Goal: Communication & Community: Answer question/provide support

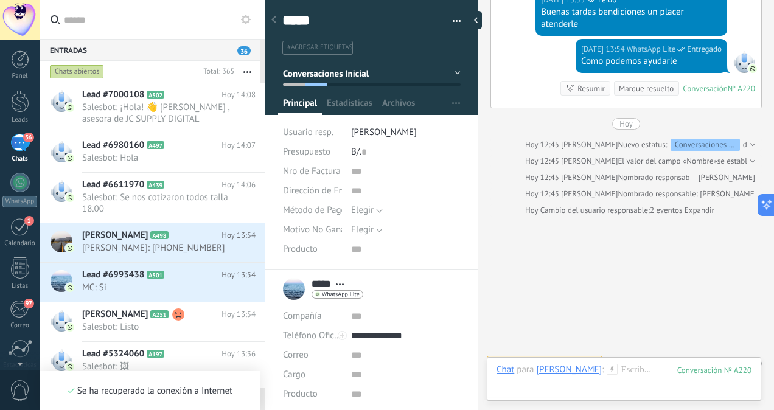
click at [608, 370] on use at bounding box center [613, 369] width 10 height 10
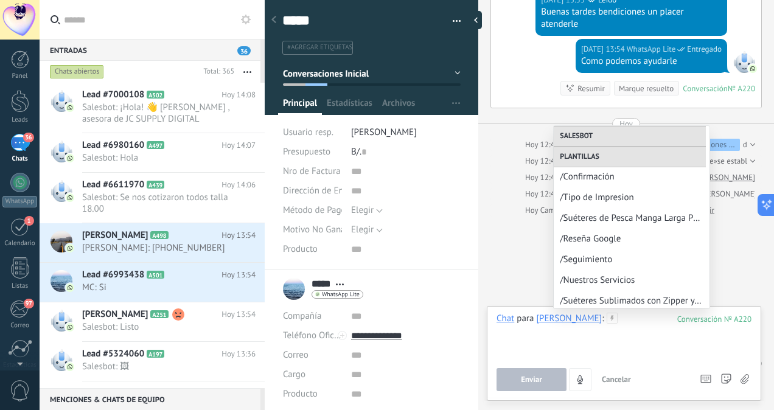
scroll to position [335, 0]
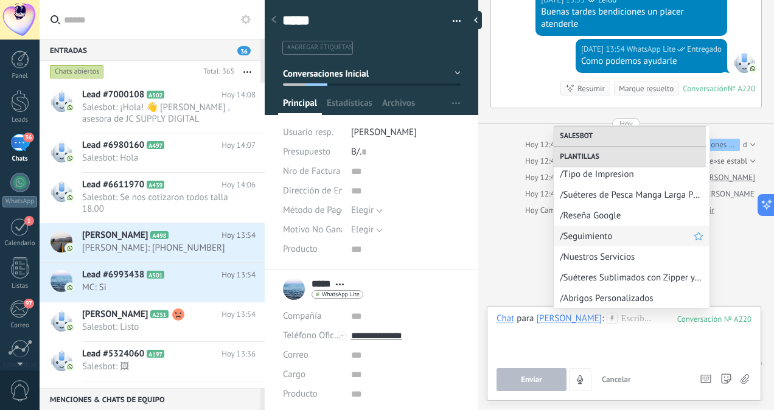
click at [602, 237] on span "/Seguimiento" at bounding box center [627, 237] width 134 height 12
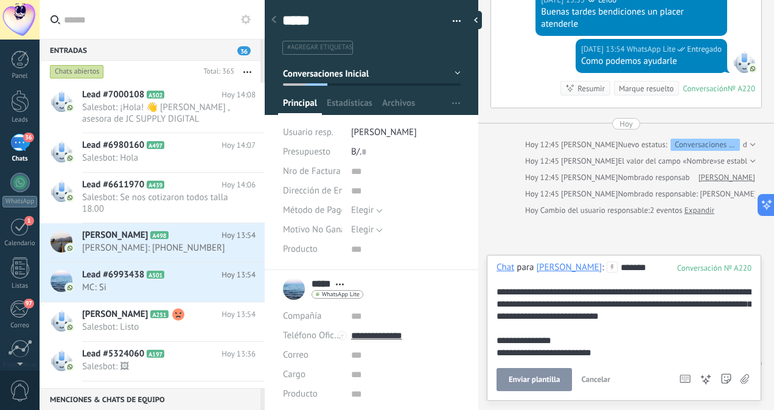
click at [522, 384] on span "Enviar plantilla" at bounding box center [534, 380] width 51 height 9
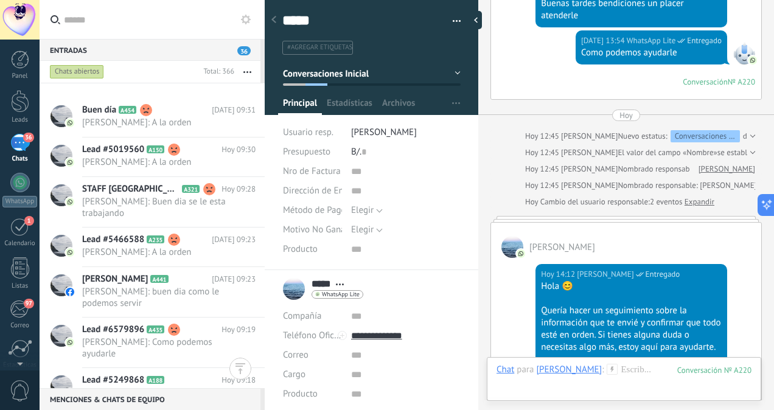
scroll to position [3689, 0]
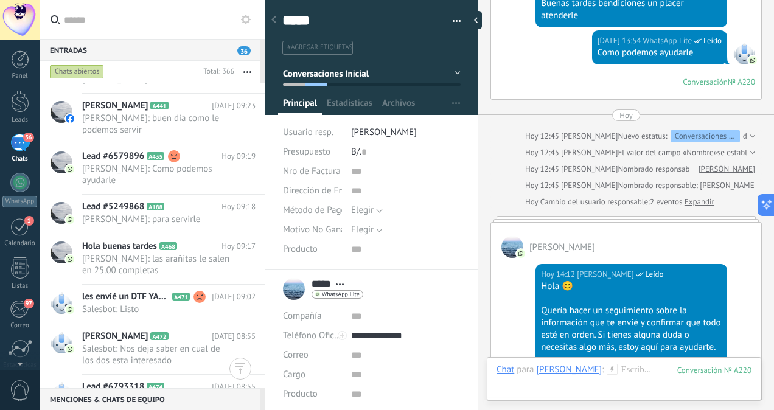
click at [265, 256] on div at bounding box center [265, 205] width 0 height 410
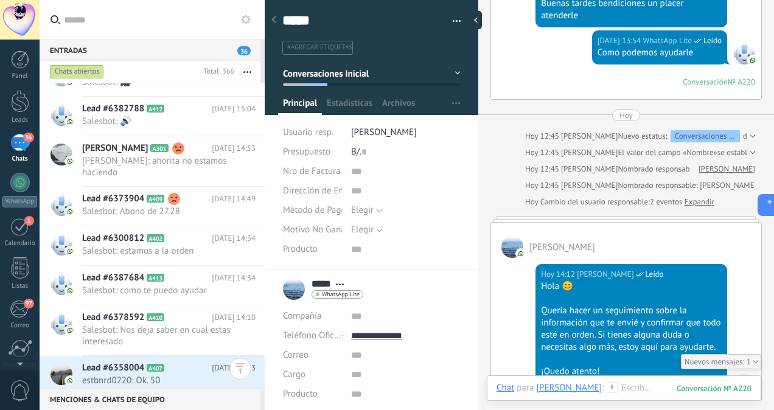
scroll to position [558, 0]
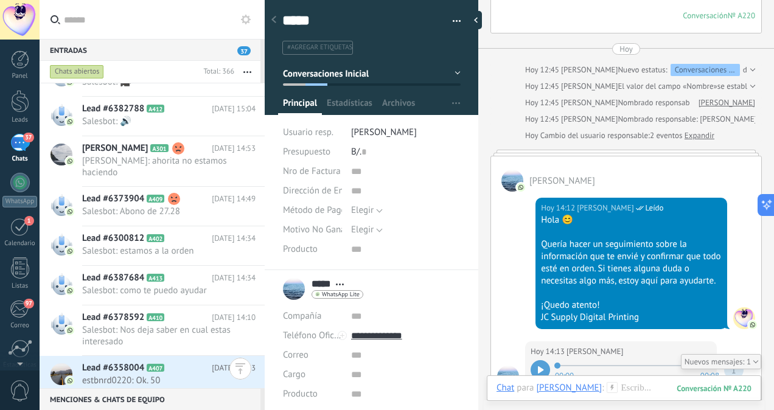
click at [265, 356] on div at bounding box center [265, 205] width 0 height 410
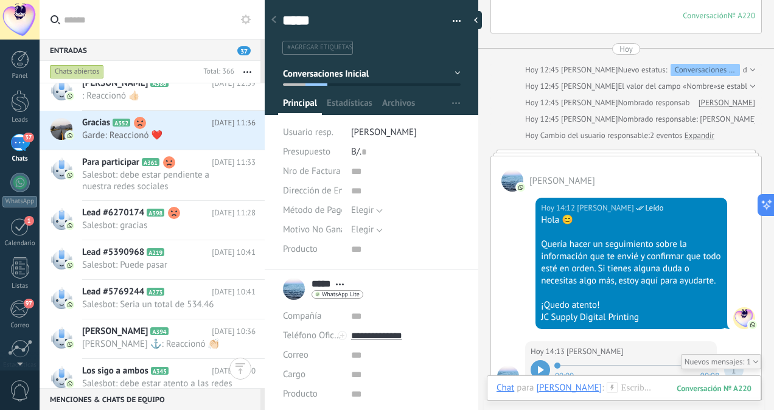
scroll to position [8314, 0]
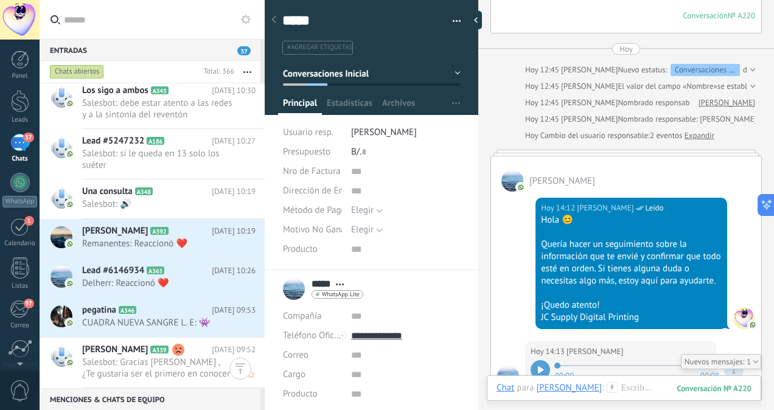
click at [168, 369] on span "Salesbot: Gracias Tomas Gabriel Murillo , ¿Te gustaria ser el primero en conoce…" at bounding box center [157, 368] width 150 height 23
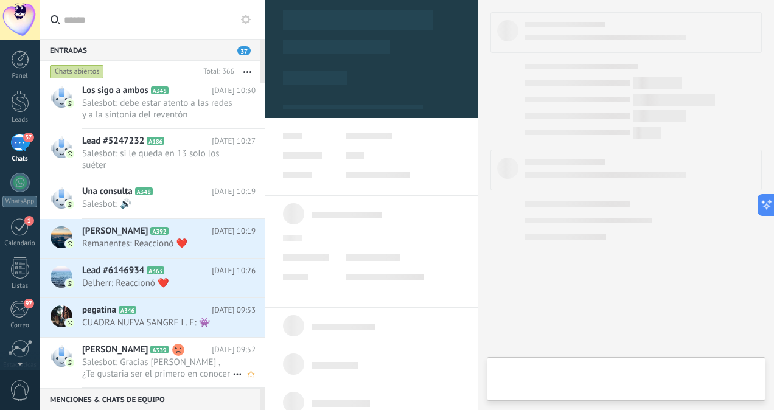
scroll to position [296, 0]
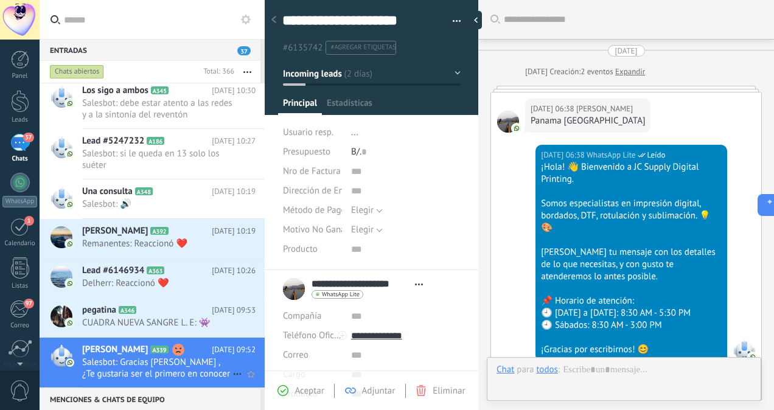
type textarea "**********"
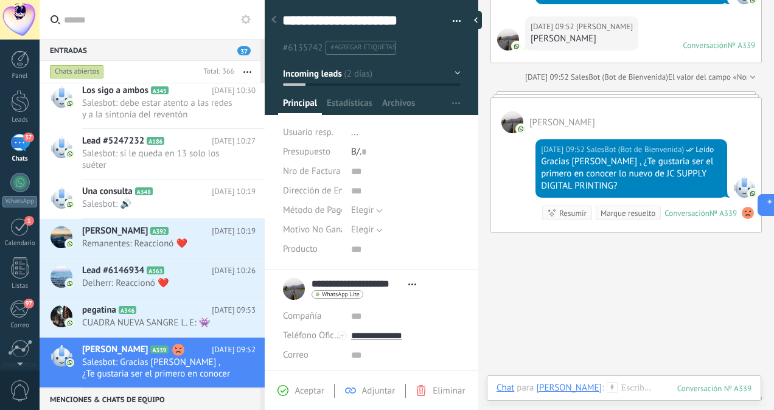
scroll to position [844, 0]
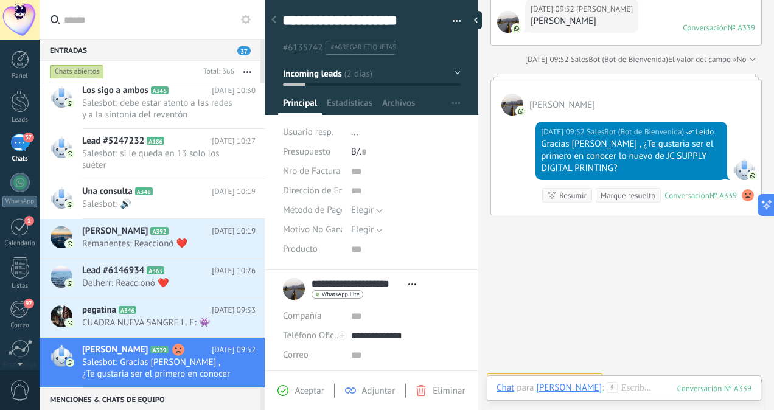
click at [448, 75] on button "Incoming leads" at bounding box center [372, 74] width 178 height 22
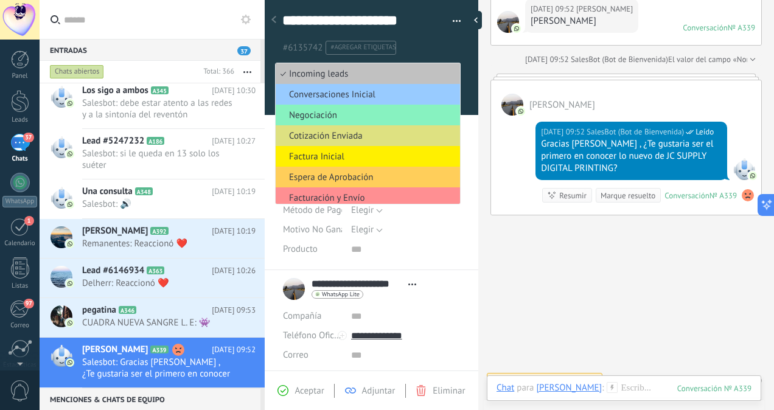
scroll to position [47, 0]
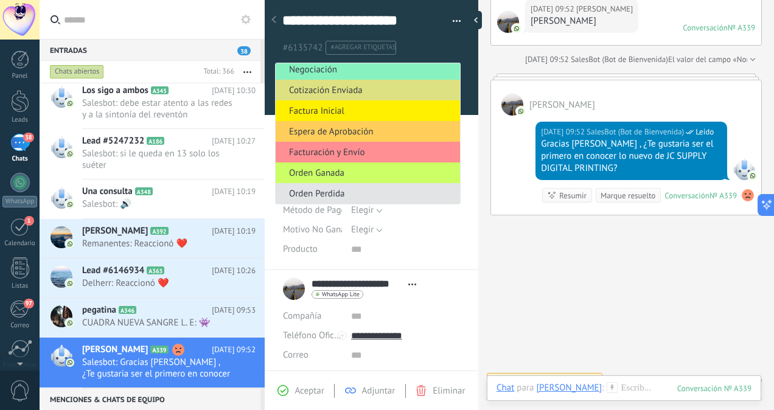
click at [350, 192] on span "Orden Perdida" at bounding box center [366, 194] width 181 height 12
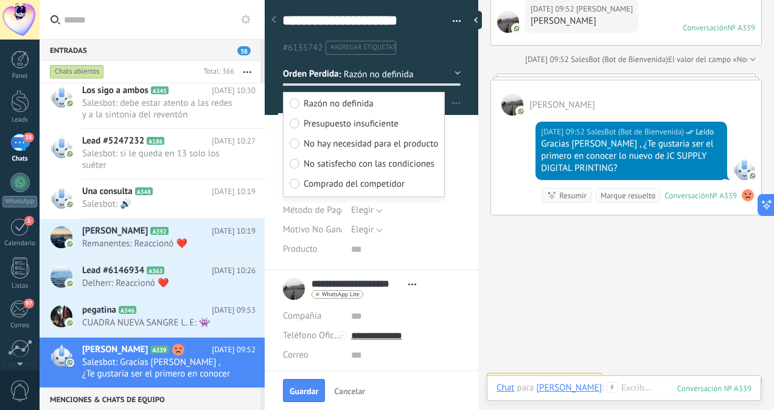
click at [471, 225] on div "**********" at bounding box center [372, 131] width 214 height 278
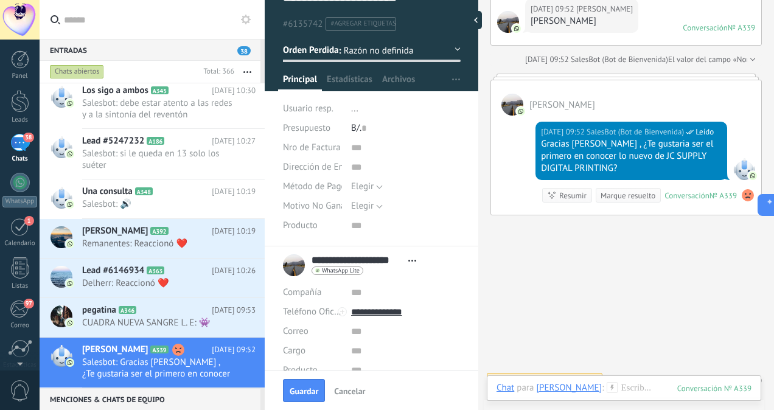
scroll to position [23, 0]
click at [351, 112] on span "..." at bounding box center [354, 109] width 7 height 12
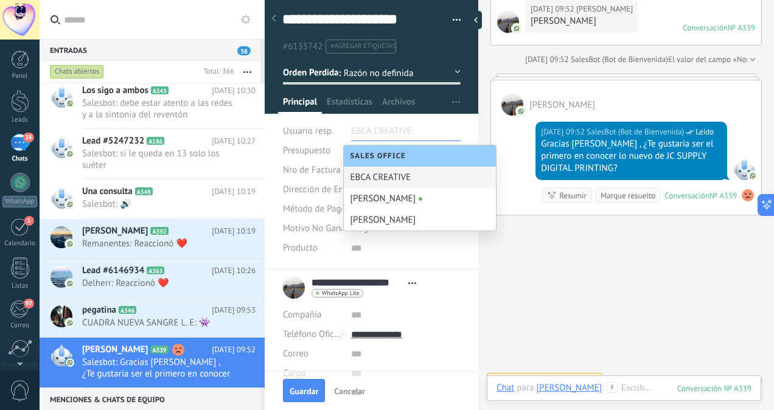
scroll to position [0, 0]
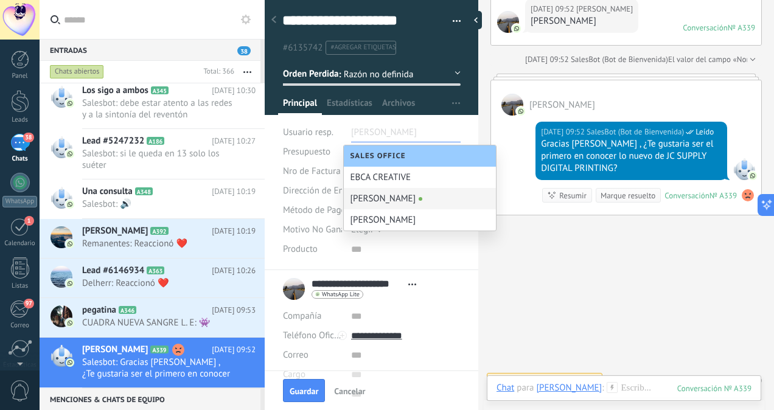
click at [374, 197] on div "[PERSON_NAME]" at bounding box center [420, 198] width 152 height 21
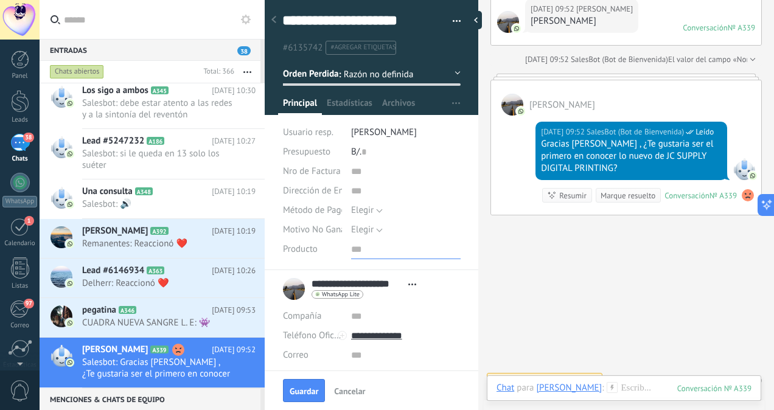
click at [363, 255] on input "text" at bounding box center [406, 249] width 110 height 19
type input "********"
click at [310, 385] on button "Guardar" at bounding box center [304, 390] width 42 height 23
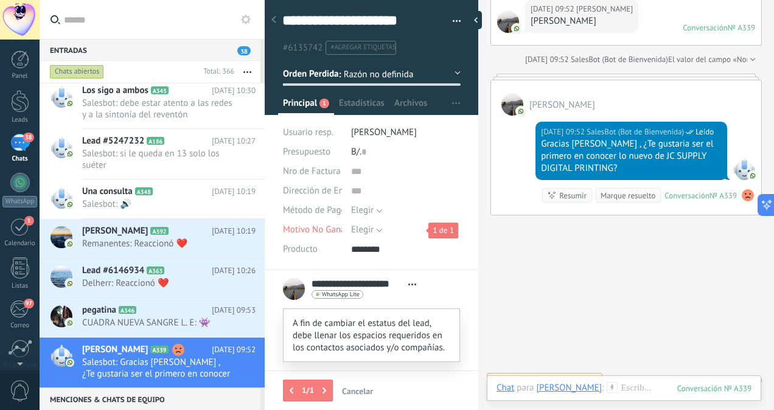
scroll to position [117, 0]
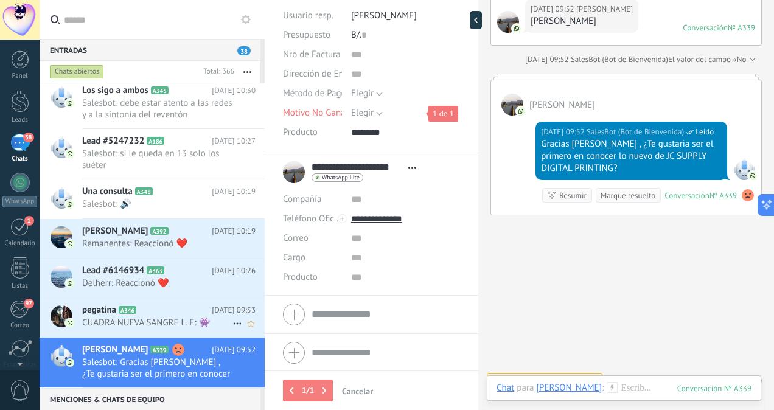
click at [142, 314] on icon at bounding box center [146, 310] width 12 height 12
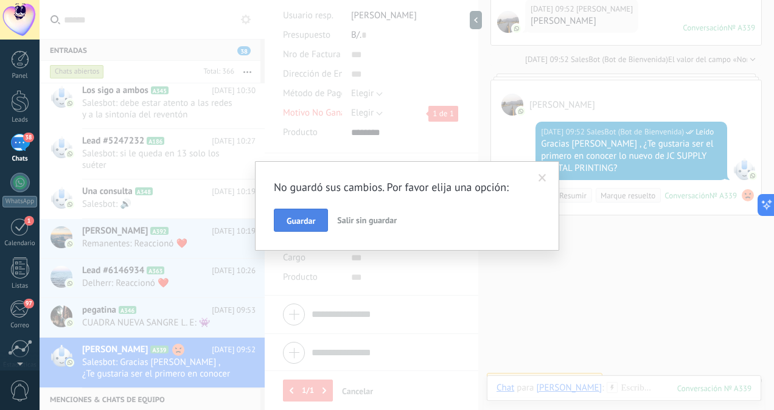
click at [290, 230] on button "Guardar" at bounding box center [301, 220] width 54 height 23
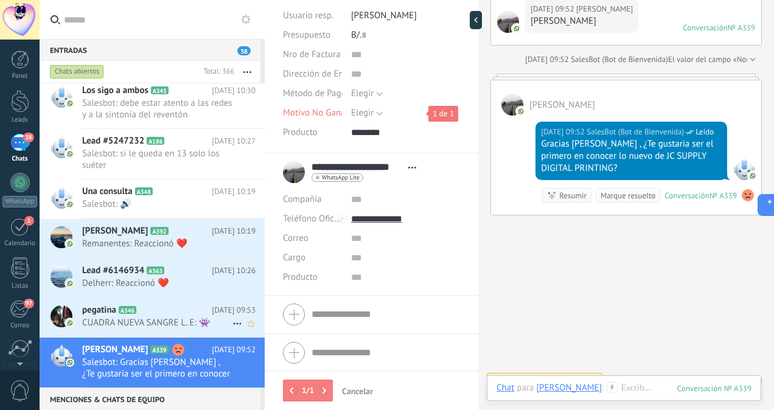
click at [163, 328] on div "pegatina A346 14.08.2025 09:53 CUADRA NUEVA SANGRE L. E: 👾" at bounding box center [173, 317] width 183 height 38
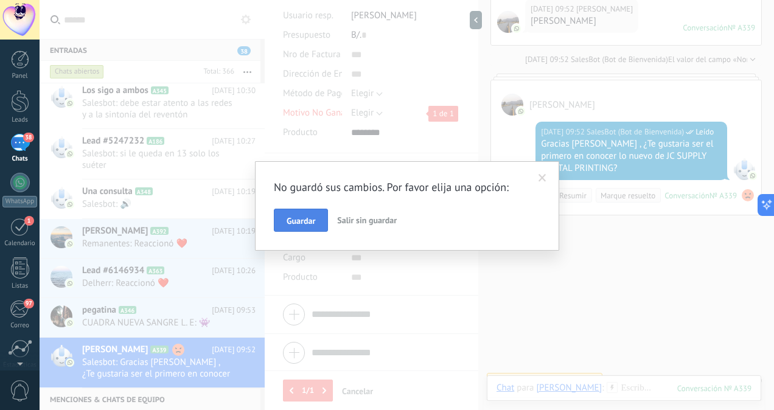
click at [301, 220] on span "Guardar" at bounding box center [301, 221] width 29 height 9
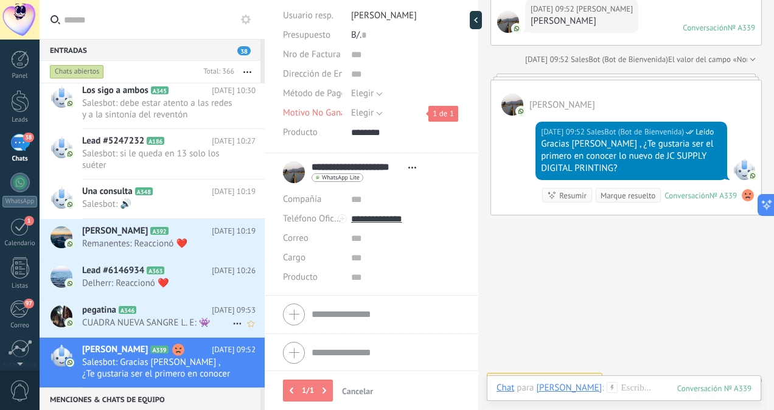
click at [170, 309] on h2 "pegatina A346" at bounding box center [147, 310] width 130 height 12
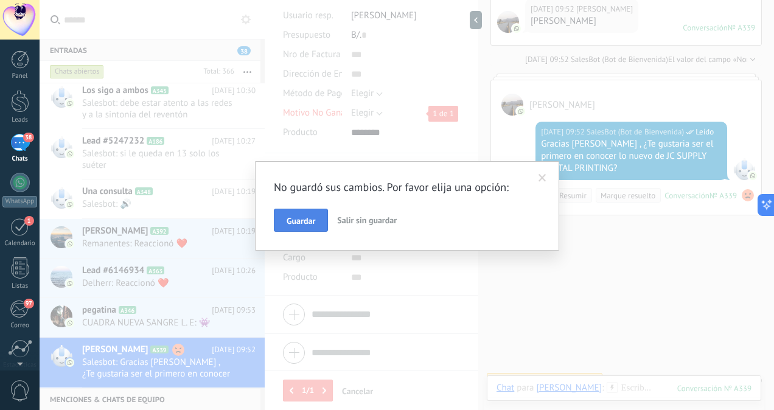
click at [303, 218] on span "Guardar" at bounding box center [301, 221] width 29 height 9
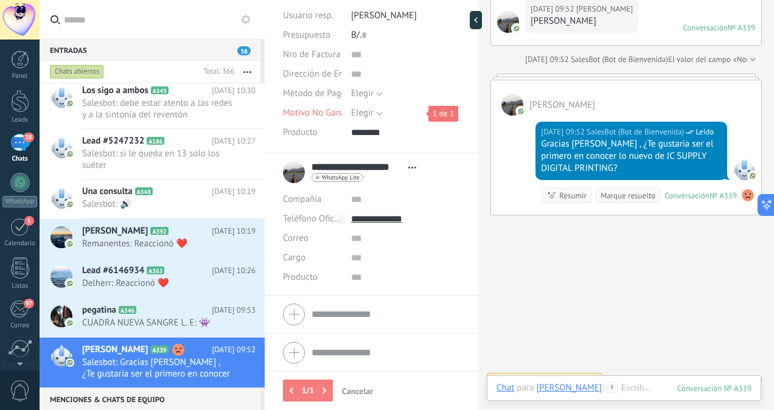
click at [265, 310] on div at bounding box center [265, 205] width 0 height 410
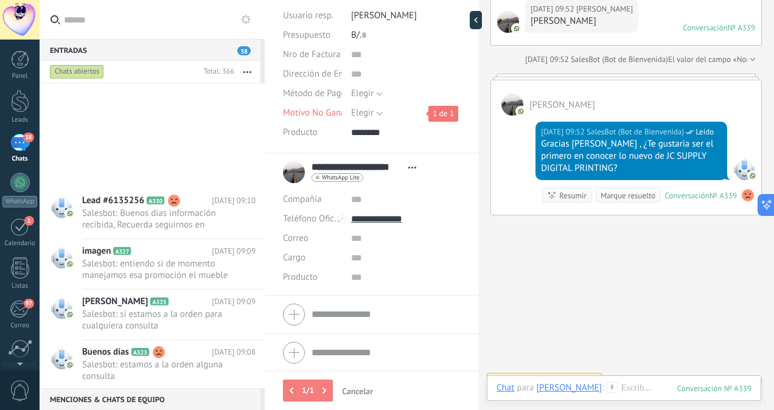
scroll to position [10536, 0]
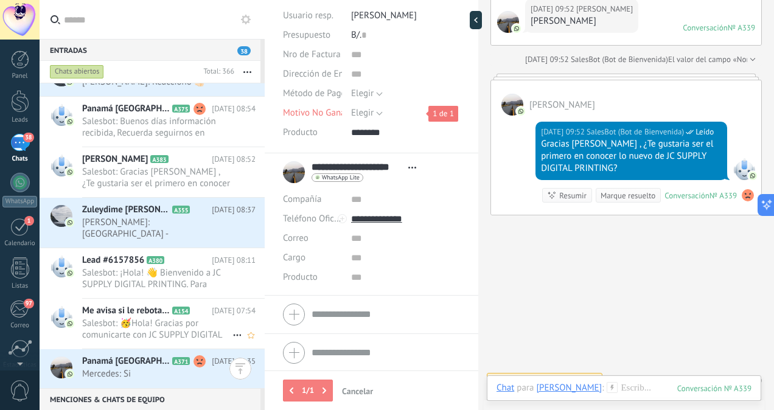
click at [180, 323] on span "Salesbot: 🥳Hola! Gracias por comunicarte con JC SUPPLY DIGITAL En este momento …" at bounding box center [157, 329] width 150 height 23
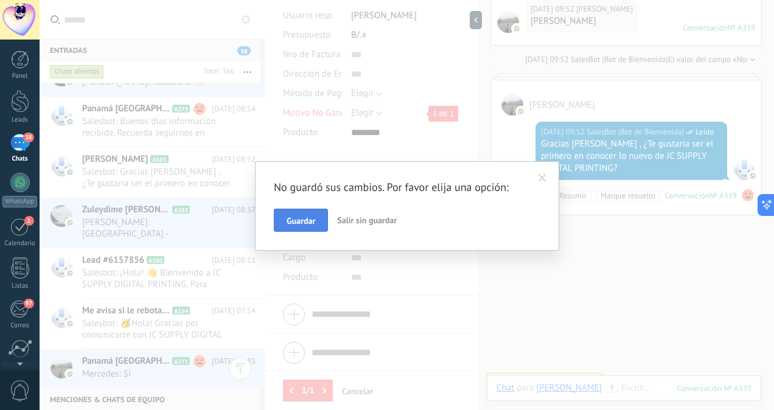
click at [305, 219] on span "Guardar" at bounding box center [301, 221] width 29 height 9
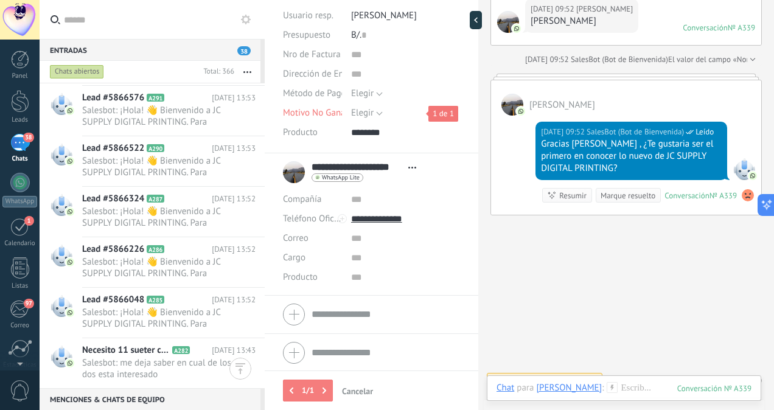
scroll to position [14860, 0]
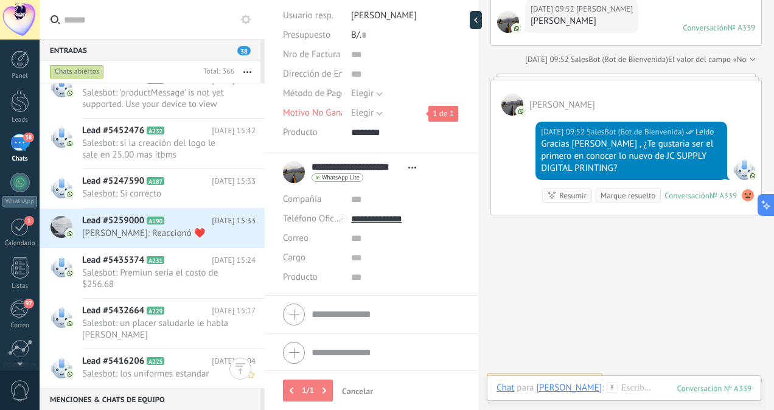
click at [170, 375] on span "Salesbot: los uniformes estandar" at bounding box center [157, 374] width 150 height 12
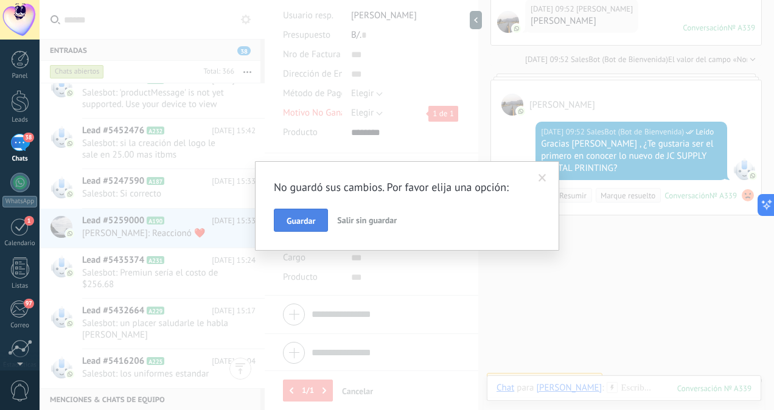
click at [301, 228] on button "Guardar" at bounding box center [301, 220] width 54 height 23
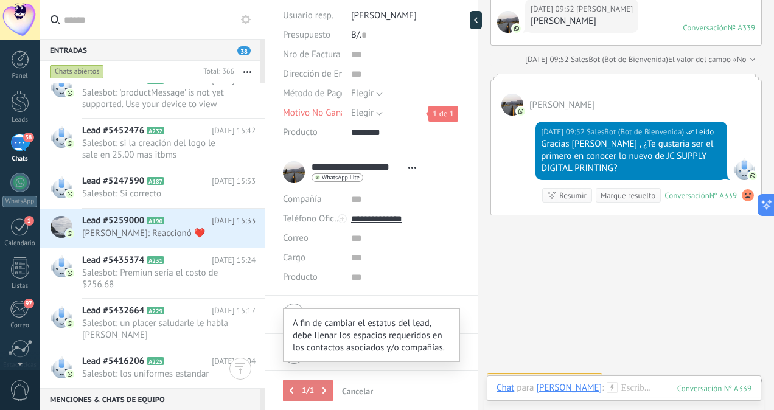
click at [290, 391] on b at bounding box center [292, 391] width 4 height 6
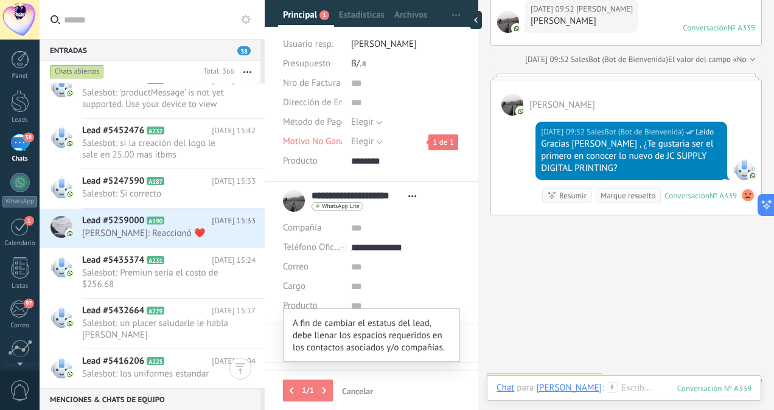
scroll to position [102, 0]
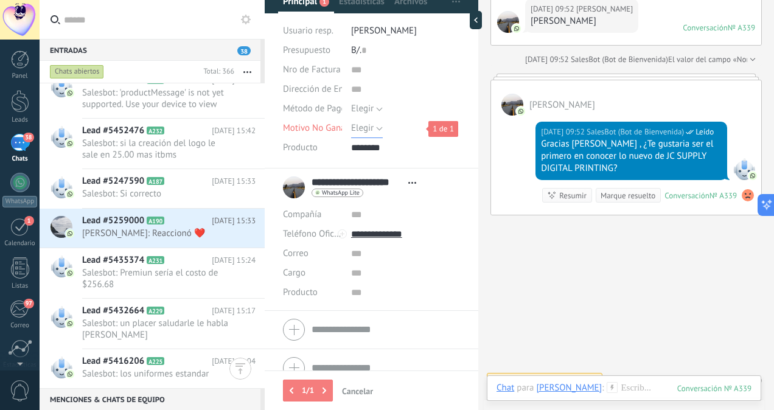
click at [373, 127] on button "Elegir" at bounding box center [367, 128] width 32 height 19
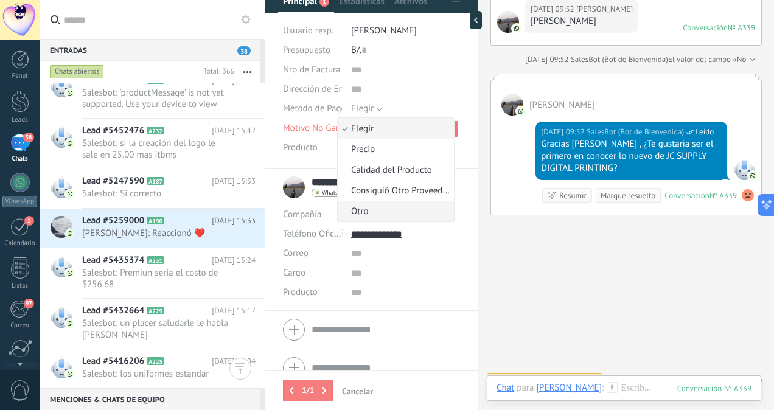
click at [367, 209] on span "Otro" at bounding box center [394, 212] width 113 height 12
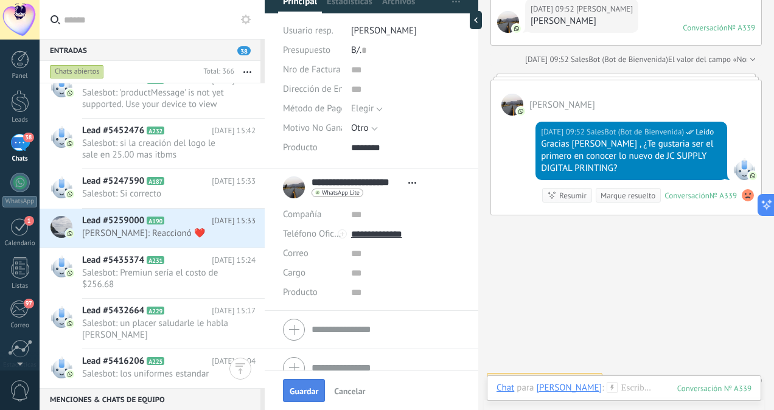
click at [303, 399] on button "Guardar" at bounding box center [304, 390] width 42 height 23
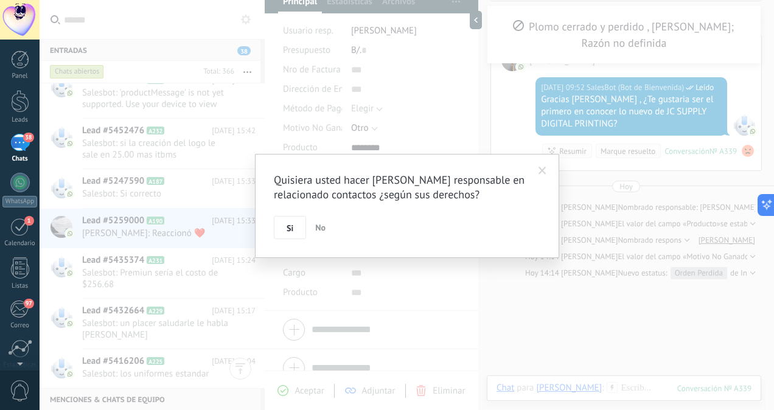
scroll to position [1022, 0]
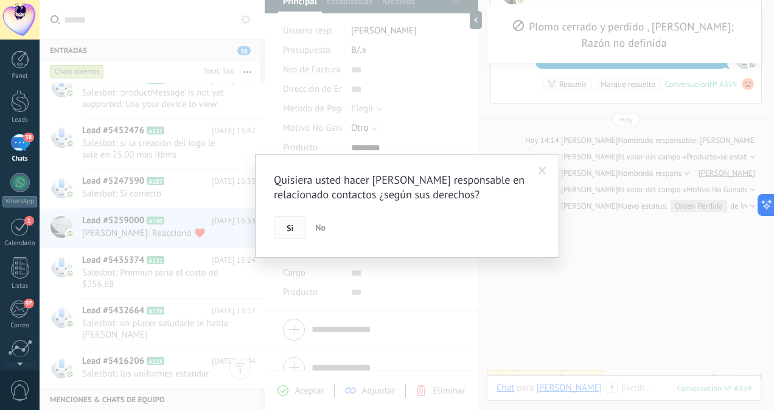
click at [295, 228] on button "Si" at bounding box center [290, 227] width 32 height 23
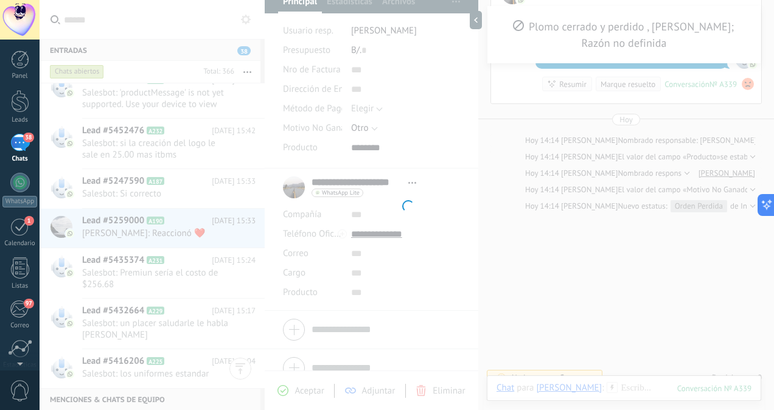
scroll to position [78, 0]
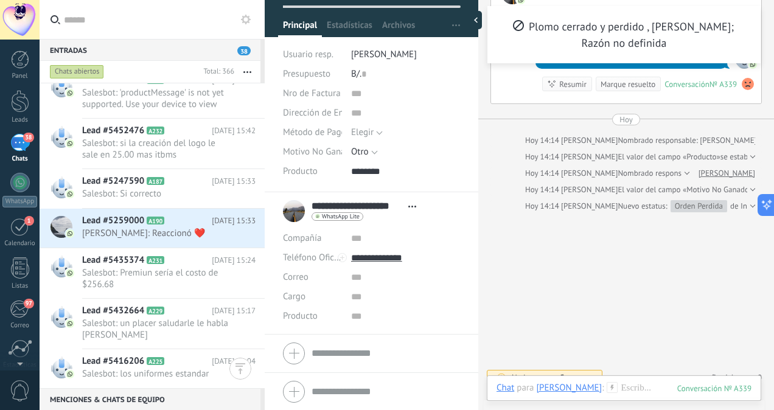
click at [261, 370] on div "Entradas 38 Chats abiertos Total: 366 Silenciar Acciones múltiples Ordenar Más …" at bounding box center [407, 205] width 735 height 410
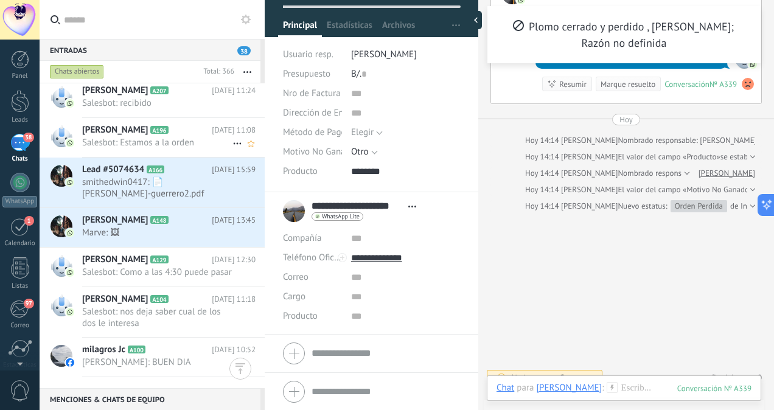
click at [165, 140] on span "Salesbot: Estamos a la orden" at bounding box center [157, 143] width 150 height 12
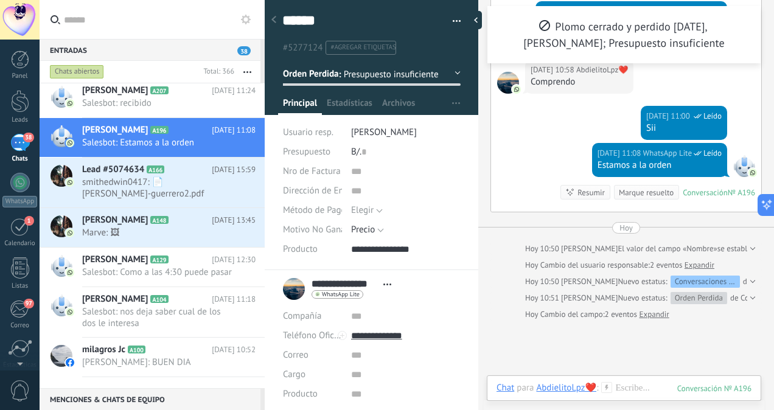
scroll to position [1007, 0]
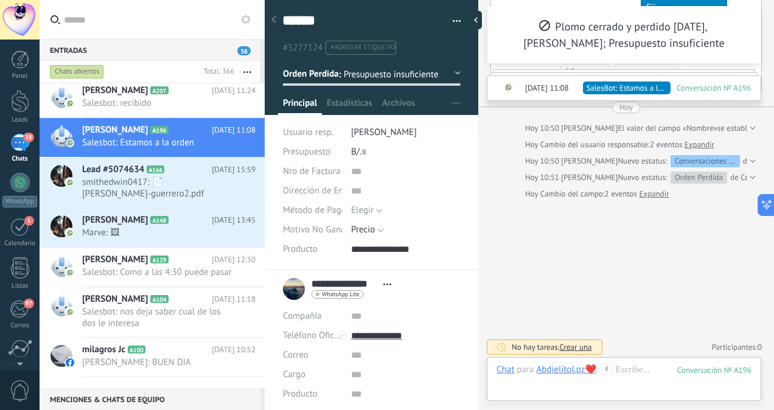
click at [611, 370] on icon at bounding box center [607, 369] width 11 height 11
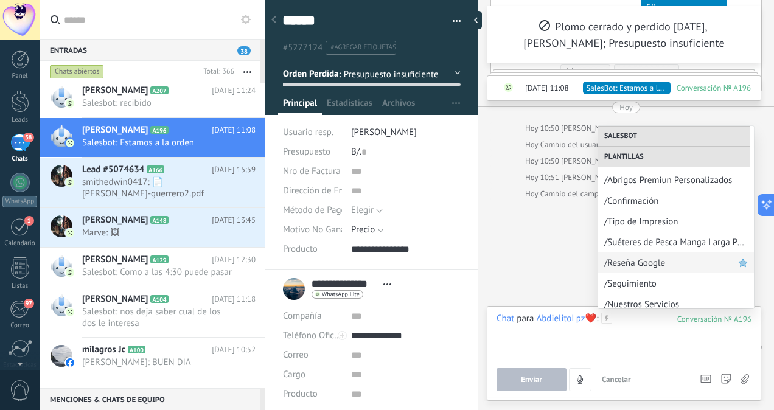
scroll to position [286, 0]
click at [668, 278] on div "/Seguimiento" at bounding box center [676, 285] width 156 height 21
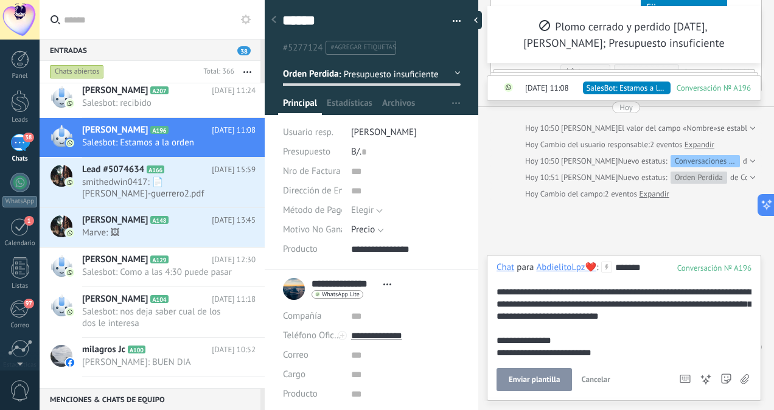
click at [536, 381] on span "Enviar plantilla" at bounding box center [534, 380] width 51 height 9
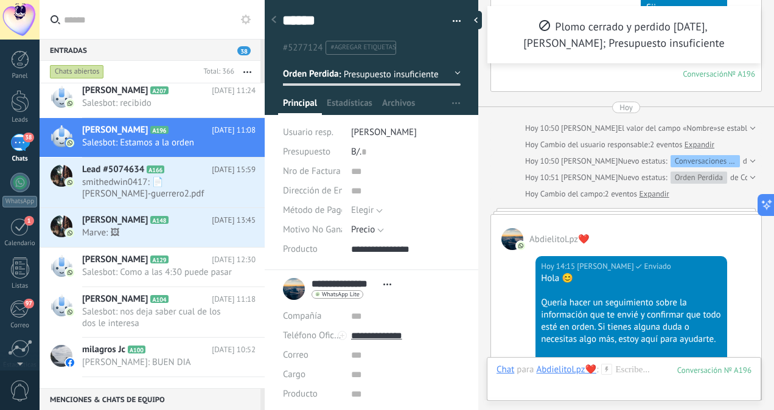
scroll to position [999, 0]
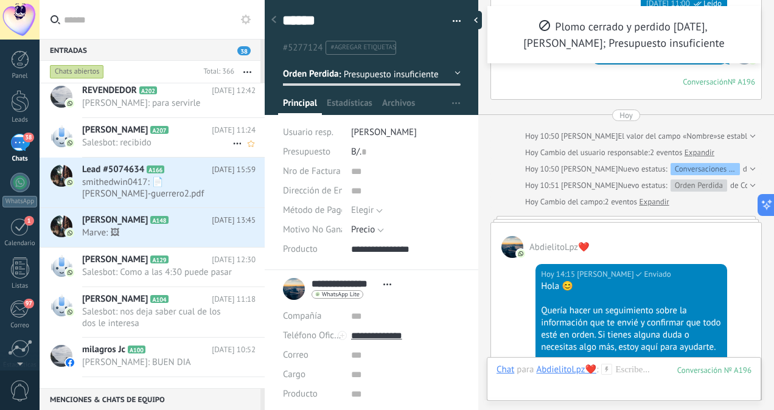
click at [189, 137] on span "Salesbot: recibido" at bounding box center [157, 143] width 150 height 12
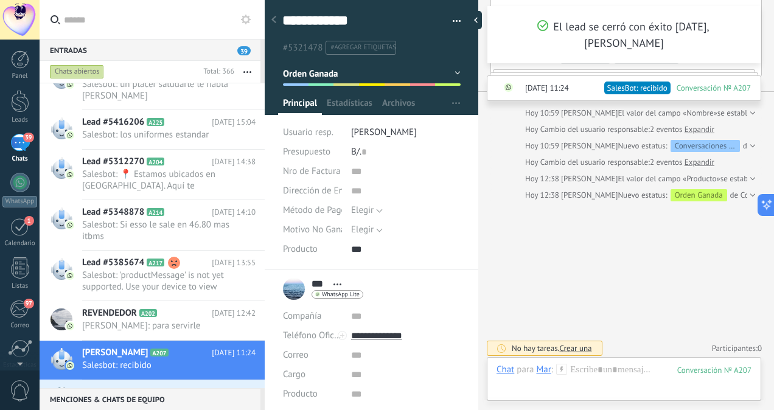
scroll to position [15170, 0]
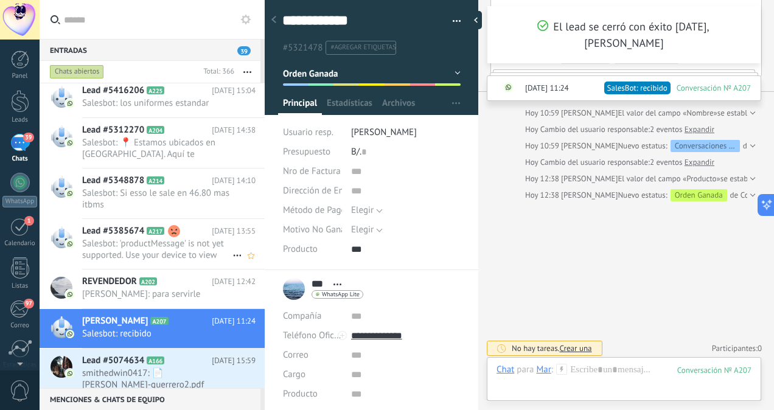
click at [179, 248] on span "Salesbot: 'productMessage' is not yet supported. Use your device to view this m…" at bounding box center [157, 249] width 150 height 23
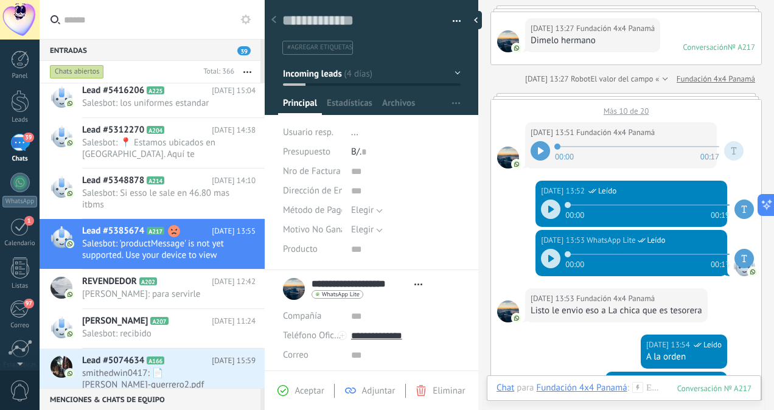
scroll to position [97, 0]
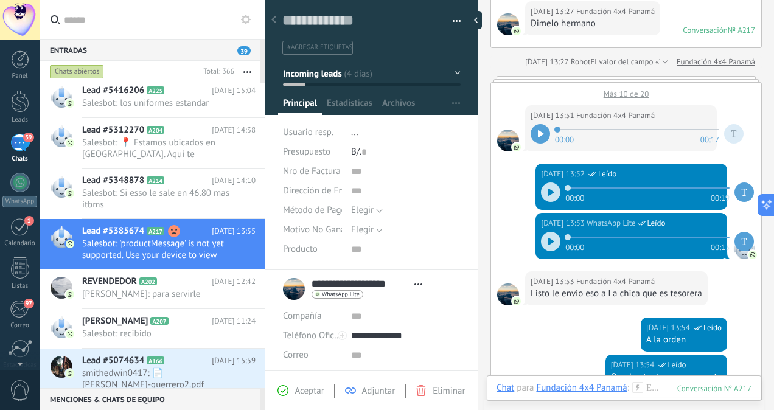
click at [539, 138] on icon at bounding box center [540, 133] width 5 height 7
click at [538, 138] on icon at bounding box center [539, 133] width 2 height 7
click at [556, 202] on div at bounding box center [550, 192] width 19 height 19
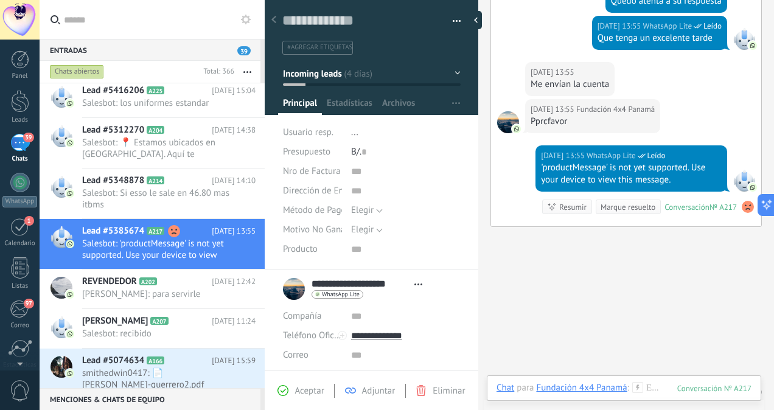
scroll to position [523, 0]
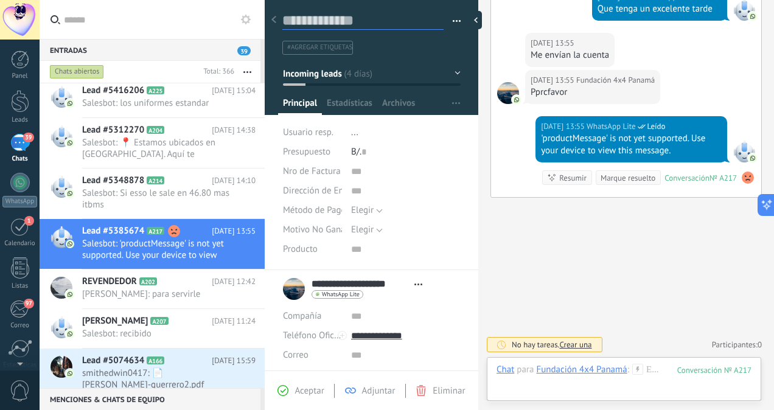
click at [310, 24] on textarea at bounding box center [362, 21] width 161 height 19
type textarea "*"
type textarea "**"
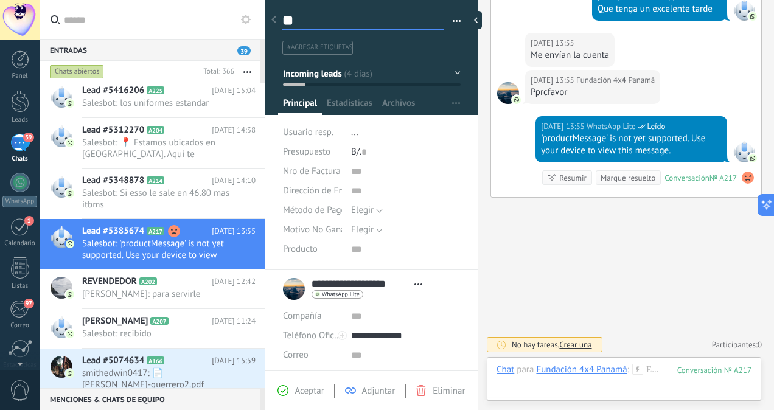
type textarea "***"
type textarea "****"
type textarea "*****"
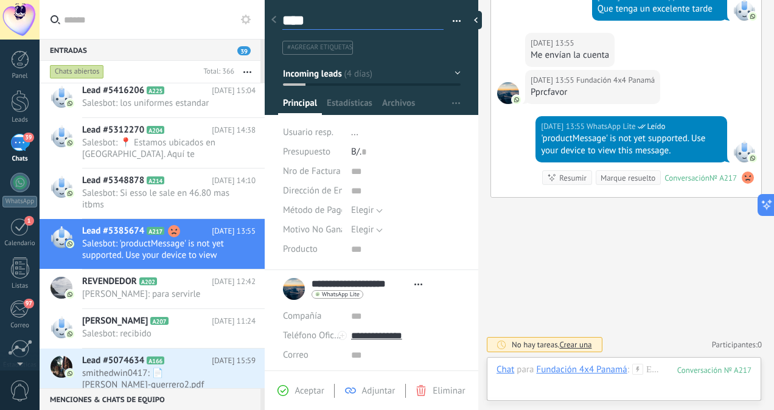
type textarea "*****"
type textarea "******"
type textarea "*******"
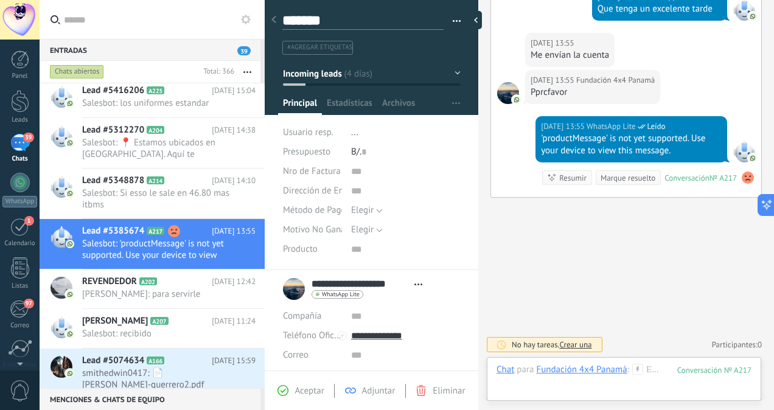
type textarea "********"
type textarea "*********"
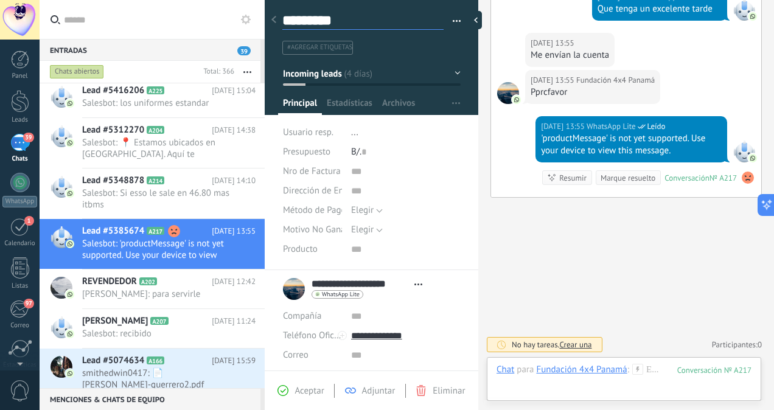
type textarea "*********"
type textarea "**********"
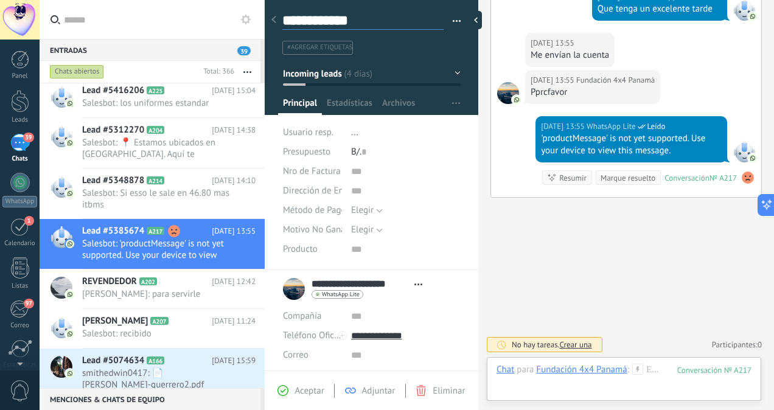
type textarea "**********"
click at [352, 134] on span "..." at bounding box center [354, 133] width 7 height 12
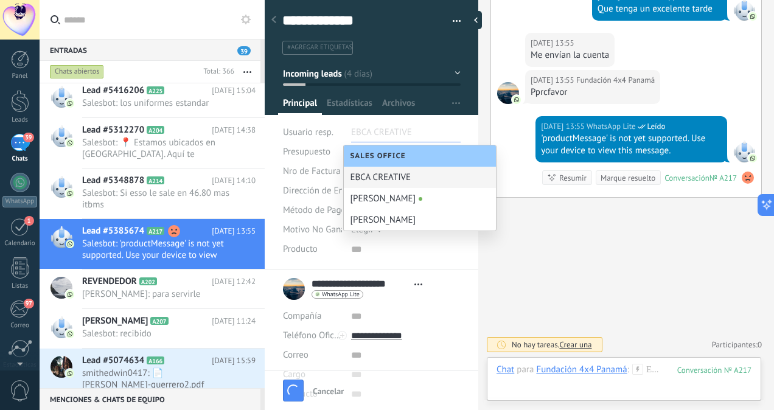
type textarea "**********"
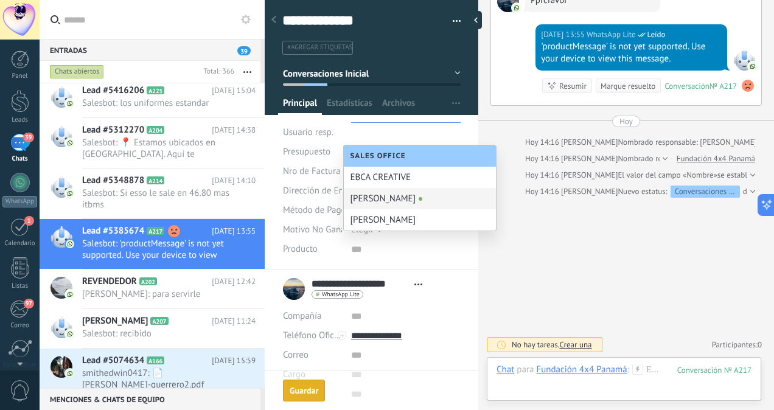
click at [377, 196] on div "[PERSON_NAME]" at bounding box center [420, 198] width 152 height 21
click at [397, 246] on input "text" at bounding box center [406, 249] width 110 height 19
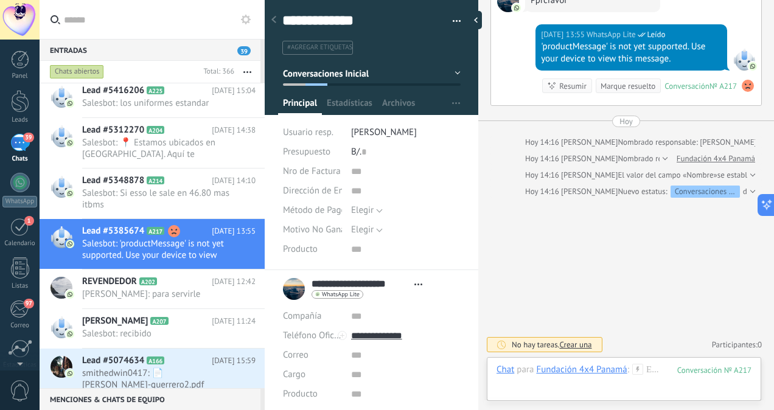
click at [638, 372] on icon at bounding box center [638, 369] width 11 height 11
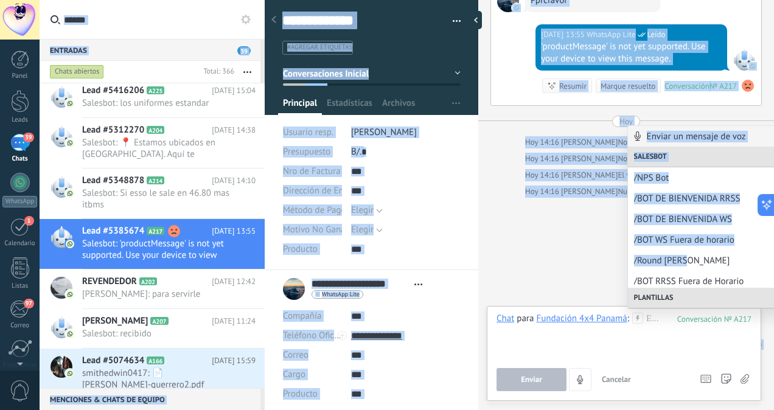
drag, startPoint x: 774, startPoint y: 253, endPoint x: 776, endPoint y: 282, distance: 29.3
click at [774, 282] on html ".abccls-1,.abccls-2{fill-rule:evenodd}.abccls-2{fill:#fff} .abfcls-1{fill:none}…" at bounding box center [387, 205] width 774 height 410
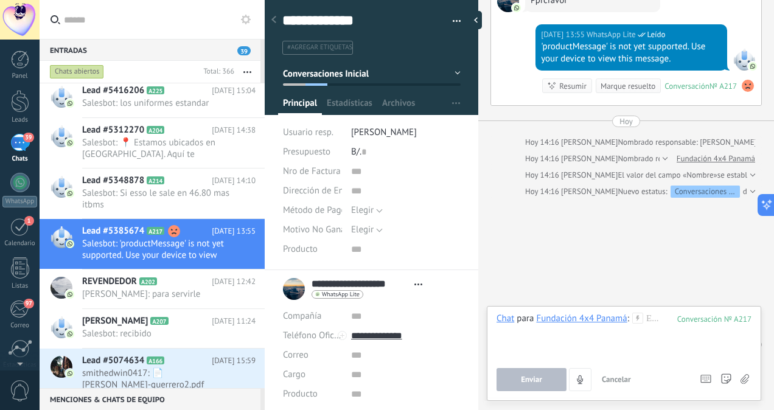
click at [636, 321] on icon at bounding box center [638, 318] width 11 height 11
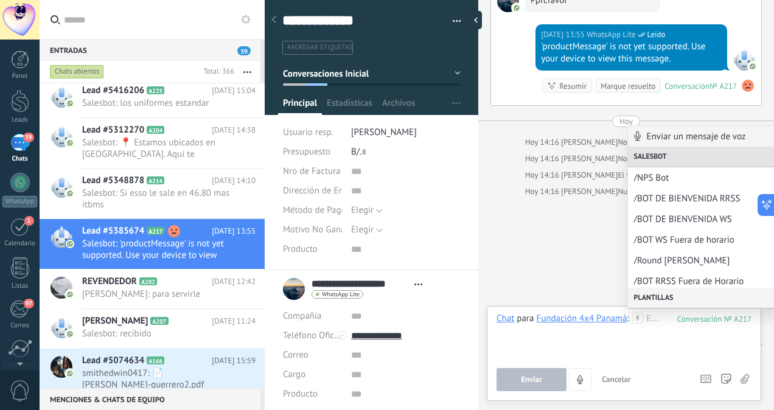
click at [717, 294] on div "Plantillas" at bounding box center [704, 298] width 152 height 21
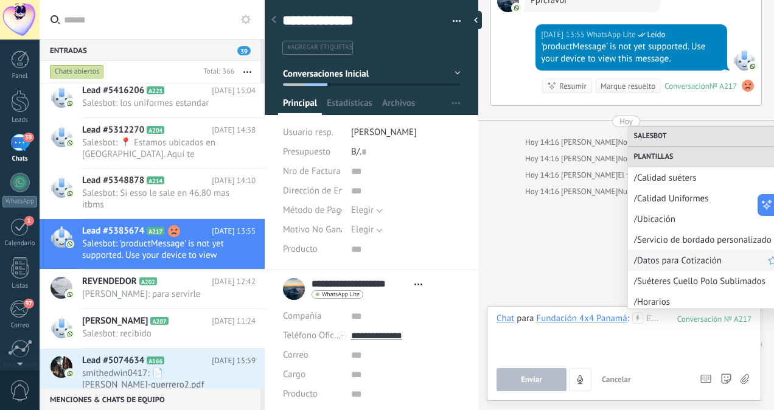
scroll to position [169, 0]
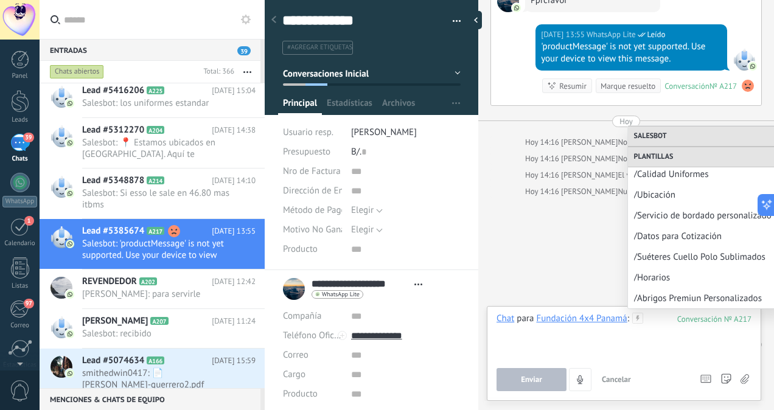
click at [636, 344] on div at bounding box center [624, 336] width 255 height 46
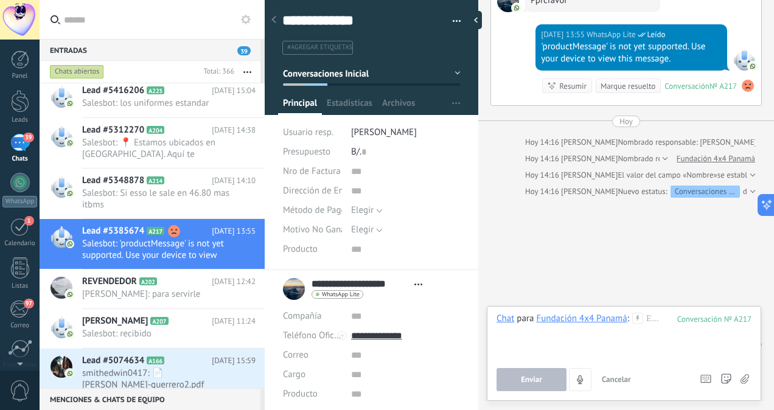
click at [640, 320] on icon at bounding box center [638, 318] width 11 height 11
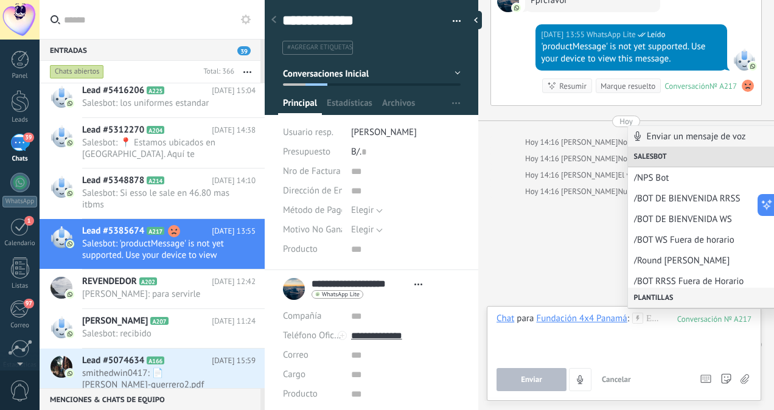
click at [726, 301] on div "Plantillas" at bounding box center [704, 298] width 152 height 21
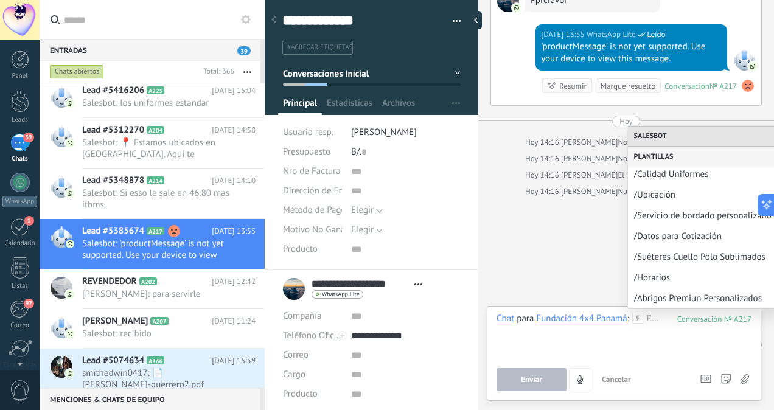
click at [682, 153] on div "Plantillas" at bounding box center [704, 157] width 152 height 21
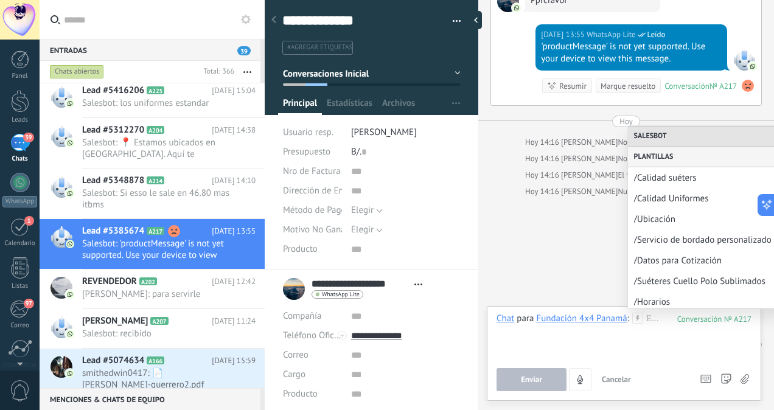
click at [682, 153] on div "Plantillas" at bounding box center [704, 157] width 152 height 21
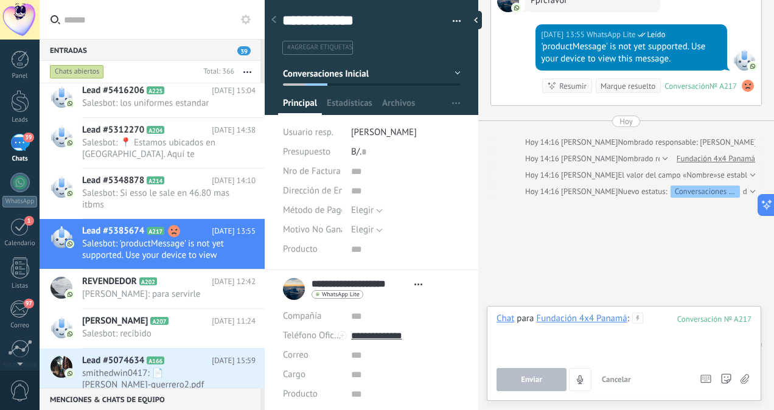
click at [578, 336] on div at bounding box center [624, 336] width 255 height 46
click at [644, 317] on div at bounding box center [624, 336] width 255 height 46
click at [638, 315] on icon at bounding box center [638, 318] width 11 height 11
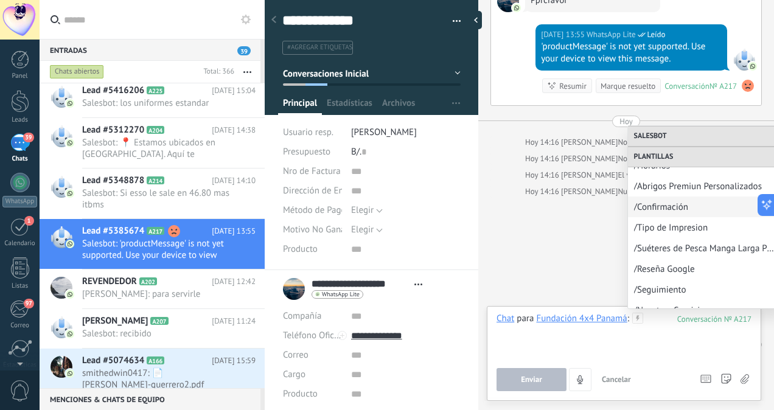
scroll to position [302, 0]
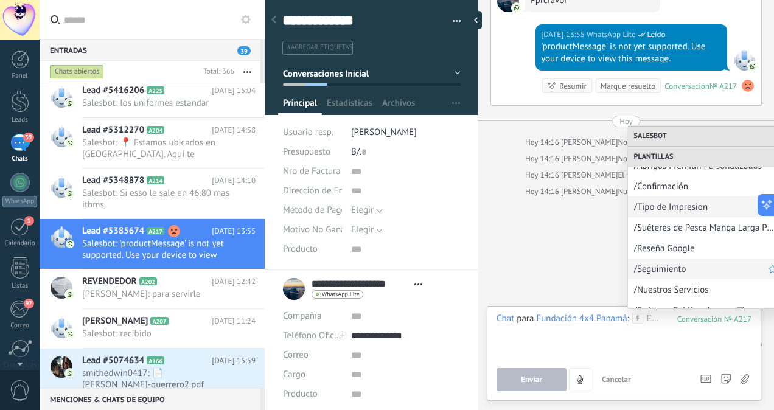
click at [697, 270] on span "/Seguimiento" at bounding box center [701, 270] width 134 height 12
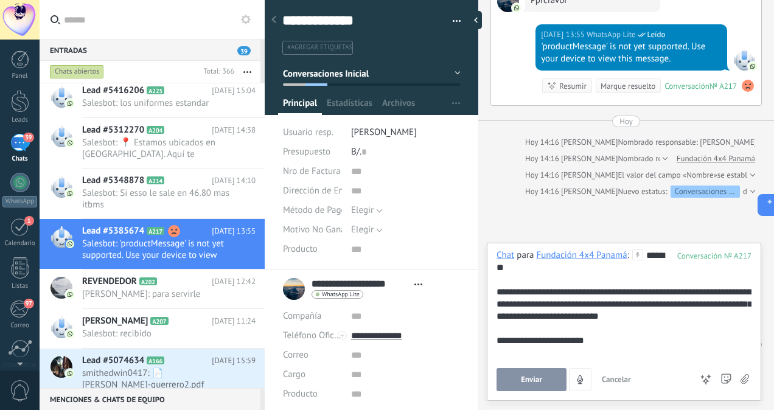
click at [514, 378] on button "Enviar" at bounding box center [532, 379] width 70 height 23
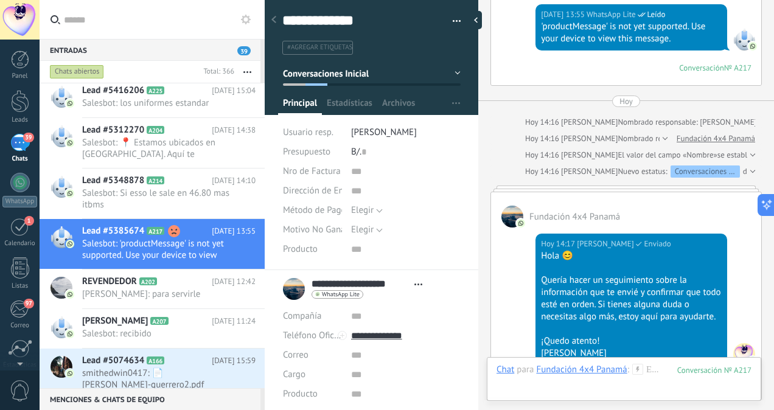
scroll to position [607, 0]
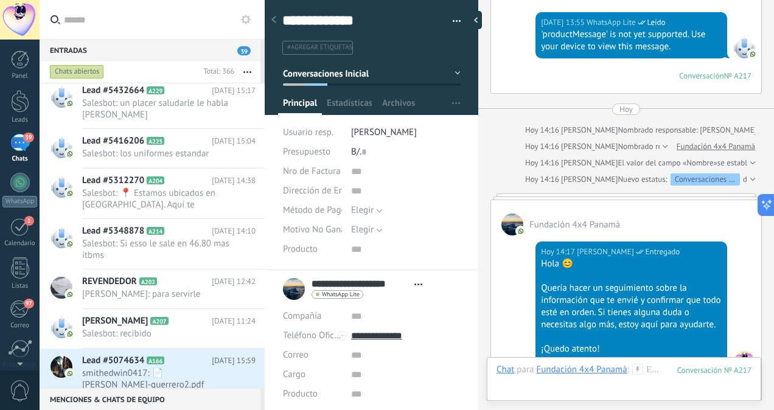
click at [455, 74] on button "Incoming leads" at bounding box center [372, 74] width 178 height 22
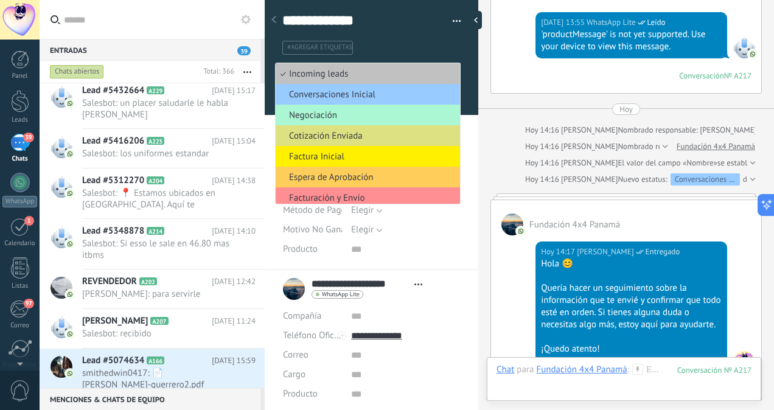
click at [387, 105] on li "Negociación" at bounding box center [368, 115] width 184 height 21
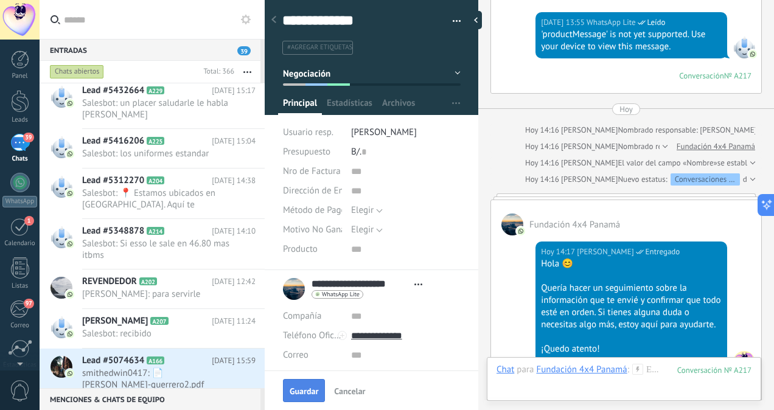
click at [298, 388] on span "Guardar" at bounding box center [304, 391] width 29 height 9
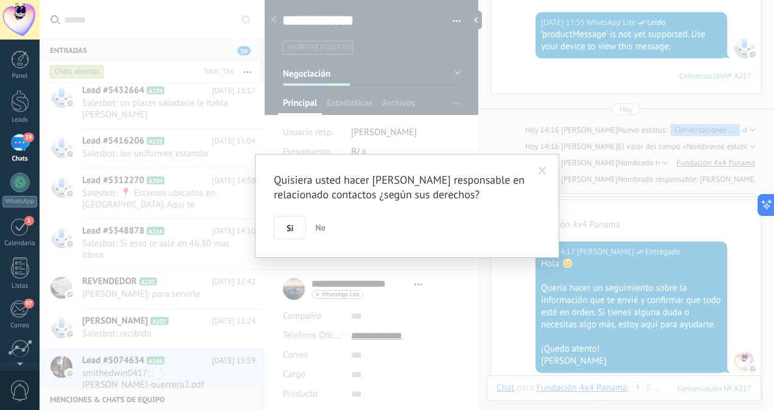
scroll to position [628, 0]
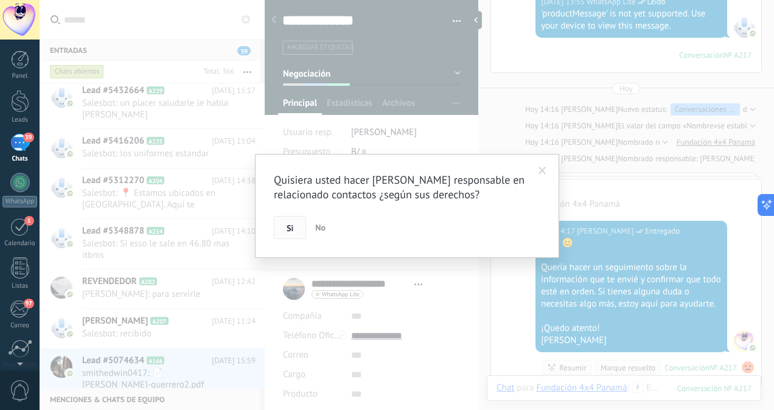
click at [289, 233] on button "Si" at bounding box center [290, 227] width 32 height 23
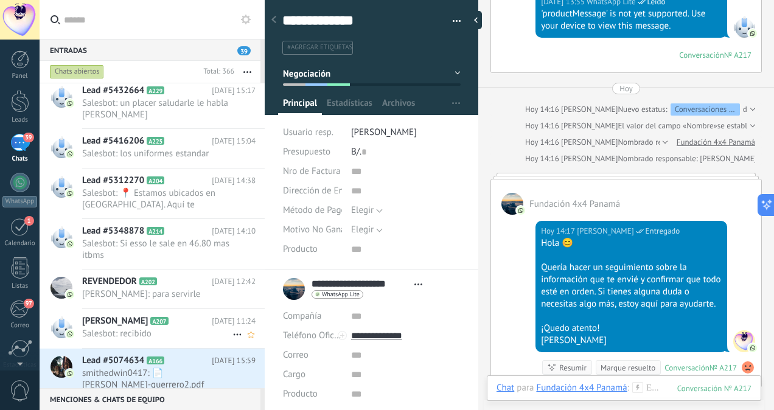
click at [158, 320] on span "A207" at bounding box center [159, 321] width 18 height 8
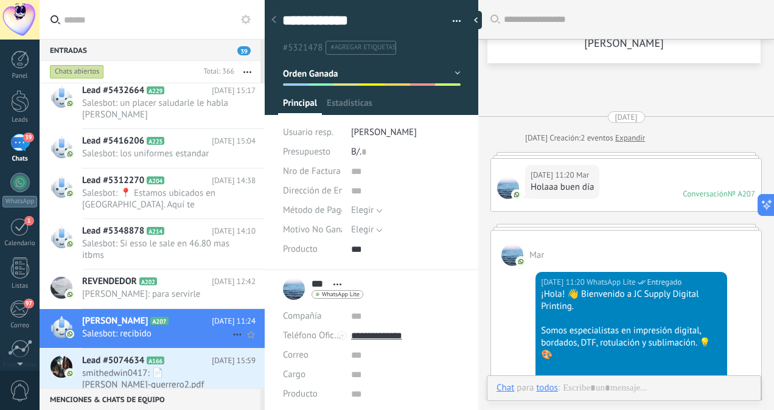
scroll to position [854, 0]
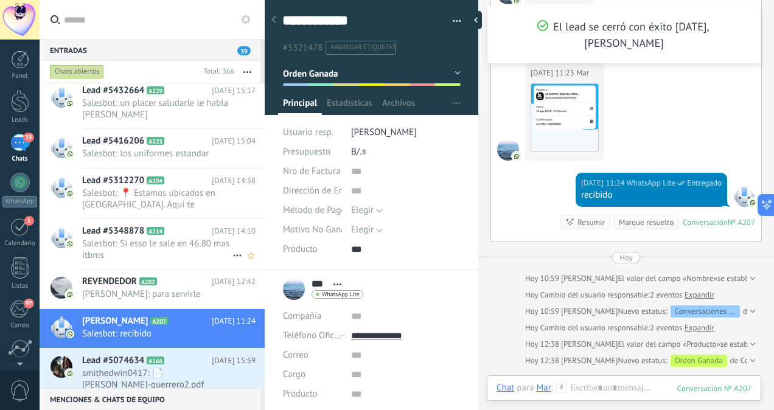
click at [178, 247] on span "Salesbot: Si esso le sale en 46.80 mas itbms" at bounding box center [157, 249] width 150 height 23
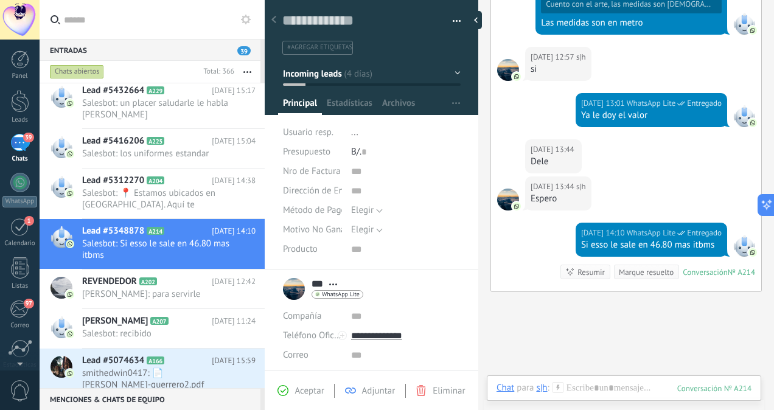
scroll to position [740, 0]
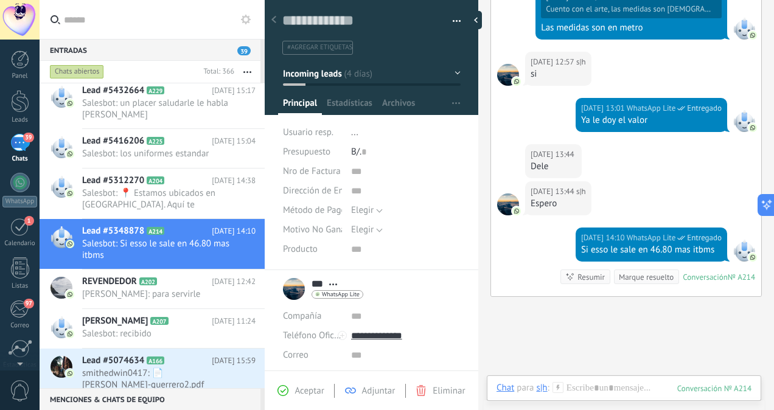
click at [353, 132] on span "..." at bounding box center [354, 133] width 7 height 12
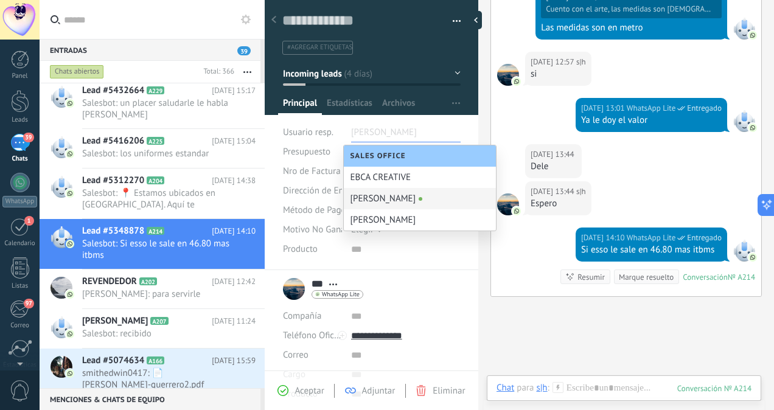
click at [374, 203] on div "[PERSON_NAME]" at bounding box center [420, 198] width 152 height 21
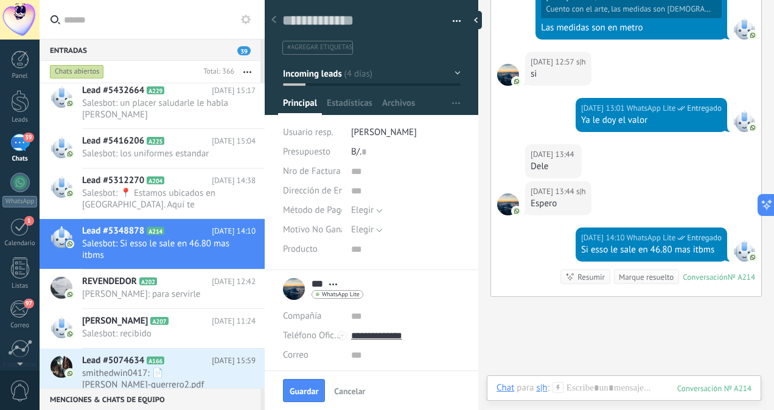
click at [305, 395] on span "Guardar" at bounding box center [304, 391] width 29 height 9
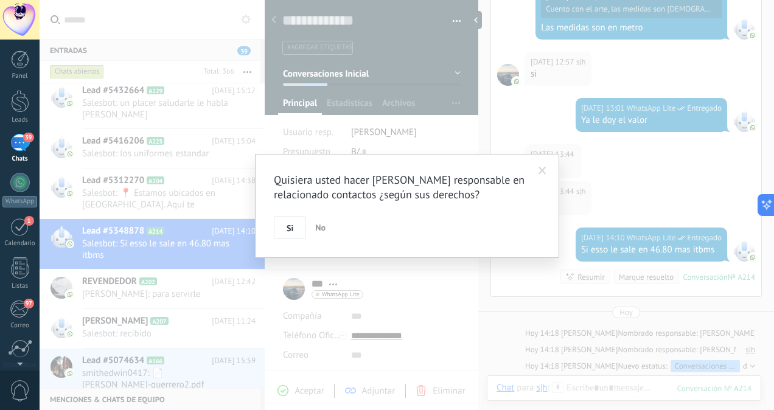
scroll to position [818, 0]
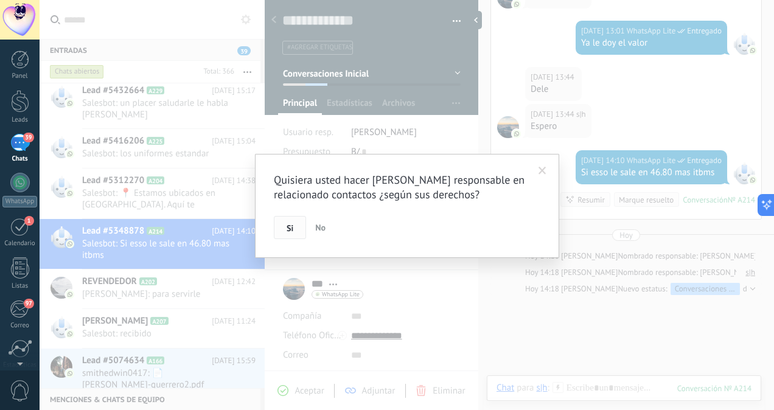
click at [287, 228] on span "Si" at bounding box center [290, 228] width 7 height 9
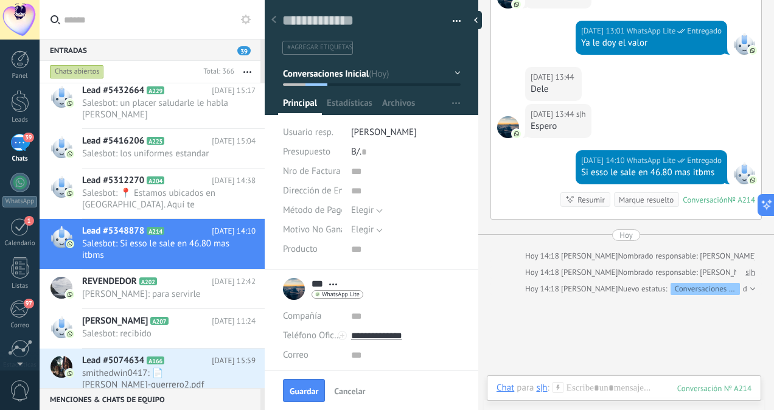
click at [556, 390] on icon at bounding box center [558, 387] width 11 height 11
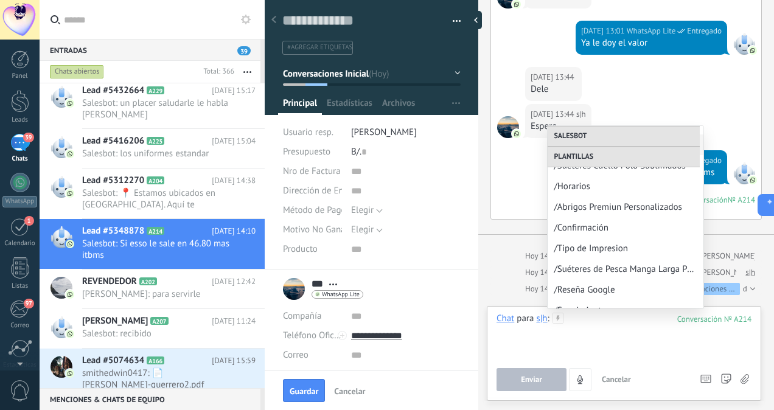
scroll to position [335, 0]
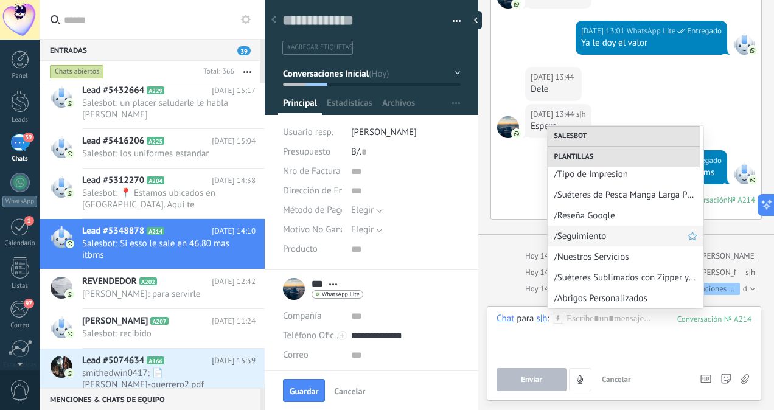
click at [584, 236] on span "/Seguimiento" at bounding box center [621, 237] width 134 height 12
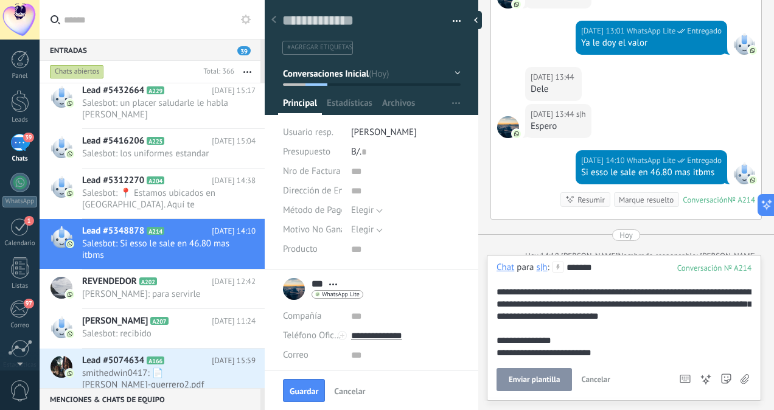
click at [525, 384] on span "Enviar plantilla" at bounding box center [534, 380] width 51 height 9
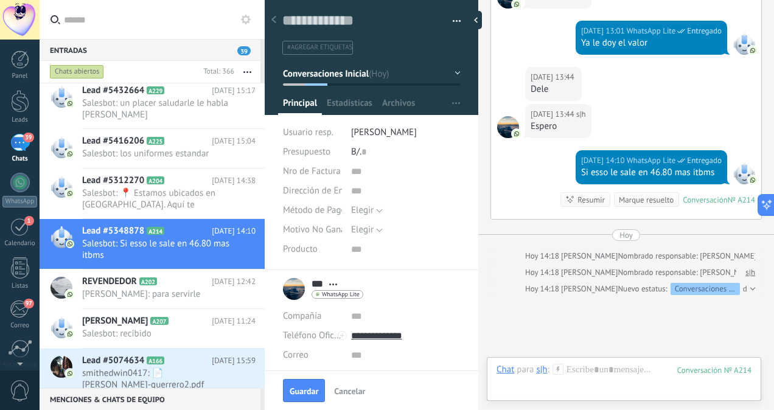
scroll to position [893, 0]
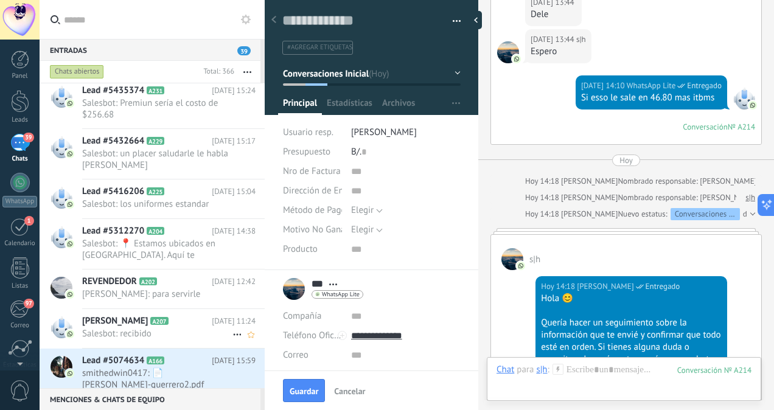
click at [138, 332] on span "Salesbot: recibido" at bounding box center [157, 334] width 150 height 12
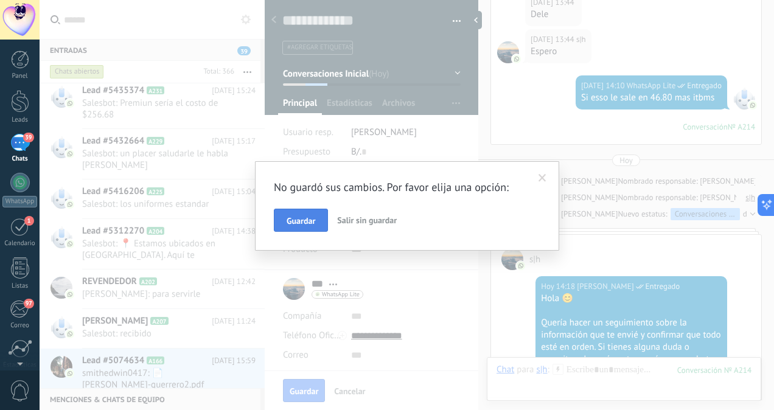
click at [304, 219] on span "Guardar" at bounding box center [301, 221] width 29 height 9
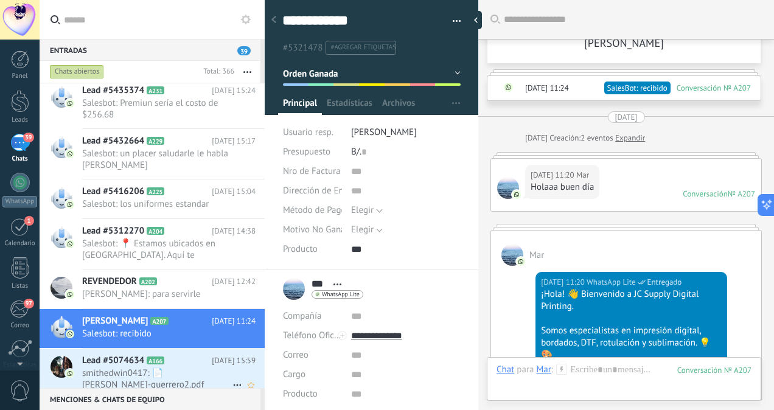
scroll to position [1020, 0]
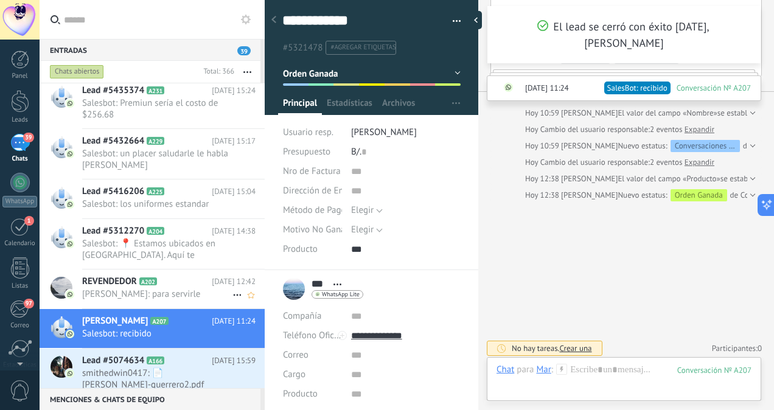
click at [164, 296] on span "[PERSON_NAME]: para servirle" at bounding box center [157, 295] width 150 height 12
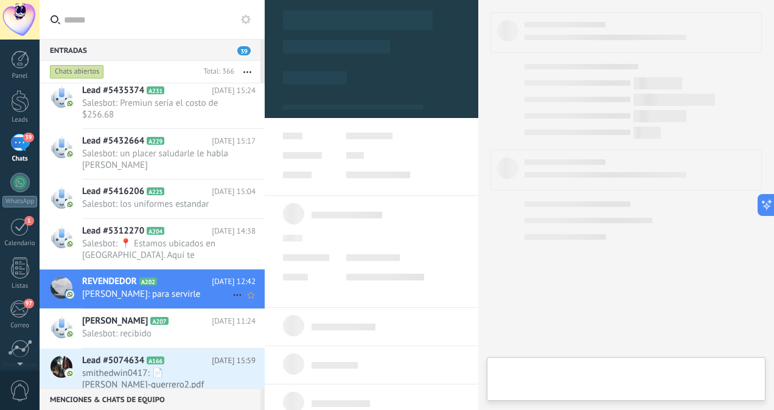
scroll to position [296, 0]
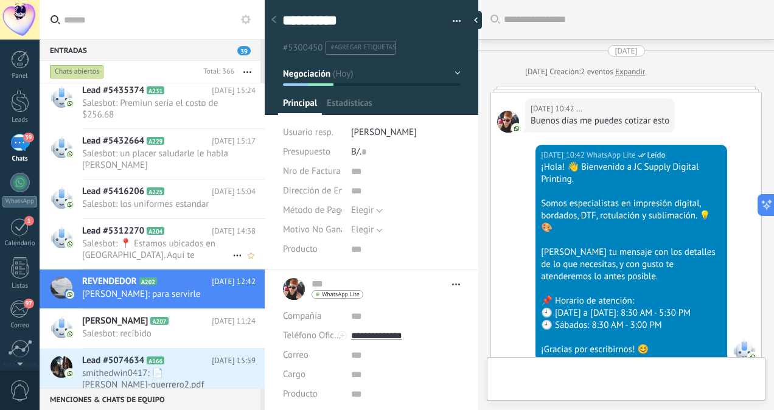
click at [154, 254] on span "Salesbot: 📍 Estamos ubicados en Panamá. Aquí te comparto la ubicación para reti…" at bounding box center [157, 249] width 150 height 23
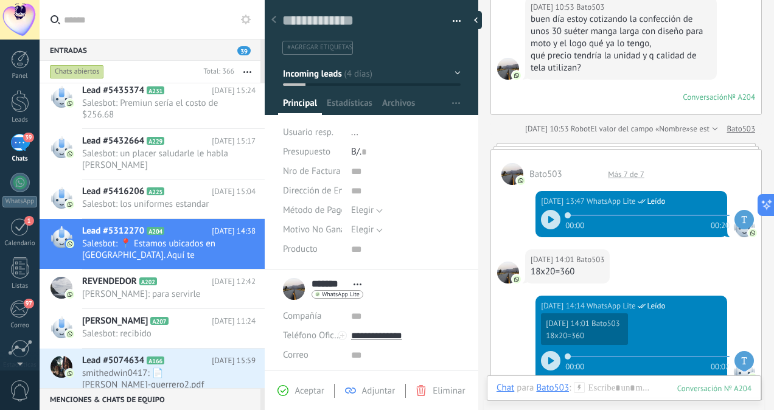
scroll to position [440, 0]
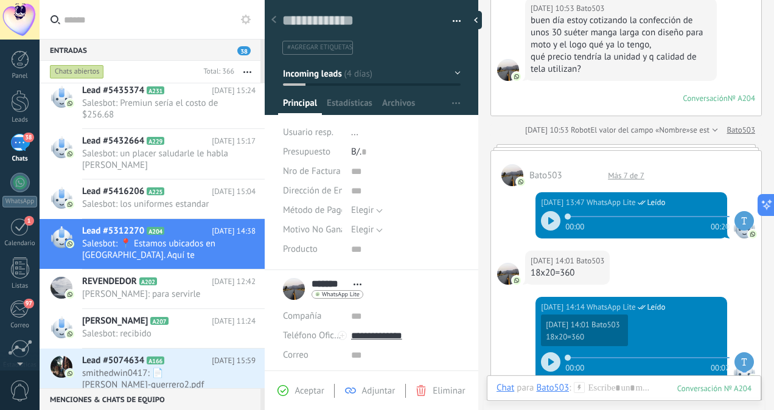
click at [547, 223] on div at bounding box center [550, 220] width 19 height 19
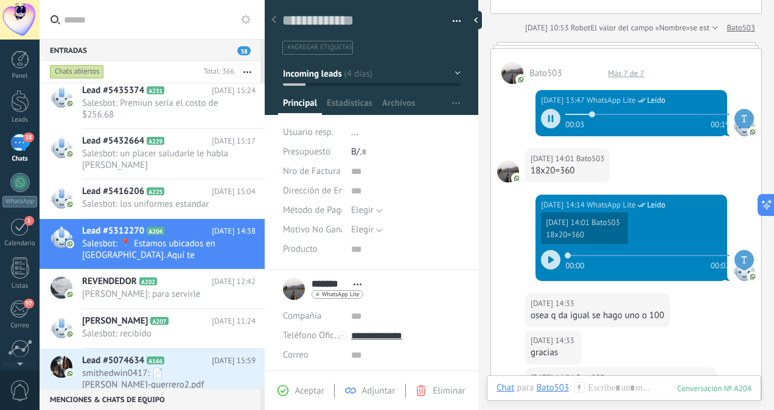
scroll to position [550, 0]
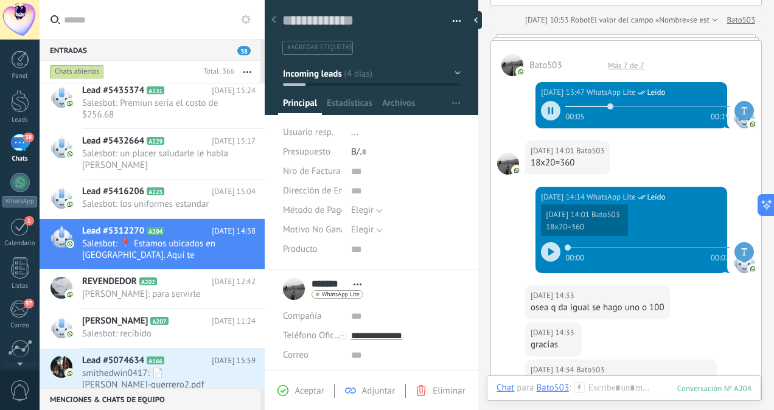
click at [549, 248] on icon at bounding box center [551, 251] width 5 height 7
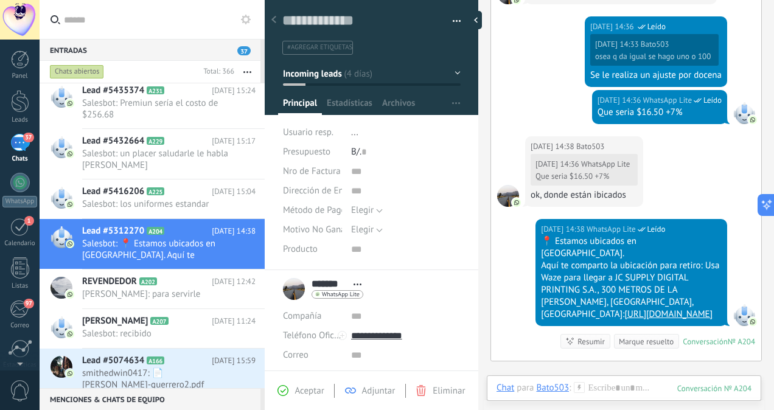
scroll to position [972, 0]
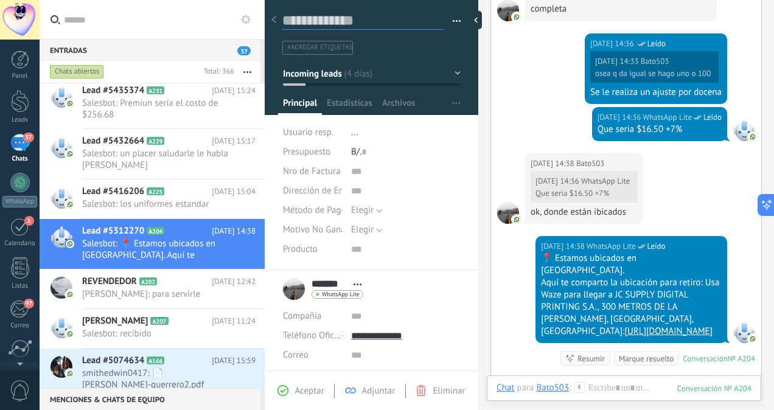
click at [315, 14] on textarea at bounding box center [362, 21] width 161 height 19
type textarea "*"
type textarea "**"
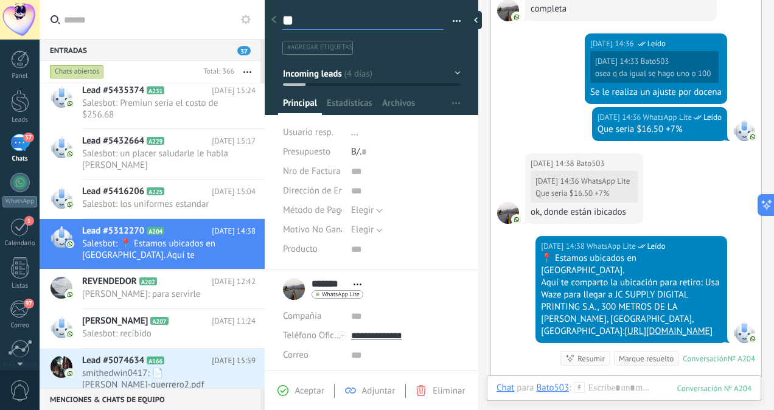
type textarea "***"
type textarea "****"
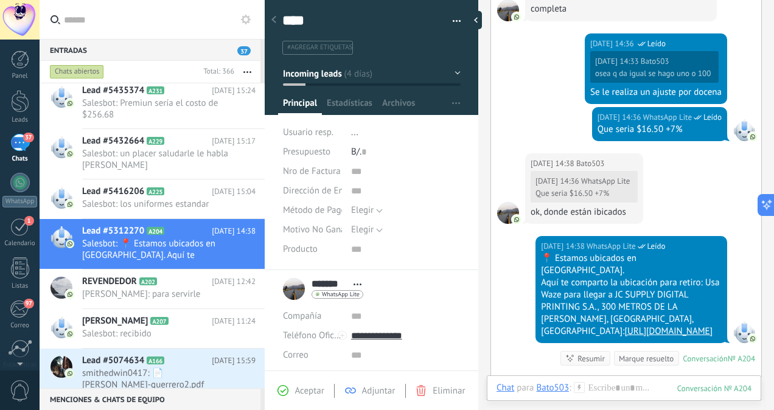
click at [359, 134] on li "..." at bounding box center [406, 132] width 110 height 19
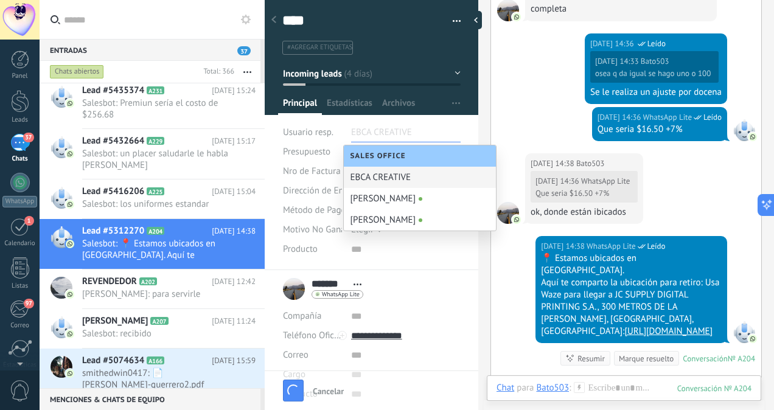
type textarea "****"
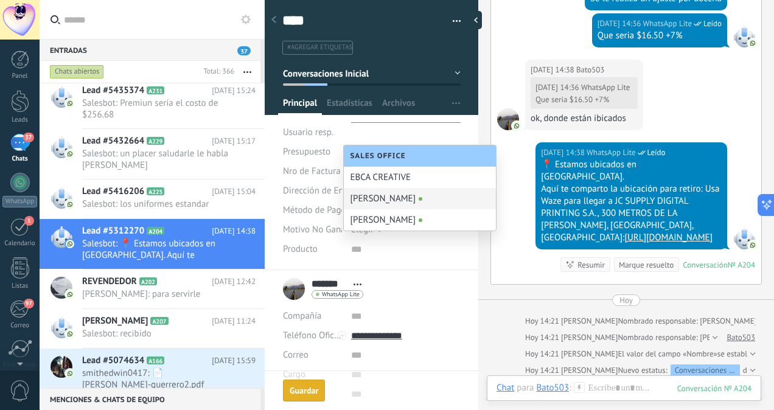
click at [376, 198] on div "[PERSON_NAME]" at bounding box center [420, 198] width 152 height 21
click at [425, 244] on input "text" at bounding box center [406, 249] width 110 height 19
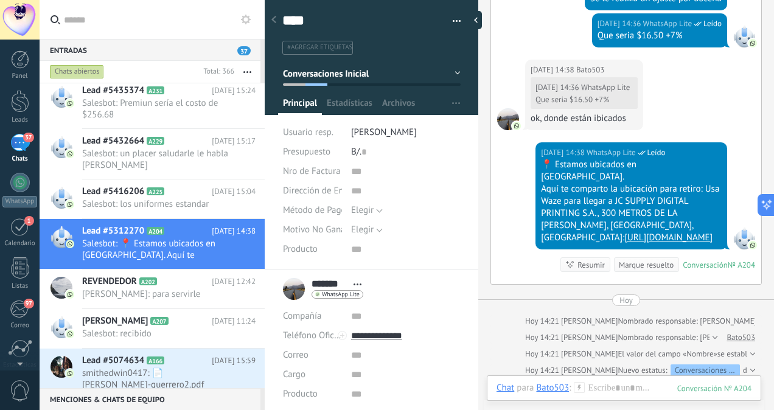
click at [578, 388] on icon at bounding box center [579, 387] width 11 height 11
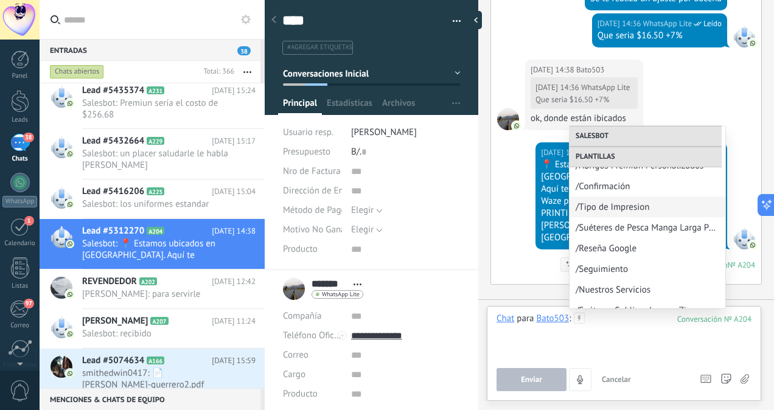
scroll to position [323, 0]
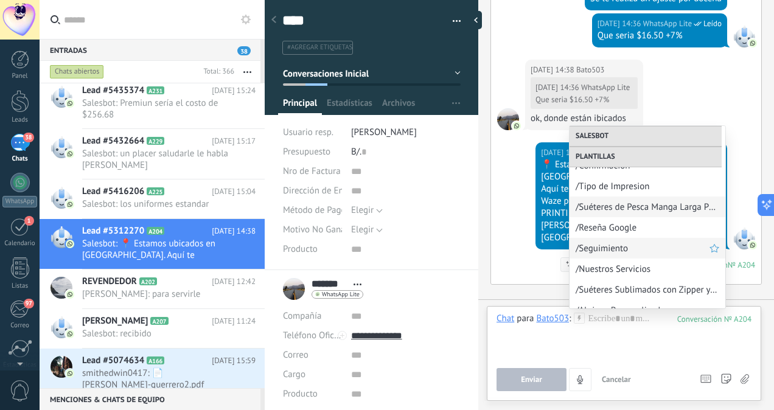
click at [598, 251] on span "/Seguimiento" at bounding box center [643, 249] width 134 height 12
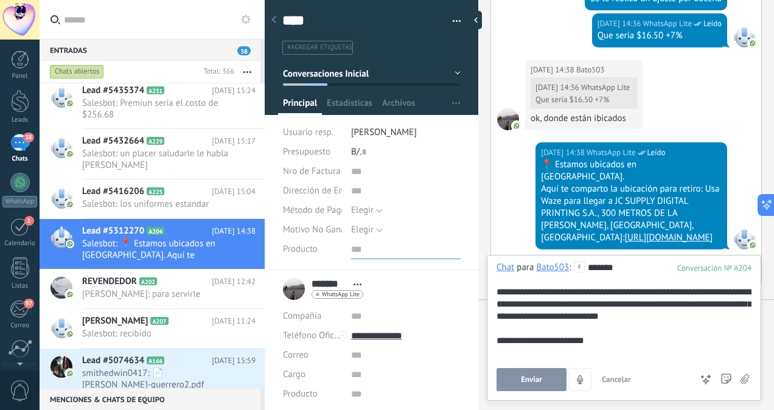
click at [351, 247] on input "text" at bounding box center [406, 249] width 110 height 19
type input "**********"
click at [524, 379] on span "Enviar" at bounding box center [531, 380] width 21 height 9
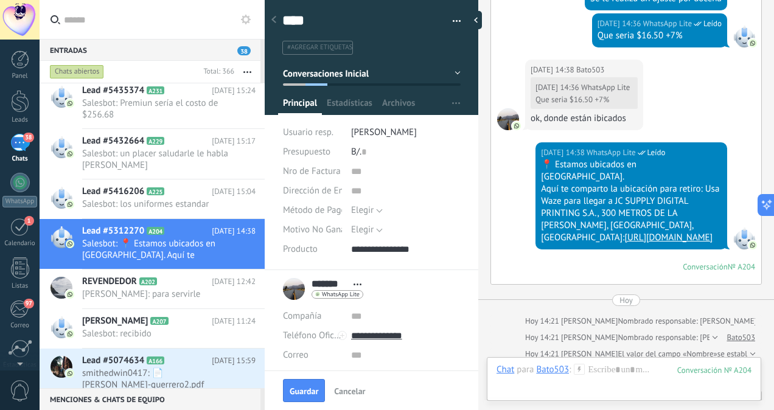
scroll to position [1222, 0]
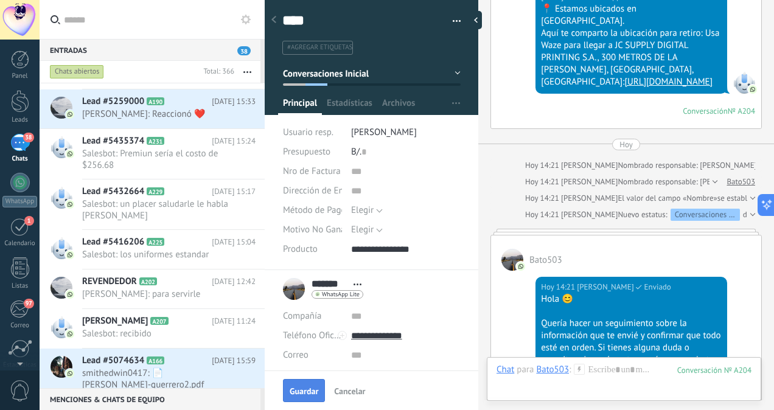
click at [307, 390] on span "Guardar" at bounding box center [304, 391] width 29 height 9
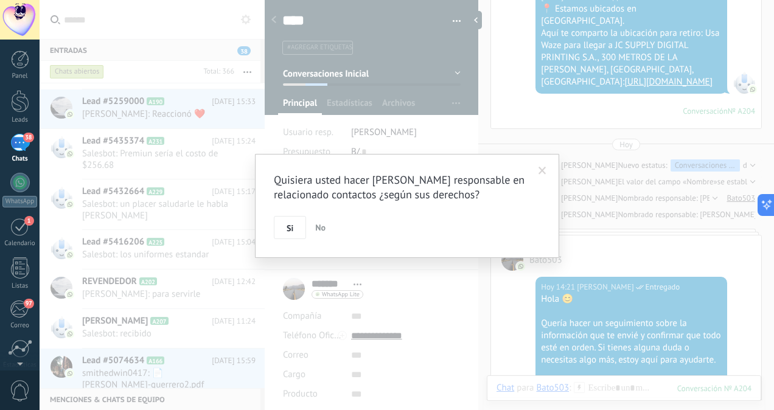
scroll to position [1243, 0]
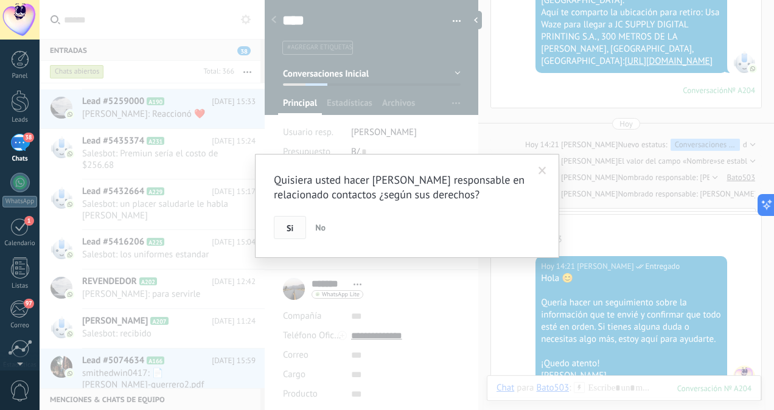
click at [290, 224] on span "Si" at bounding box center [290, 228] width 7 height 9
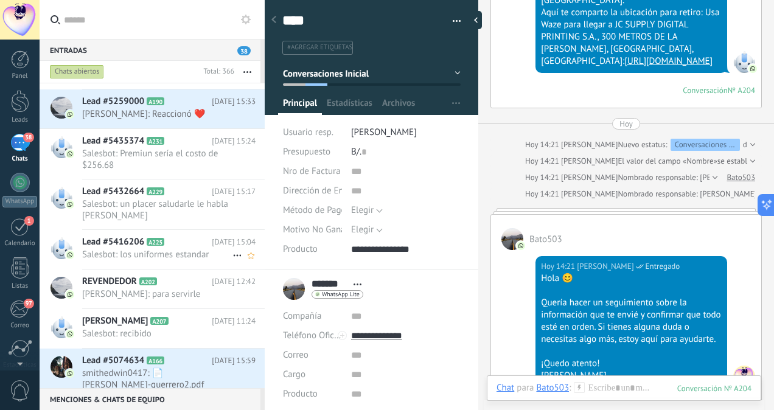
click at [167, 249] on span "Salesbot: los uniformes estandar" at bounding box center [157, 255] width 150 height 12
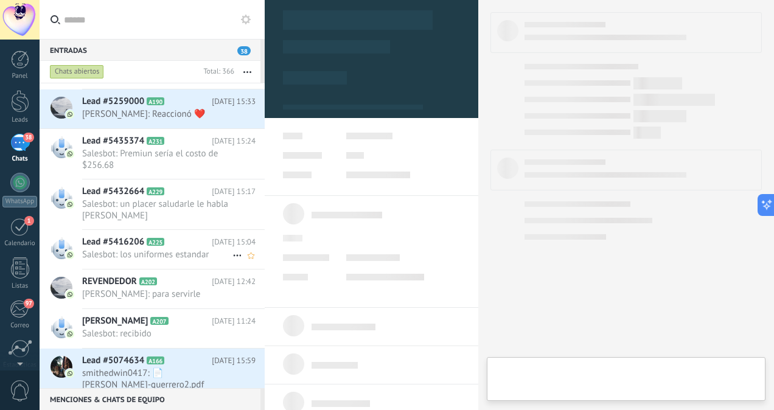
scroll to position [296, 0]
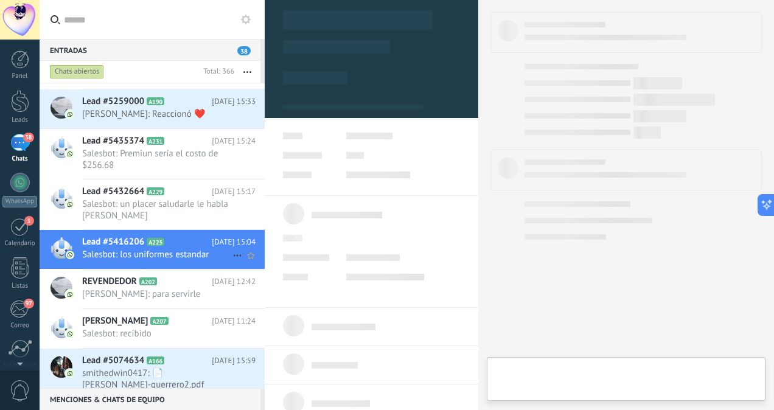
type textarea "**********"
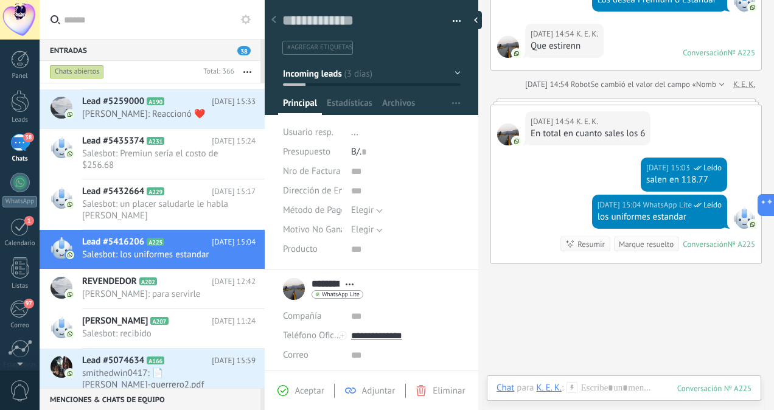
scroll to position [1064, 0]
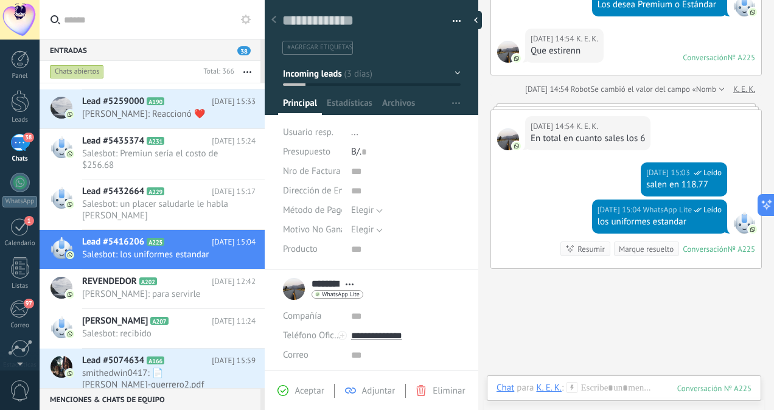
click at [352, 132] on span "..." at bounding box center [354, 133] width 7 height 12
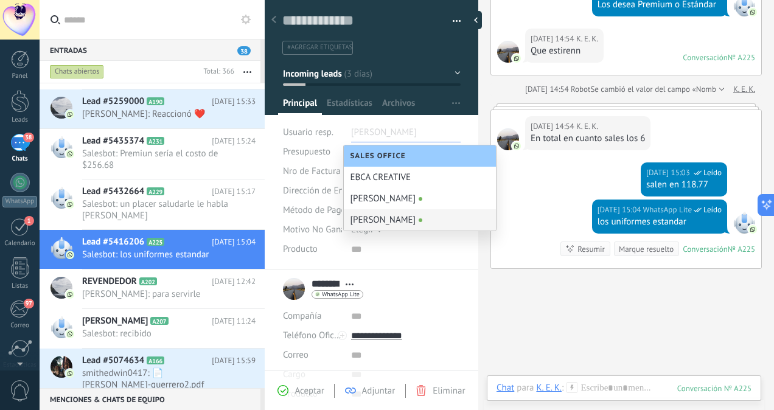
click at [384, 216] on div "[PERSON_NAME]" at bounding box center [420, 219] width 152 height 21
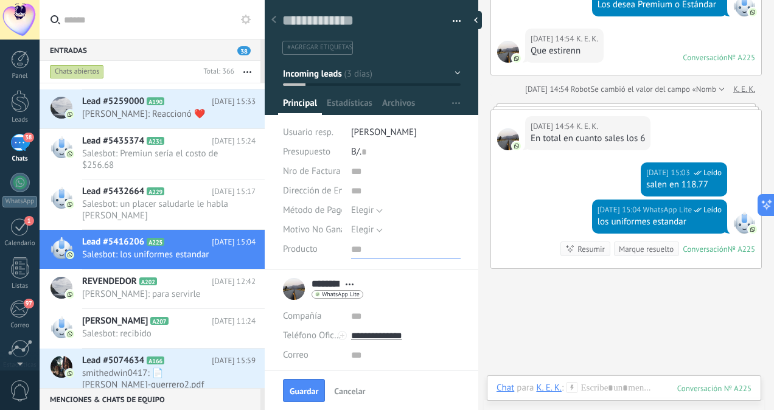
click at [364, 254] on input "text" at bounding box center [406, 249] width 110 height 19
type input "**********"
click at [576, 388] on icon at bounding box center [572, 387] width 11 height 11
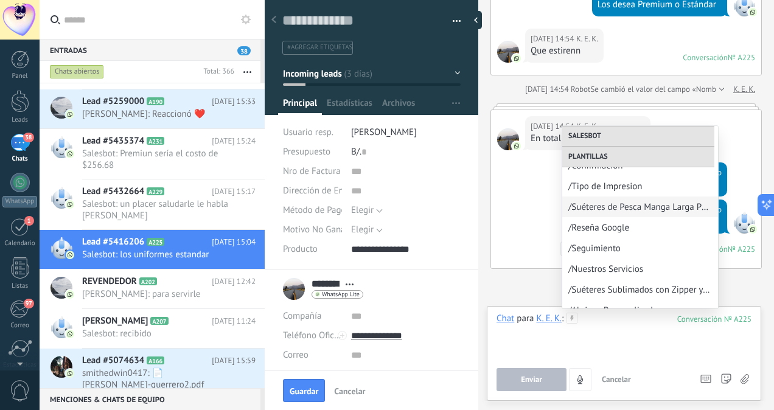
scroll to position [335, 0]
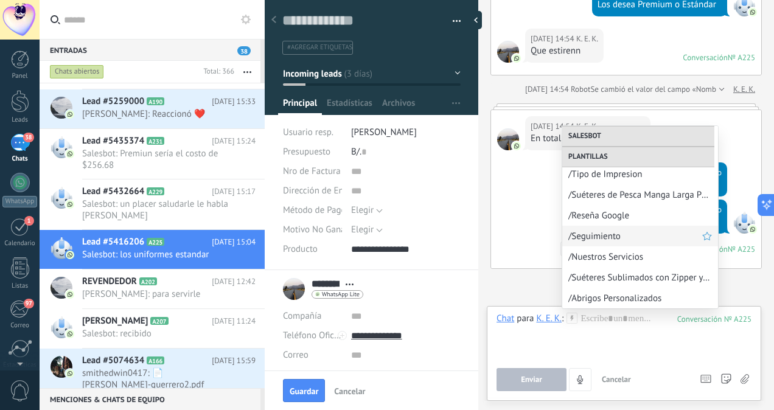
click at [611, 238] on span "/Seguimiento" at bounding box center [636, 237] width 134 height 12
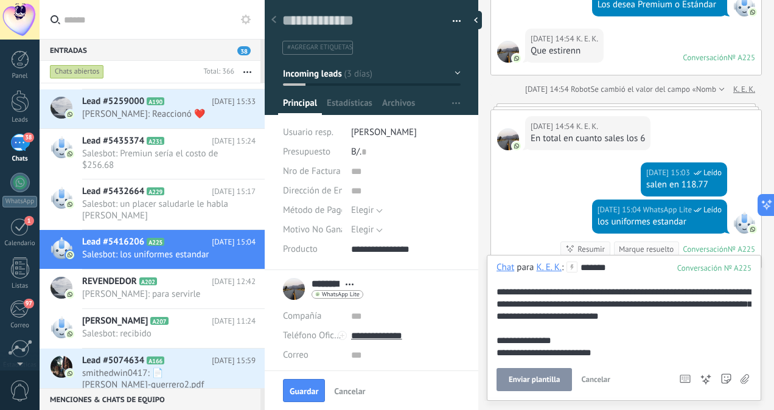
click at [524, 381] on span "Enviar plantilla" at bounding box center [534, 380] width 51 height 9
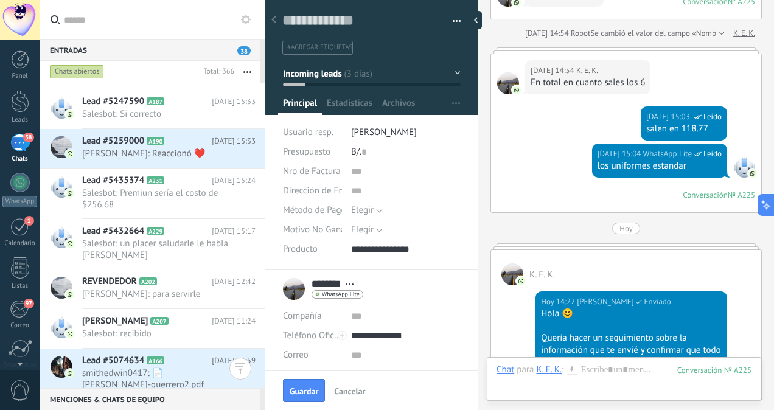
scroll to position [15159, 0]
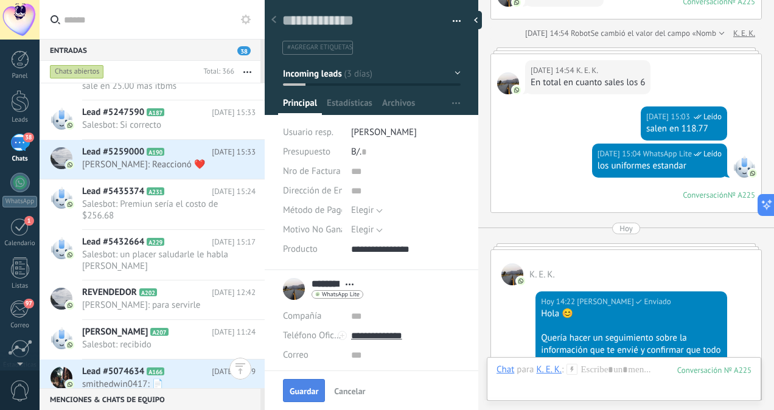
click at [304, 388] on span "Guardar" at bounding box center [304, 391] width 29 height 9
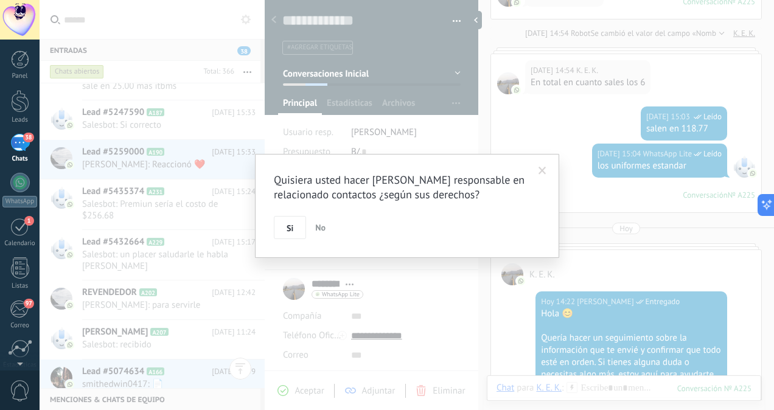
scroll to position [1191, 0]
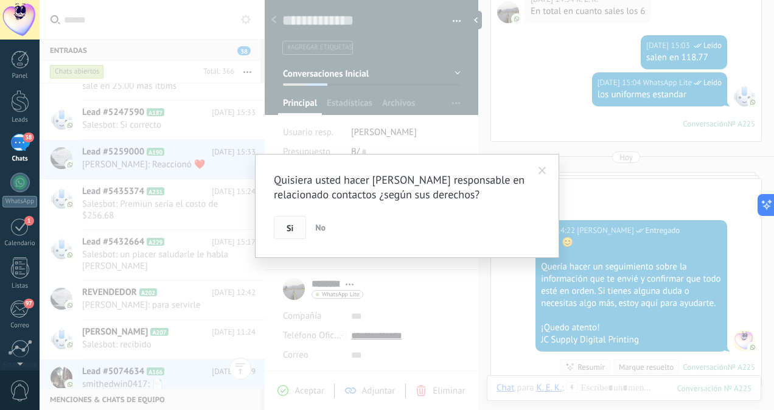
click at [282, 230] on button "Si" at bounding box center [290, 227] width 32 height 23
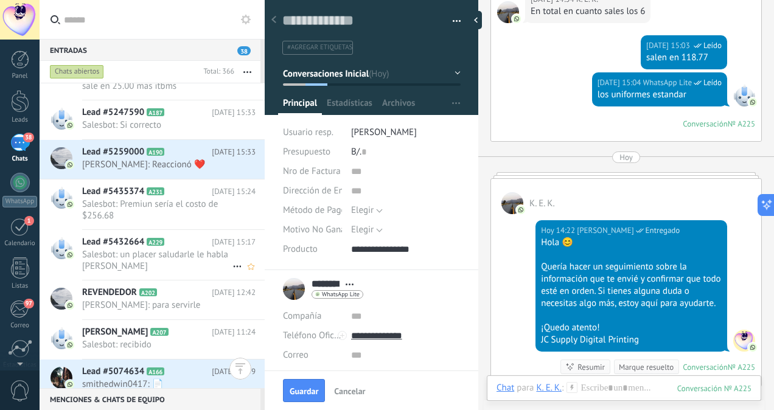
click at [144, 268] on span "Salesbot: un placer saludarle le habla paola de Jc" at bounding box center [157, 260] width 150 height 23
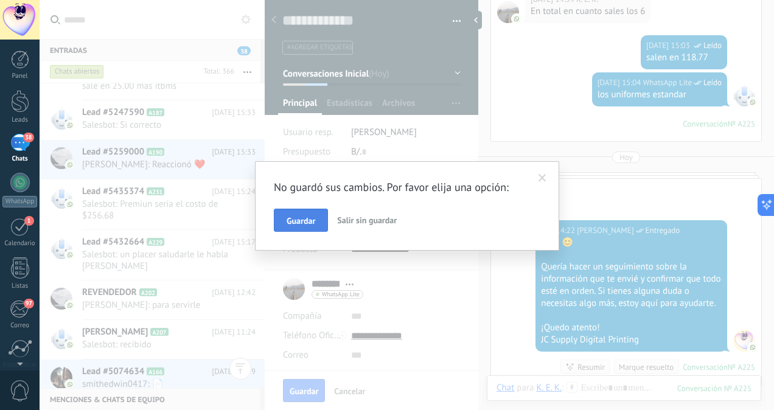
click at [317, 219] on button "Guardar" at bounding box center [301, 220] width 54 height 23
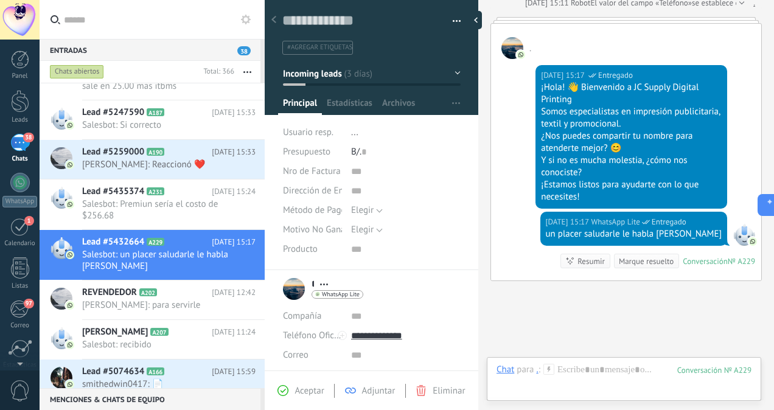
scroll to position [489, 0]
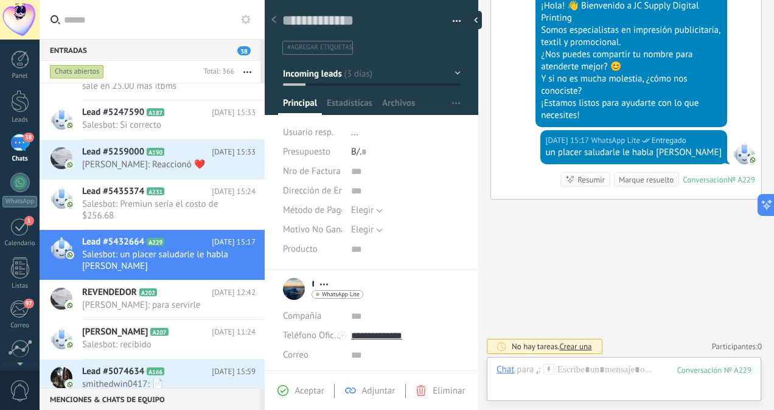
click at [354, 133] on span "..." at bounding box center [354, 133] width 7 height 12
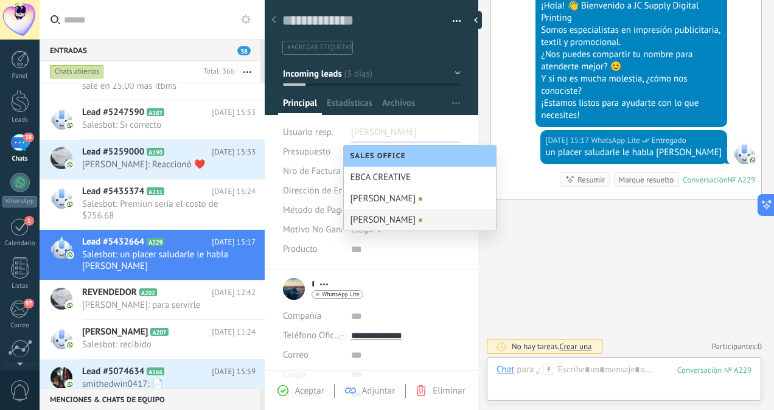
click at [367, 218] on div "[PERSON_NAME]" at bounding box center [420, 219] width 152 height 21
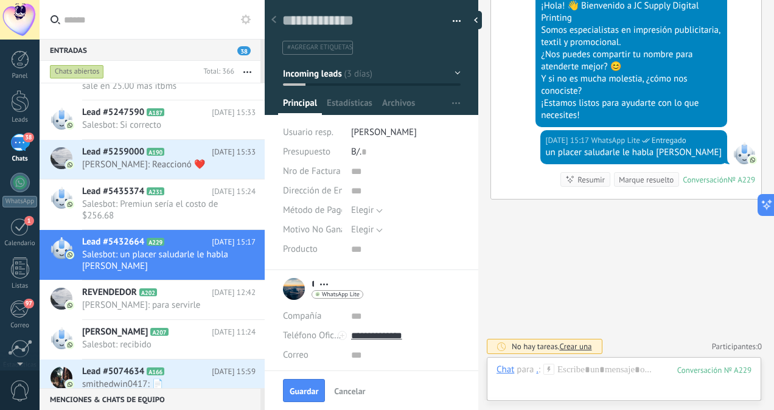
click at [548, 369] on use at bounding box center [549, 369] width 10 height 10
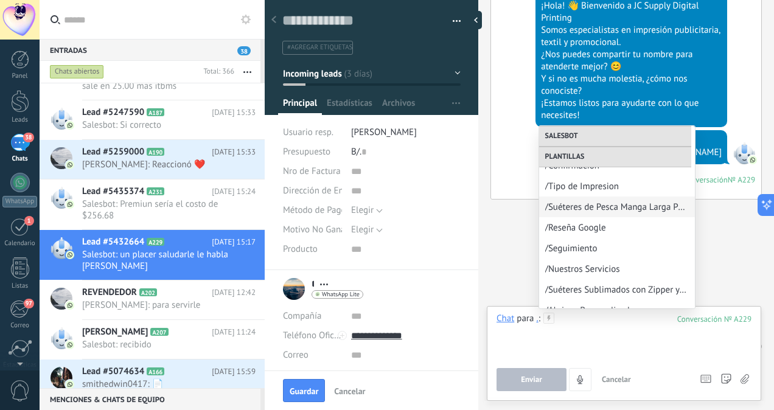
scroll to position [335, 0]
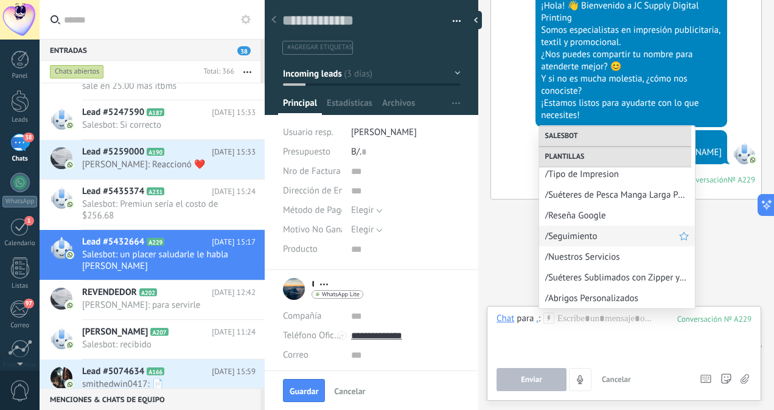
click at [576, 241] on span "/Seguimiento" at bounding box center [612, 237] width 134 height 12
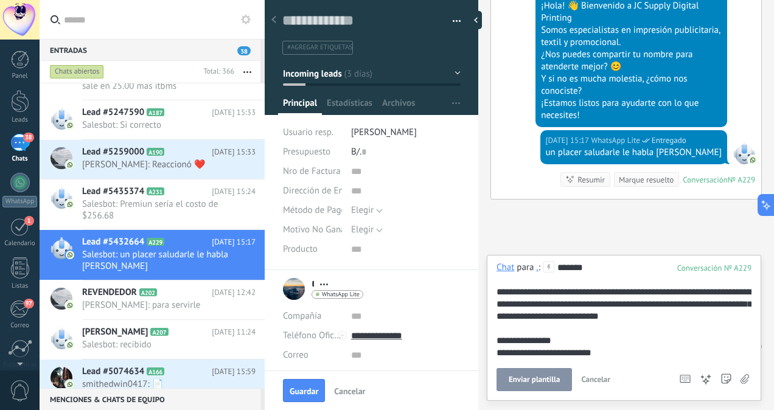
click at [531, 388] on button "Enviar plantilla" at bounding box center [534, 379] width 75 height 23
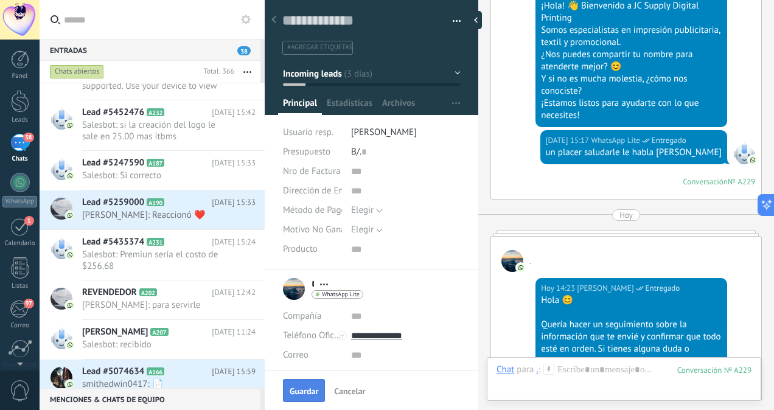
click at [302, 390] on span "Guardar" at bounding box center [304, 391] width 29 height 9
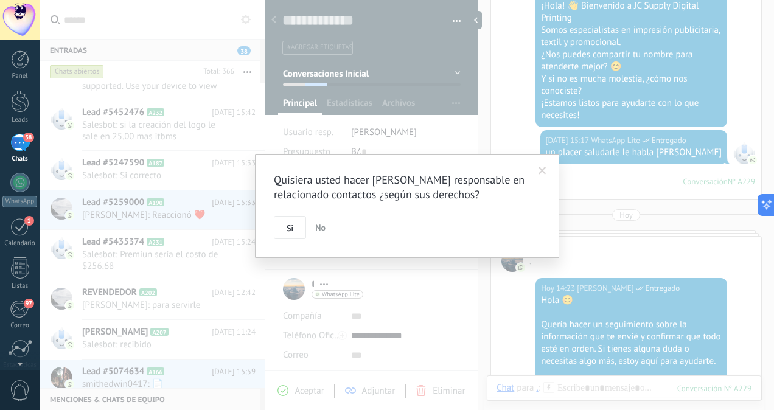
scroll to position [544, 0]
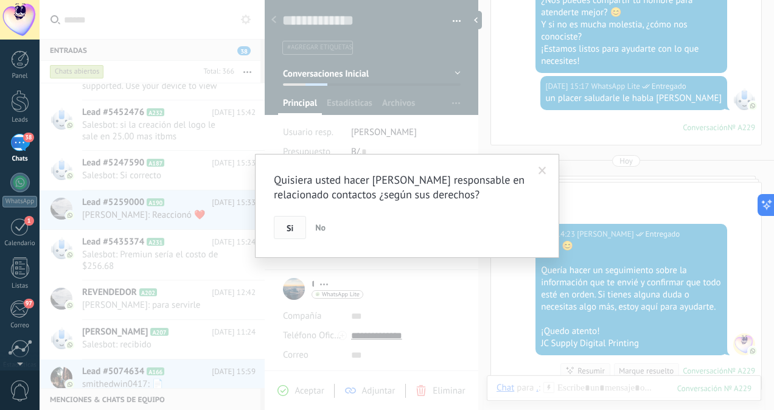
click at [291, 233] on span "Si" at bounding box center [290, 228] width 7 height 9
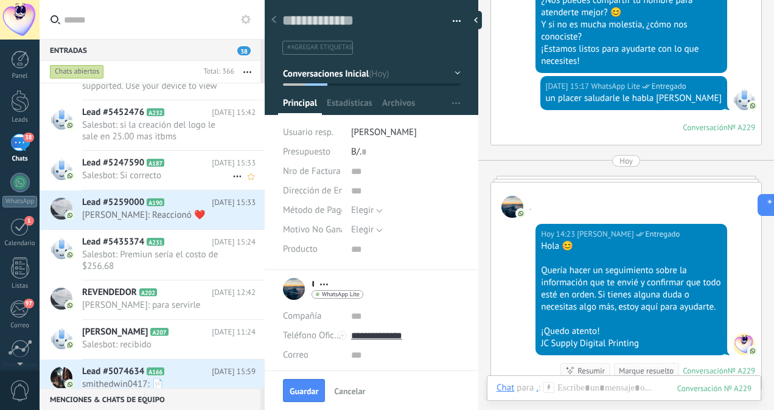
click at [219, 178] on span "Salesbot: Si correcto" at bounding box center [157, 176] width 150 height 12
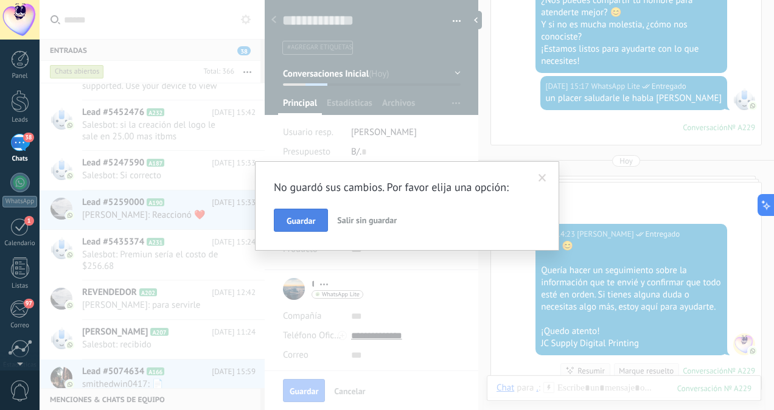
click at [295, 219] on span "Guardar" at bounding box center [301, 221] width 29 height 9
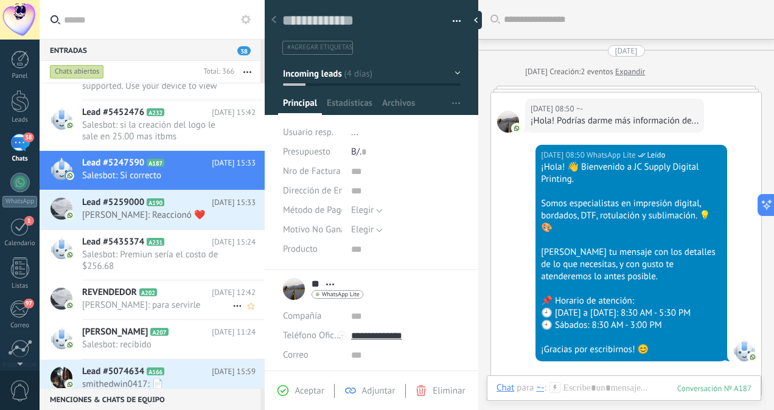
scroll to position [975, 0]
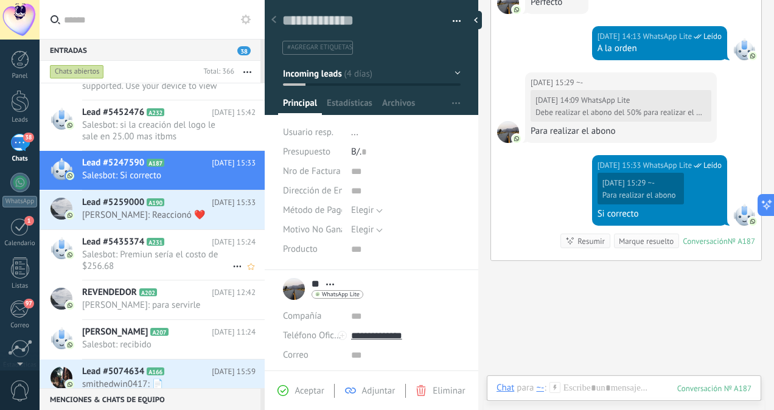
click at [175, 269] on span "Salesbot: Premiun sería el costo de $256.68" at bounding box center [157, 260] width 150 height 23
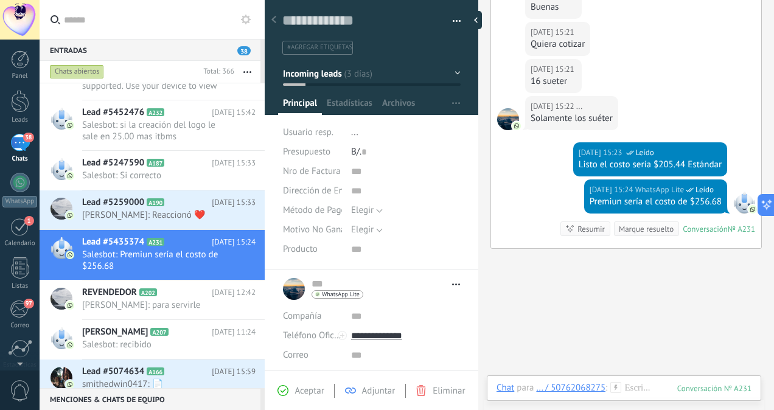
scroll to position [743, 0]
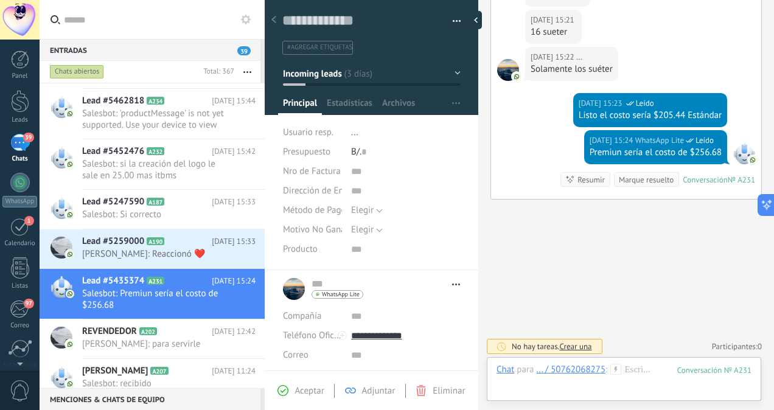
click at [354, 136] on span "..." at bounding box center [354, 133] width 7 height 12
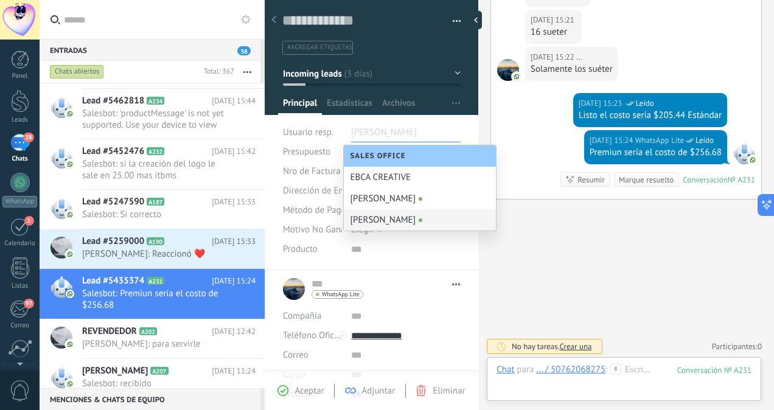
click at [367, 215] on div "[PERSON_NAME]" at bounding box center [420, 219] width 152 height 21
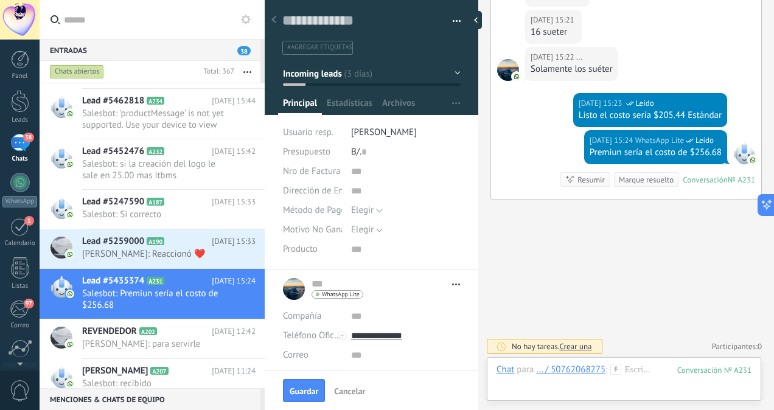
click at [614, 369] on icon at bounding box center [616, 369] width 11 height 11
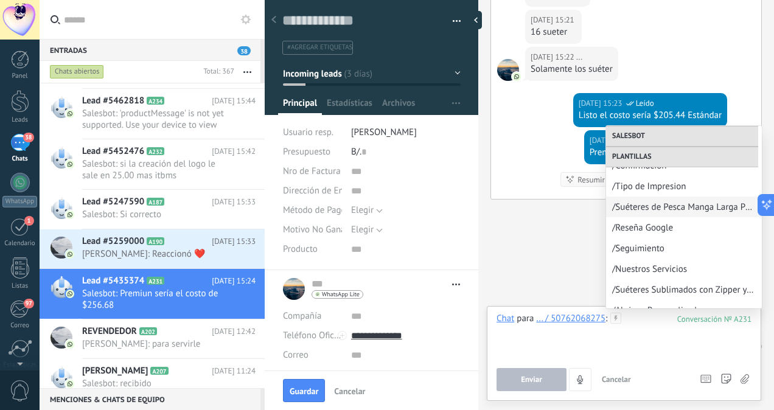
scroll to position [335, 0]
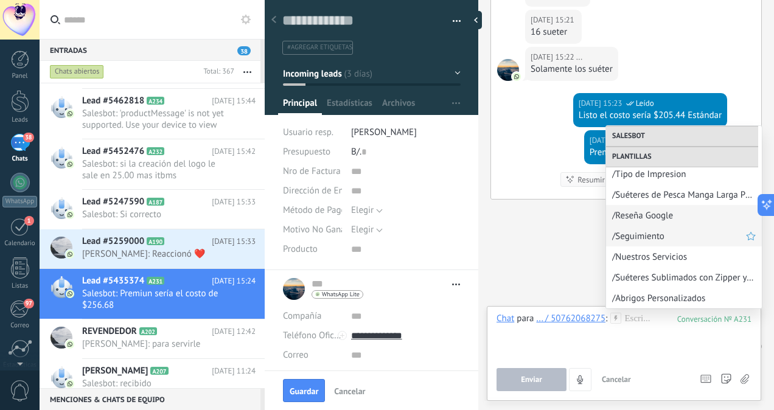
click at [658, 239] on span "/Seguimiento" at bounding box center [679, 237] width 134 height 12
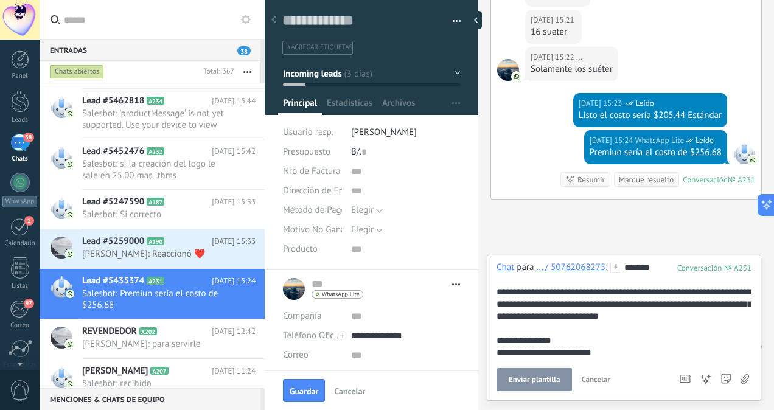
click at [547, 382] on span "Enviar plantilla" at bounding box center [534, 380] width 51 height 9
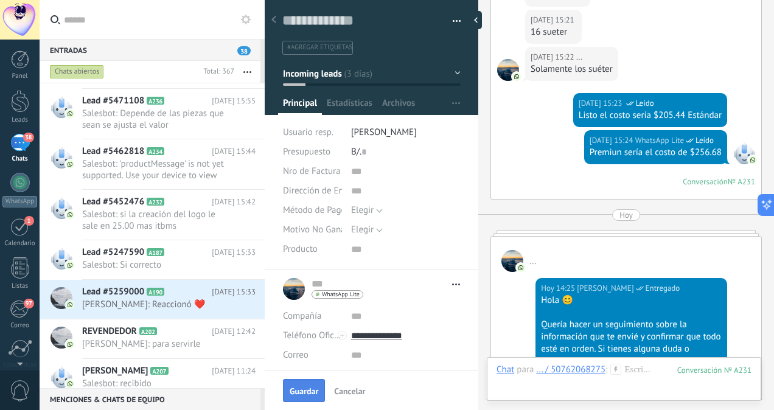
click at [306, 384] on button "Guardar" at bounding box center [304, 390] width 42 height 23
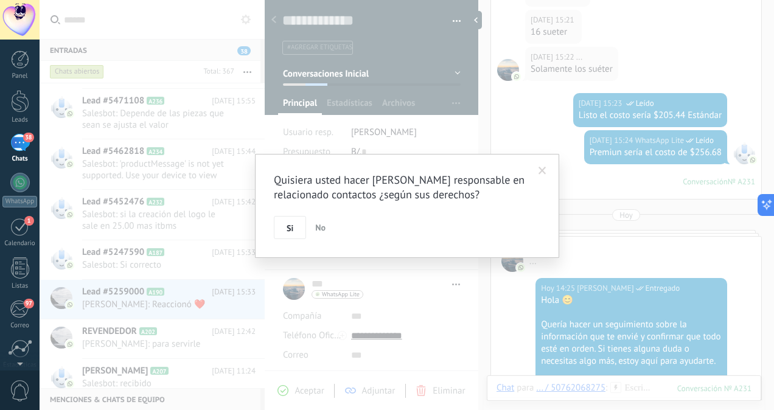
scroll to position [797, 0]
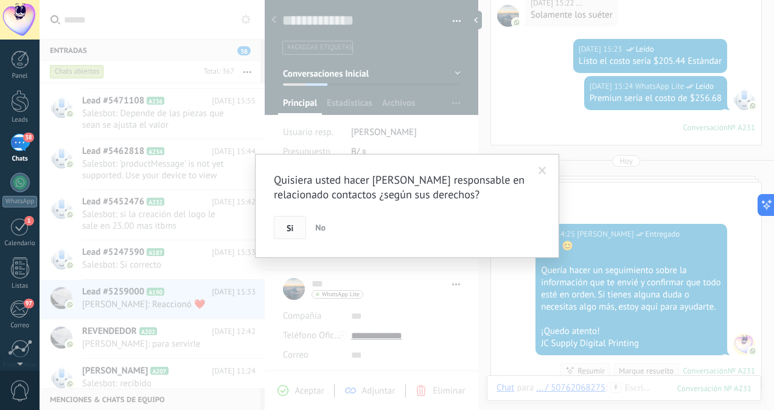
click at [287, 228] on span "Si" at bounding box center [290, 228] width 7 height 9
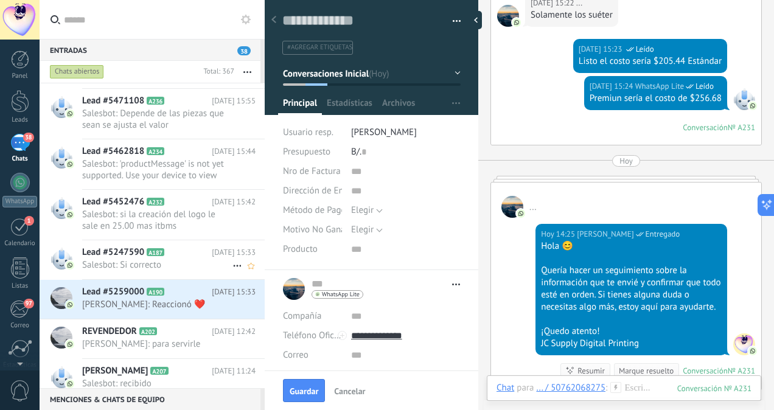
click at [178, 262] on span "Salesbot: Si correcto" at bounding box center [157, 265] width 150 height 12
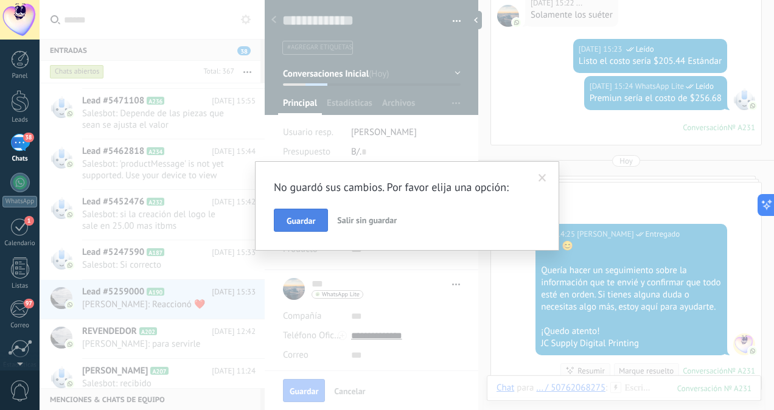
click at [304, 222] on span "Guardar" at bounding box center [301, 221] width 29 height 9
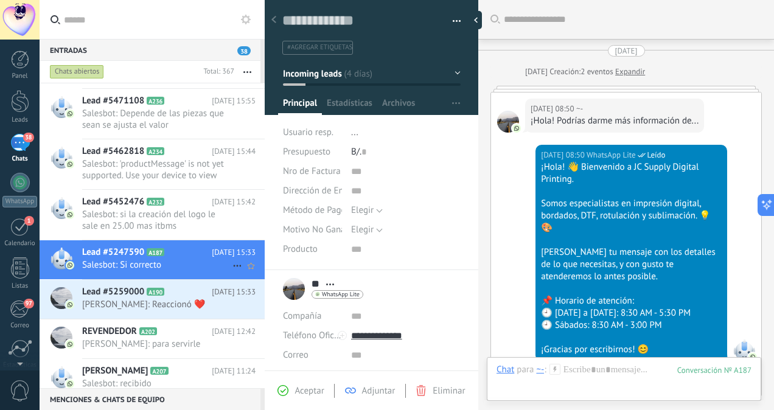
scroll to position [1036, 0]
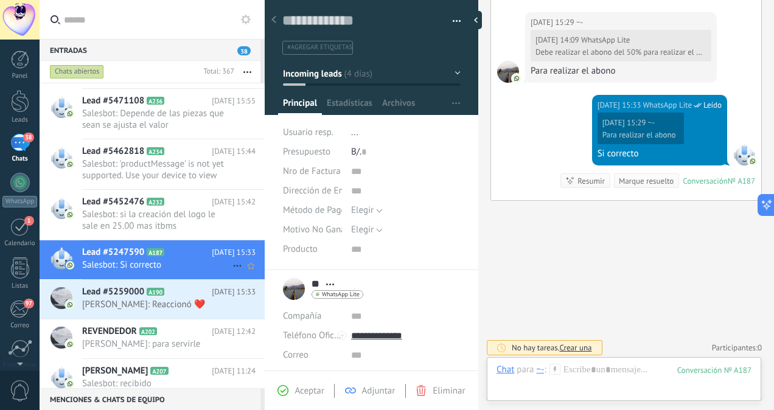
click at [191, 252] on h2 "Lead #5247590 A187" at bounding box center [147, 253] width 130 height 12
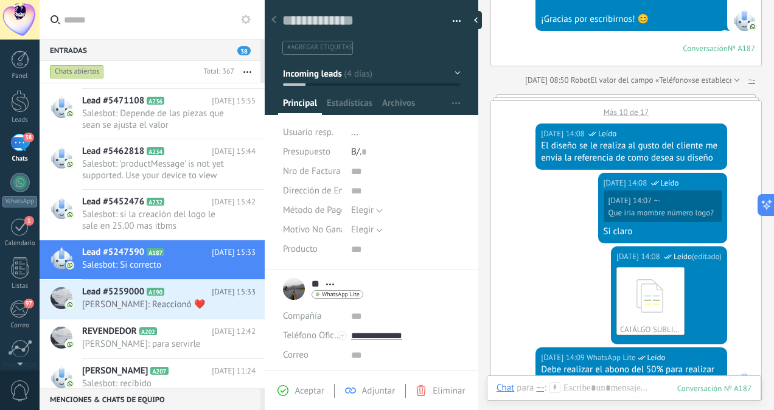
scroll to position [328, 0]
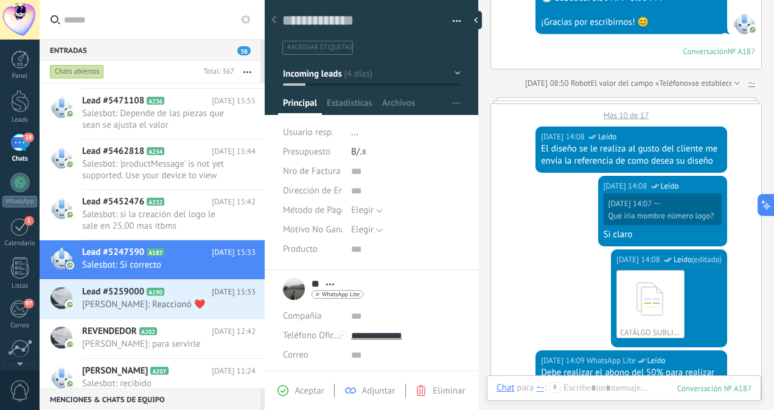
click at [351, 131] on span "..." at bounding box center [354, 133] width 7 height 12
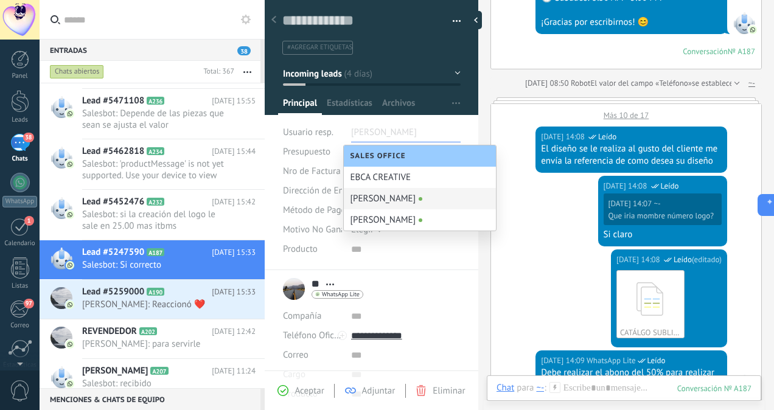
click at [371, 206] on div "[PERSON_NAME]" at bounding box center [420, 198] width 152 height 21
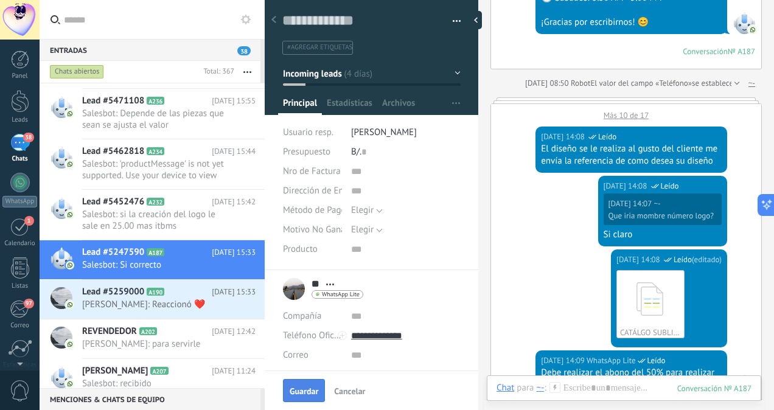
click at [308, 389] on span "Guardar" at bounding box center [304, 391] width 29 height 9
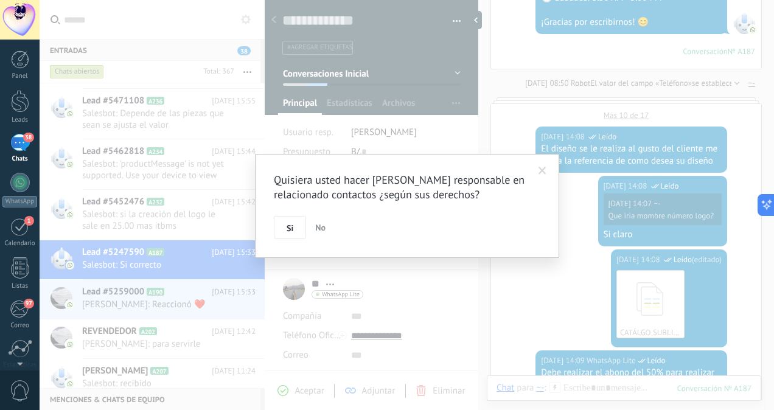
scroll to position [404, 0]
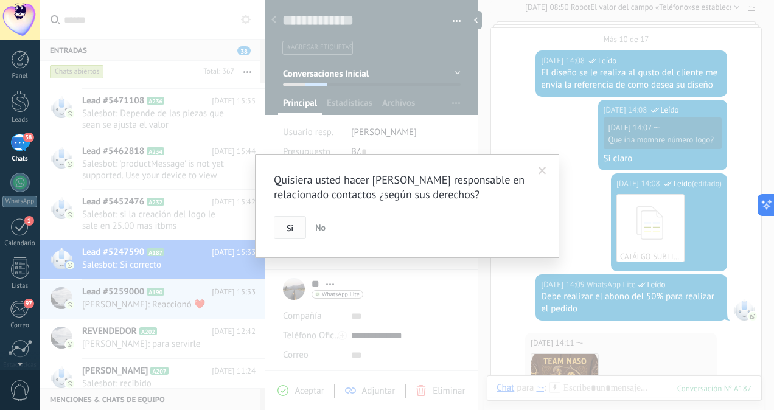
click at [287, 228] on span "Si" at bounding box center [290, 228] width 7 height 9
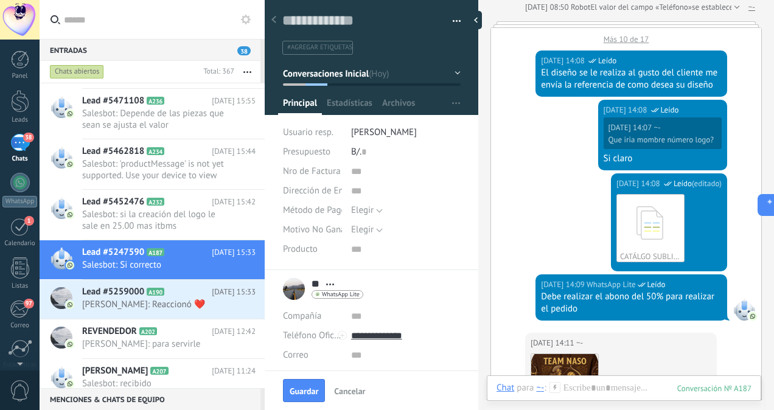
click at [555, 388] on use at bounding box center [555, 387] width 10 height 10
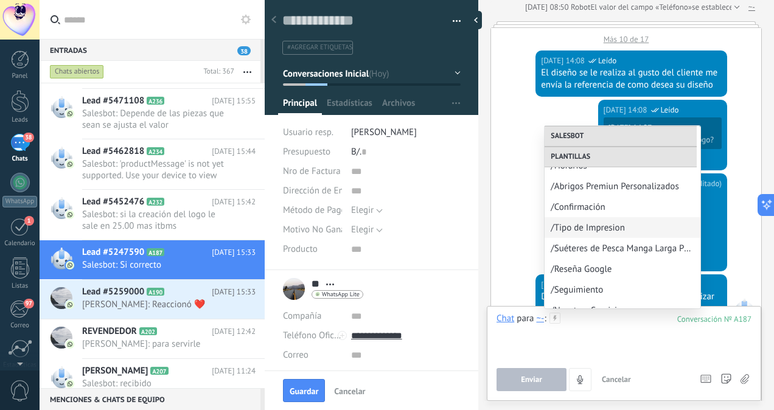
scroll to position [302, 0]
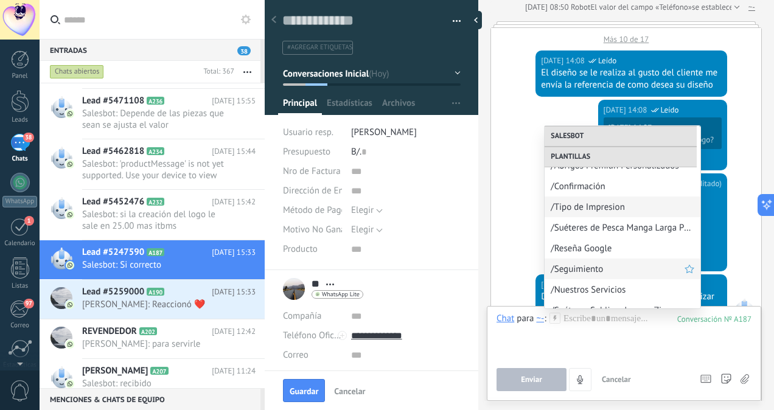
click at [563, 270] on span "/Seguimiento" at bounding box center [618, 270] width 134 height 12
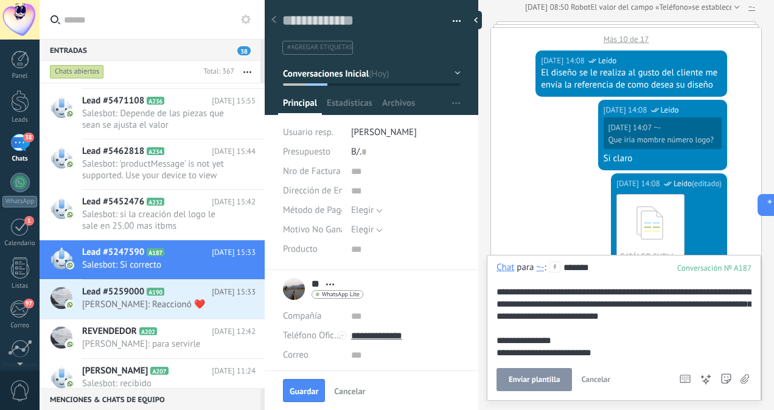
click at [535, 391] on div "**********" at bounding box center [624, 328] width 275 height 146
click at [527, 379] on span "Enviar plantilla" at bounding box center [534, 380] width 51 height 9
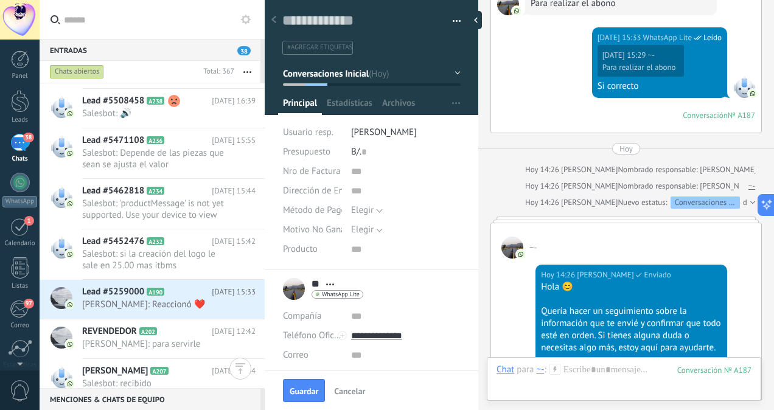
scroll to position [15148, 0]
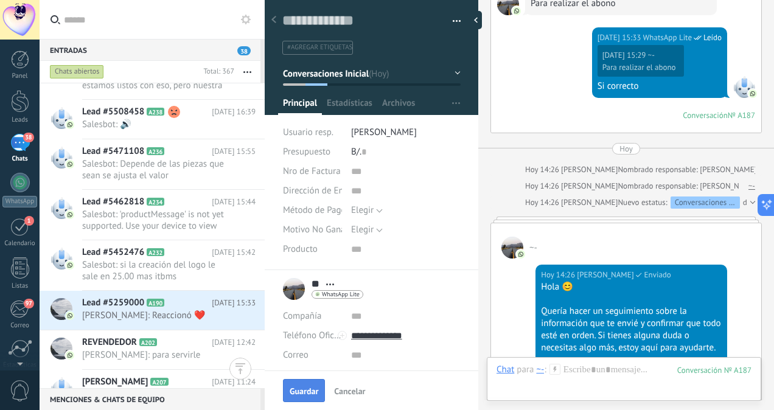
click at [307, 384] on button "Guardar" at bounding box center [304, 390] width 42 height 23
click at [300, 391] on span "Producto" at bounding box center [300, 394] width 35 height 9
click at [169, 275] on span "Salesbot: si la creación del logo le sale en 25.00 mas itbms" at bounding box center [157, 270] width 150 height 23
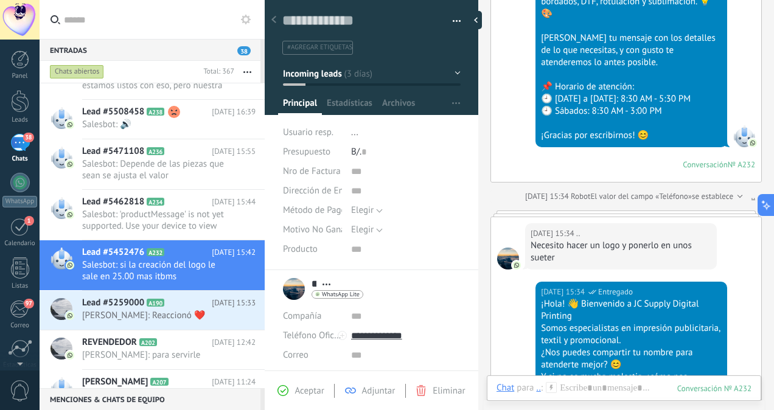
scroll to position [278, 0]
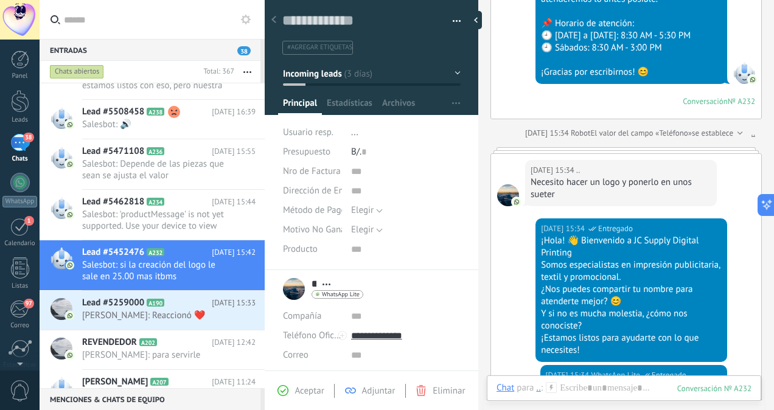
click at [351, 133] on span "..." at bounding box center [354, 133] width 7 height 12
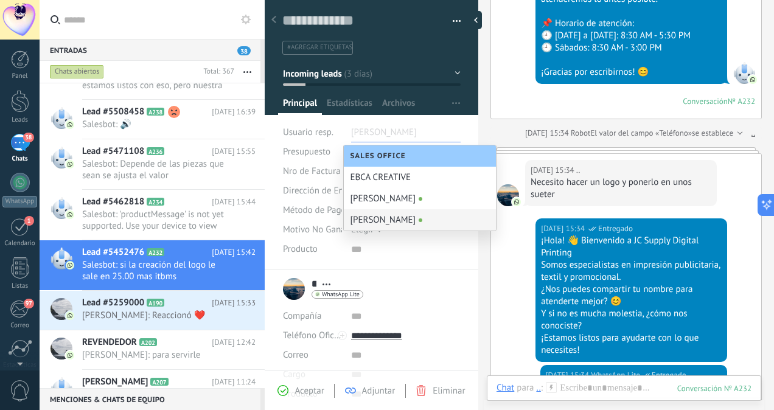
click at [373, 222] on div "[PERSON_NAME]" at bounding box center [420, 219] width 152 height 21
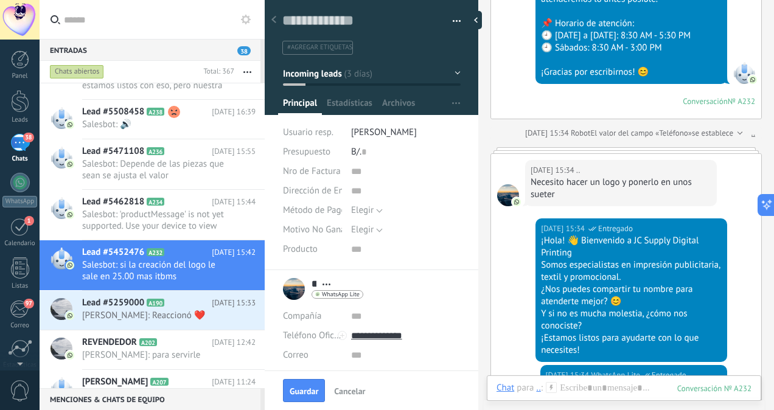
click at [551, 387] on use at bounding box center [552, 387] width 10 height 10
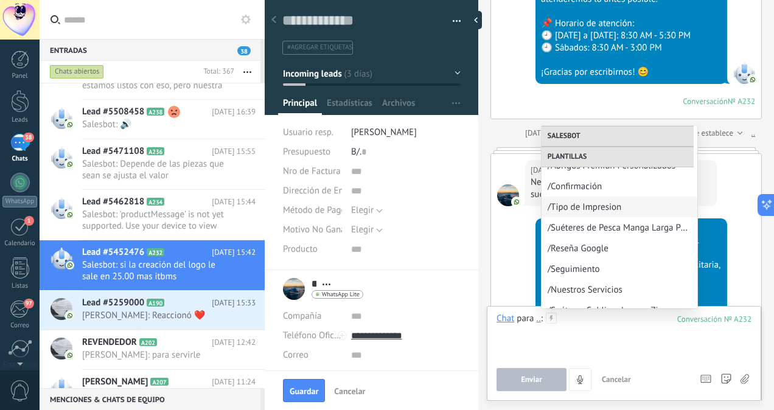
scroll to position [323, 0]
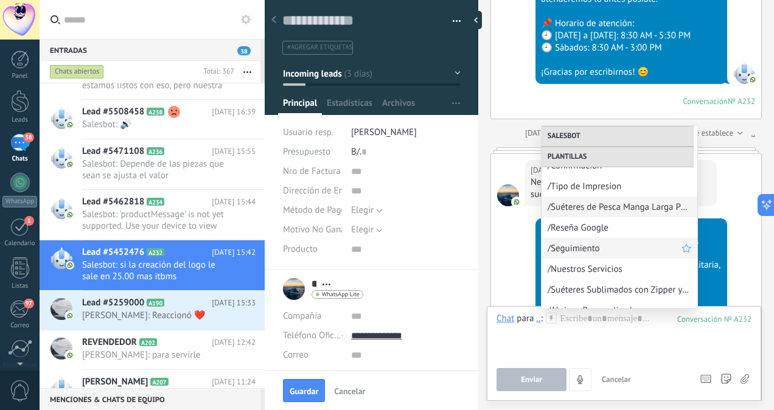
click at [574, 253] on span "/Seguimiento" at bounding box center [615, 249] width 134 height 12
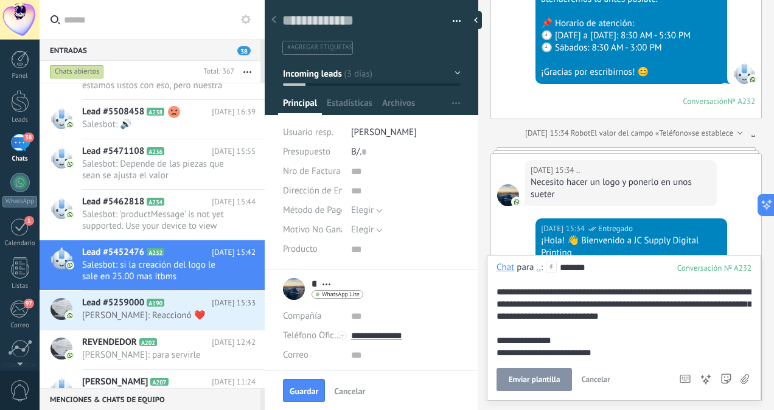
click at [522, 373] on button "Enviar plantilla" at bounding box center [534, 379] width 75 height 23
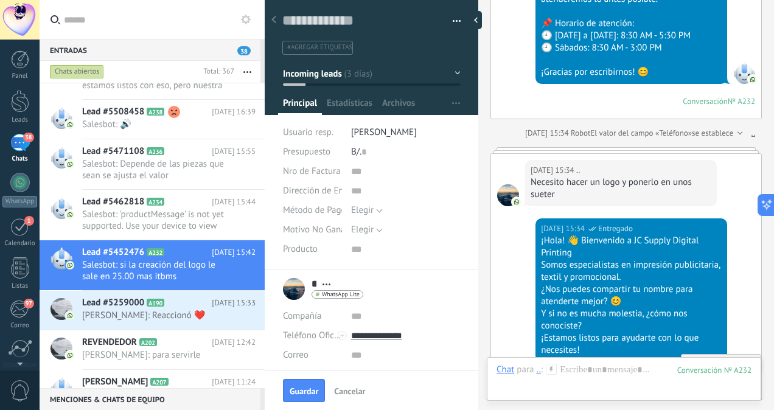
scroll to position [952, 0]
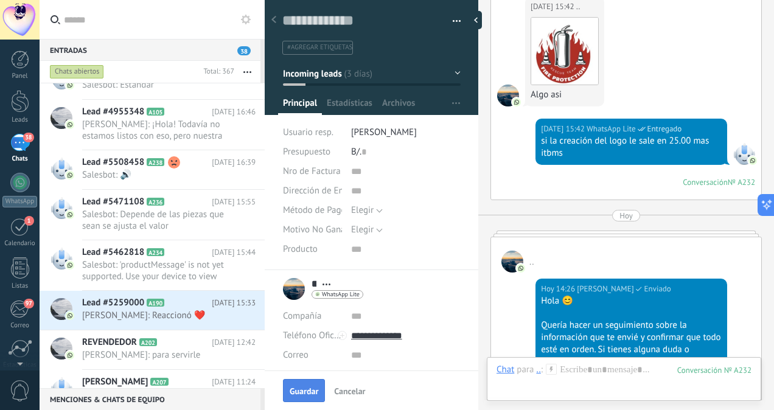
click at [293, 396] on span "Guardar" at bounding box center [304, 391] width 29 height 9
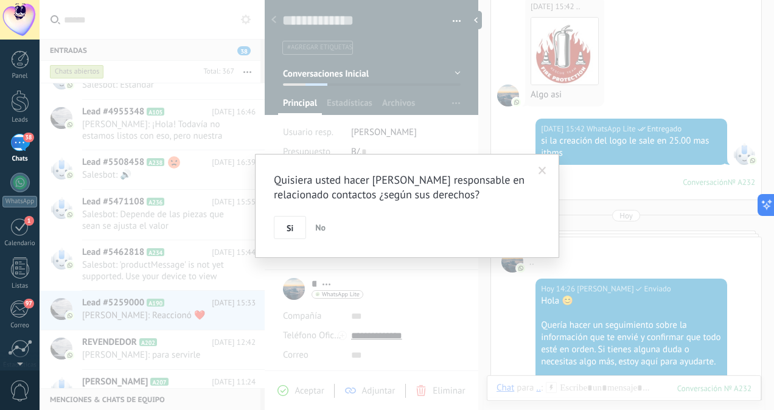
scroll to position [1006, 0]
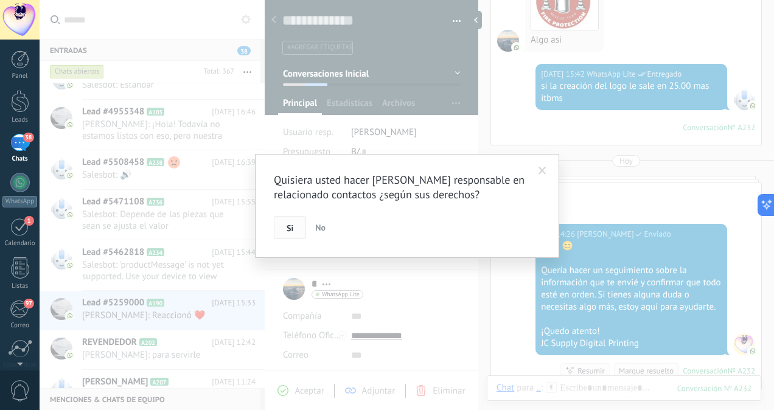
click at [287, 225] on span "Si" at bounding box center [290, 228] width 7 height 9
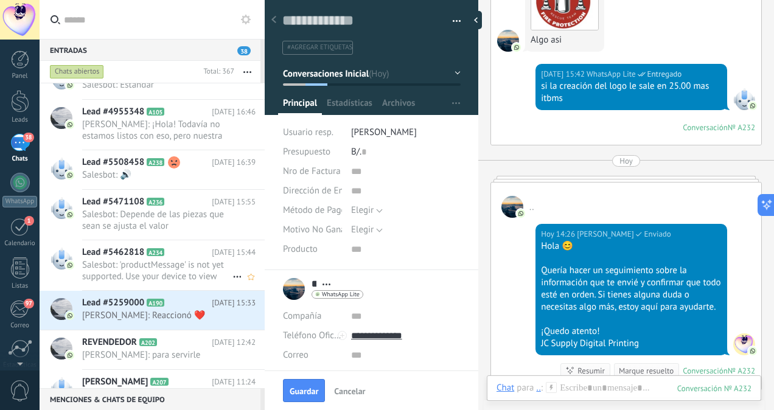
click at [177, 273] on span "Salesbot: 'productMessage' is not yet supported. Use your device to view this m…" at bounding box center [157, 270] width 150 height 23
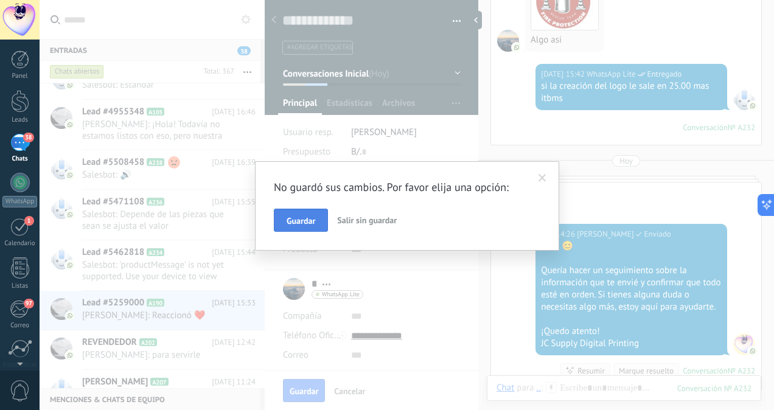
click at [312, 214] on button "Guardar" at bounding box center [301, 220] width 54 height 23
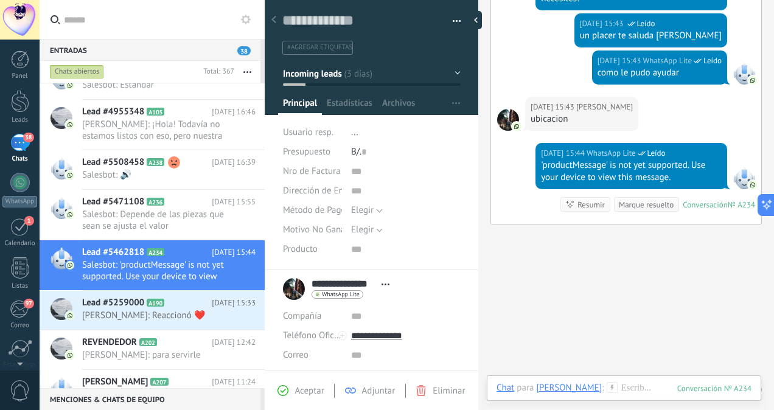
scroll to position [608, 0]
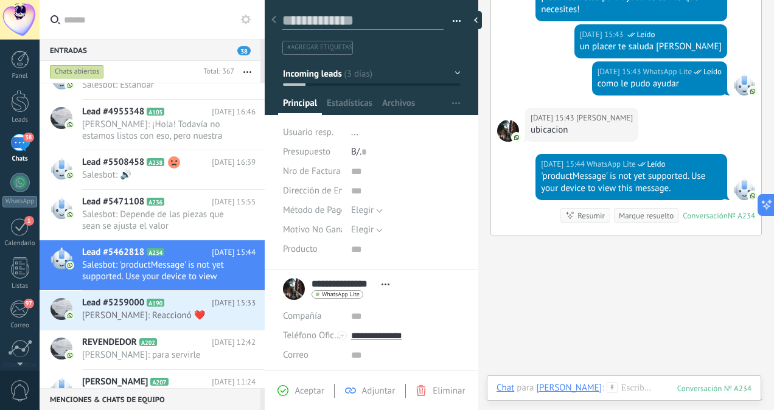
click at [304, 17] on textarea at bounding box center [362, 21] width 161 height 19
type textarea "*"
type textarea "**********"
type textarea "*"
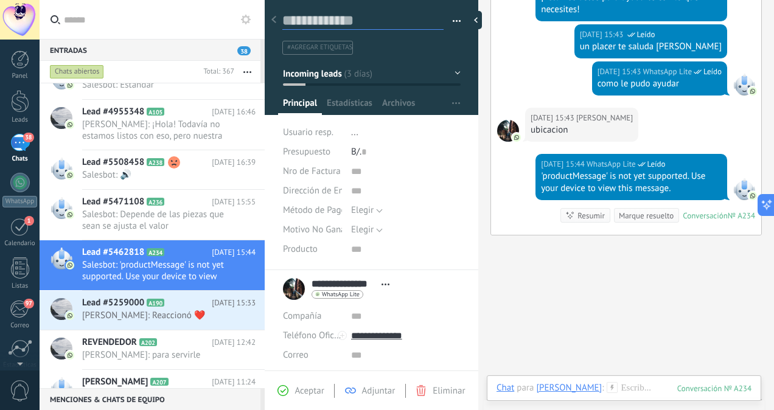
type textarea "*"
type textarea "**"
type textarea "***"
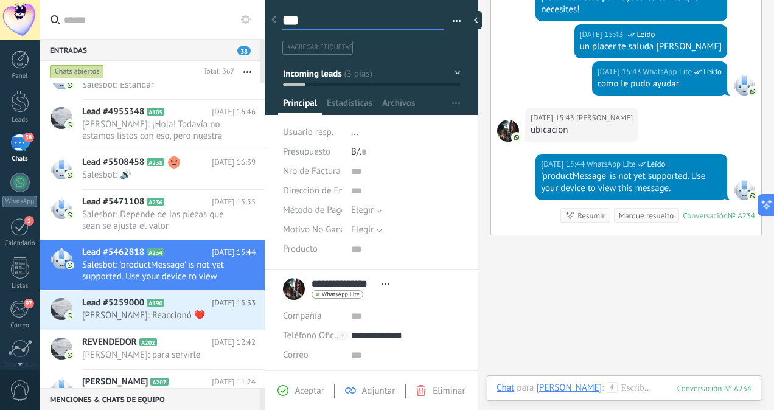
type textarea "****"
type textarea "*****"
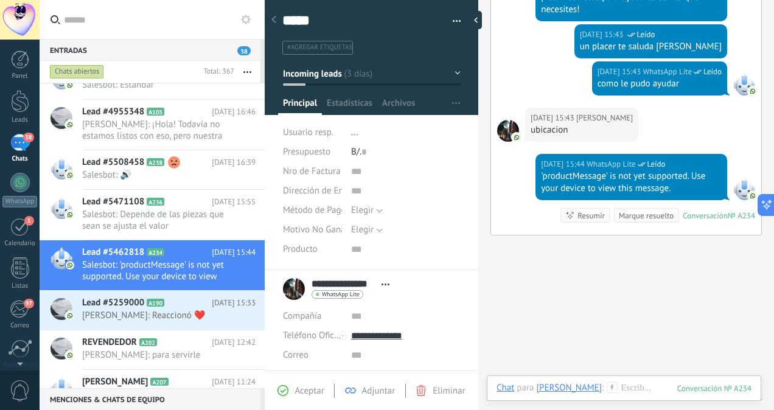
click at [354, 135] on span "..." at bounding box center [354, 133] width 7 height 12
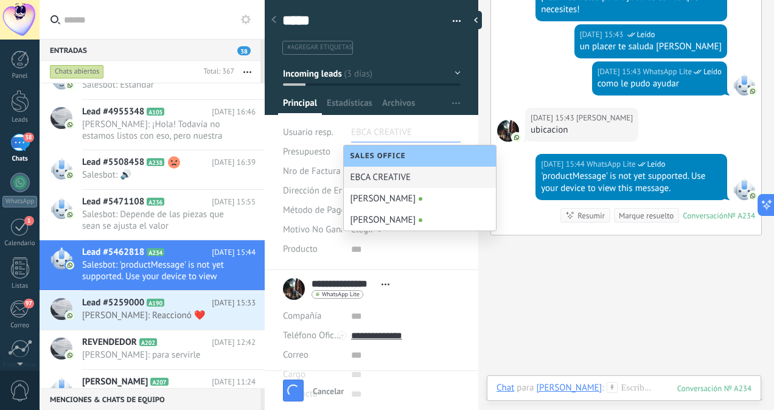
type textarea "*****"
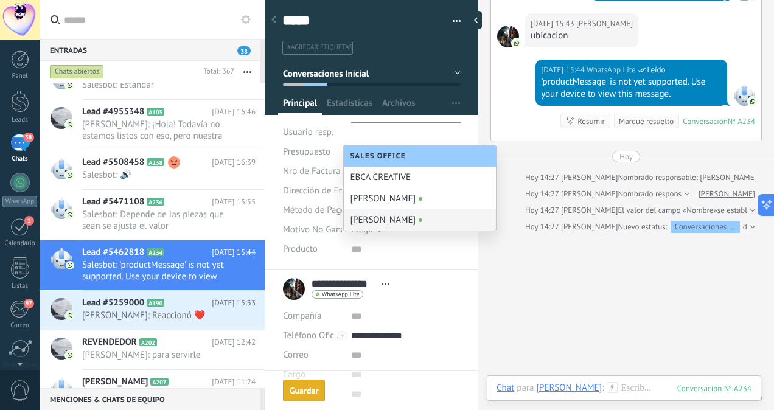
click at [374, 214] on div "[PERSON_NAME]" at bounding box center [420, 219] width 152 height 21
click at [419, 222] on span at bounding box center [421, 221] width 4 height 4
click at [413, 254] on input "text" at bounding box center [406, 249] width 110 height 19
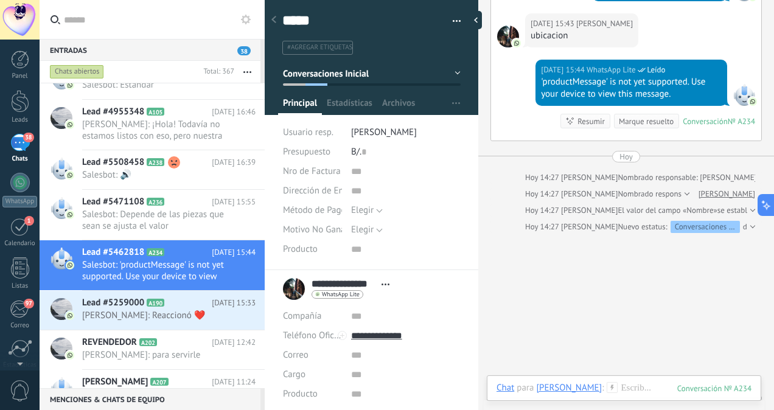
click at [381, 129] on span "[PERSON_NAME]" at bounding box center [384, 133] width 66 height 12
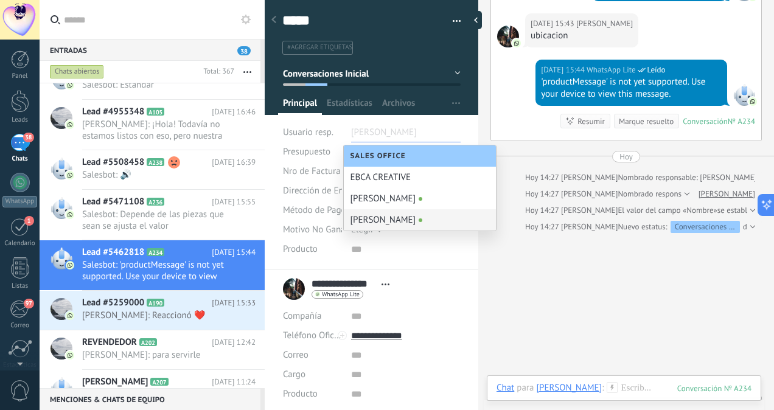
click at [387, 220] on div "[PERSON_NAME]" at bounding box center [420, 219] width 152 height 21
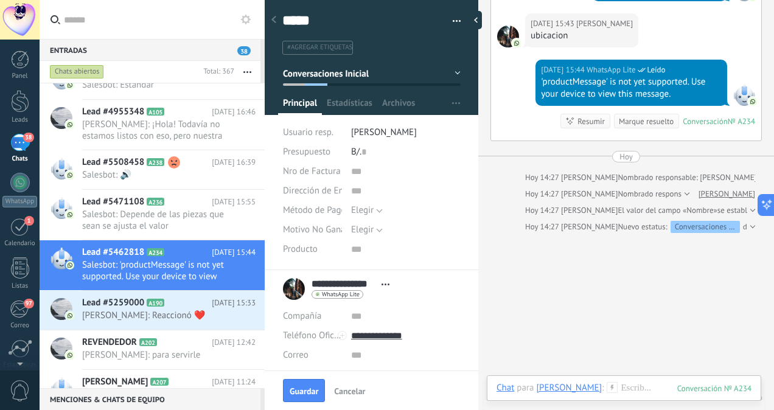
click at [609, 388] on icon at bounding box center [612, 387] width 11 height 11
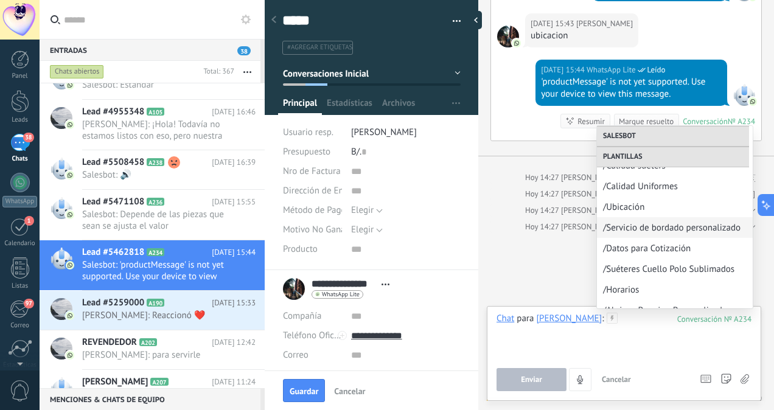
scroll to position [198, 0]
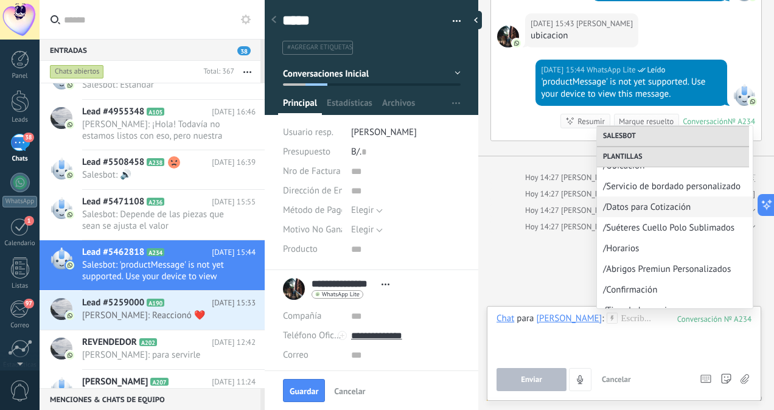
click at [730, 217] on div "/Datos para Cotización" at bounding box center [675, 207] width 156 height 21
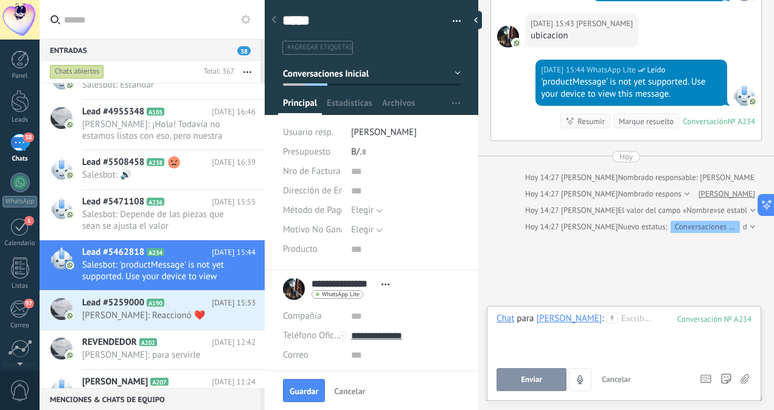
click at [608, 321] on icon at bounding box center [612, 318] width 11 height 11
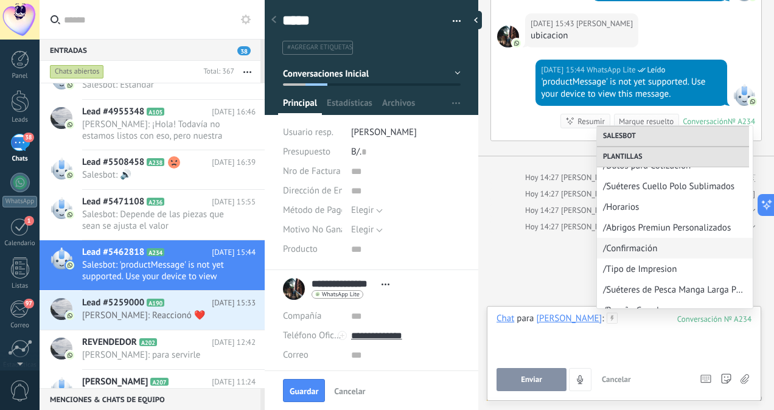
scroll to position [323, 0]
click at [639, 247] on span "/Seguimiento" at bounding box center [670, 249] width 134 height 12
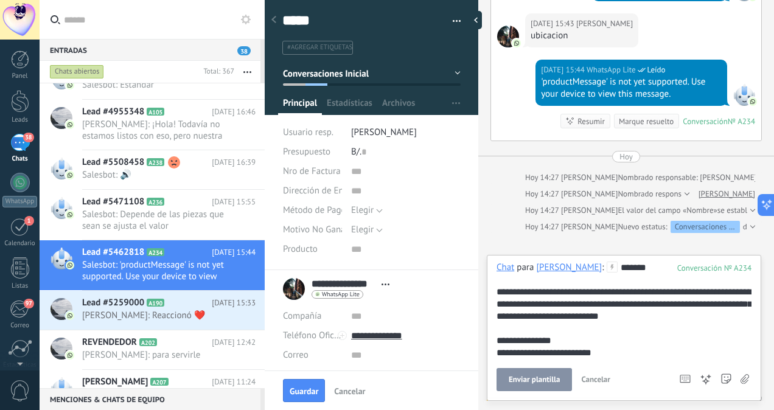
click at [515, 387] on button "Enviar plantilla" at bounding box center [534, 379] width 75 height 23
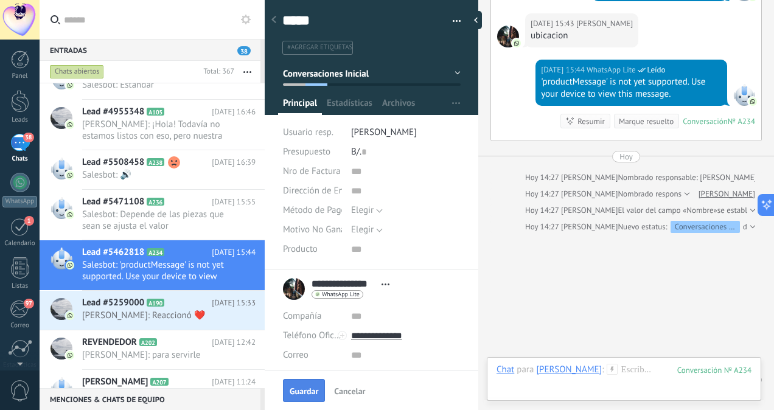
scroll to position [727, 0]
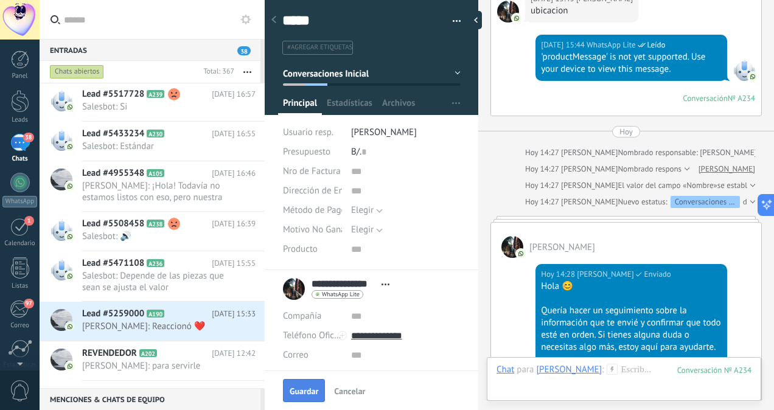
click at [306, 388] on span "Guardar" at bounding box center [304, 391] width 29 height 9
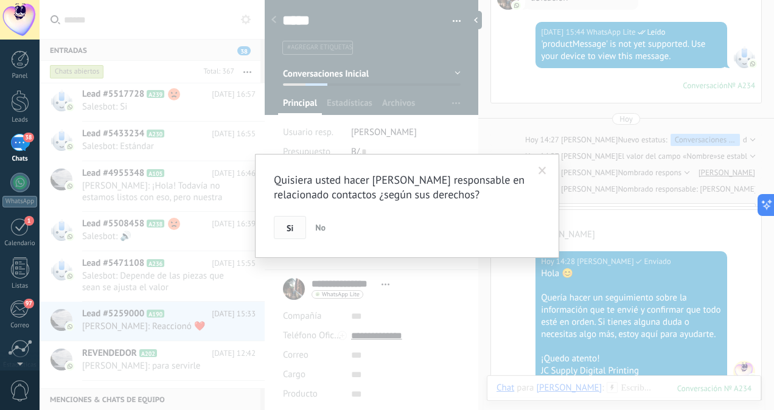
click at [293, 229] on span "Si" at bounding box center [290, 228] width 7 height 9
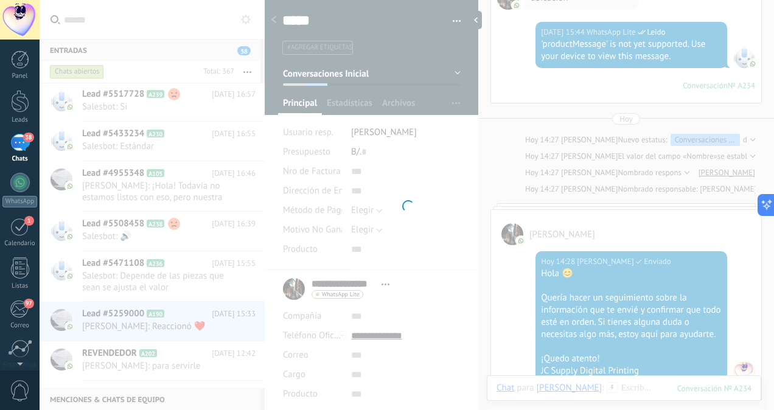
scroll to position [760, 0]
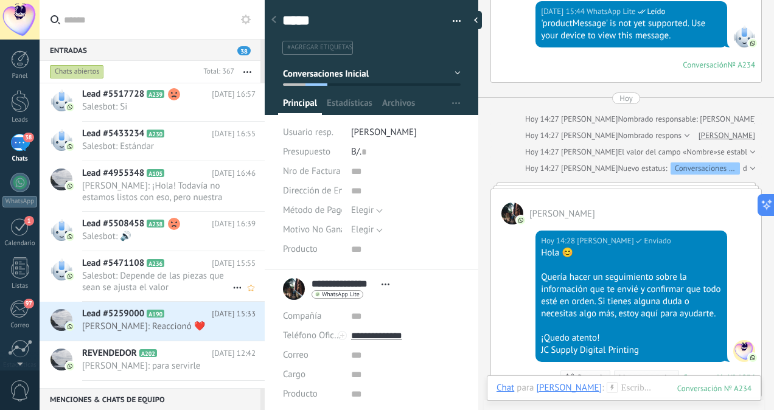
click at [164, 273] on span "Salesbot: Depende de las piezas que sean se ajusta el valor" at bounding box center [157, 281] width 150 height 23
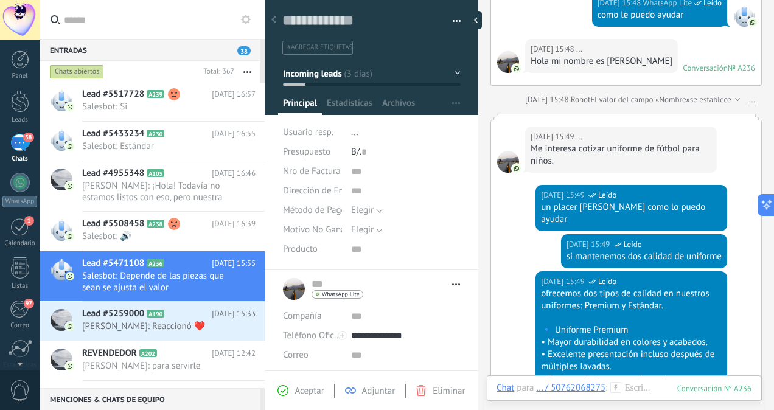
scroll to position [638, 0]
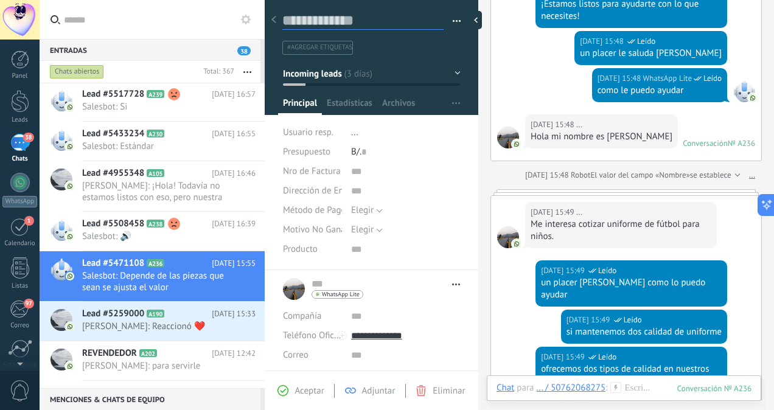
click at [292, 18] on textarea at bounding box center [362, 21] width 161 height 19
type textarea "*"
type textarea "**"
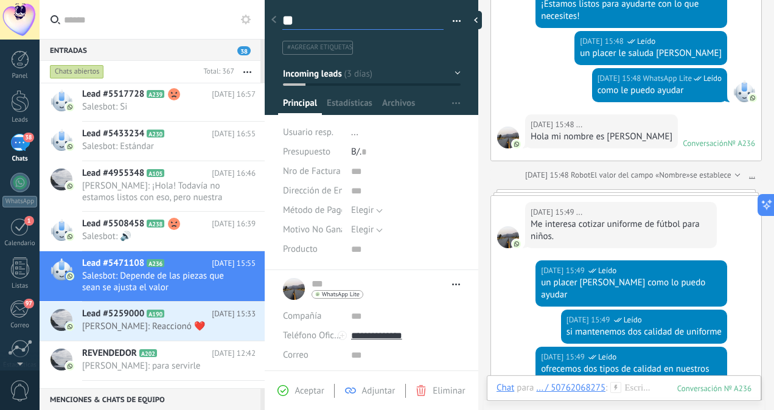
type textarea "***"
type textarea "****"
type textarea "*****"
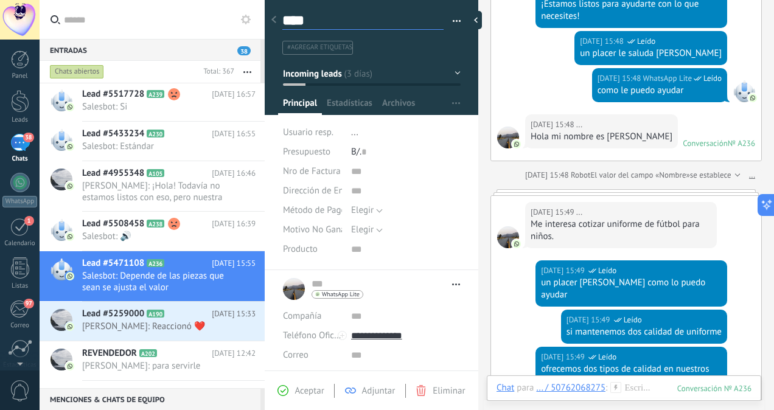
type textarea "*****"
type textarea "****"
type textarea "*****"
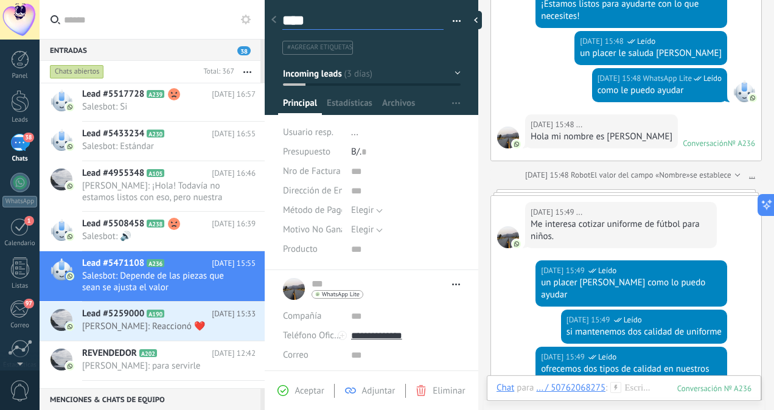
type textarea "*****"
type textarea "******"
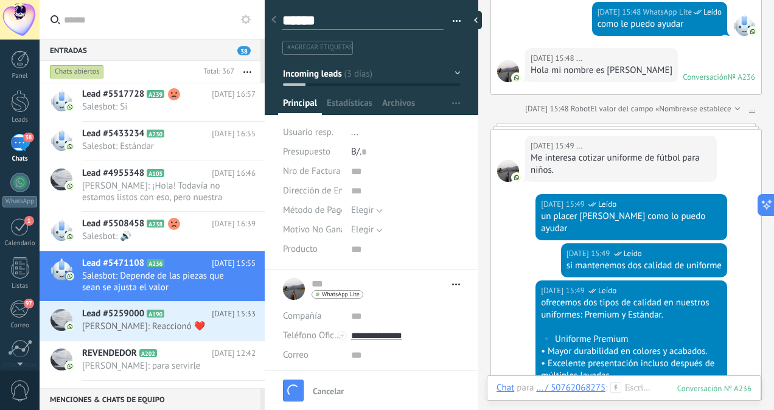
scroll to position [706, 0]
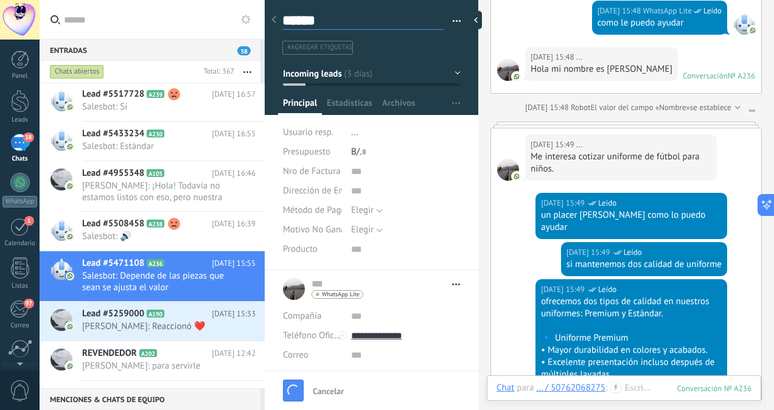
type textarea "******"
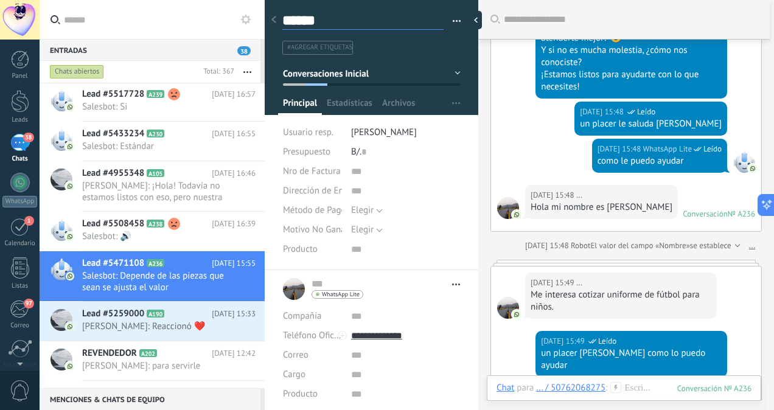
scroll to position [553, 0]
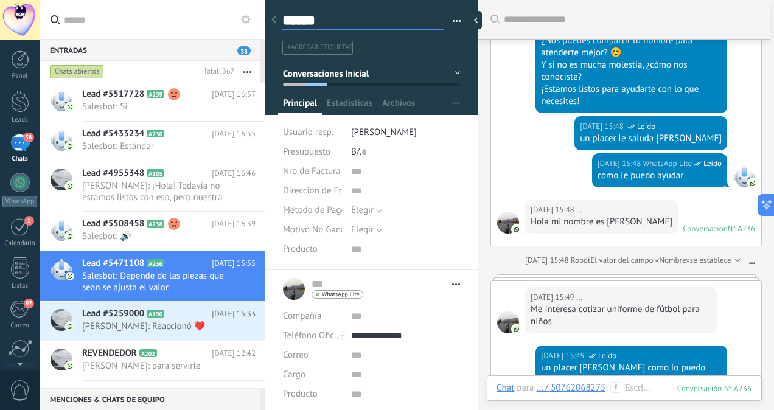
type textarea "******"
click at [385, 127] on span "[PERSON_NAME]" at bounding box center [384, 133] width 66 height 12
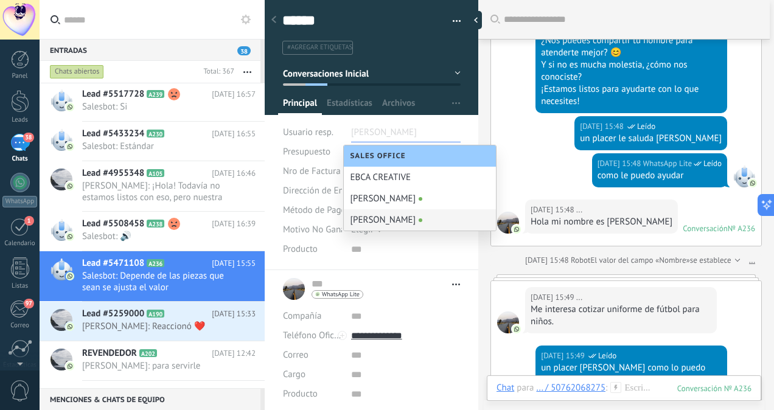
click at [371, 215] on div "[PERSON_NAME]" at bounding box center [420, 219] width 152 height 21
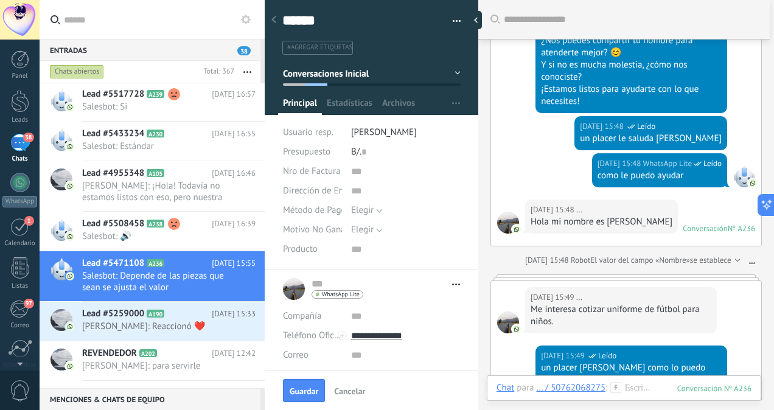
click at [619, 387] on icon at bounding box center [616, 387] width 11 height 11
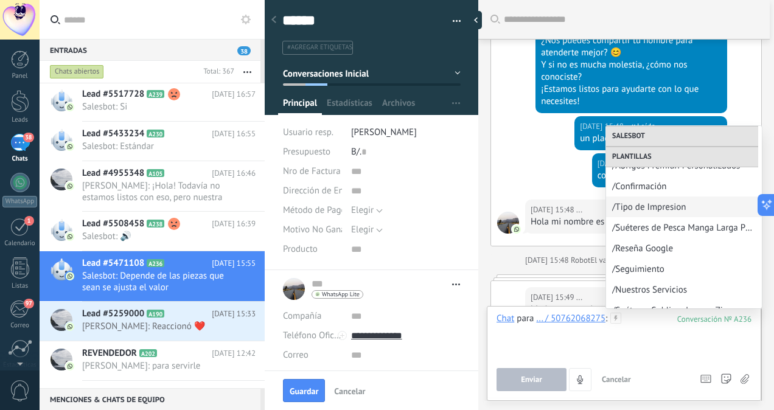
scroll to position [323, 0]
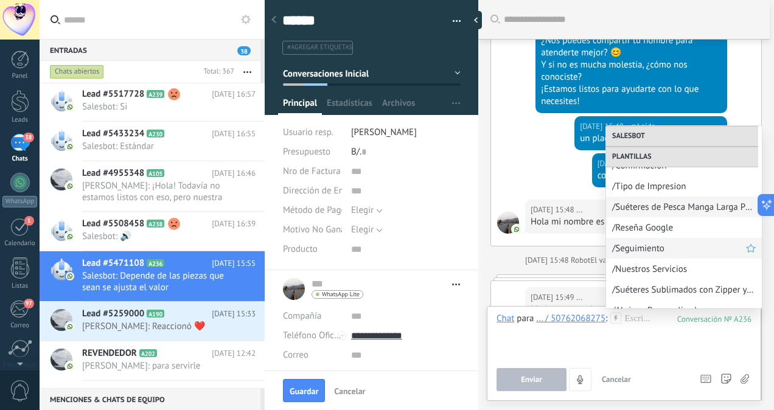
click at [665, 249] on span "/Seguimiento" at bounding box center [679, 249] width 134 height 12
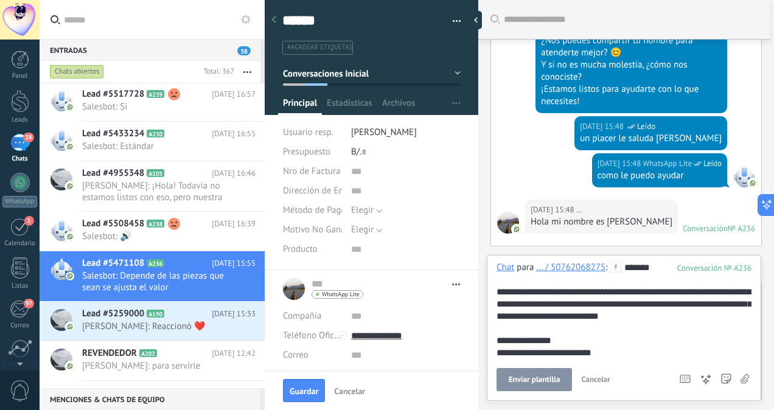
click at [545, 380] on span "Enviar plantilla" at bounding box center [534, 380] width 51 height 9
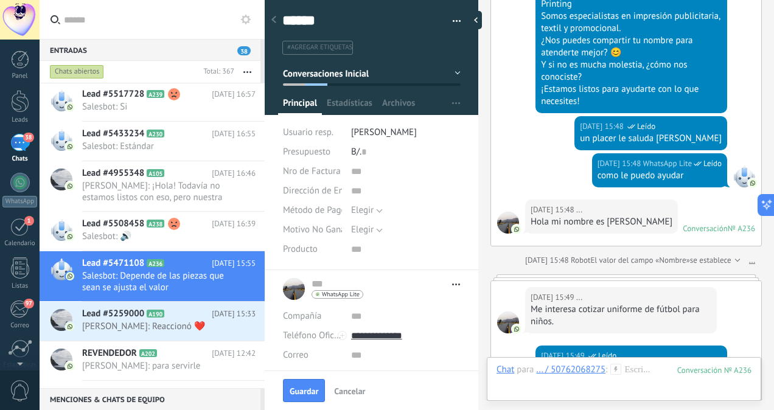
scroll to position [1311, 0]
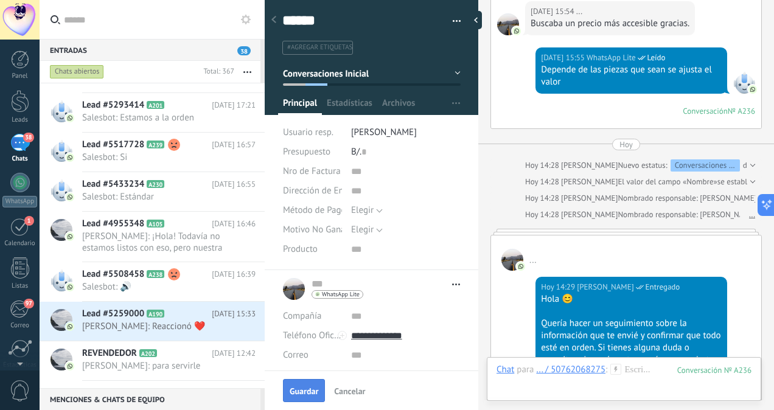
click at [303, 398] on button "Guardar" at bounding box center [304, 390] width 42 height 23
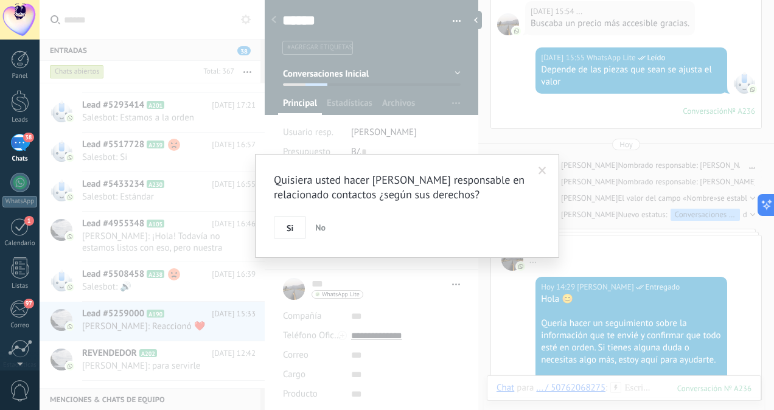
scroll to position [1331, 0]
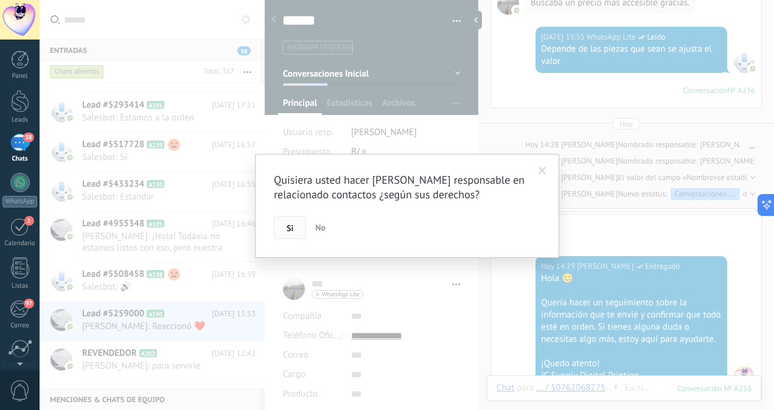
click at [284, 228] on button "Si" at bounding box center [290, 227] width 32 height 23
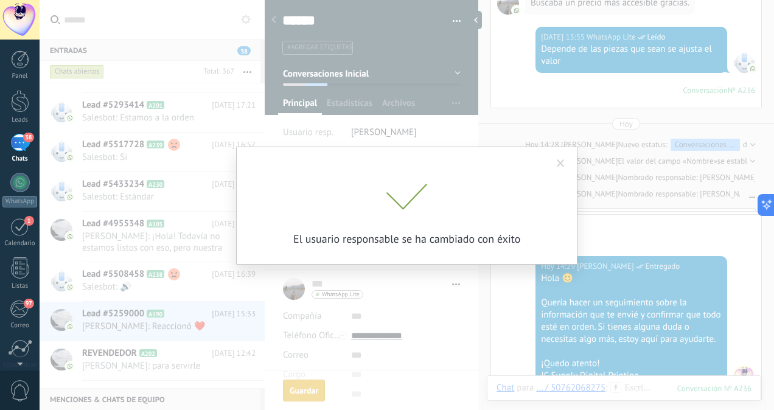
scroll to position [1349, 0]
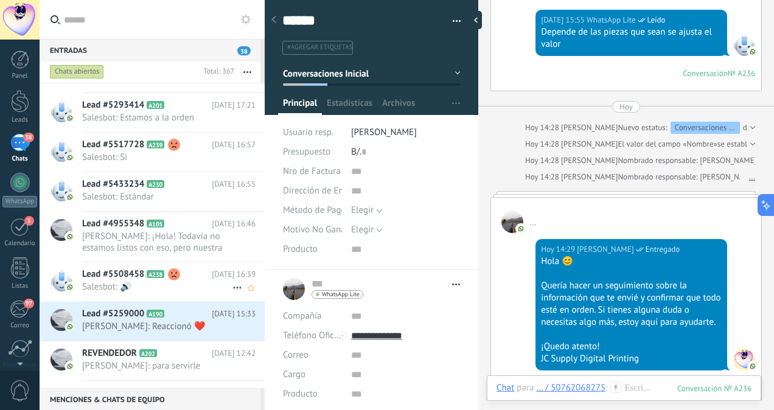
click at [178, 280] on div "Lead #5508458 A238 12.08.2025 16:39 Salesbot: 🔊" at bounding box center [173, 281] width 183 height 38
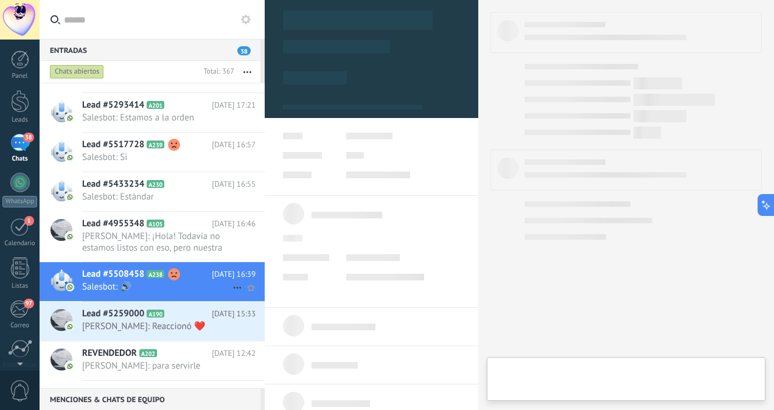
scroll to position [296, 0]
type textarea "**********"
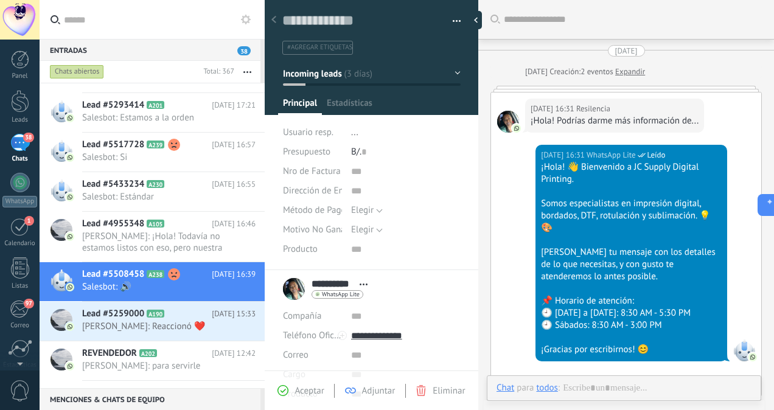
scroll to position [603, 0]
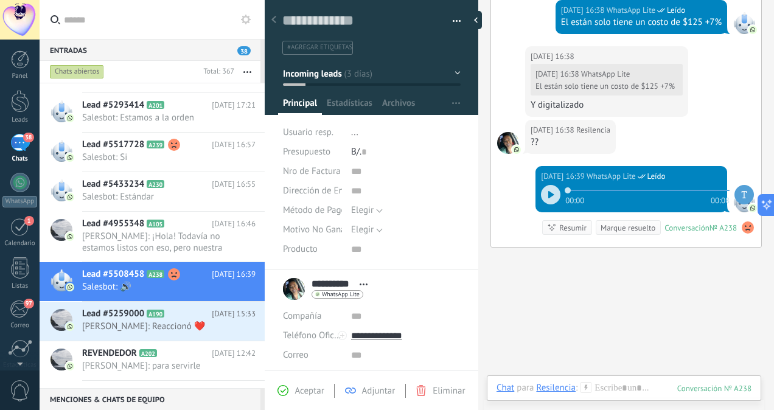
click at [543, 195] on div at bounding box center [550, 194] width 19 height 19
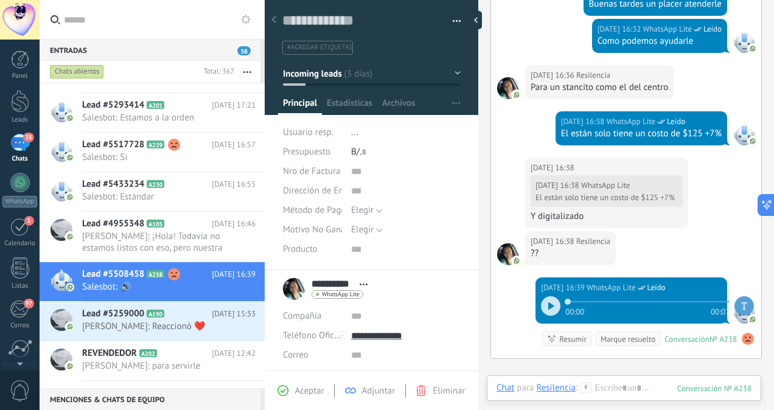
scroll to position [486, 0]
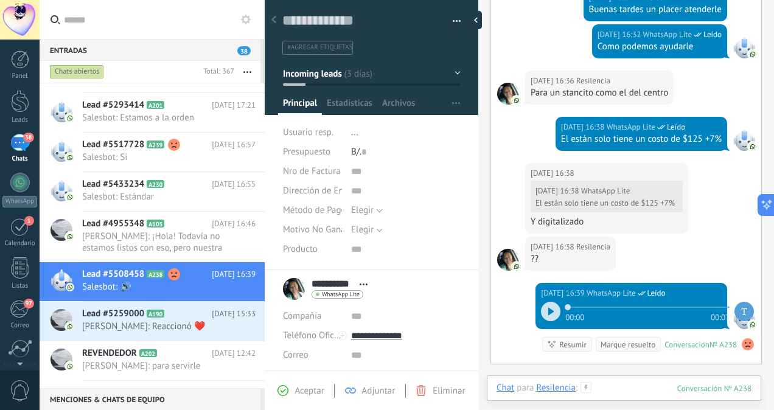
click at [628, 387] on div at bounding box center [624, 400] width 255 height 37
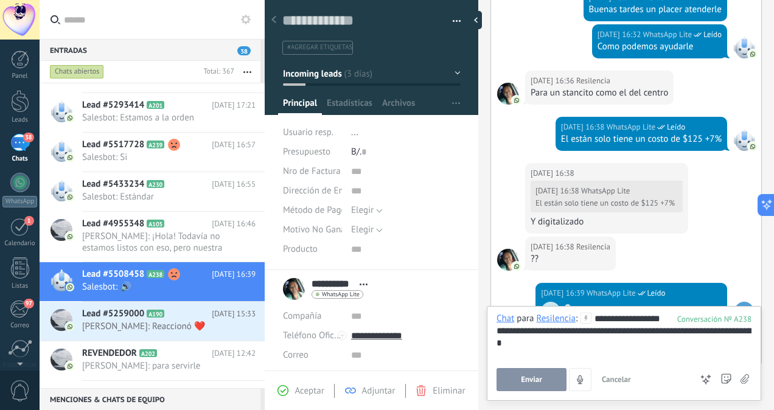
click at [545, 382] on button "Enviar" at bounding box center [532, 379] width 70 height 23
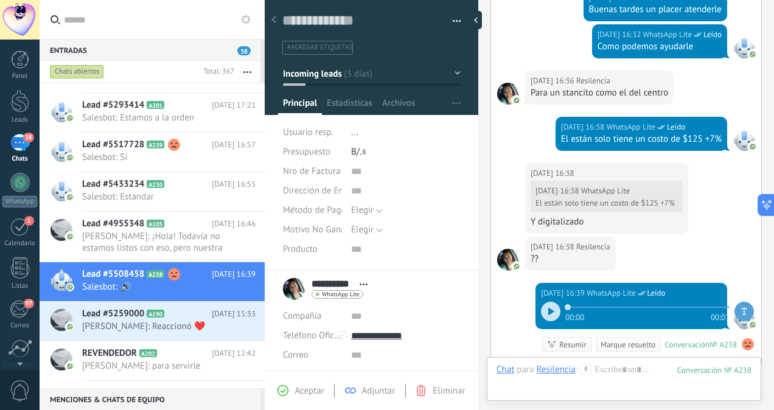
scroll to position [651, 0]
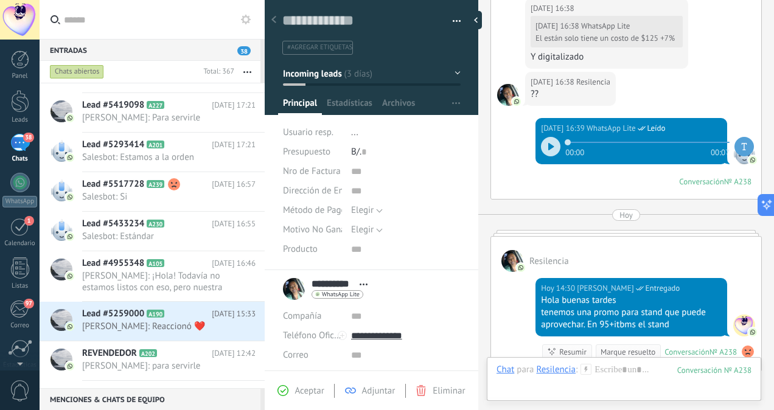
click at [353, 130] on span "..." at bounding box center [354, 133] width 7 height 12
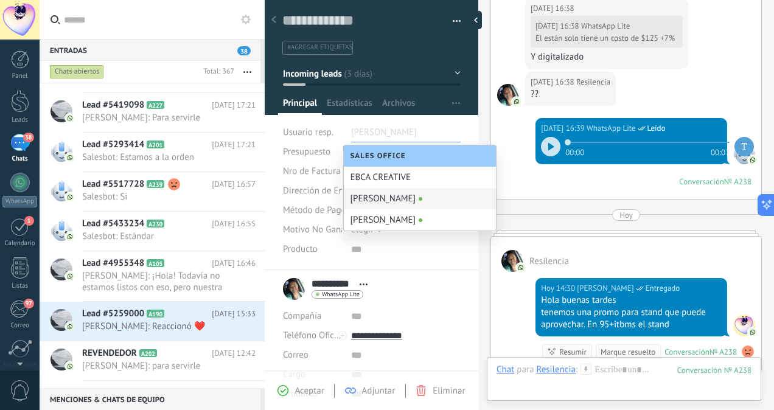
click at [363, 197] on div "[PERSON_NAME]" at bounding box center [420, 198] width 152 height 21
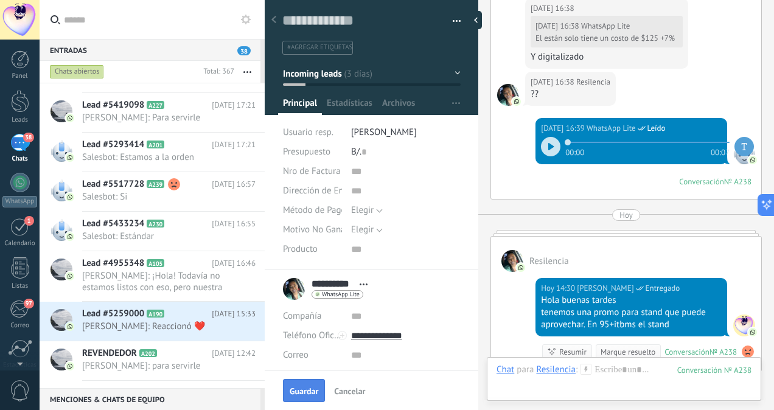
click at [306, 387] on span "Guardar" at bounding box center [304, 391] width 29 height 9
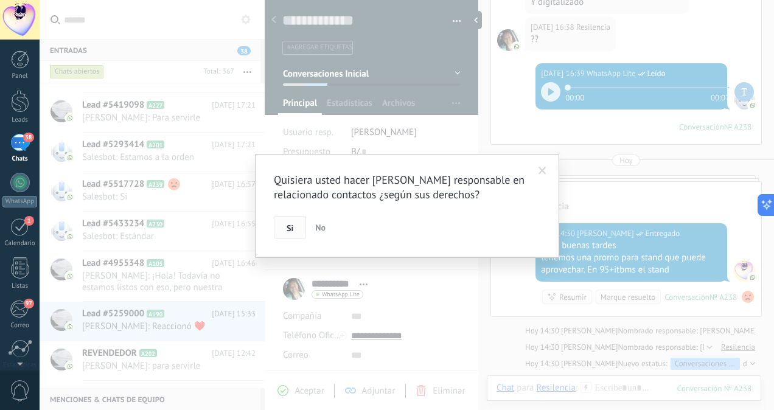
click at [292, 225] on span "Si" at bounding box center [290, 228] width 7 height 9
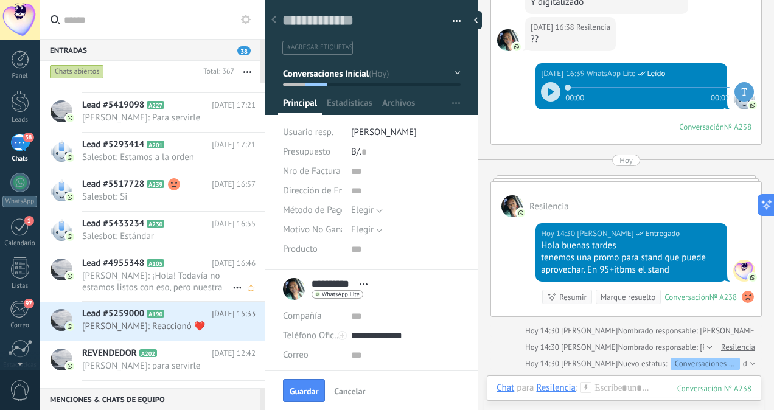
click at [136, 279] on span "[PERSON_NAME]: ¡Hola! Todavía no estamos listos con eso, pero nuestra jefa nos …" at bounding box center [157, 281] width 150 height 23
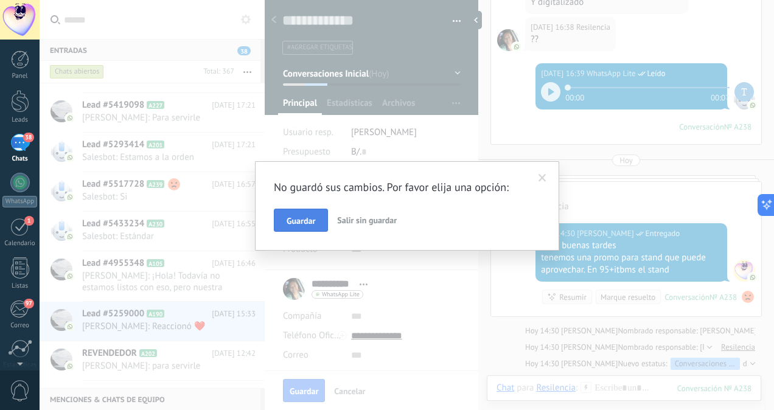
click at [303, 224] on span "Guardar" at bounding box center [301, 221] width 29 height 9
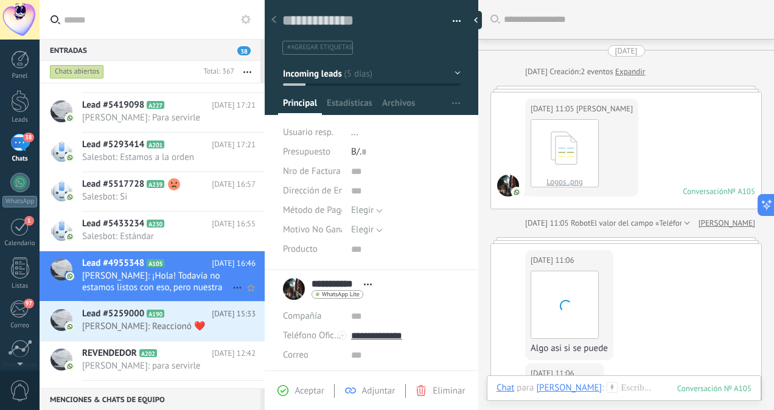
scroll to position [1337, 0]
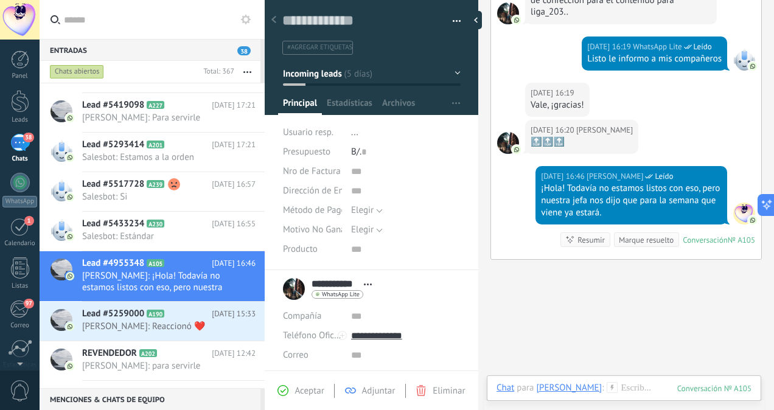
drag, startPoint x: 770, startPoint y: 325, endPoint x: 773, endPoint y: 318, distance: 8.2
click at [773, 318] on div "Buscar Carga más 11.08.2025 11.08.2025 Creación: 2 eventos Expandir 11.08.2025 …" at bounding box center [627, 205] width 296 height 410
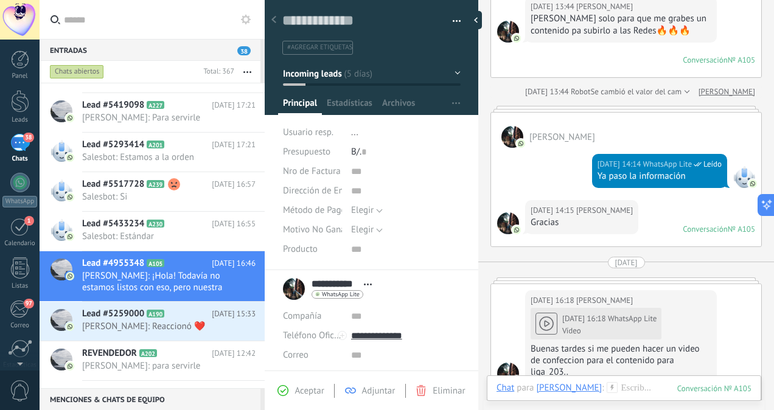
scroll to position [958, 0]
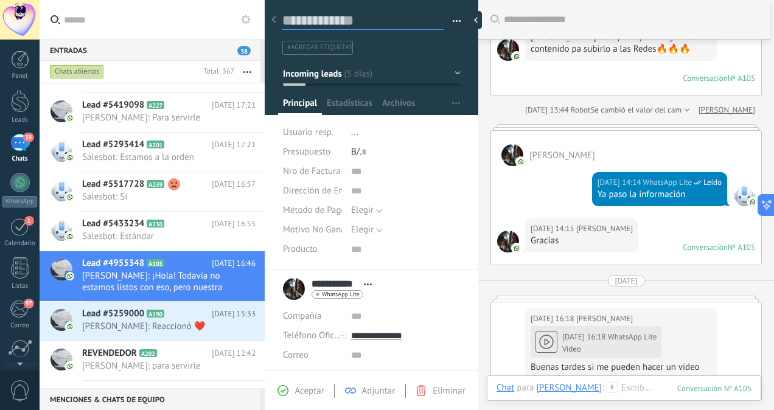
click at [341, 18] on textarea at bounding box center [362, 21] width 161 height 19
type textarea "*"
type textarea "**"
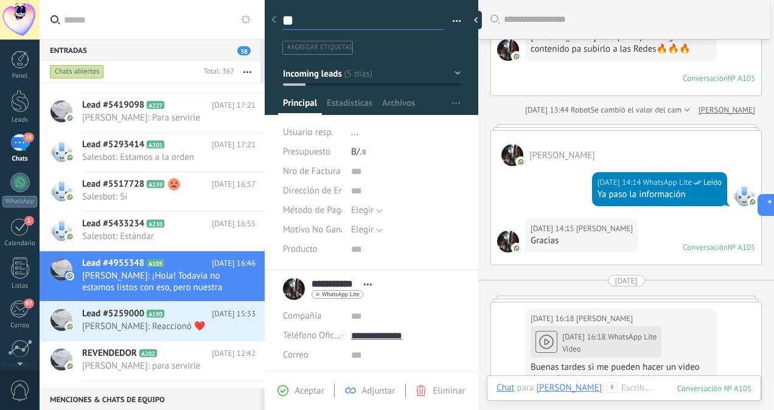
type textarea "***"
type textarea "****"
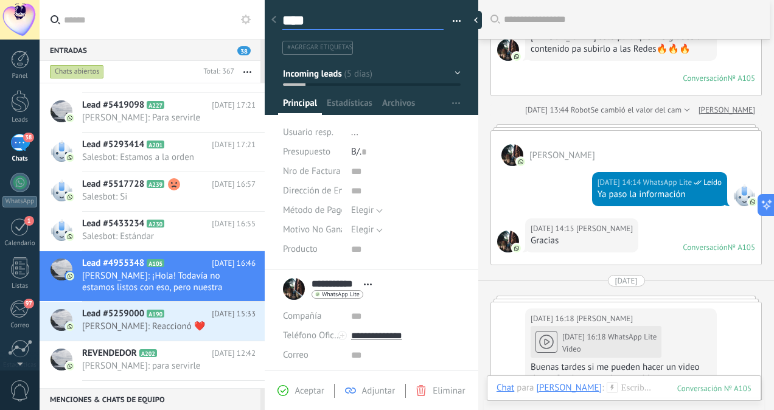
type textarea "****"
type textarea "******"
type textarea "*******"
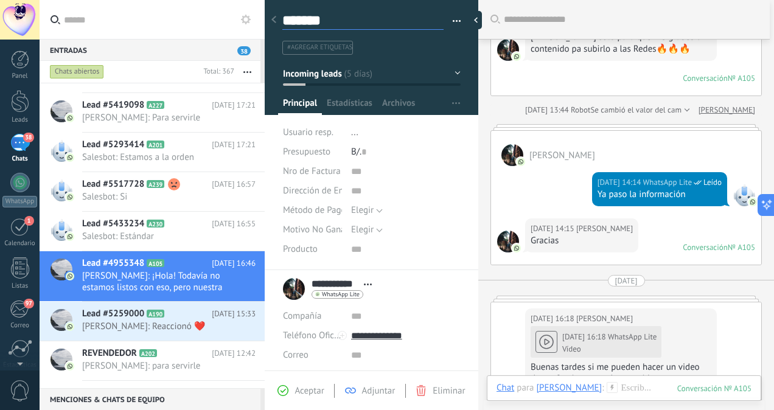
type textarea "********"
type textarea "*********"
type textarea "**********"
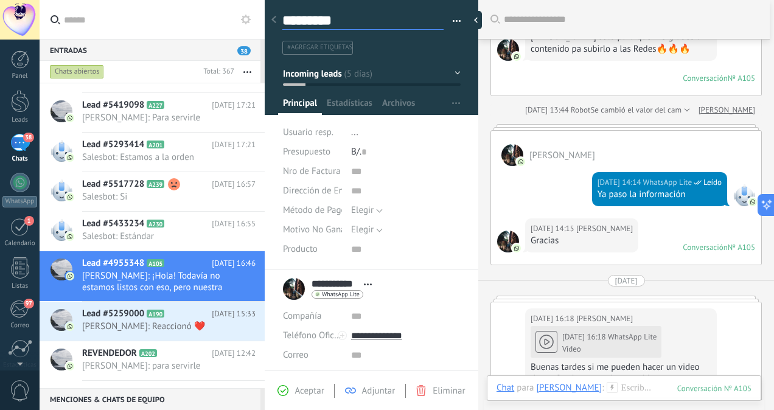
type textarea "**********"
click at [354, 128] on span "..." at bounding box center [354, 133] width 7 height 12
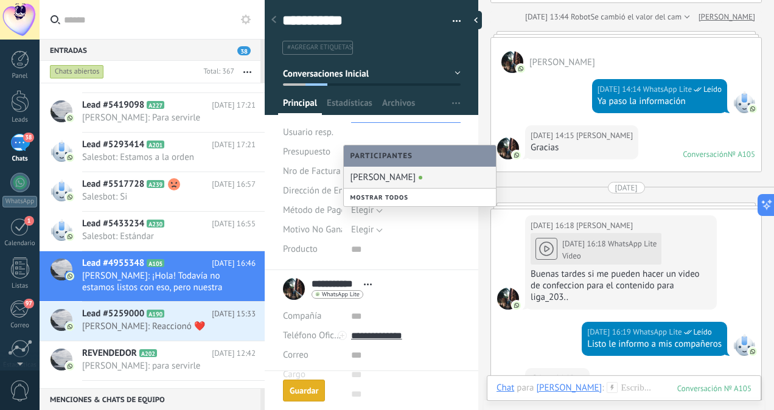
click at [363, 175] on div "[PERSON_NAME]" at bounding box center [420, 177] width 152 height 21
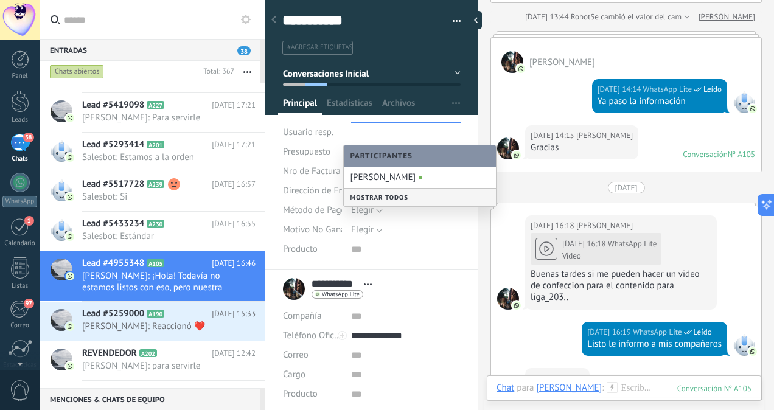
click at [419, 264] on div "Nro de Factura Dirección de Envío Método de Pago Elegir ACH Tarjeta Depósito Ef…" at bounding box center [372, 216] width 178 height 108
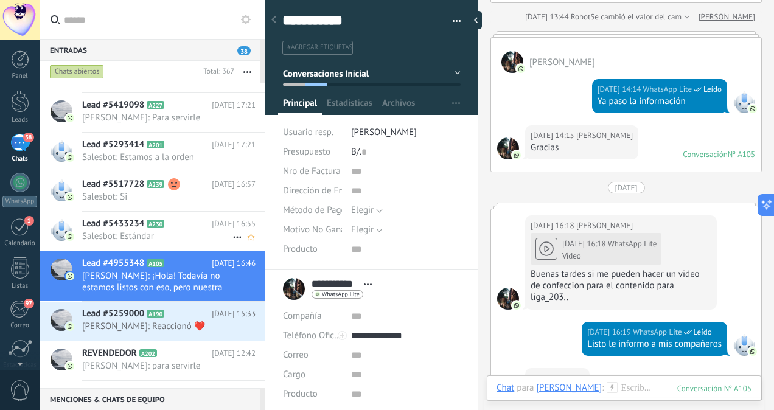
click at [174, 231] on span "Salesbot: Estándar" at bounding box center [157, 237] width 150 height 12
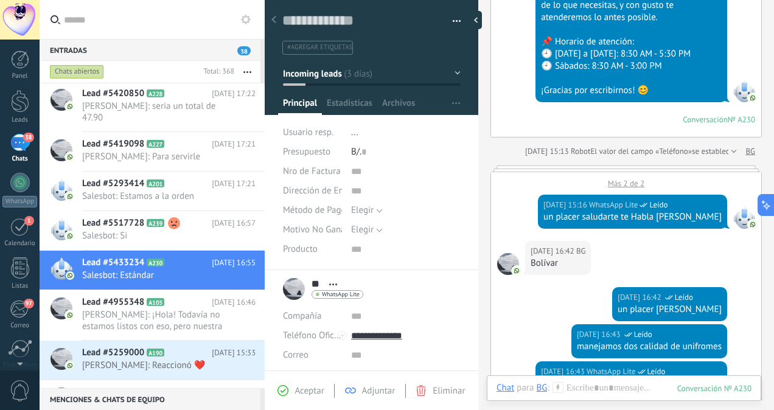
scroll to position [270, 0]
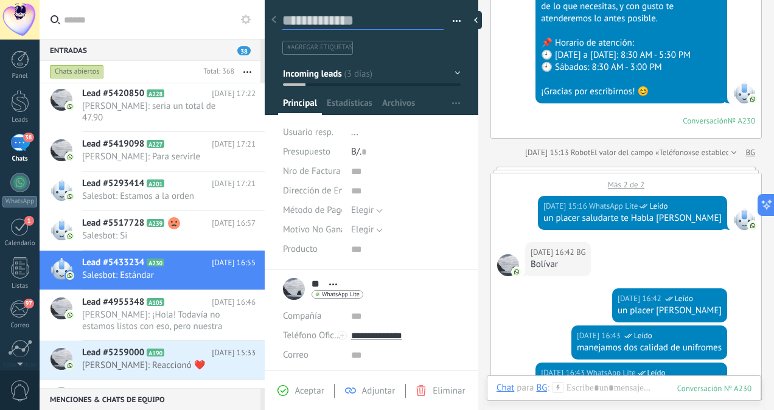
click at [388, 21] on textarea at bounding box center [362, 21] width 161 height 19
type textarea "*"
type textarea "**"
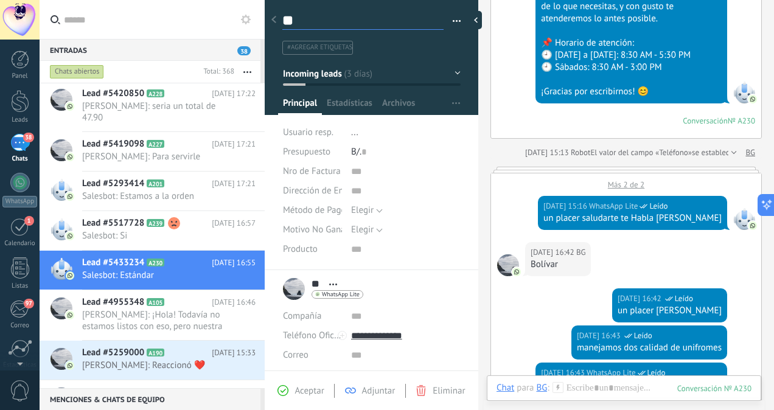
type textarea "***"
type textarea "****"
type textarea "*****"
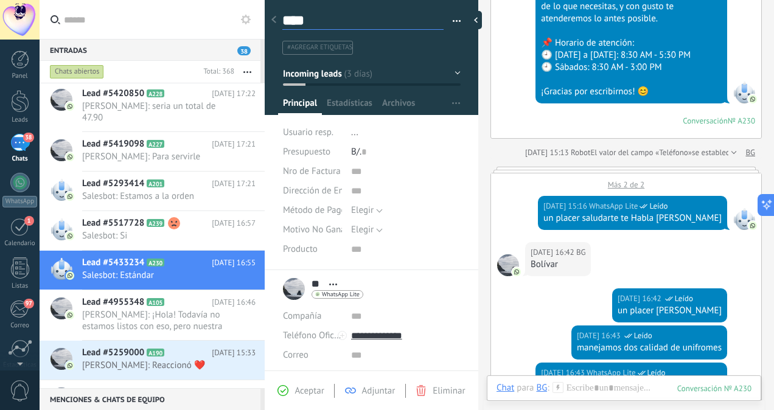
type textarea "*****"
type textarea "******"
type textarea "*******"
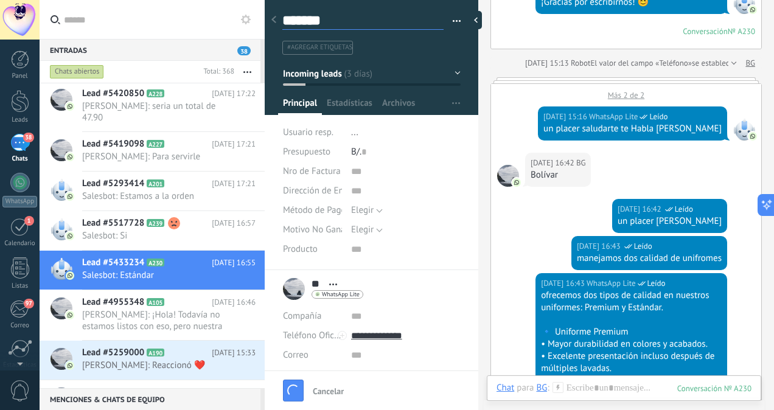
scroll to position [365, 0]
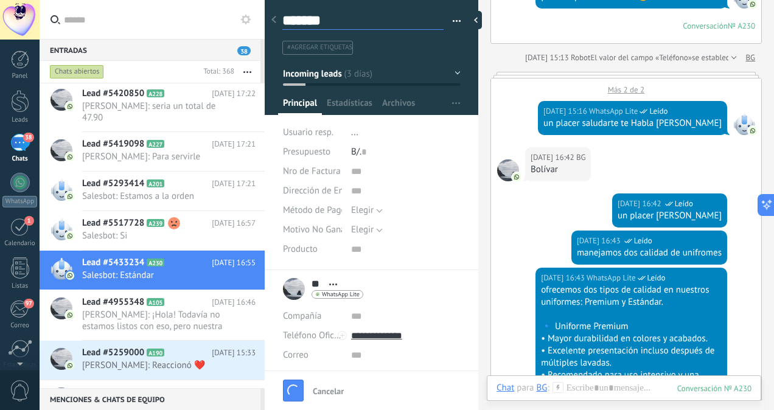
type textarea "*******"
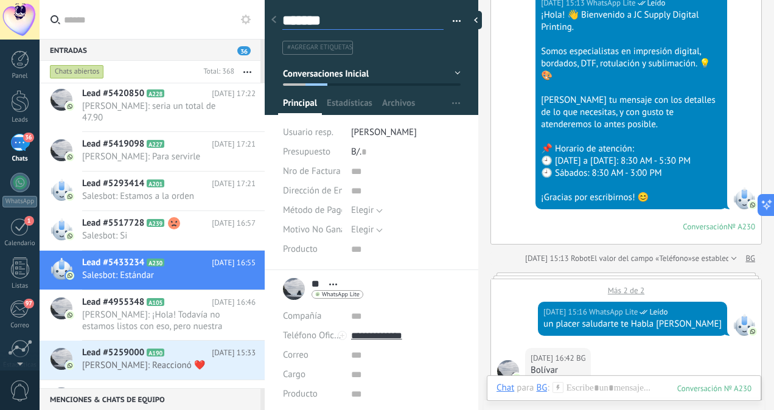
scroll to position [163, 0]
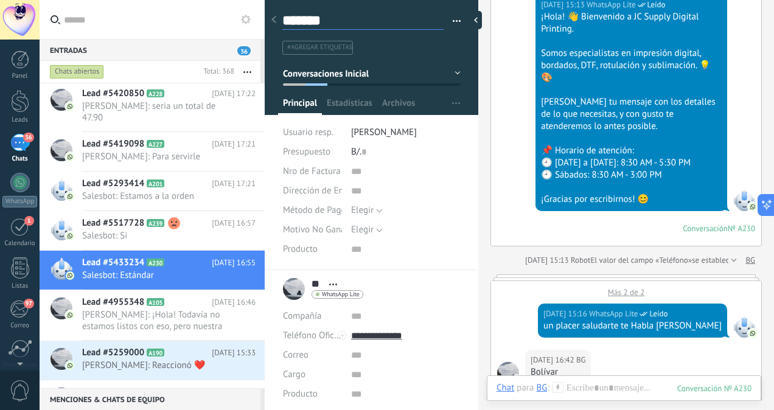
type textarea "*******"
click at [378, 131] on span "[PERSON_NAME]" at bounding box center [384, 133] width 66 height 12
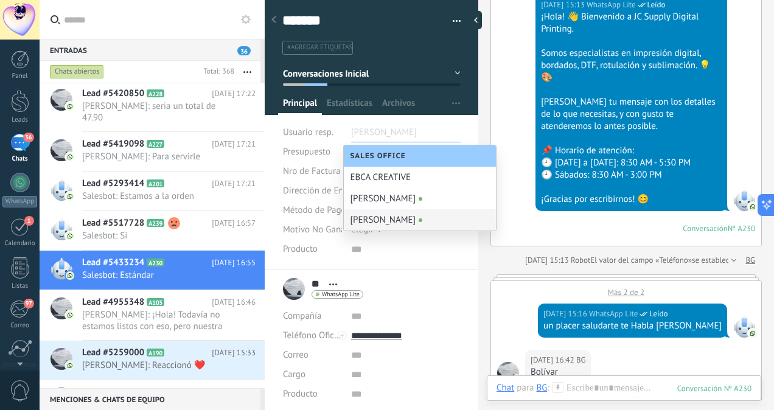
click at [367, 217] on div "[PERSON_NAME]" at bounding box center [420, 219] width 152 height 21
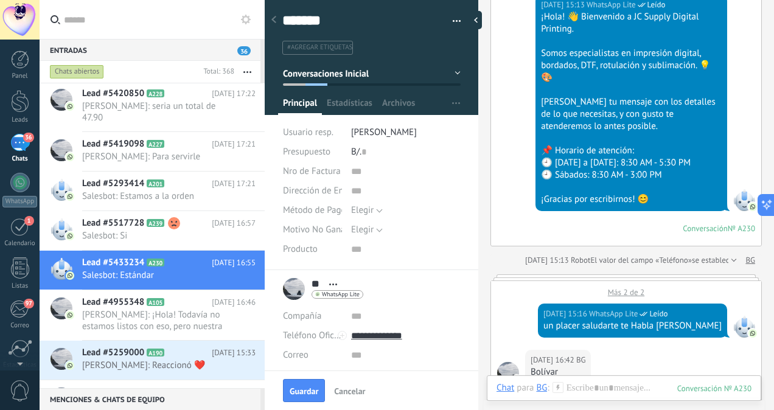
drag, startPoint x: 770, startPoint y: 85, endPoint x: 772, endPoint y: 93, distance: 8.3
click at [772, 93] on div "Buscar Carga más 12.08.2025 12.08.2025 Creación: 2 eventos Expandir 12.08.2025 …" at bounding box center [627, 205] width 296 height 410
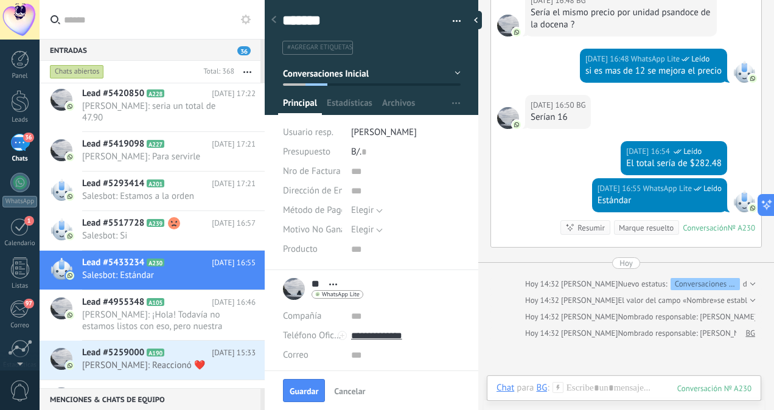
scroll to position [925, 0]
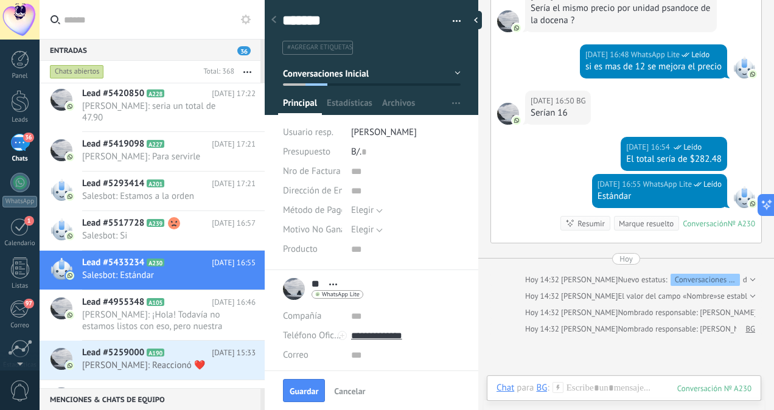
click at [560, 391] on icon at bounding box center [558, 387] width 11 height 11
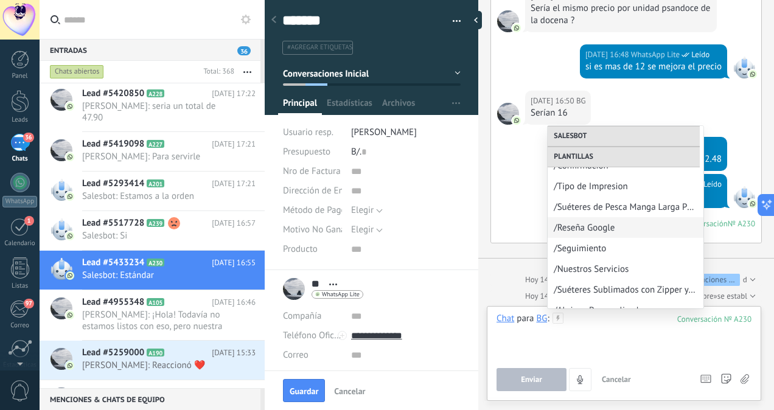
scroll to position [335, 0]
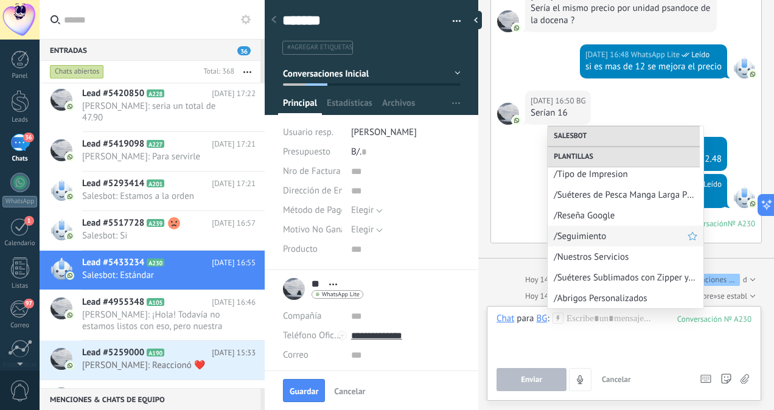
click at [603, 233] on span "/Seguimiento" at bounding box center [621, 237] width 134 height 12
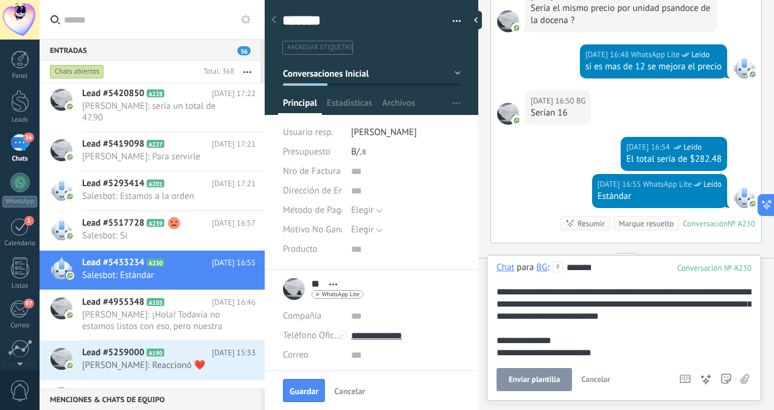
click at [522, 377] on span "Enviar plantilla" at bounding box center [534, 380] width 51 height 9
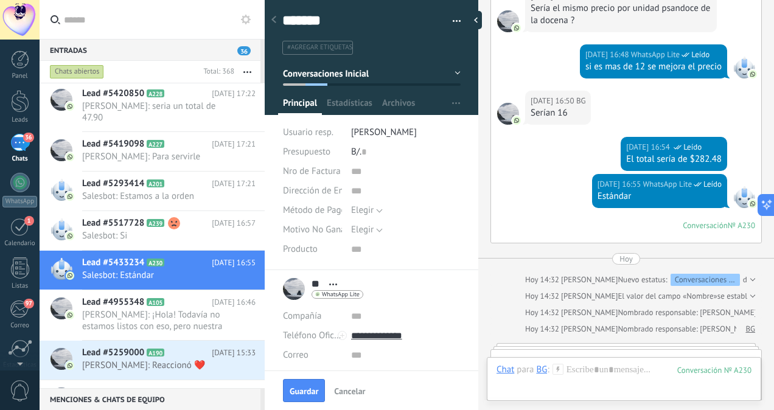
scroll to position [1052, 0]
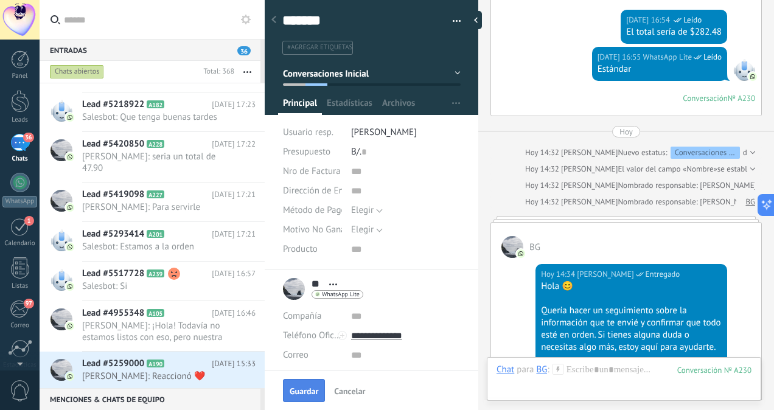
click at [311, 394] on span "Guardar" at bounding box center [304, 391] width 29 height 9
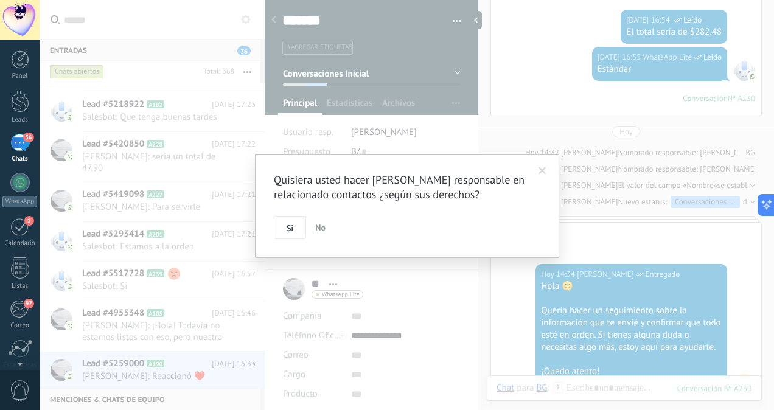
scroll to position [1073, 0]
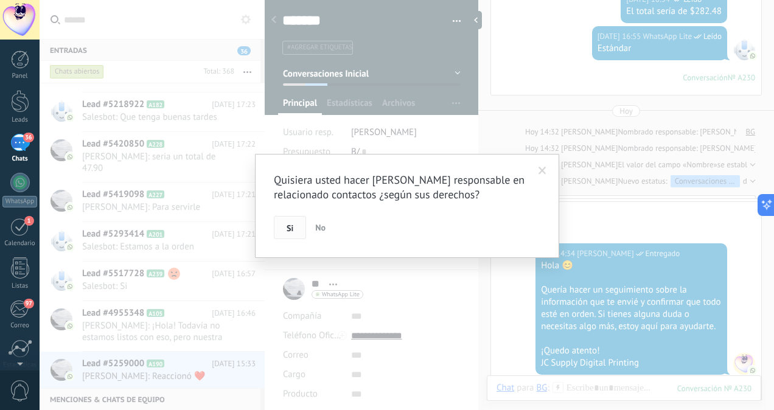
click at [285, 227] on button "Si" at bounding box center [290, 227] width 32 height 23
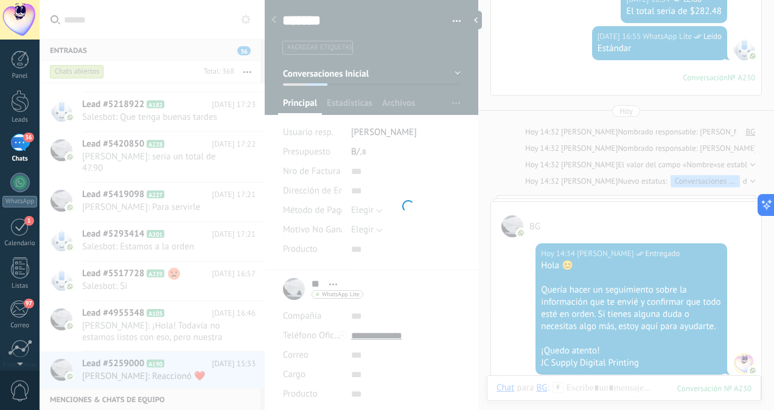
scroll to position [1089, 0]
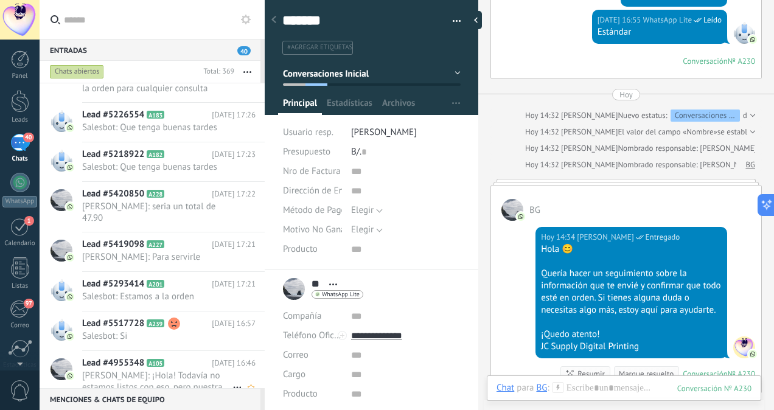
click at [170, 370] on span "[PERSON_NAME]: ¡Hola! Todavía no estamos listos con eso, pero nuestra jefa nos …" at bounding box center [157, 381] width 150 height 23
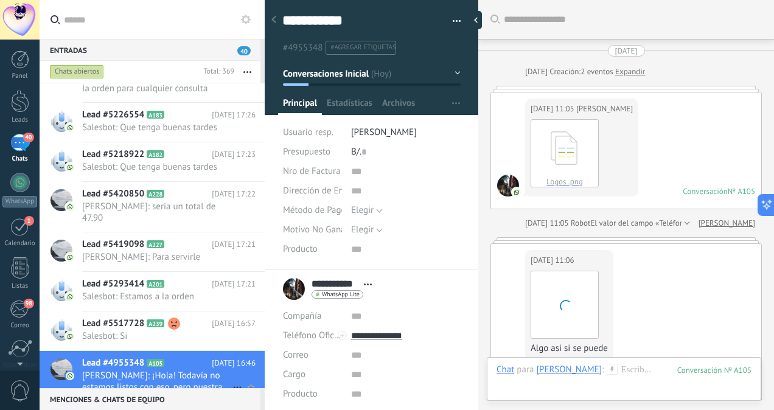
scroll to position [1467, 0]
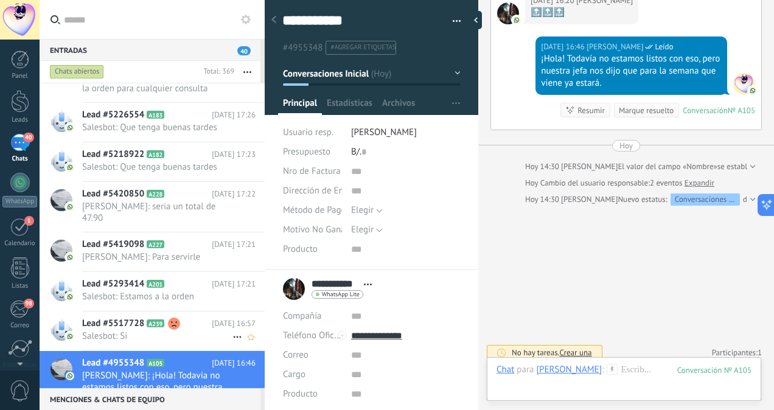
click at [170, 319] on div "Lead #5517728 A239 [DATE] 16:57 Salesbot: Si" at bounding box center [173, 331] width 183 height 38
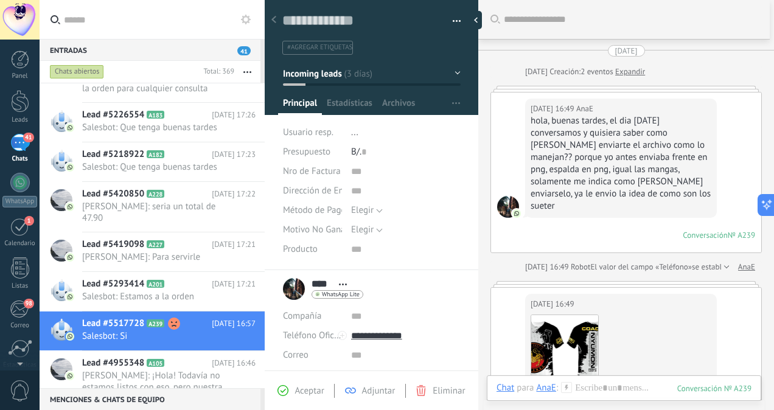
click at [645, 72] on link "Expandir" at bounding box center [631, 72] width 30 height 12
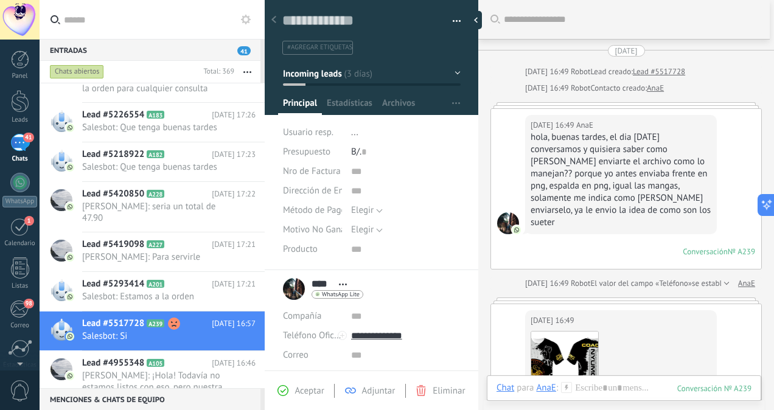
click at [355, 130] on span "..." at bounding box center [354, 133] width 7 height 12
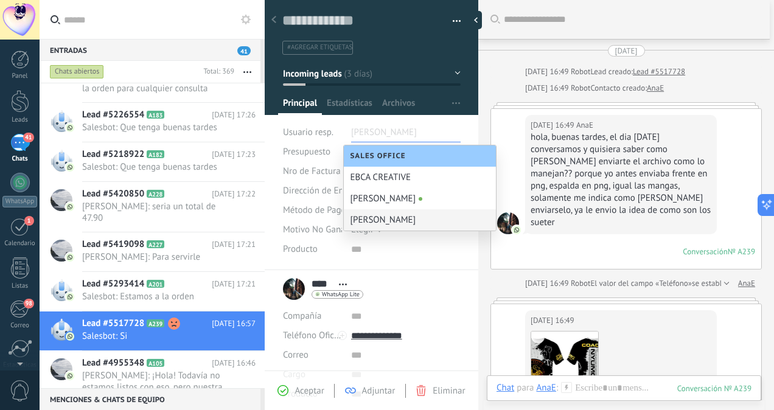
click at [384, 216] on div "[PERSON_NAME]" at bounding box center [420, 219] width 152 height 21
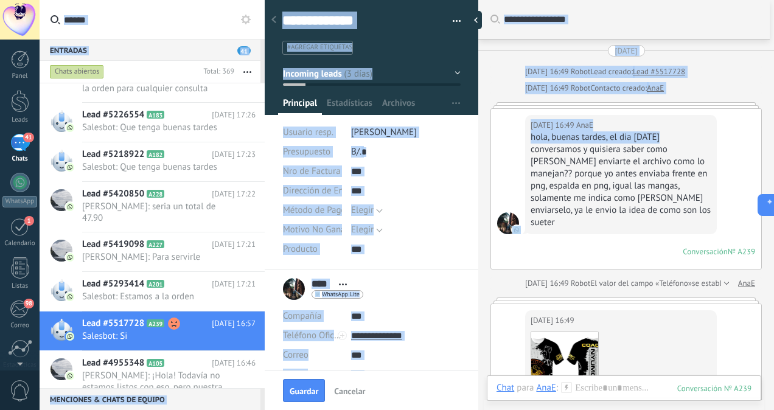
drag, startPoint x: 770, startPoint y: 136, endPoint x: 774, endPoint y: 146, distance: 10.9
click at [774, 146] on html ".abccls-1,.abccls-2{fill-rule:evenodd}.abccls-2{fill:#fff} .abfcls-1{fill:none}…" at bounding box center [387, 205] width 774 height 410
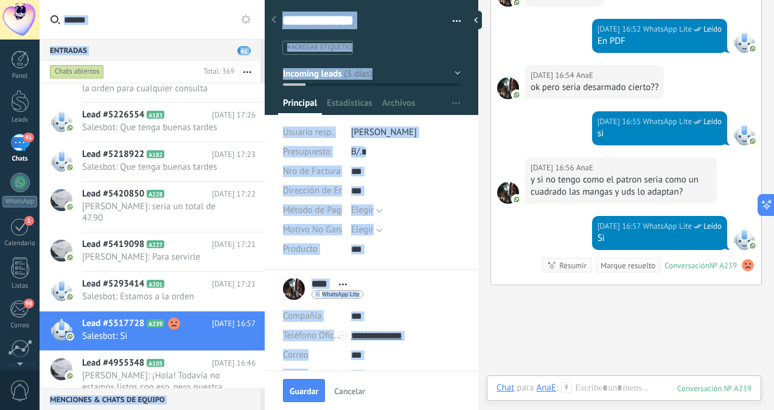
scroll to position [531, 0]
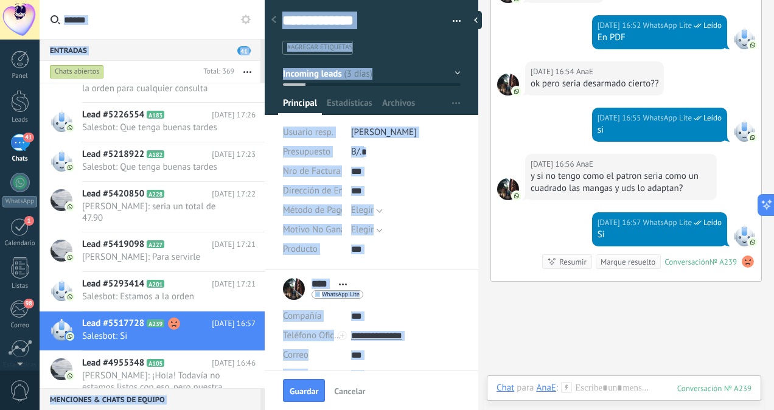
click at [567, 388] on icon at bounding box center [566, 387] width 11 height 11
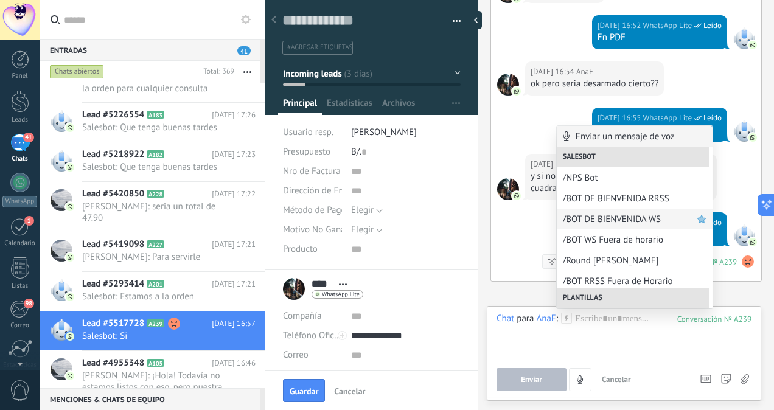
drag, startPoint x: 567, startPoint y: 388, endPoint x: 692, endPoint y: 221, distance: 208.5
click at [692, 221] on div "/BOT DE BIENVENIDA WS" at bounding box center [635, 219] width 156 height 21
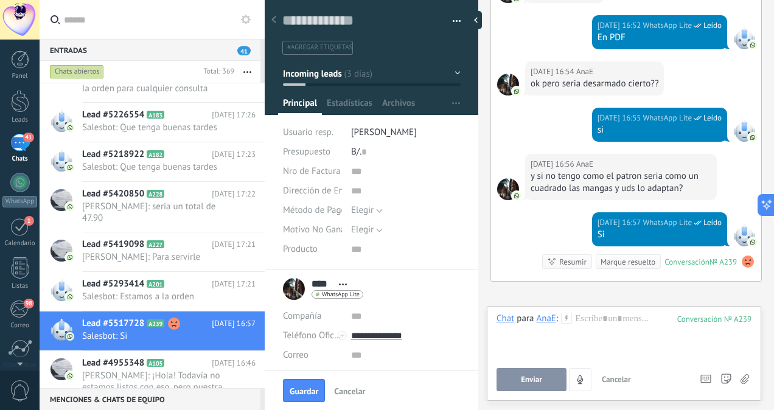
click at [565, 315] on icon at bounding box center [566, 318] width 11 height 11
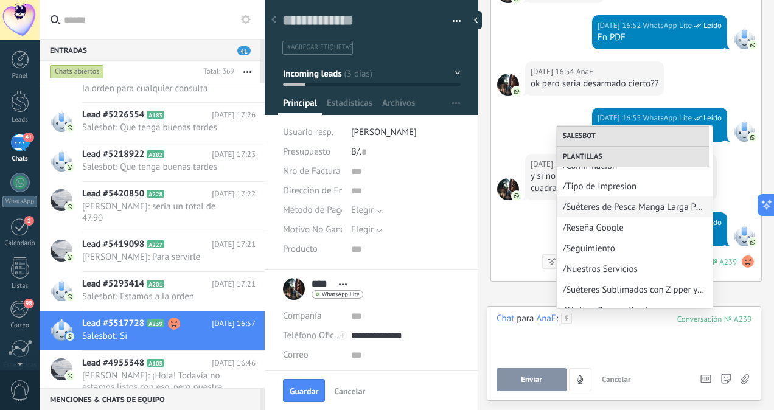
scroll to position [335, 0]
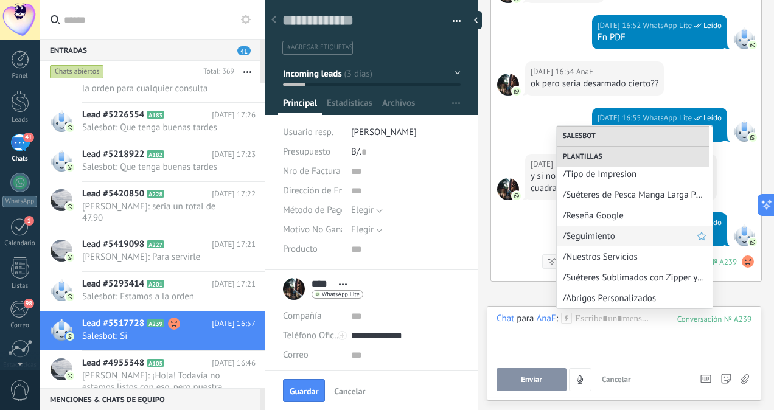
click at [593, 234] on span "/Seguimiento" at bounding box center [630, 237] width 134 height 12
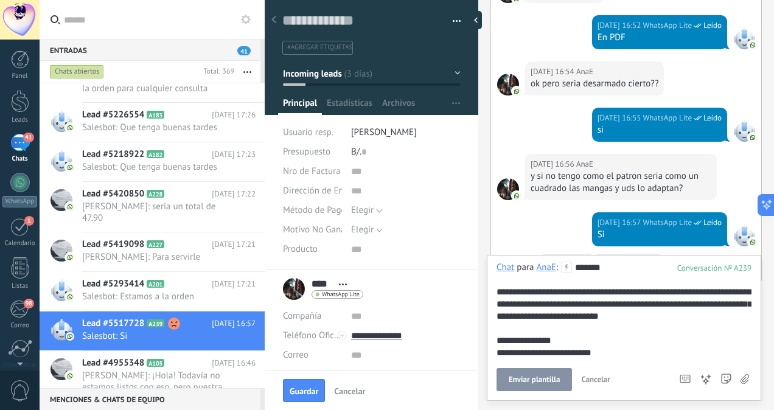
click at [516, 377] on span "Enviar plantilla" at bounding box center [534, 380] width 51 height 9
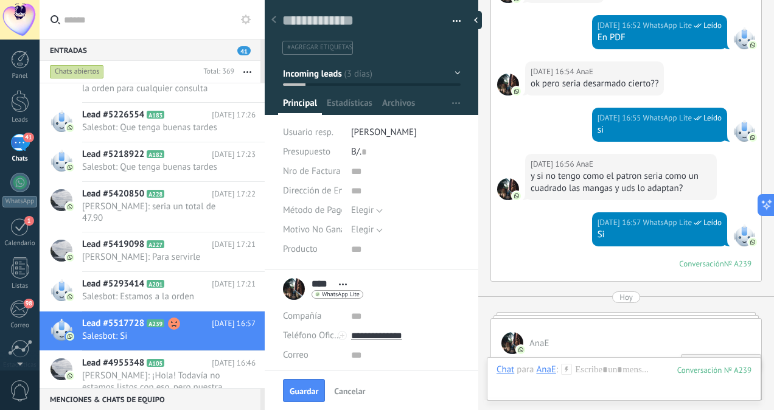
scroll to position [600, 0]
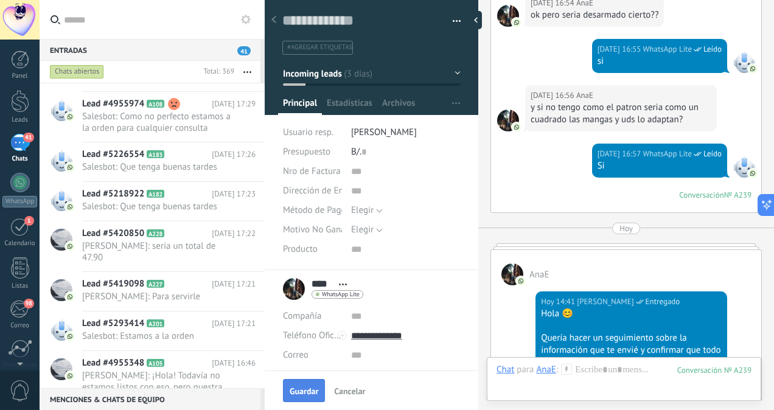
click at [312, 390] on span "Guardar" at bounding box center [304, 391] width 29 height 9
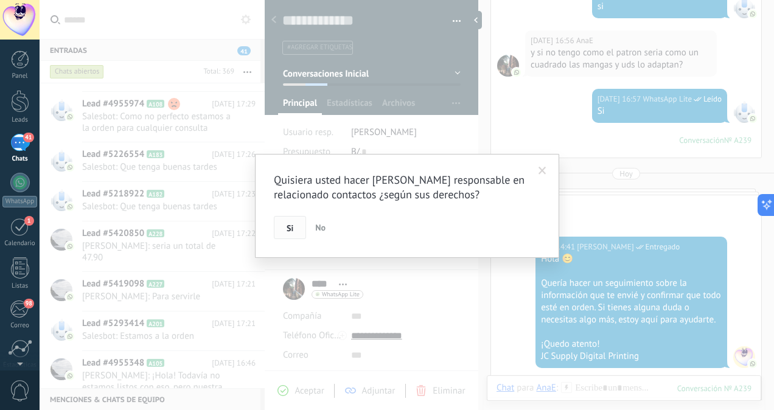
click at [289, 237] on button "Si" at bounding box center [290, 227] width 32 height 23
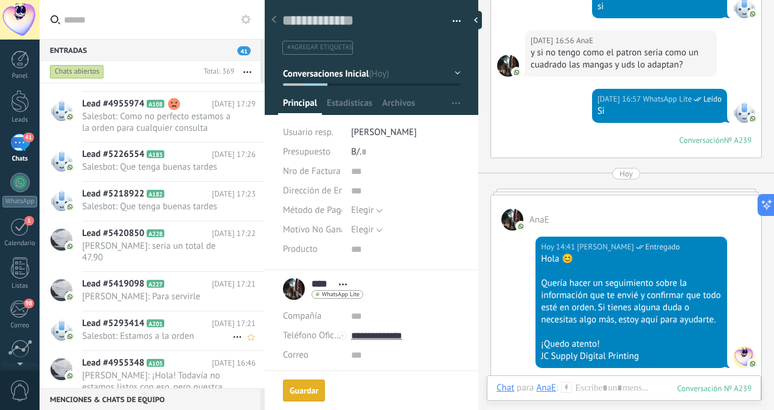
click at [160, 318] on h2 "Lead #5293414 A201" at bounding box center [147, 324] width 130 height 12
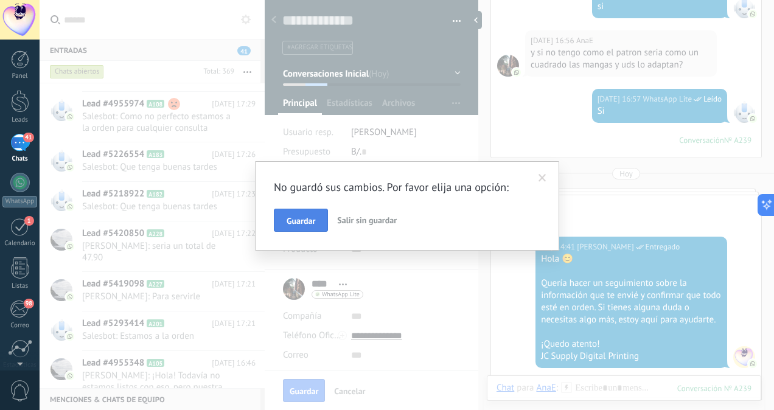
click at [317, 217] on button "Guardar" at bounding box center [301, 220] width 54 height 23
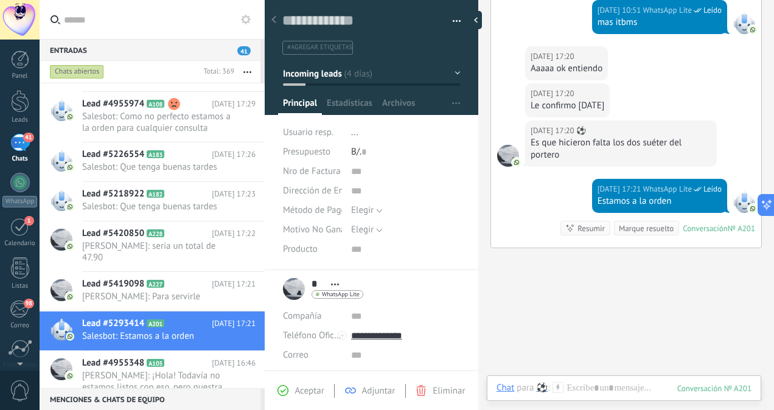
scroll to position [477, 0]
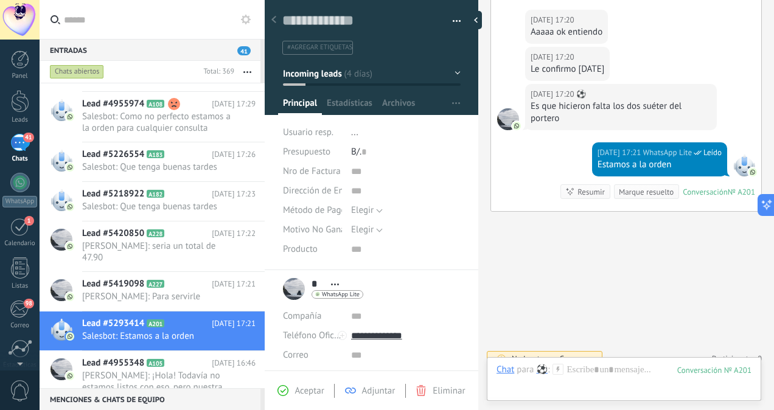
click at [355, 131] on span "..." at bounding box center [354, 133] width 7 height 12
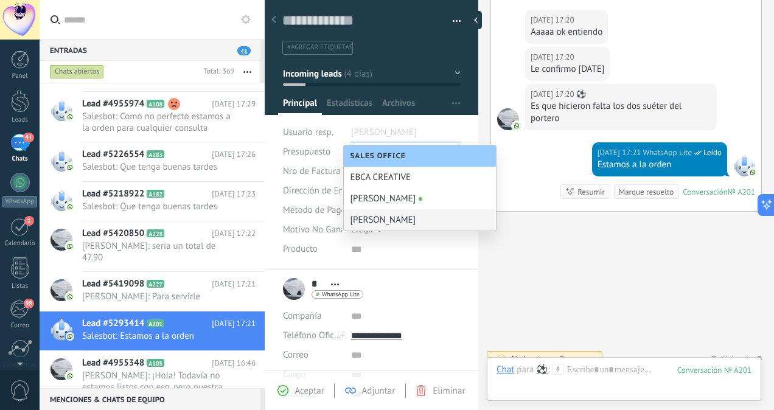
click at [363, 216] on div "[PERSON_NAME]" at bounding box center [420, 219] width 152 height 21
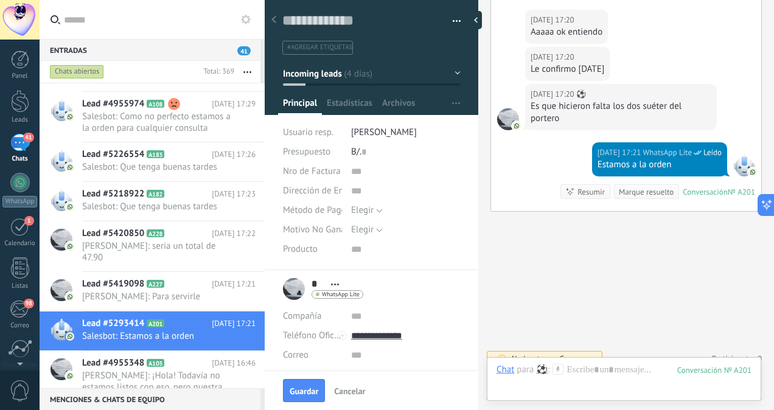
click at [558, 373] on icon at bounding box center [558, 369] width 11 height 11
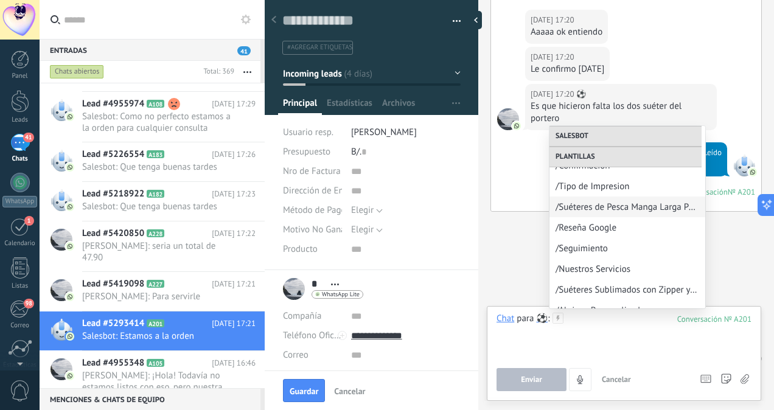
scroll to position [335, 0]
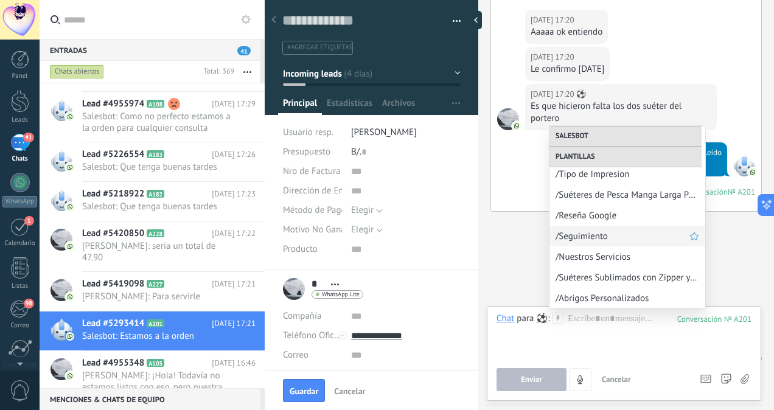
click at [608, 236] on span "/Seguimiento" at bounding box center [623, 237] width 134 height 12
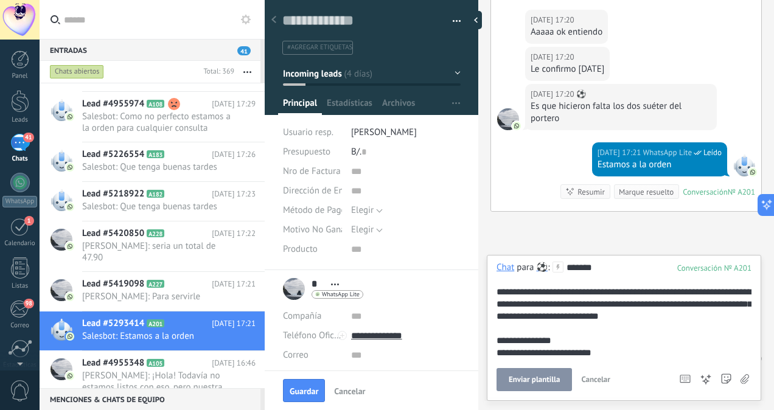
click at [538, 379] on span "Enviar plantilla" at bounding box center [534, 380] width 51 height 9
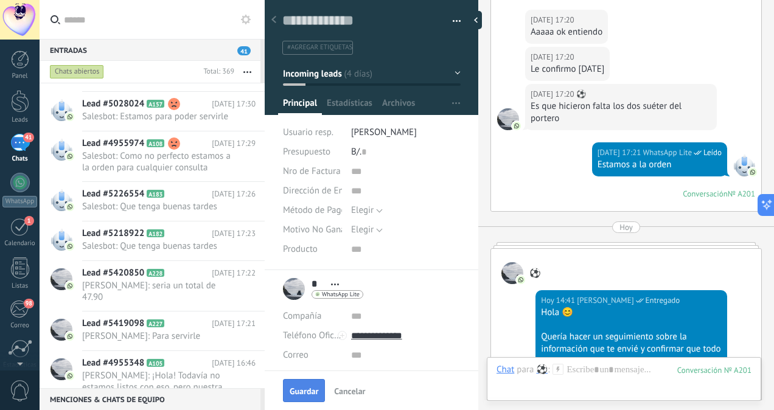
click at [307, 398] on button "Guardar" at bounding box center [304, 390] width 42 height 23
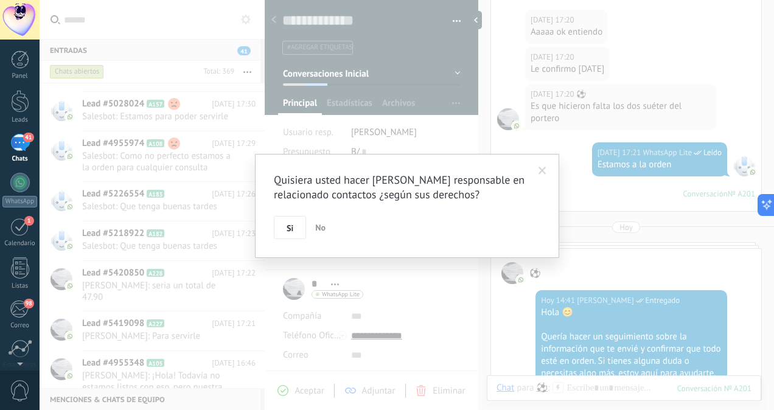
scroll to position [531, 0]
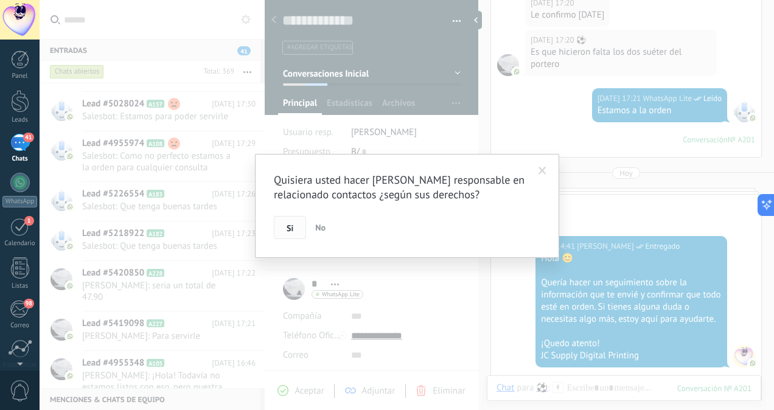
click at [292, 229] on span "Si" at bounding box center [290, 228] width 7 height 9
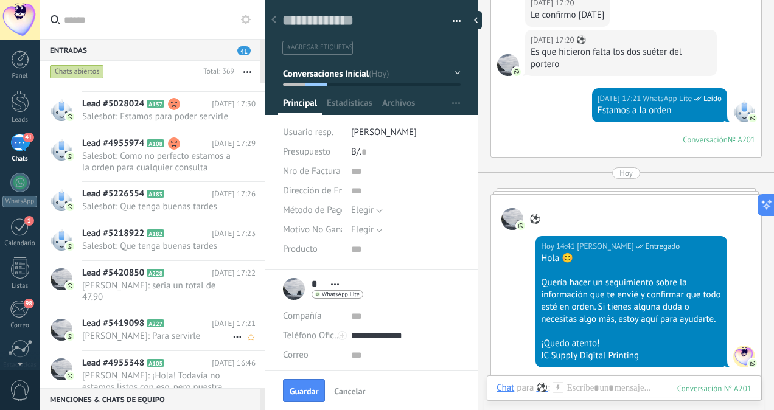
click at [163, 331] on span "[PERSON_NAME]: Para servirle" at bounding box center [157, 337] width 150 height 12
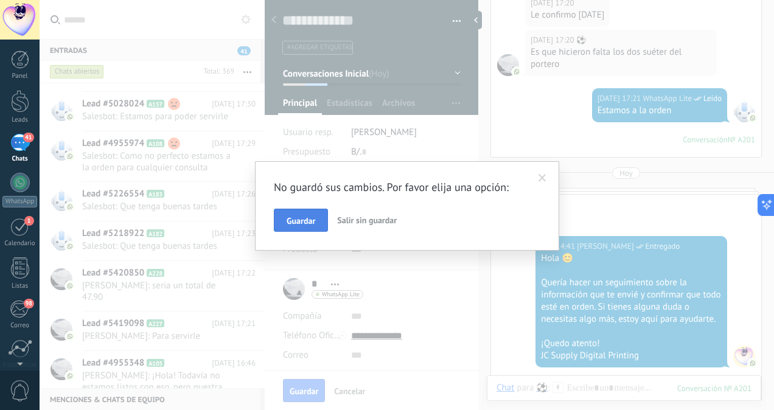
click at [305, 224] on span "Guardar" at bounding box center [301, 221] width 29 height 9
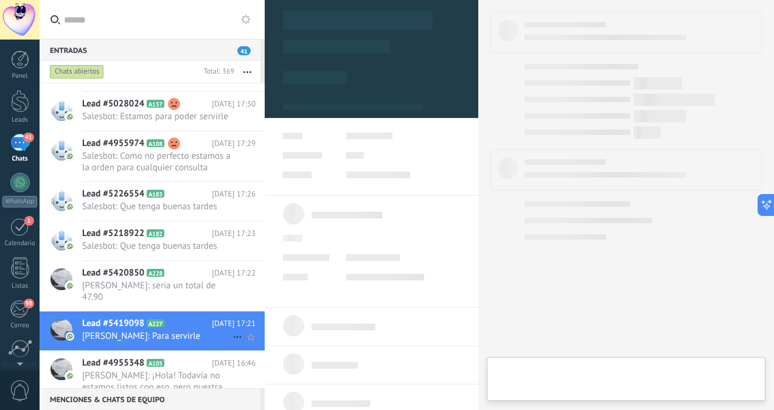
scroll to position [296, 0]
click at [171, 331] on span "[PERSON_NAME]: Para servirle" at bounding box center [157, 337] width 150 height 12
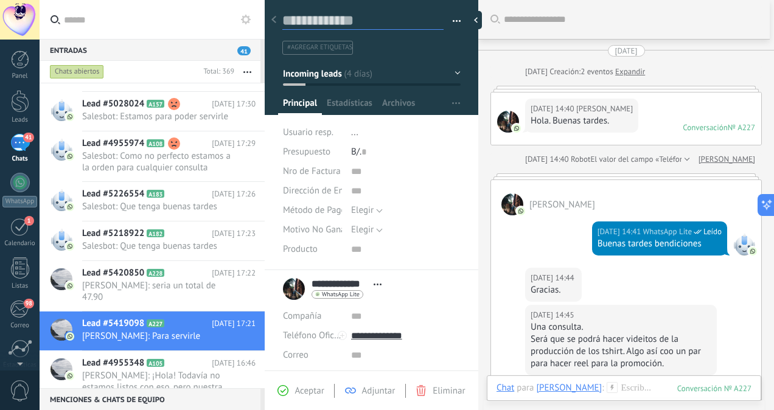
click at [354, 22] on textarea at bounding box center [362, 21] width 161 height 19
type textarea "*"
type textarea "**"
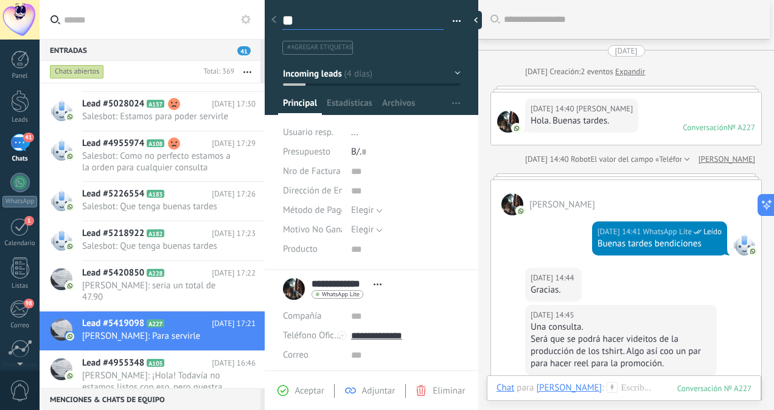
type textarea "***"
type textarea "****"
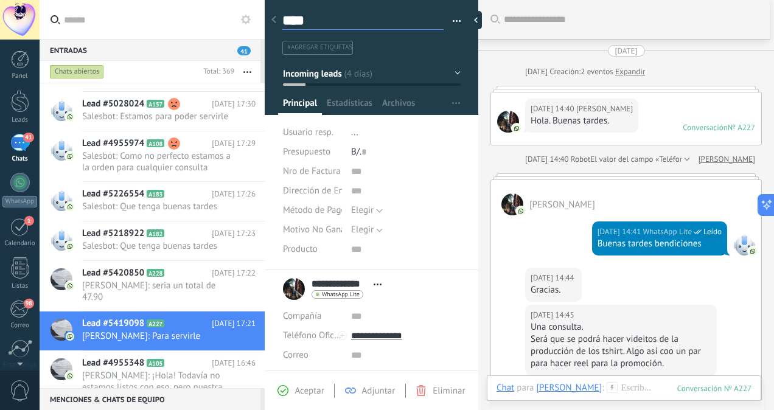
type textarea "****"
type textarea "******"
type textarea "****"
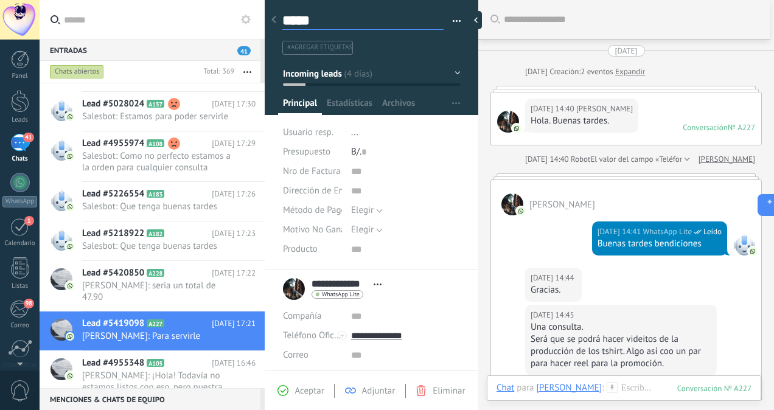
type textarea "******"
type textarea "*******"
type textarea "********"
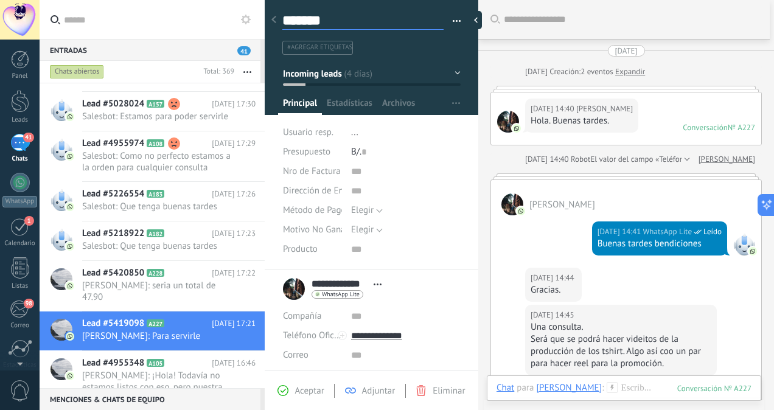
type textarea "********"
type textarea "*********"
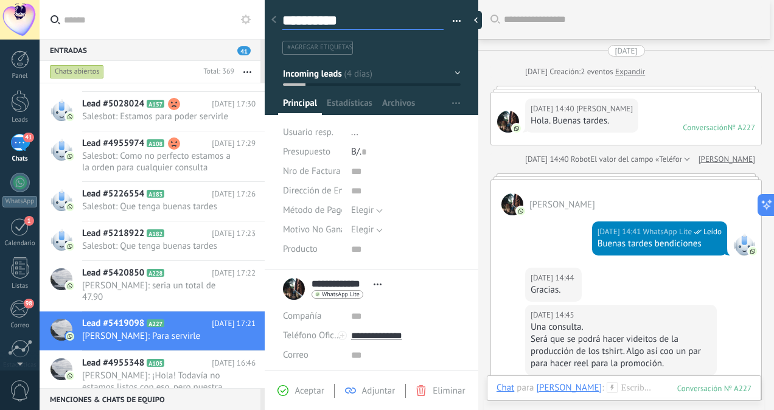
type textarea "**********"
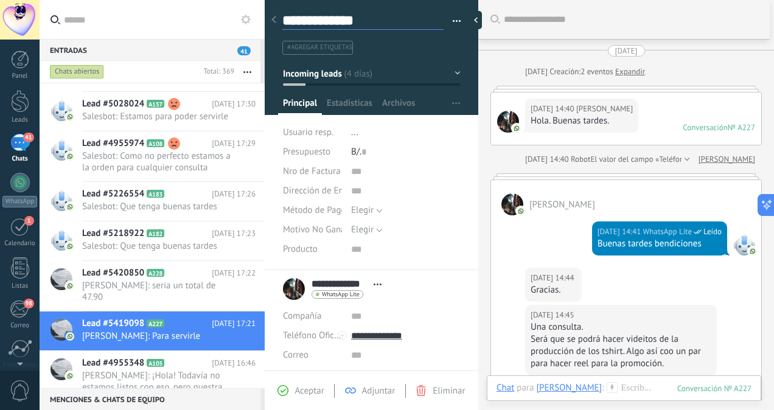
scroll to position [18, 0]
type textarea "**********"
click at [354, 130] on span "..." at bounding box center [354, 133] width 7 height 12
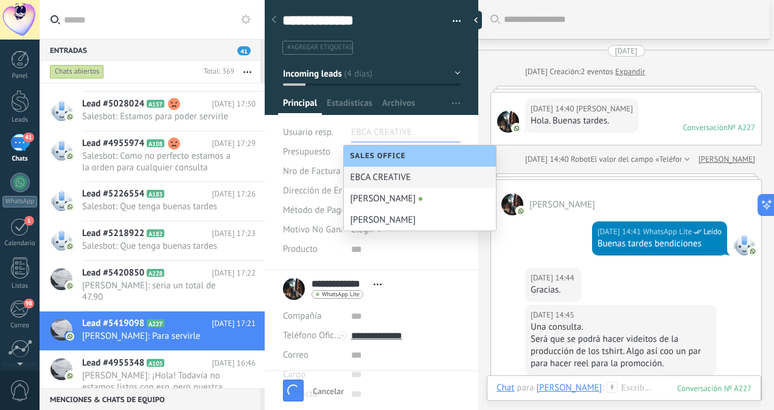
type textarea "**********"
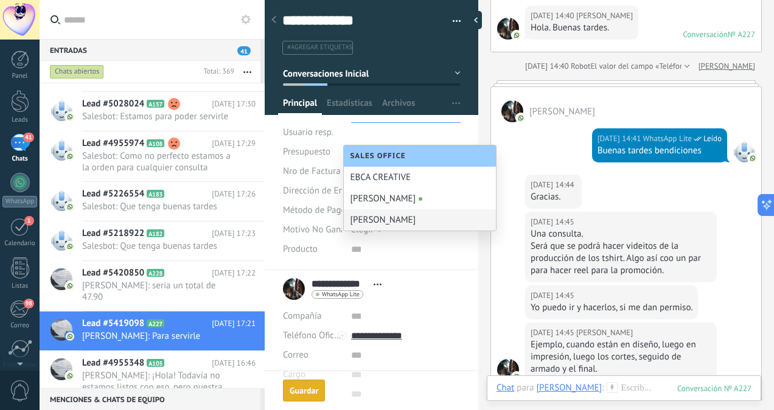
click at [367, 220] on div "[PERSON_NAME]" at bounding box center [420, 219] width 152 height 21
click at [416, 244] on input "text" at bounding box center [406, 249] width 110 height 19
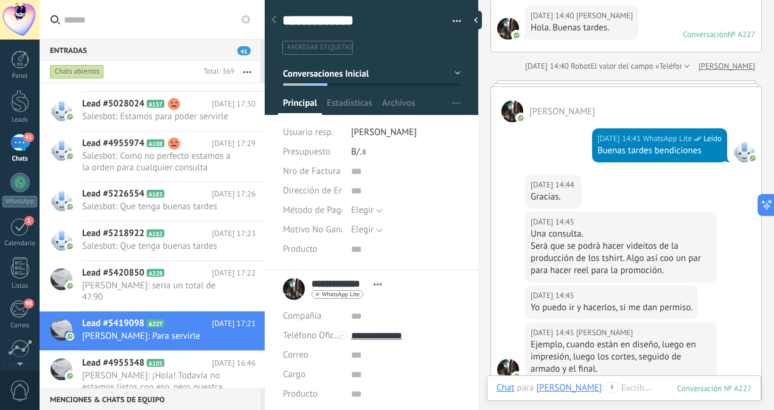
click at [373, 129] on span "[PERSON_NAME]" at bounding box center [384, 133] width 66 height 12
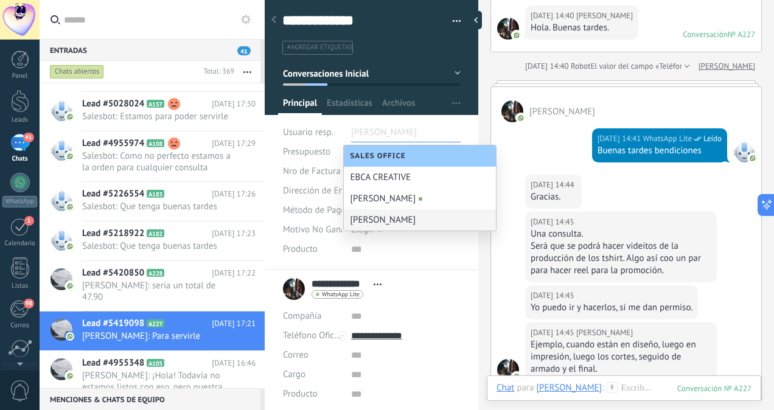
click at [383, 213] on div "[PERSON_NAME]" at bounding box center [420, 219] width 152 height 21
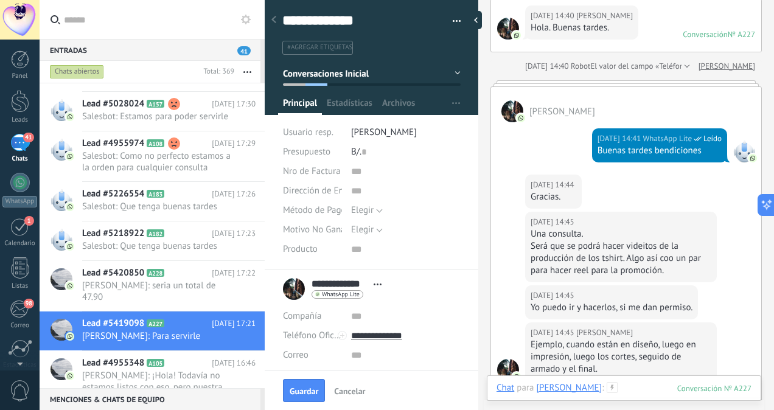
click at [627, 385] on div at bounding box center [624, 400] width 255 height 37
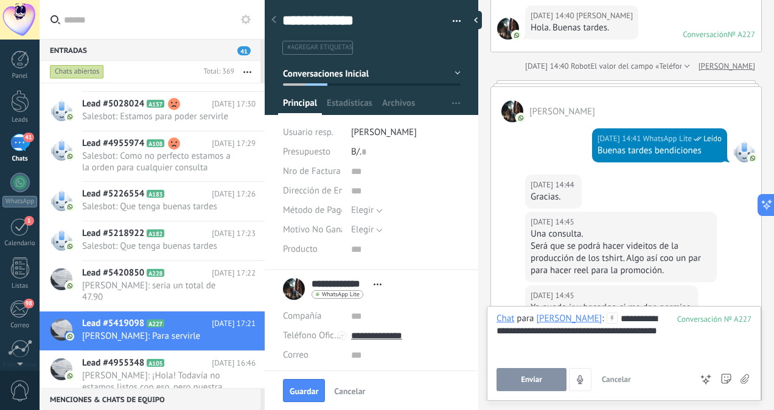
click at [608, 316] on use at bounding box center [613, 318] width 10 height 10
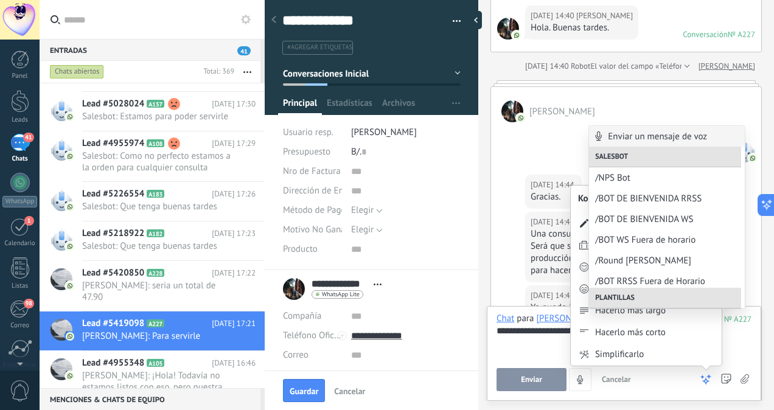
click at [706, 376] on icon at bounding box center [706, 380] width 12 height 12
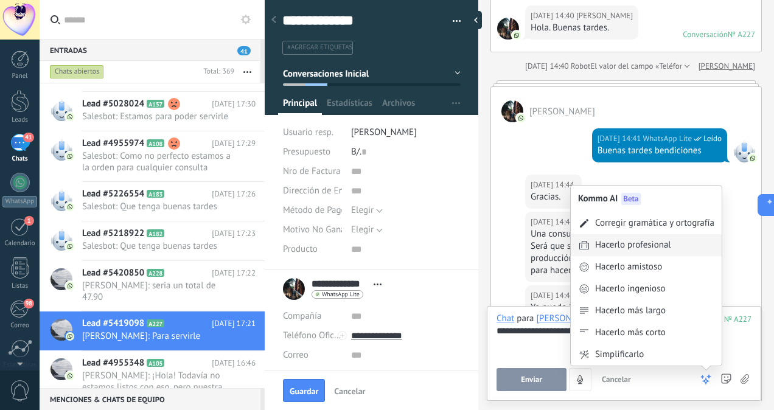
click at [639, 248] on div "Hacerlo profesional" at bounding box center [633, 245] width 76 height 12
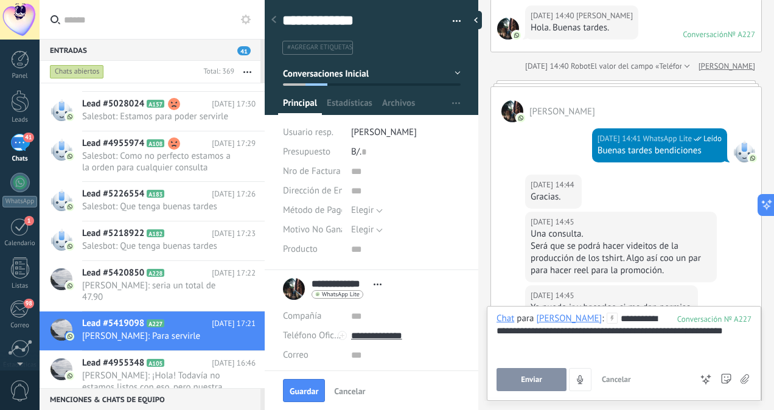
click at [527, 386] on button "Enviar" at bounding box center [532, 379] width 70 height 23
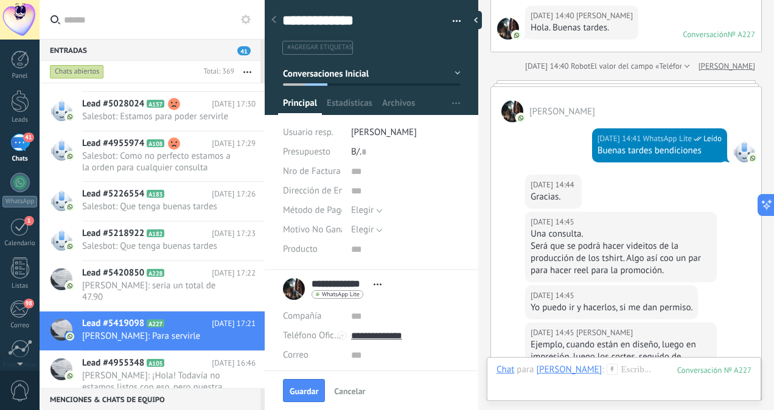
scroll to position [532, 0]
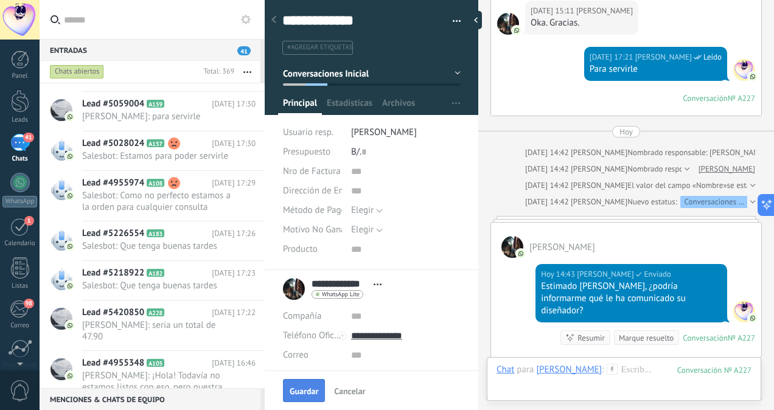
click at [311, 391] on span "Guardar" at bounding box center [304, 391] width 29 height 9
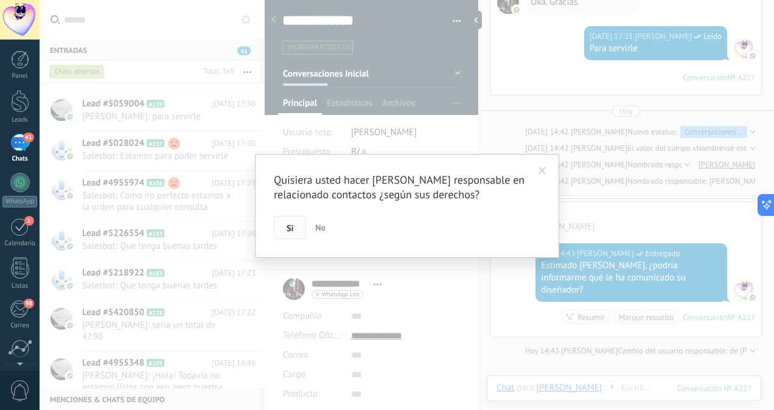
click at [287, 230] on span "Si" at bounding box center [290, 228] width 7 height 9
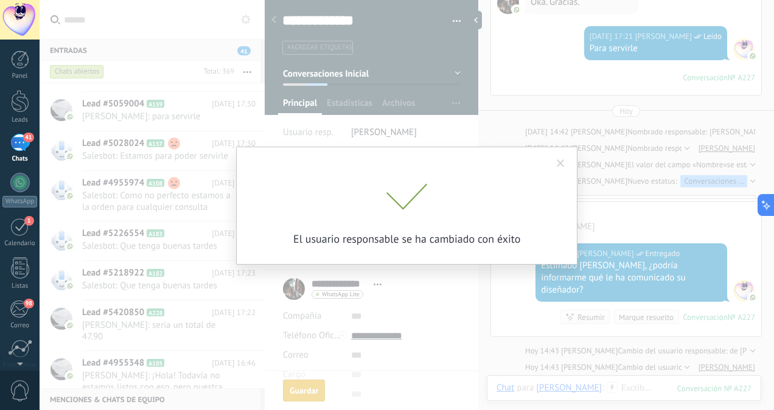
scroll to position [569, 0]
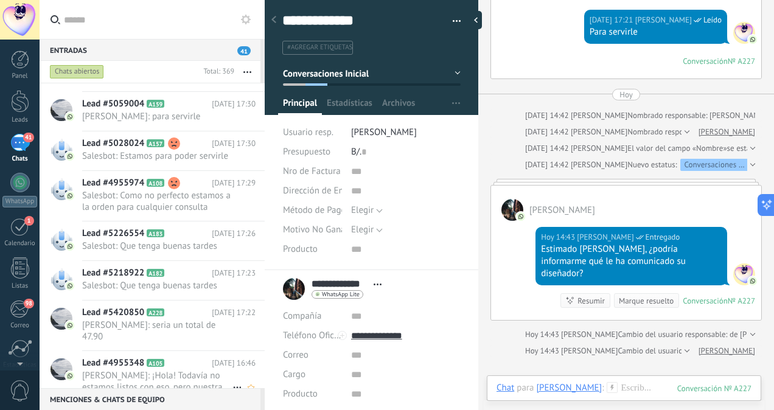
click at [150, 370] on span "[PERSON_NAME]: ¡Hola! Todavía no estamos listos con eso, pero nuestra jefa nos …" at bounding box center [157, 381] width 150 height 23
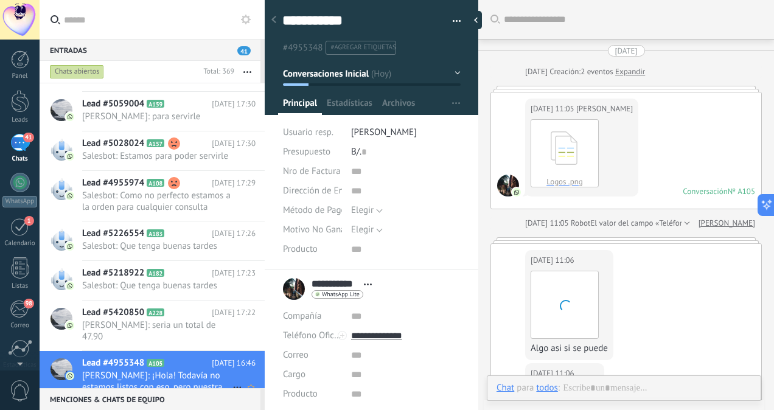
scroll to position [1337, 0]
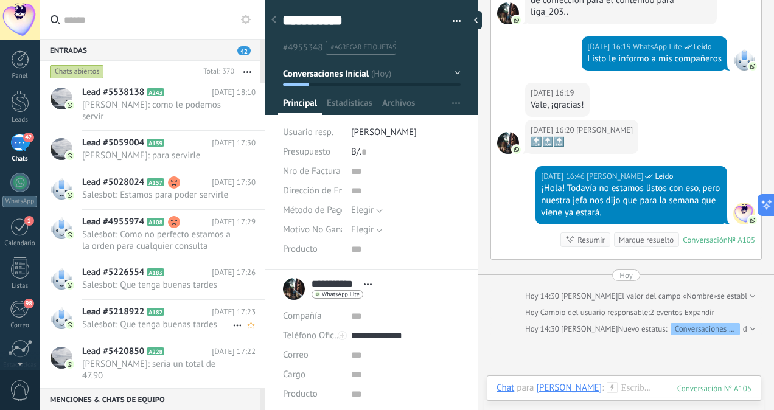
click at [169, 320] on div "Lead #5218922 A182 [DATE] 17:23 Salesbot: Que tenga buenas tardes" at bounding box center [173, 319] width 183 height 38
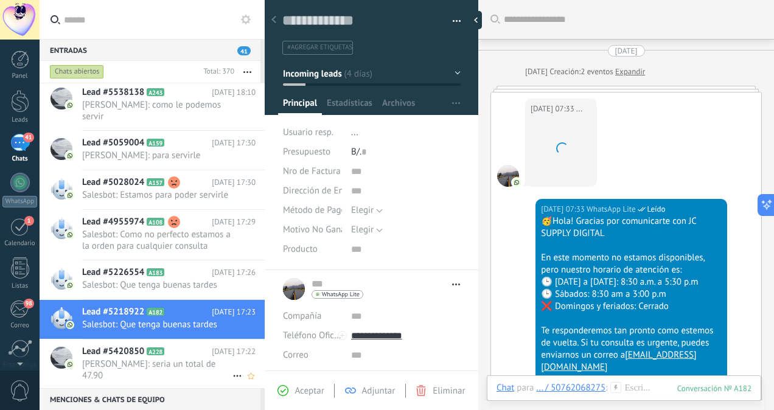
scroll to position [933, 0]
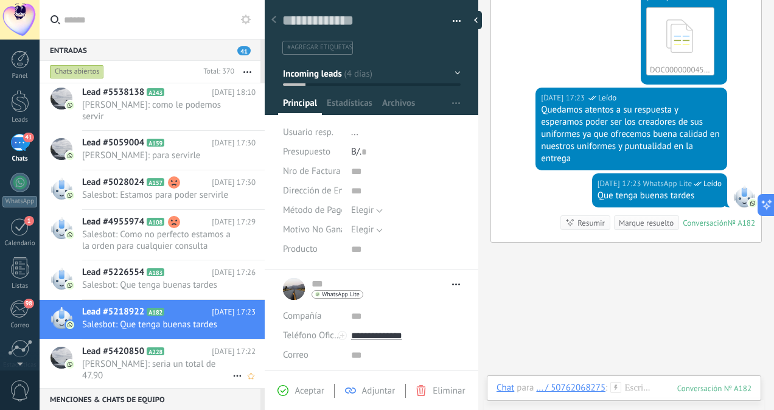
click at [167, 359] on span "[PERSON_NAME]: seria un total de 47.90" at bounding box center [157, 370] width 150 height 23
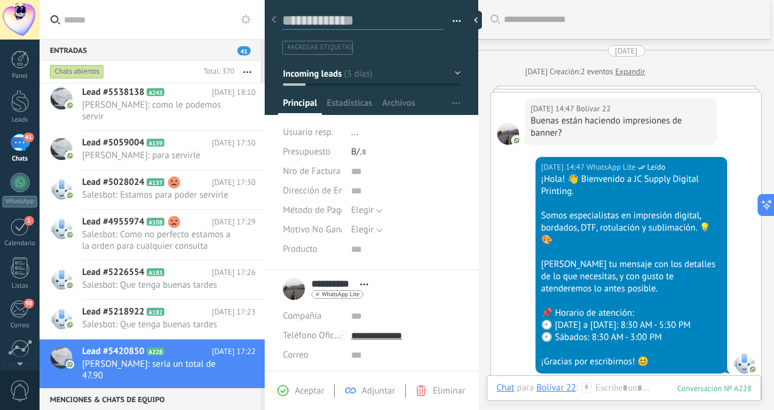
click at [330, 21] on textarea at bounding box center [362, 21] width 161 height 19
type textarea "*"
type textarea "**"
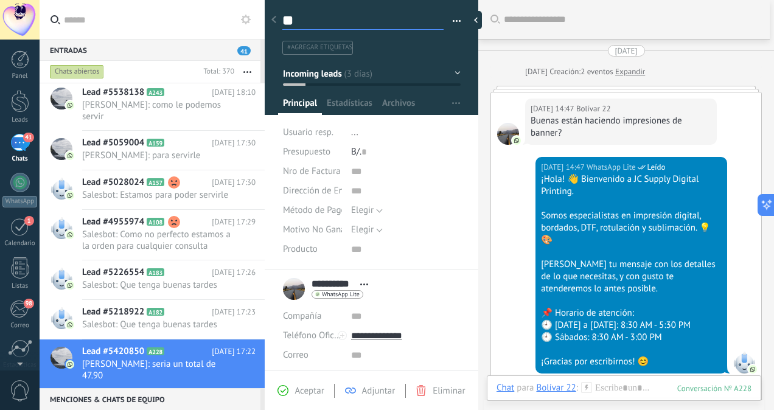
type textarea "***"
type textarea "****"
type textarea "*****"
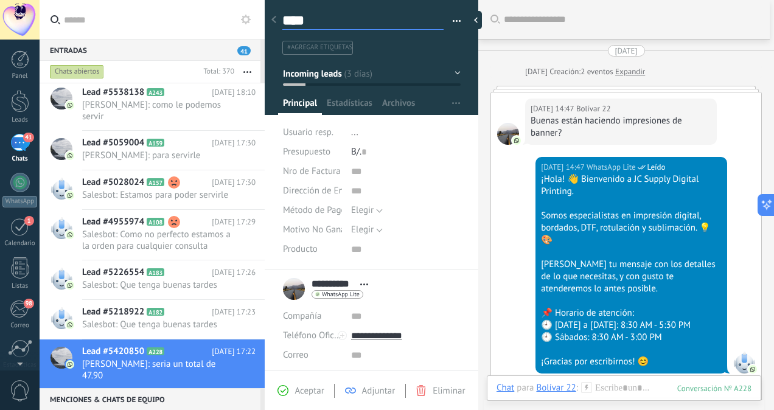
type textarea "*****"
type textarea "******"
type textarea "*******"
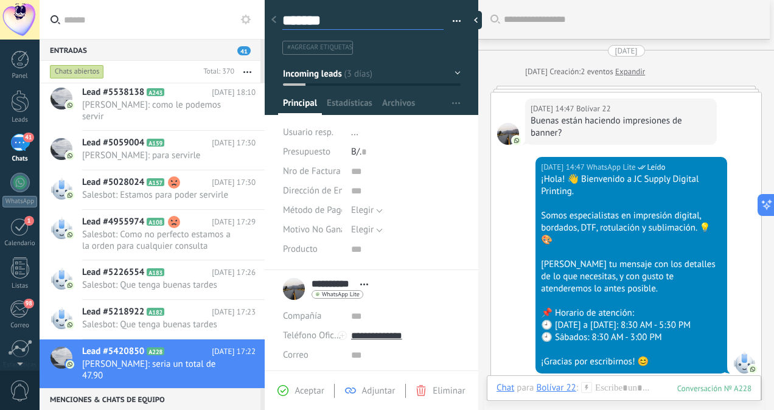
scroll to position [18, 0]
type textarea "*******"
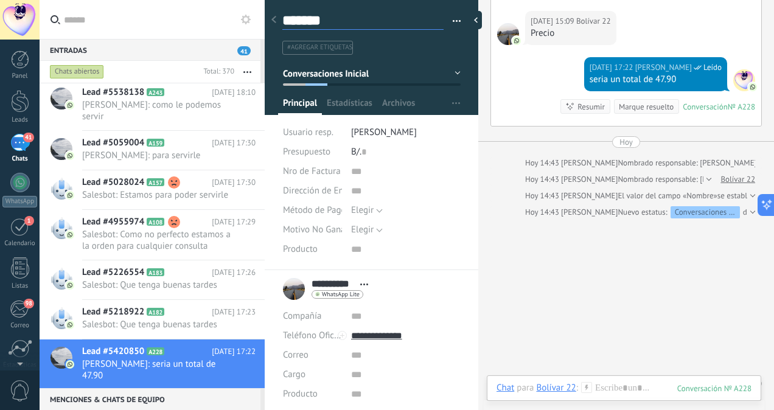
scroll to position [921, 0]
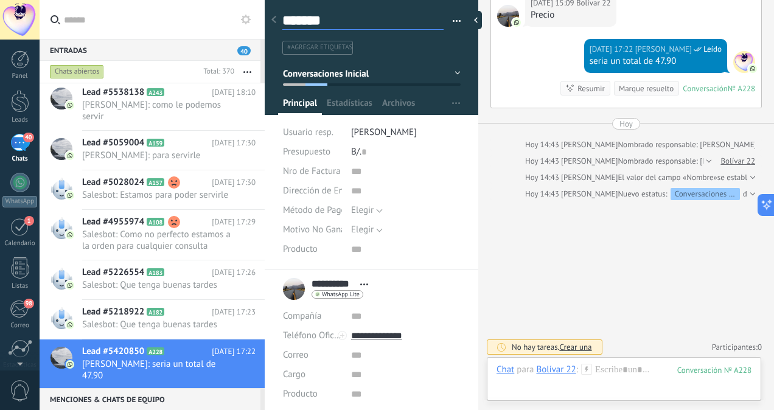
type textarea "*******"
click at [587, 368] on use at bounding box center [587, 369] width 10 height 10
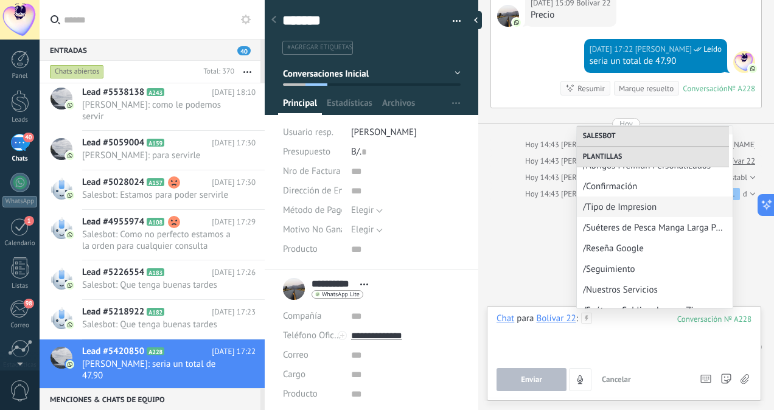
scroll to position [323, 0]
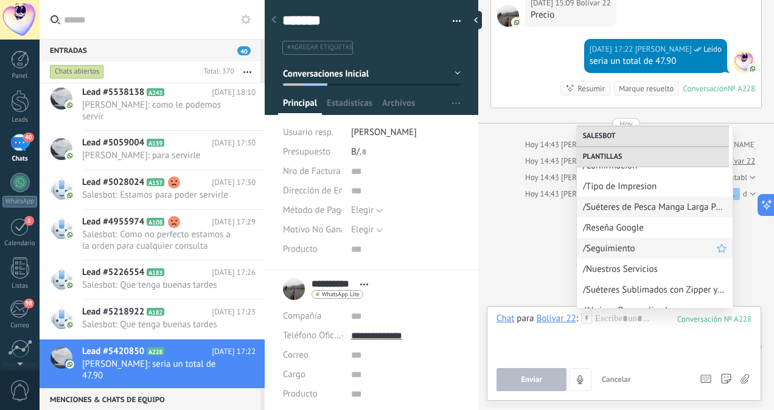
click at [605, 250] on span "/Seguimiento" at bounding box center [650, 249] width 134 height 12
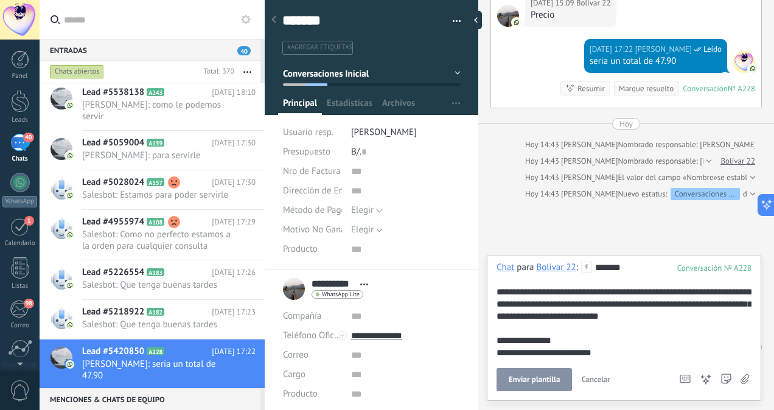
click at [525, 375] on button "Enviar plantilla" at bounding box center [534, 379] width 75 height 23
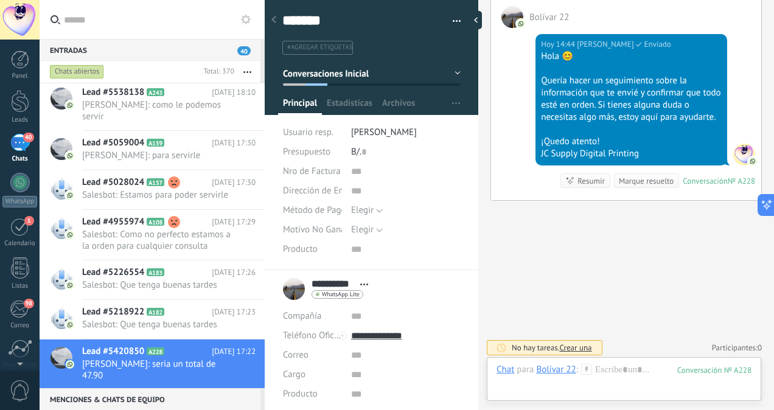
scroll to position [15138, 0]
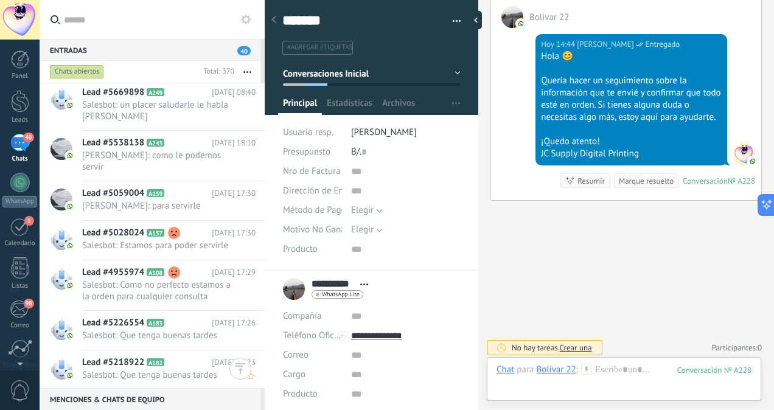
click at [152, 370] on span "Salesbot: Que tenga buenas tardes" at bounding box center [157, 376] width 150 height 12
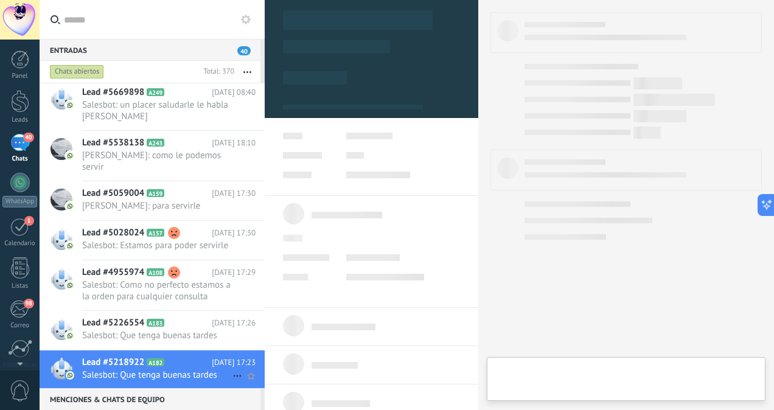
scroll to position [296, 0]
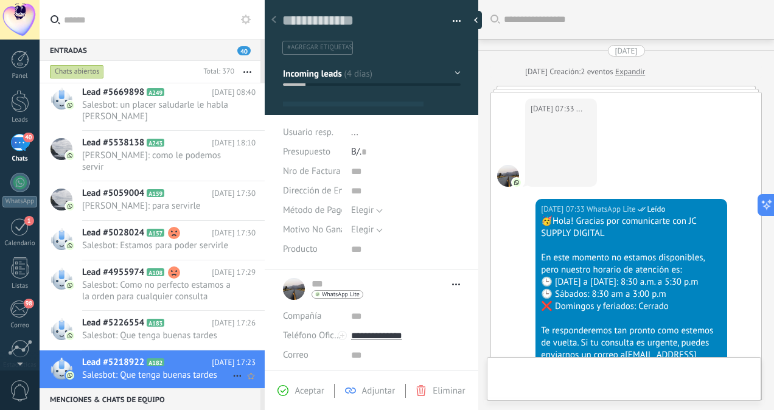
type textarea "**********"
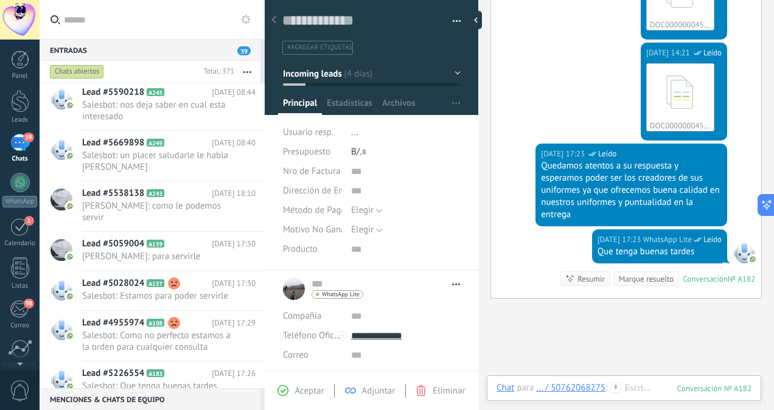
scroll to position [901, 0]
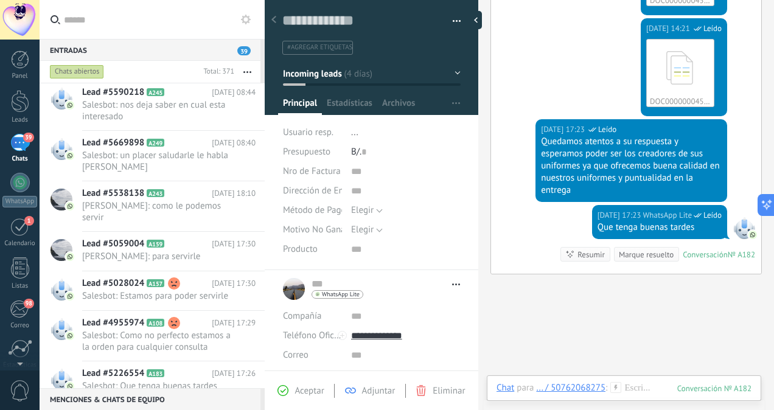
click at [354, 132] on span "..." at bounding box center [354, 133] width 7 height 12
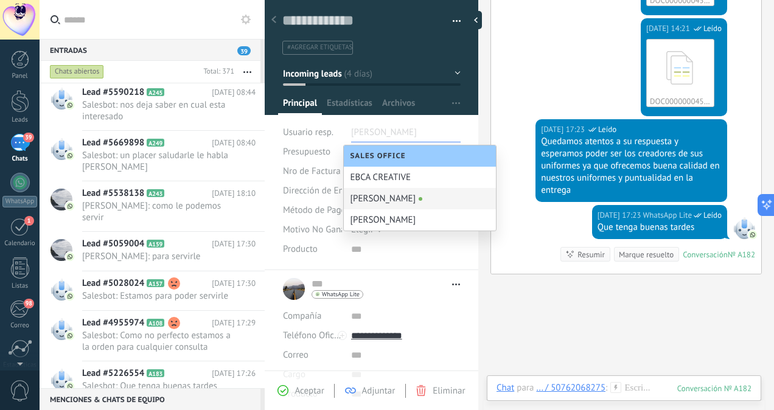
click at [371, 203] on div "[PERSON_NAME]" at bounding box center [420, 198] width 152 height 21
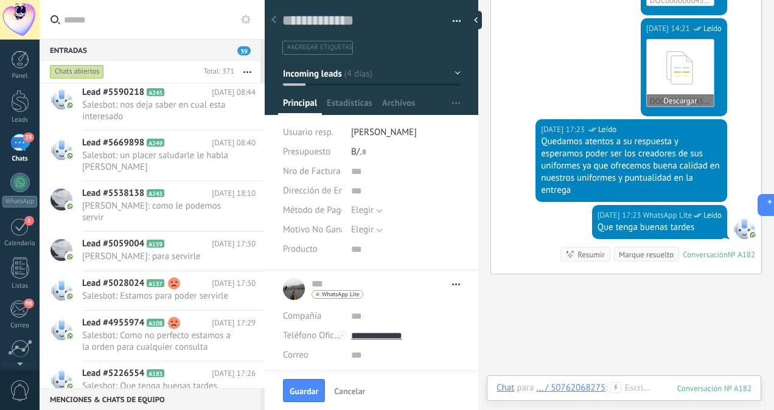
click at [668, 62] on icon at bounding box center [680, 68] width 47 height 51
click at [454, 72] on button "Incoming leads" at bounding box center [372, 74] width 178 height 22
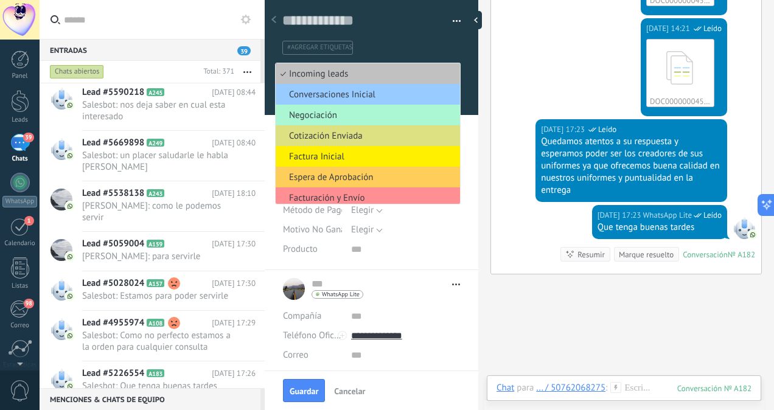
click at [399, 111] on span "Negociación" at bounding box center [366, 116] width 181 height 12
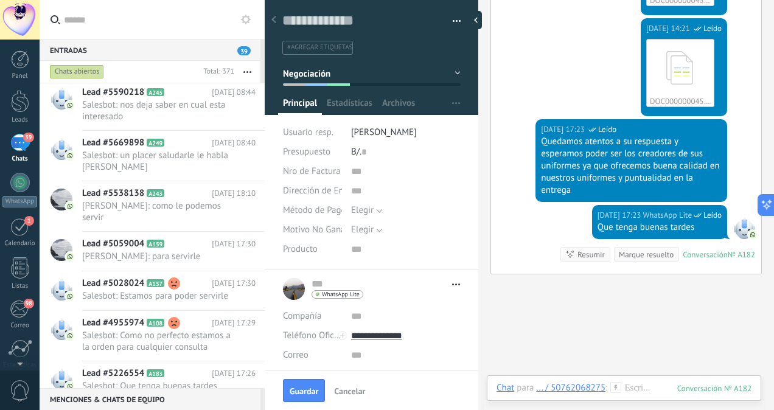
click at [619, 389] on icon at bounding box center [616, 387] width 11 height 11
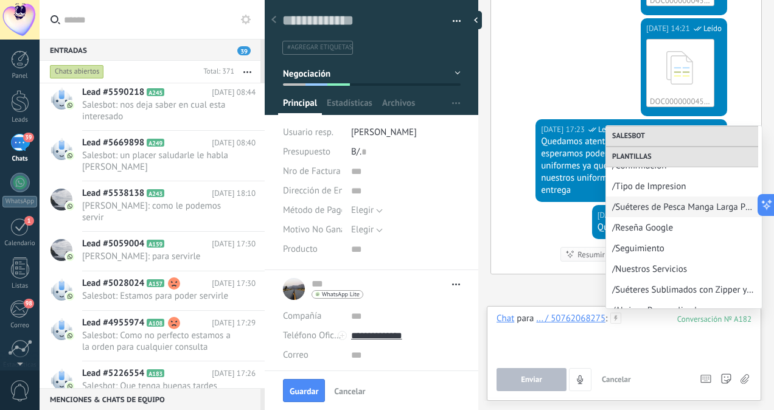
scroll to position [335, 0]
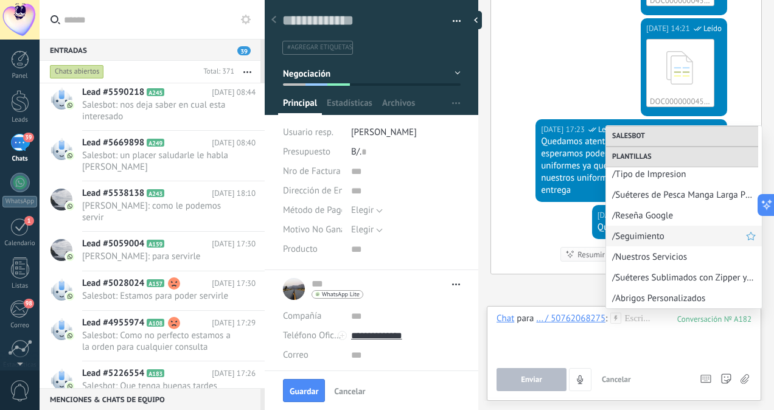
click at [635, 241] on span "/Seguimiento" at bounding box center [679, 237] width 134 height 12
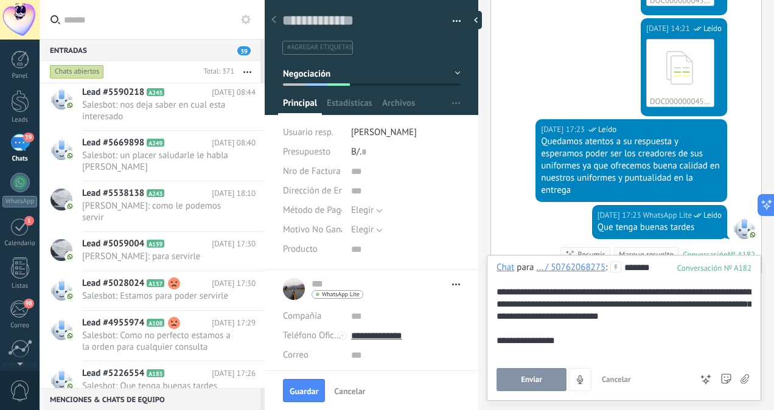
click at [552, 347] on div "**********" at bounding box center [625, 310] width 256 height 97
click at [532, 381] on span "Enviar" at bounding box center [531, 380] width 21 height 9
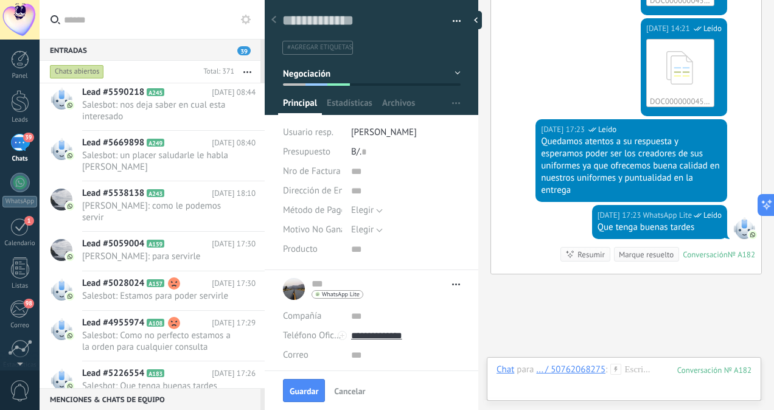
scroll to position [975, 0]
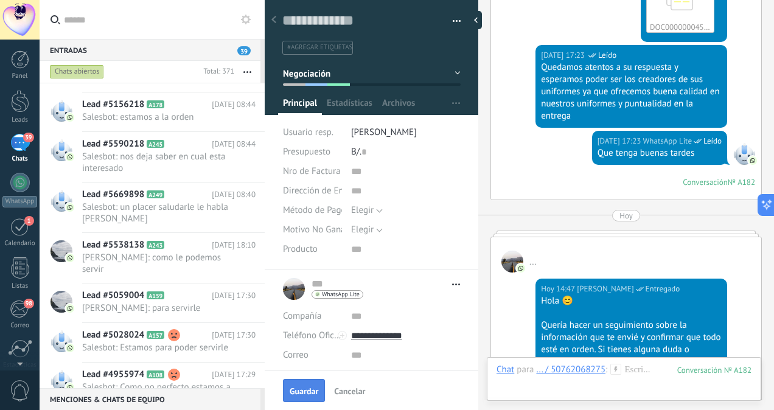
click at [309, 389] on span "Guardar" at bounding box center [304, 391] width 29 height 9
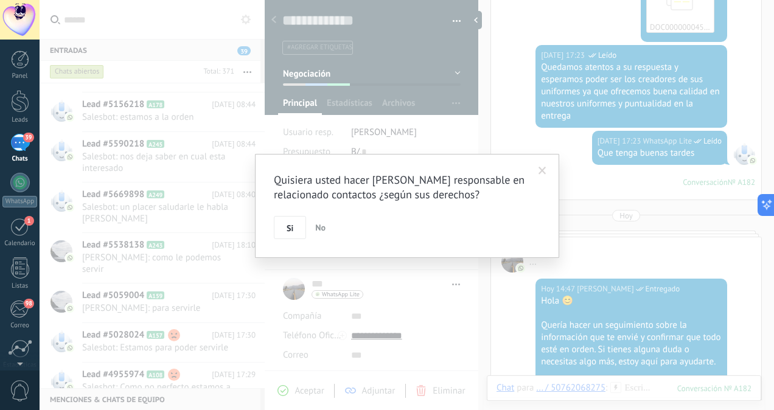
scroll to position [1030, 0]
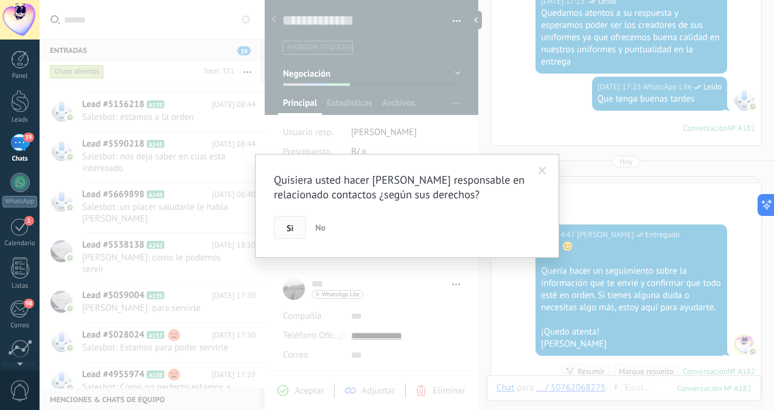
click at [287, 229] on span "Si" at bounding box center [290, 228] width 7 height 9
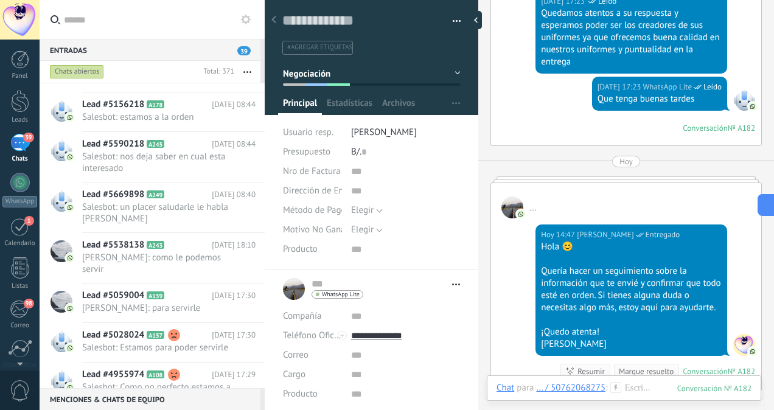
click at [167, 383] on span "Salesbot: Como no perfecto estamos a la orden para cualquier consulta" at bounding box center [157, 393] width 150 height 23
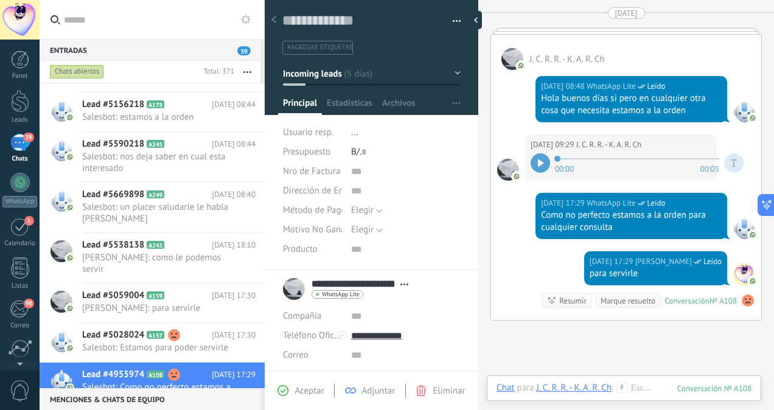
scroll to position [1003, 0]
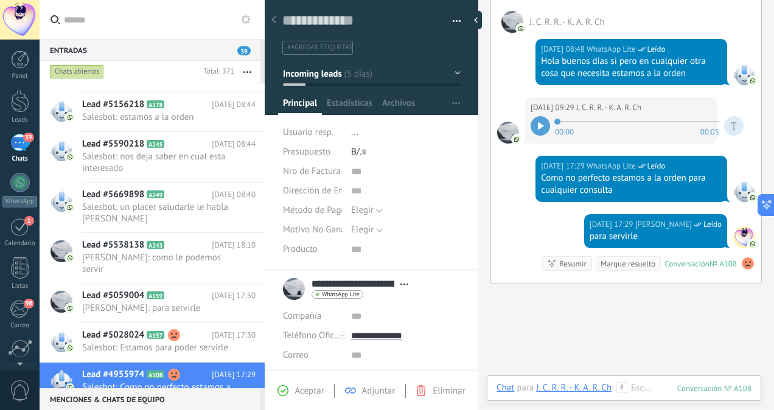
click at [354, 135] on span "..." at bounding box center [354, 133] width 7 height 12
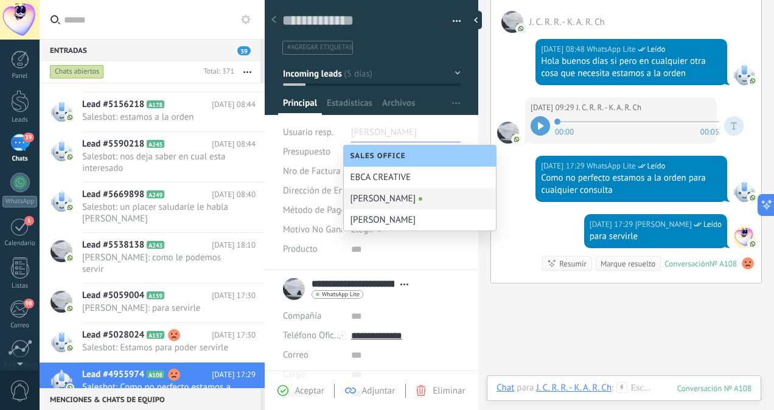
click at [382, 202] on div "[PERSON_NAME]" at bounding box center [420, 198] width 152 height 21
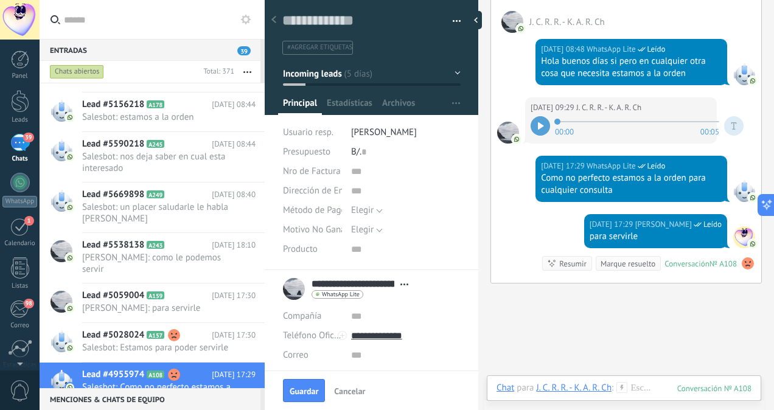
click at [452, 72] on button "Incoming leads" at bounding box center [372, 74] width 178 height 22
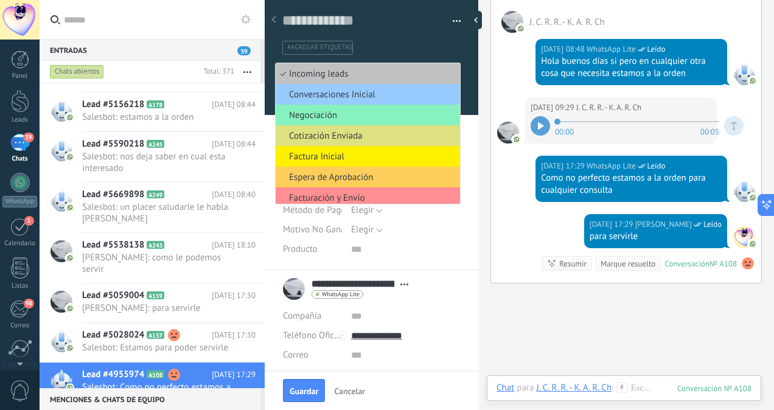
scroll to position [47, 0]
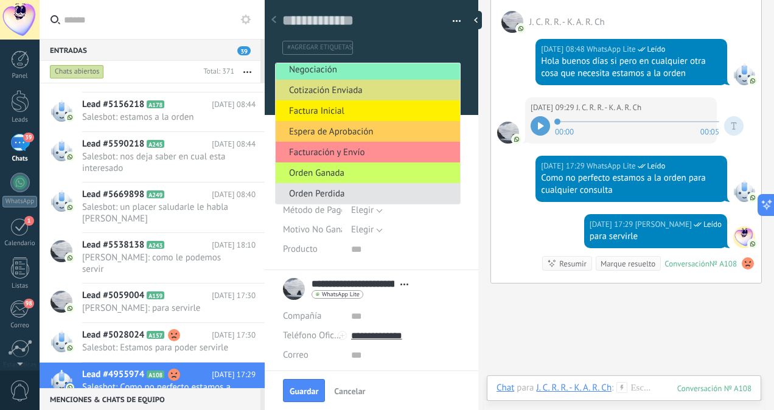
click at [398, 188] on span "Orden Perdida" at bounding box center [366, 194] width 181 height 12
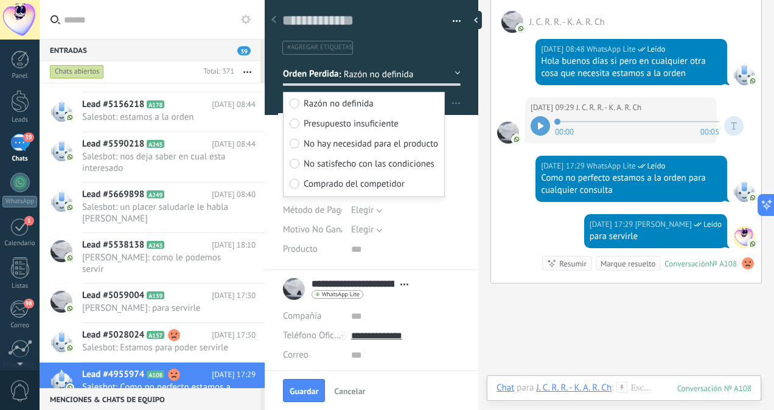
click at [409, 100] on label "Razón no definida" at bounding box center [364, 104] width 149 height 20
click at [312, 398] on button "Guardar" at bounding box center [304, 390] width 42 height 23
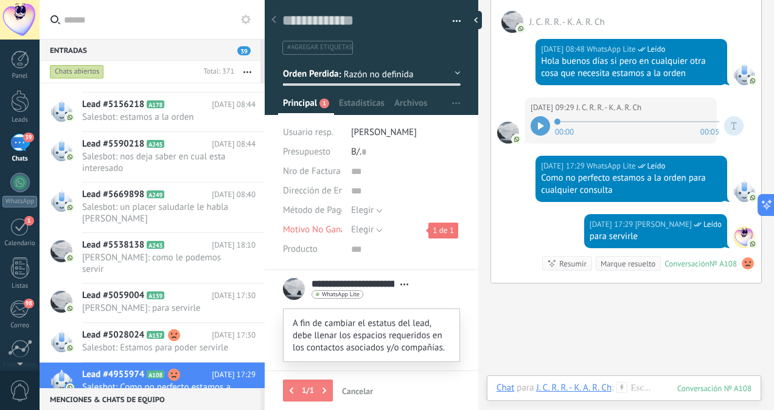
scroll to position [117, 0]
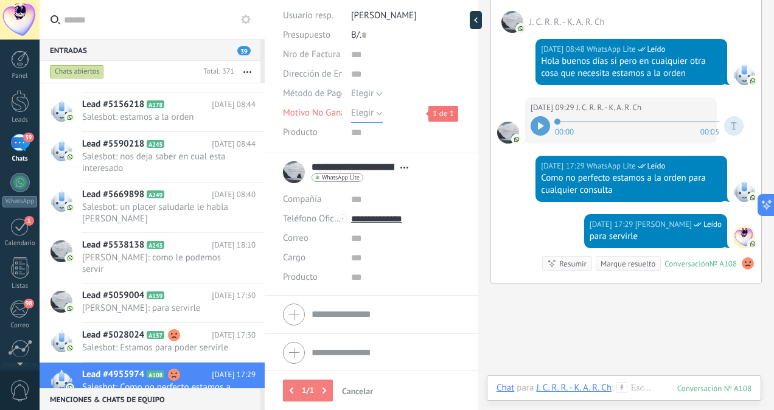
click at [371, 113] on span "Elegir" at bounding box center [362, 113] width 23 height 12
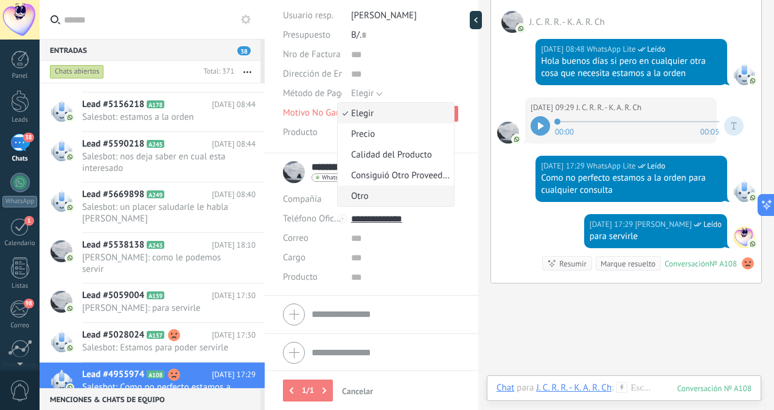
click at [375, 195] on span "Otro" at bounding box center [394, 197] width 113 height 12
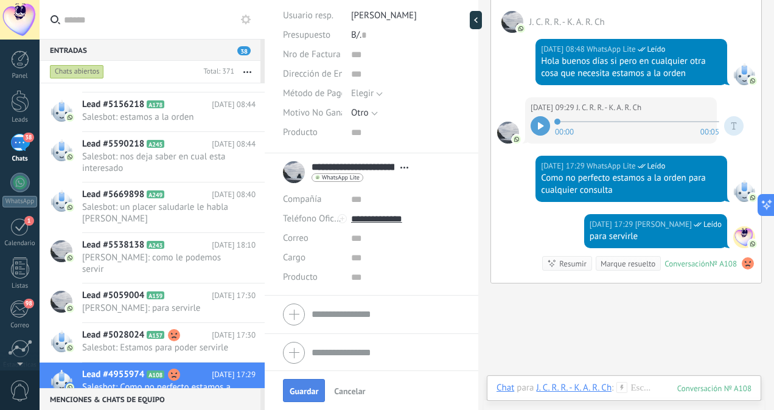
click at [307, 396] on button "Guardar" at bounding box center [304, 390] width 42 height 23
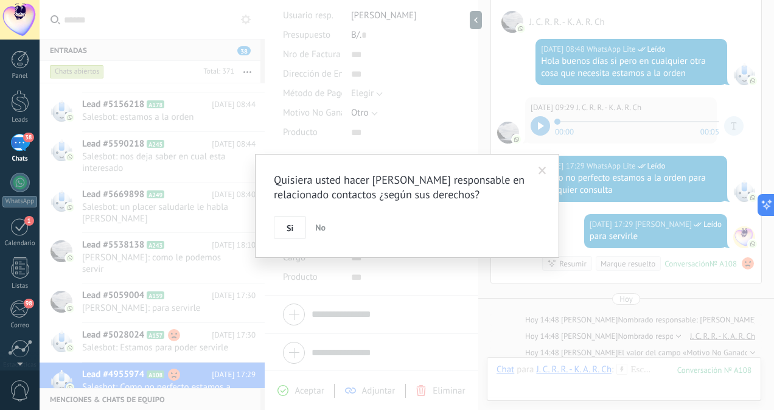
scroll to position [1163, 0]
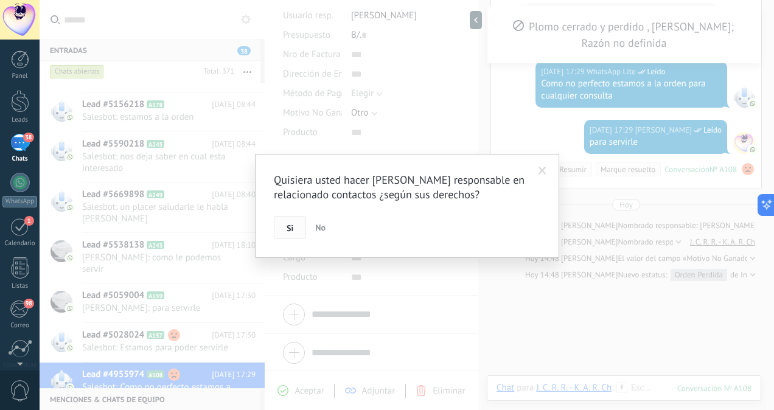
click at [292, 224] on span "Si" at bounding box center [290, 228] width 7 height 9
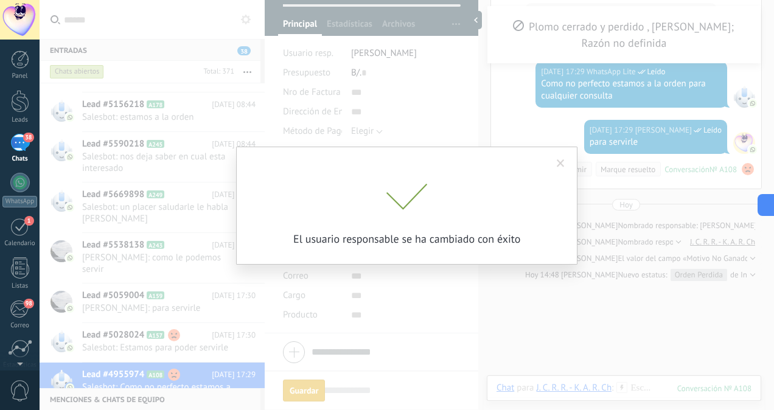
scroll to position [78, 0]
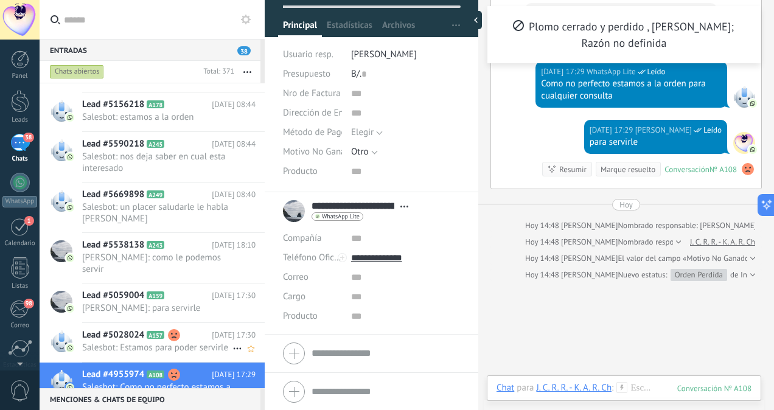
click at [153, 342] on span "Salesbot: Estamos para poder servirle" at bounding box center [157, 348] width 150 height 12
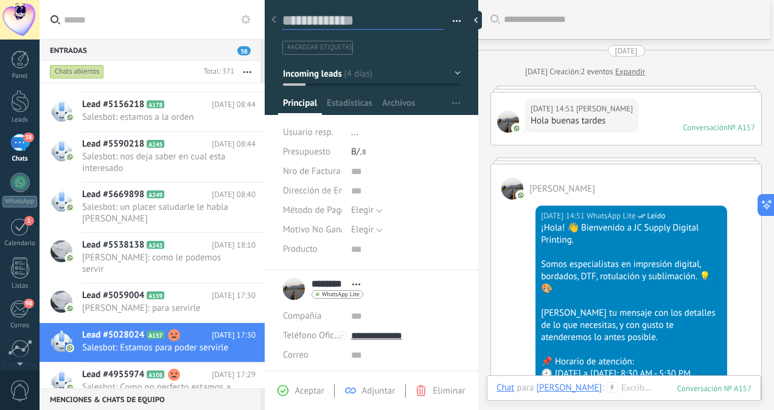
click at [305, 22] on textarea at bounding box center [362, 21] width 161 height 19
type textarea "*"
type textarea "**"
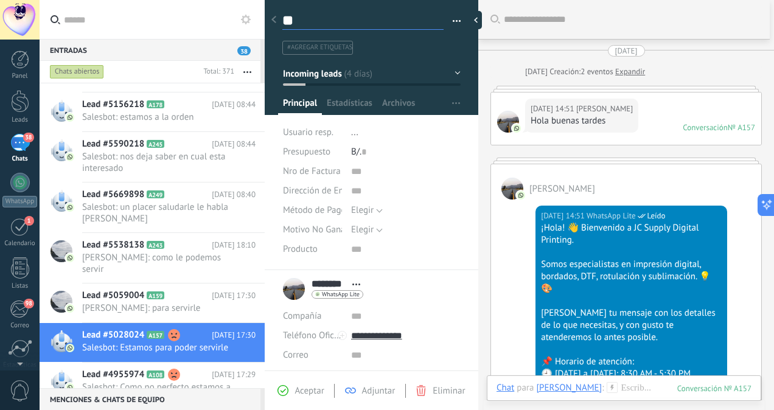
scroll to position [18, 0]
type textarea "***"
type textarea "****"
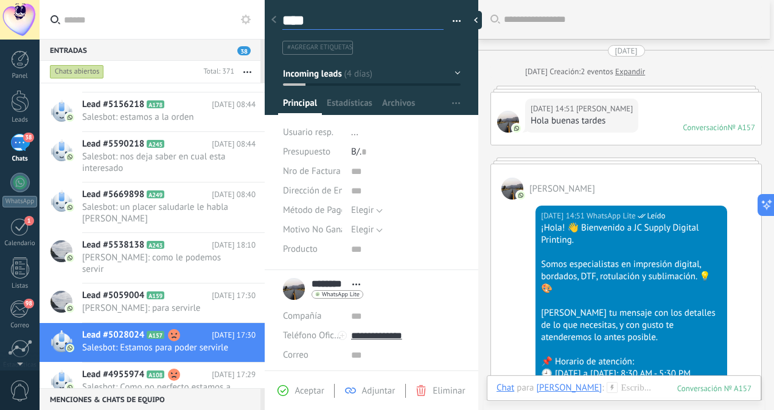
type textarea "*****"
type textarea "******"
type textarea "*******"
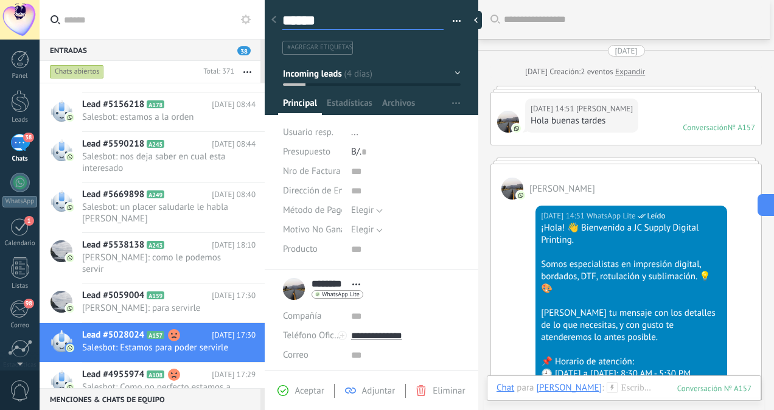
type textarea "*******"
type textarea "********"
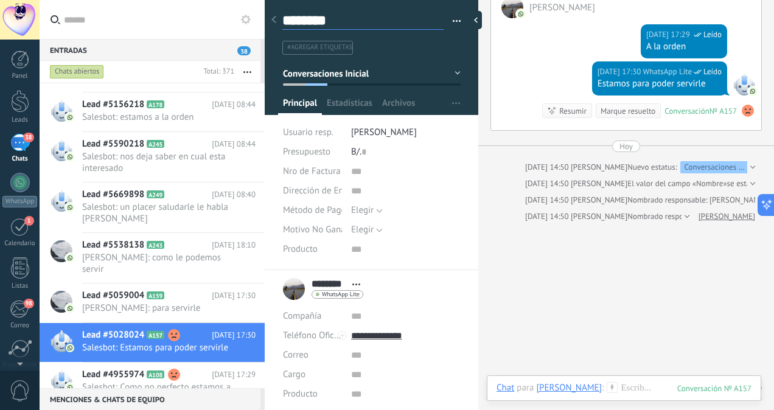
scroll to position [1072, 0]
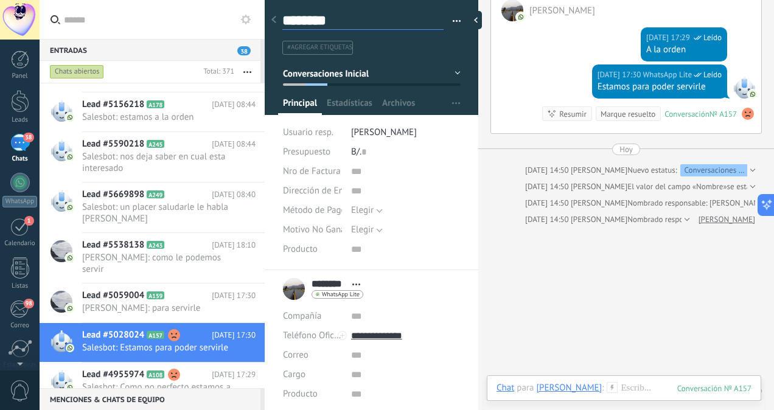
type textarea "********"
click at [607, 389] on icon at bounding box center [612, 387] width 11 height 11
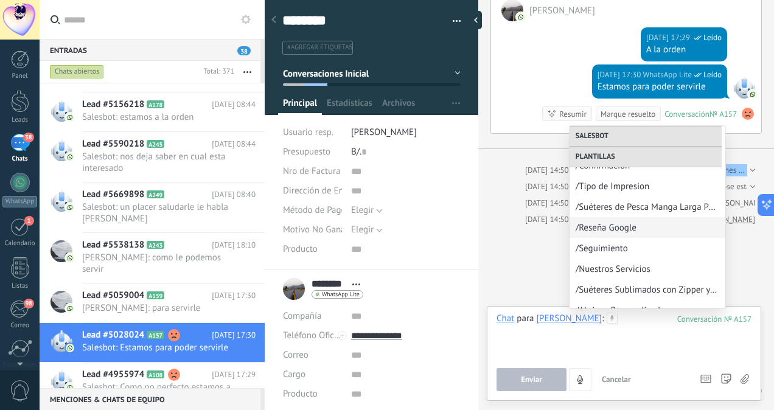
scroll to position [335, 0]
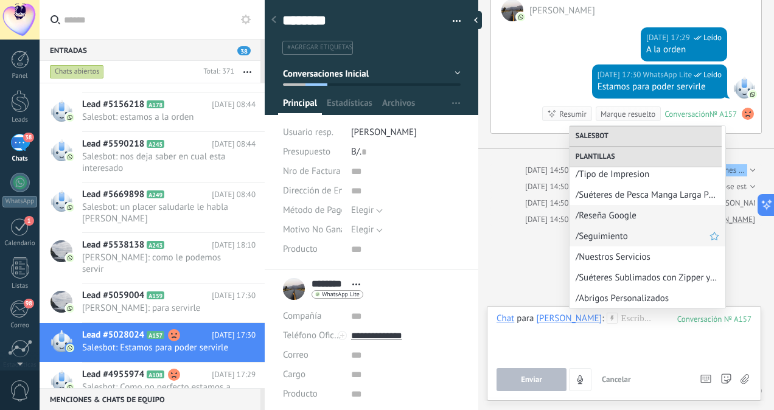
click at [611, 236] on span "/Seguimiento" at bounding box center [643, 237] width 134 height 12
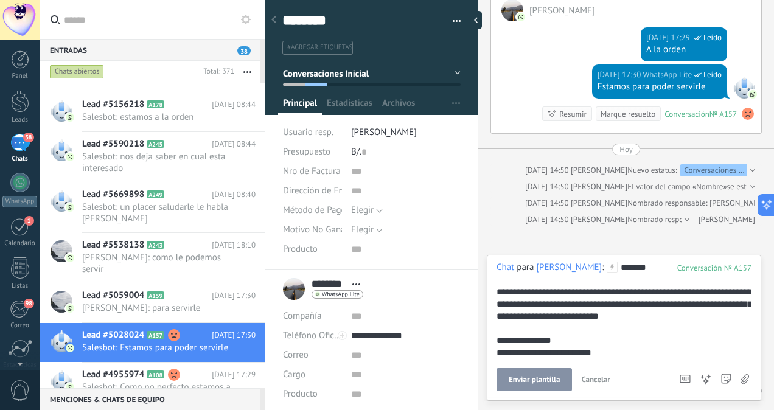
click at [538, 380] on span "Enviar plantilla" at bounding box center [534, 380] width 51 height 9
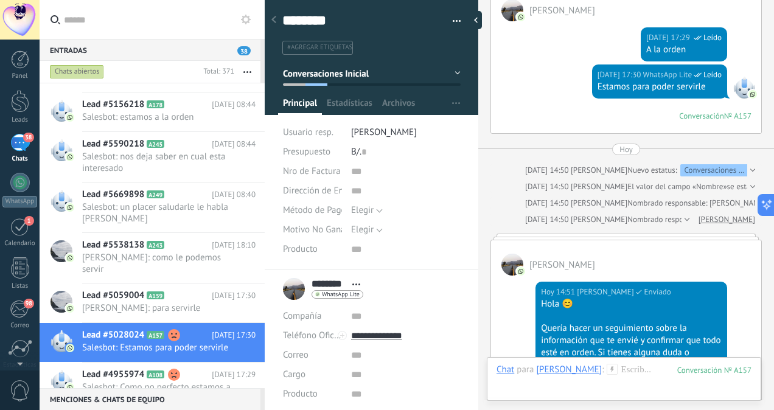
scroll to position [1076, 0]
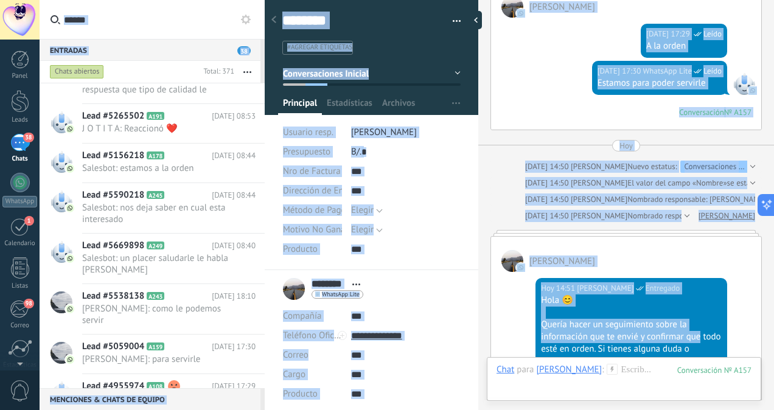
drag, startPoint x: 774, startPoint y: 289, endPoint x: 774, endPoint y: 297, distance: 7.9
click at [774, 297] on html ".abccls-1,.abccls-2{fill-rule:evenodd}.abccls-2{fill:#fff} .abfcls-1{fill:none}…" at bounding box center [387, 205] width 774 height 410
drag, startPoint x: 774, startPoint y: 297, endPoint x: 768, endPoint y: 322, distance: 25.6
click at [748, 272] on div "[DATE] 14:51 [PERSON_NAME] Entregado Hola 😊 Quería hacer un seguimiento sobre l…" at bounding box center [626, 358] width 270 height 172
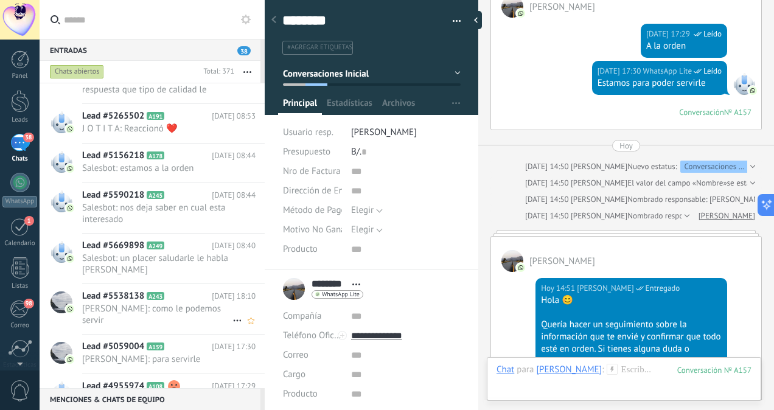
click at [179, 304] on span "[PERSON_NAME]: como le podemos servir" at bounding box center [157, 314] width 150 height 23
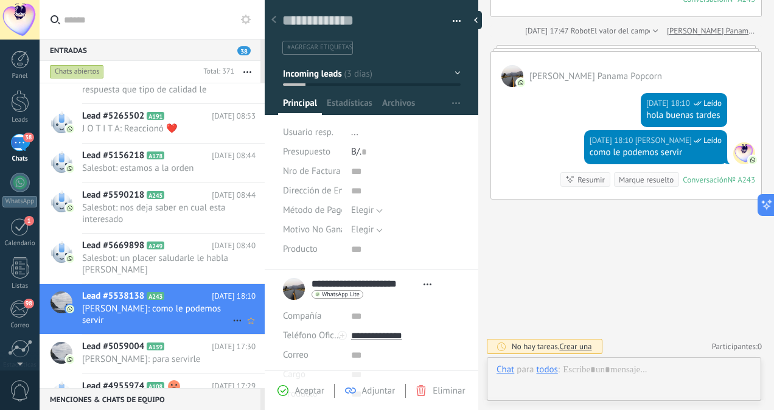
scroll to position [324, 0]
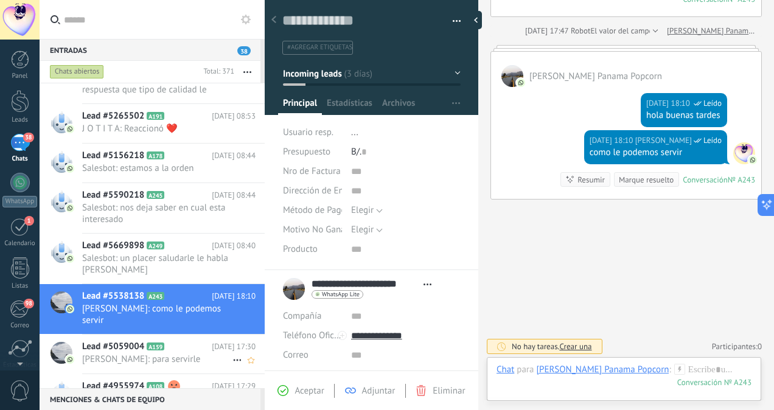
click at [172, 354] on span "[PERSON_NAME]: para servirle" at bounding box center [157, 360] width 150 height 12
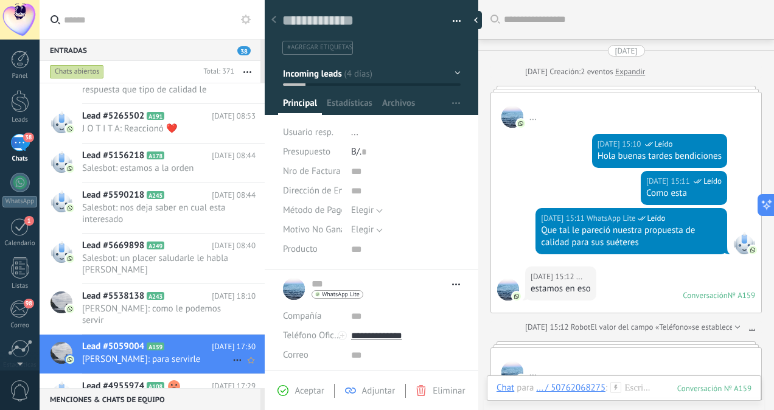
scroll to position [1034, 0]
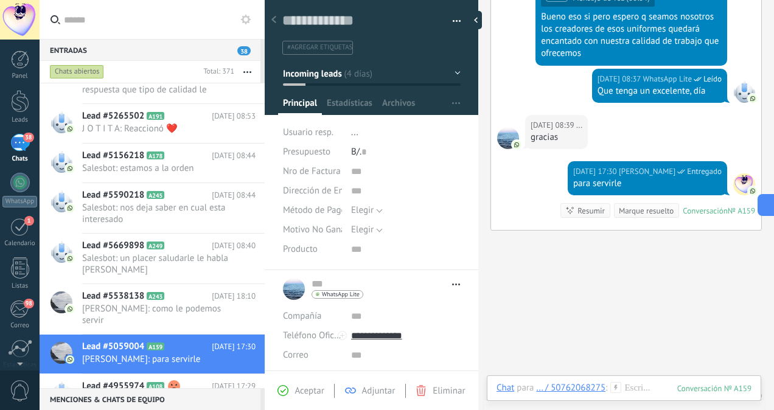
click at [184, 393] on span "Salesbot: Como no perfecto estamos a la orden para cualquier consulta" at bounding box center [157, 404] width 150 height 23
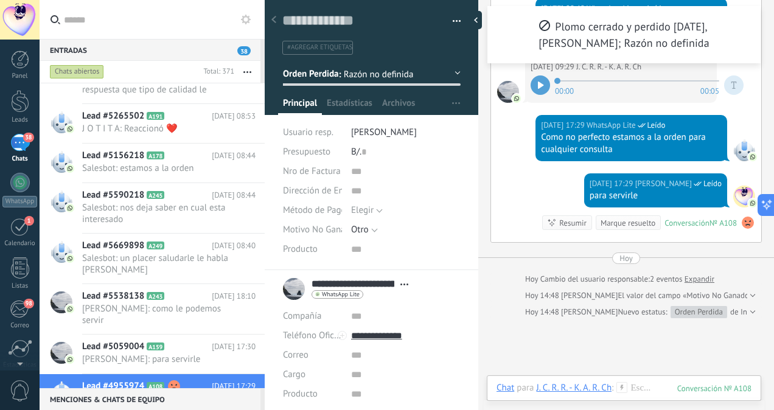
scroll to position [324, 0]
click at [147, 354] on span "[PERSON_NAME]: para servirle" at bounding box center [157, 360] width 150 height 12
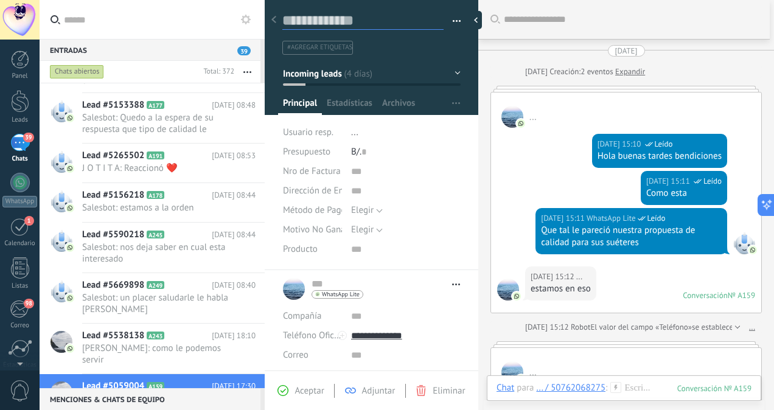
click at [309, 16] on textarea at bounding box center [362, 21] width 161 height 19
click at [351, 136] on span "..." at bounding box center [354, 133] width 7 height 12
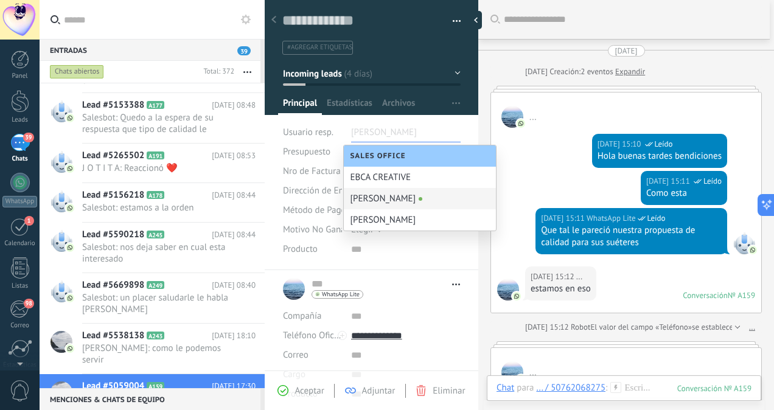
click at [363, 204] on div "[PERSON_NAME]" at bounding box center [420, 198] width 152 height 21
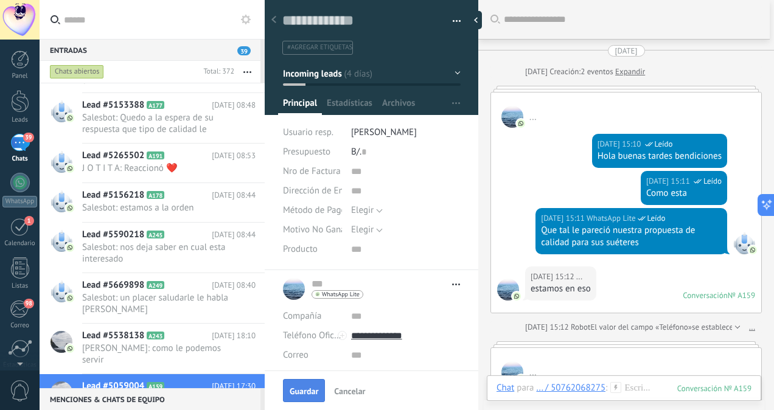
click at [303, 393] on span "Guardar" at bounding box center [304, 391] width 29 height 9
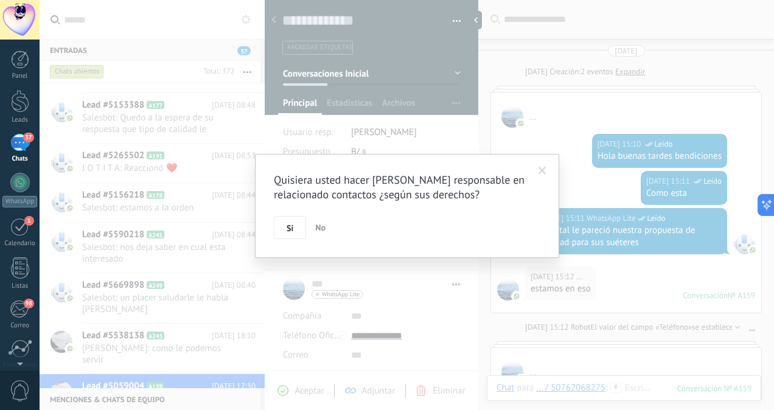
scroll to position [76, 0]
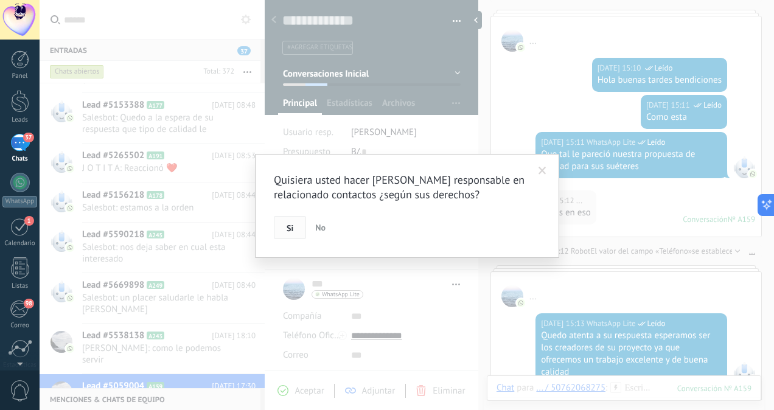
click at [289, 228] on span "Si" at bounding box center [290, 228] width 7 height 9
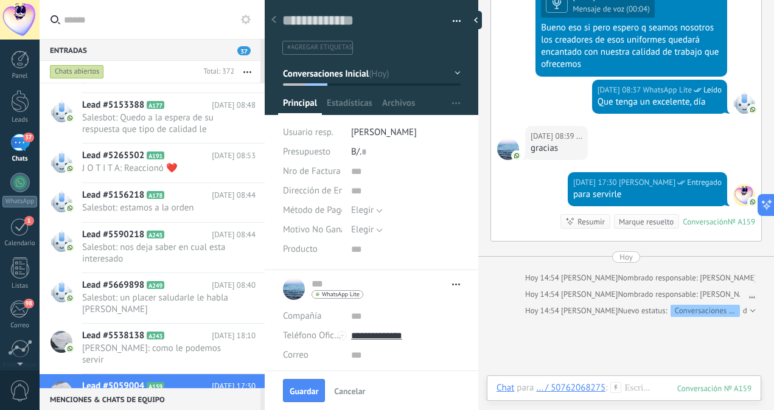
scroll to position [1151, 0]
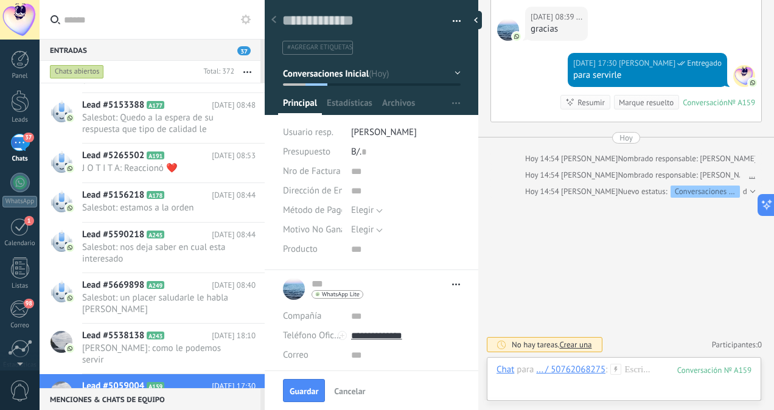
click at [617, 371] on icon at bounding box center [616, 369] width 11 height 11
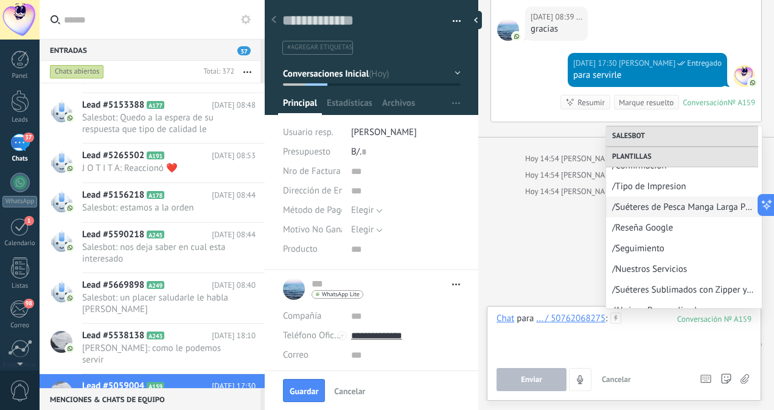
scroll to position [335, 0]
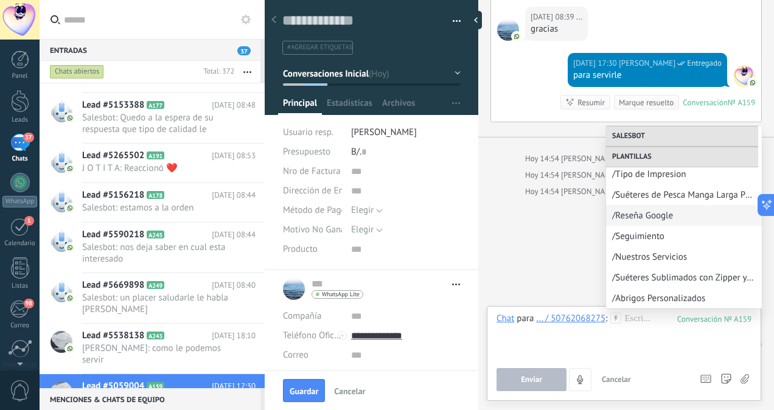
click at [645, 232] on span "/Seguimiento" at bounding box center [684, 237] width 144 height 12
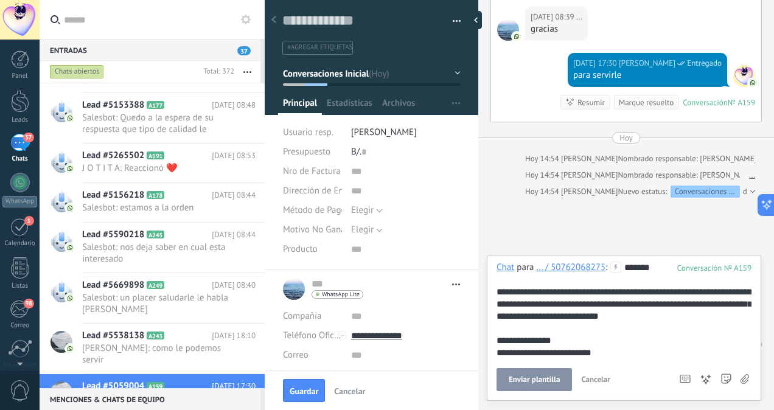
click at [523, 384] on span "Enviar plantilla" at bounding box center [534, 380] width 51 height 9
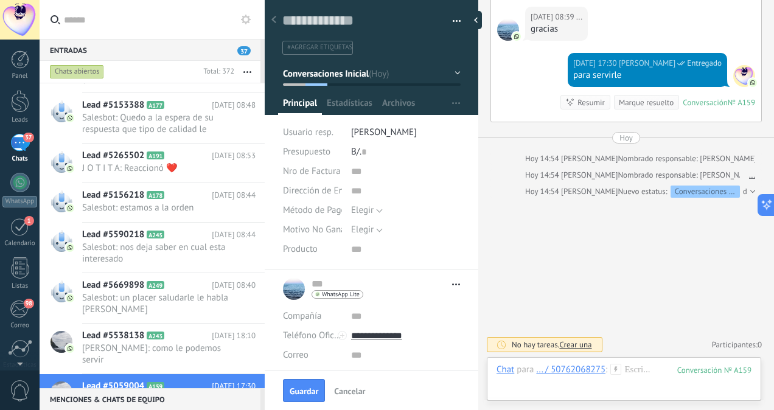
scroll to position [1143, 0]
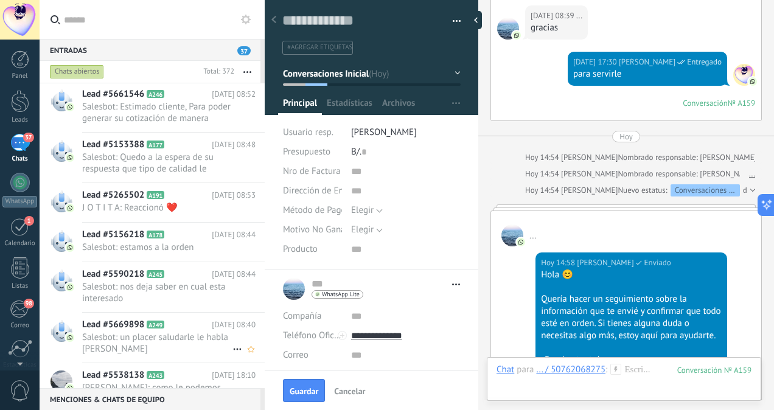
click at [168, 343] on span "Salesbot: un placer saludarle le habla [PERSON_NAME]" at bounding box center [157, 343] width 150 height 23
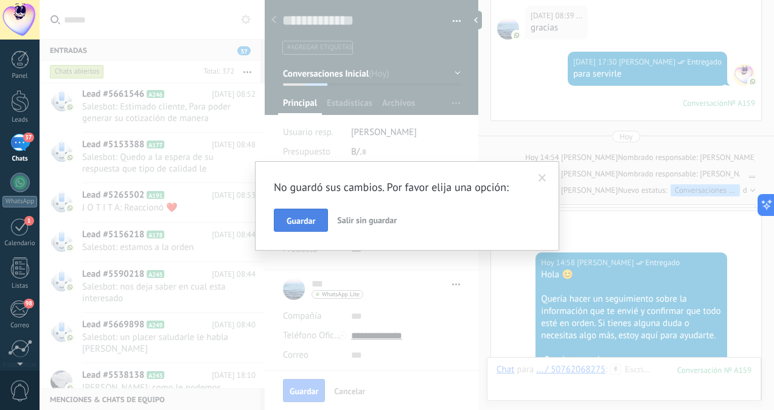
click at [296, 221] on span "Guardar" at bounding box center [301, 221] width 29 height 9
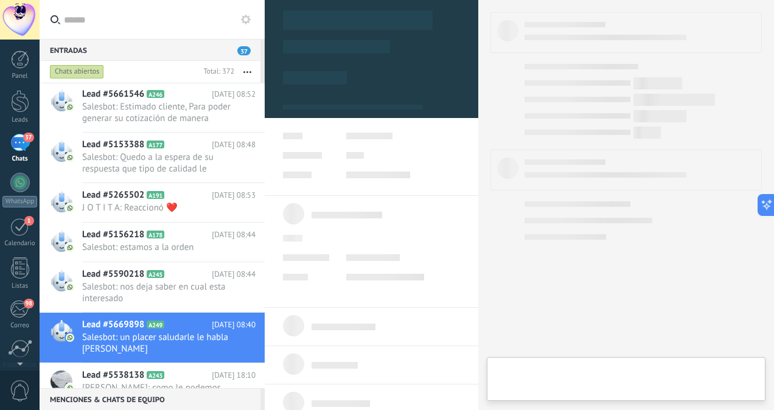
scroll to position [296, 0]
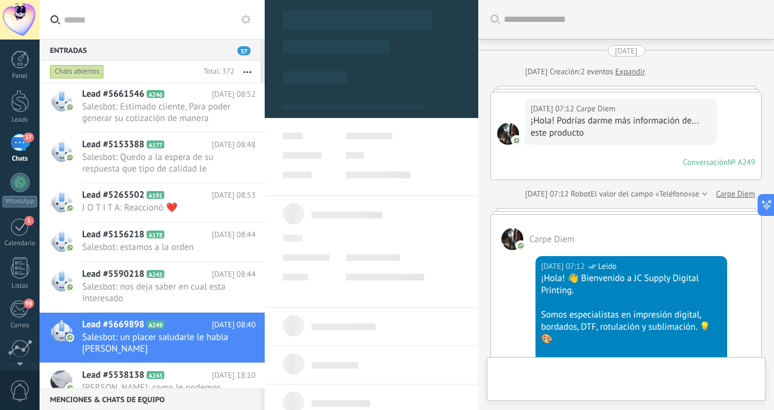
type textarea "**********"
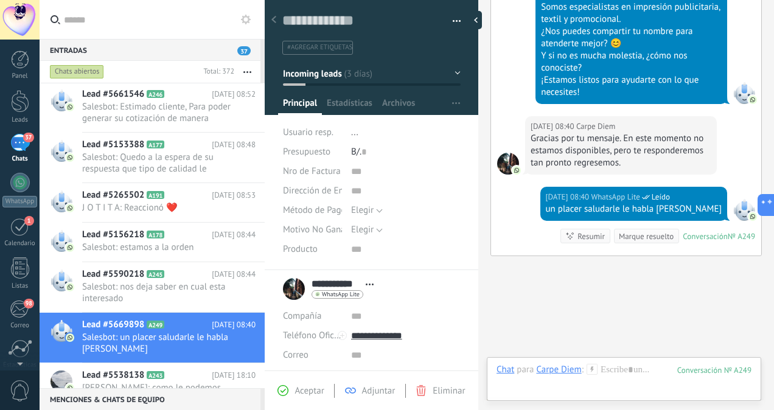
scroll to position [779, 0]
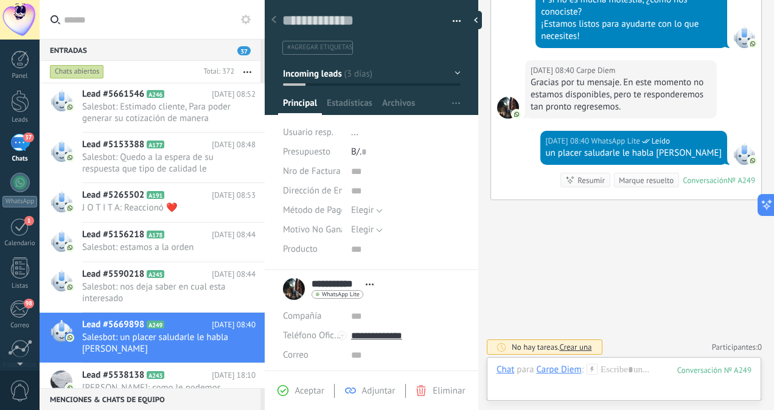
click at [356, 128] on span "..." at bounding box center [354, 133] width 7 height 12
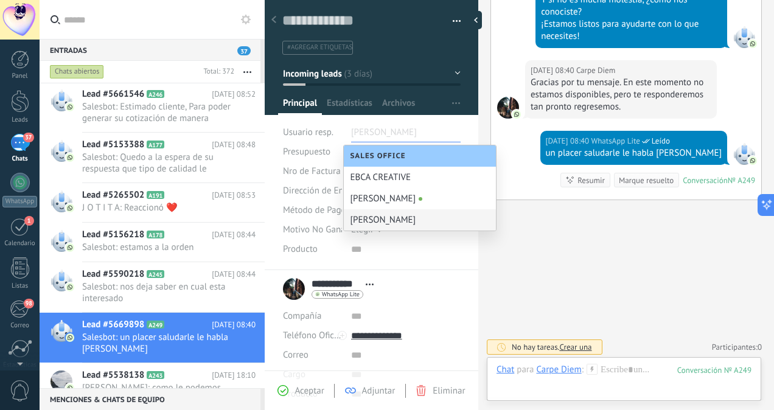
click at [363, 225] on div "[PERSON_NAME]" at bounding box center [420, 219] width 152 height 21
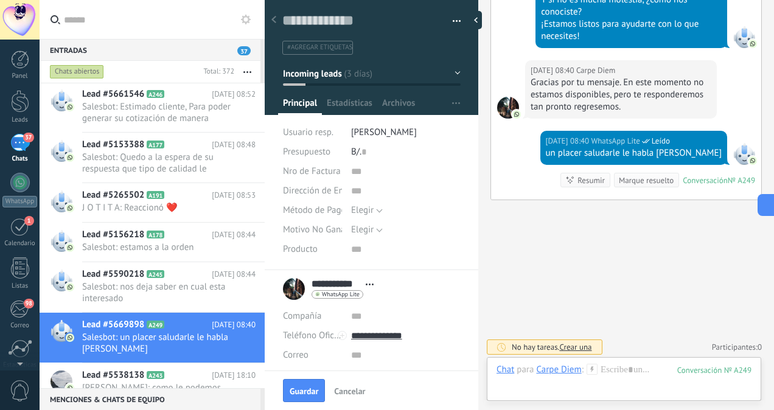
click at [594, 371] on icon at bounding box center [592, 369] width 11 height 11
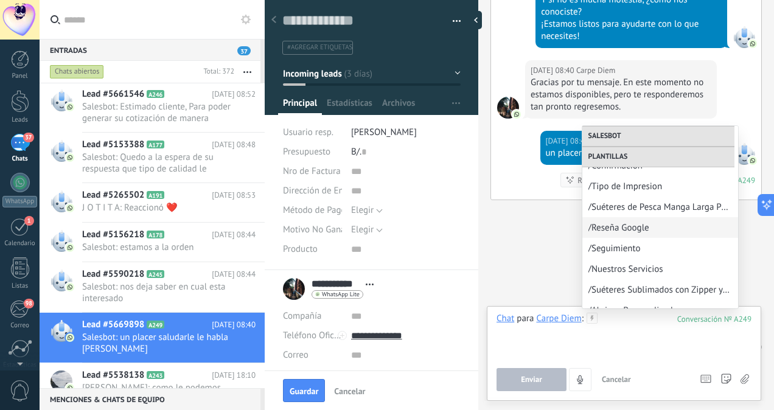
scroll to position [335, 0]
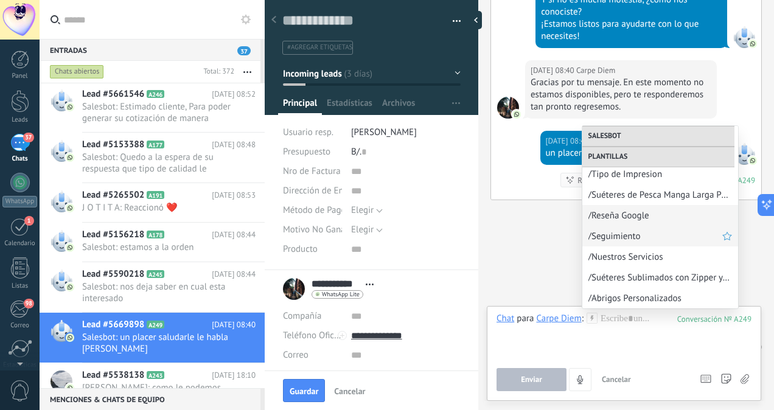
click at [619, 242] on div "/Seguimiento" at bounding box center [661, 236] width 156 height 21
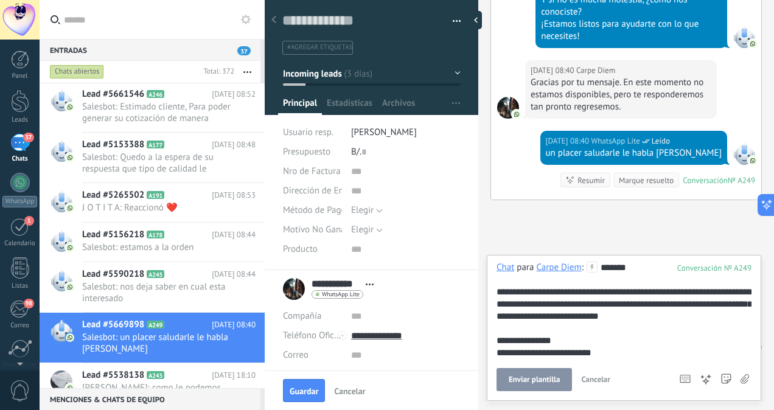
click at [520, 384] on span "Enviar plantilla" at bounding box center [534, 380] width 51 height 9
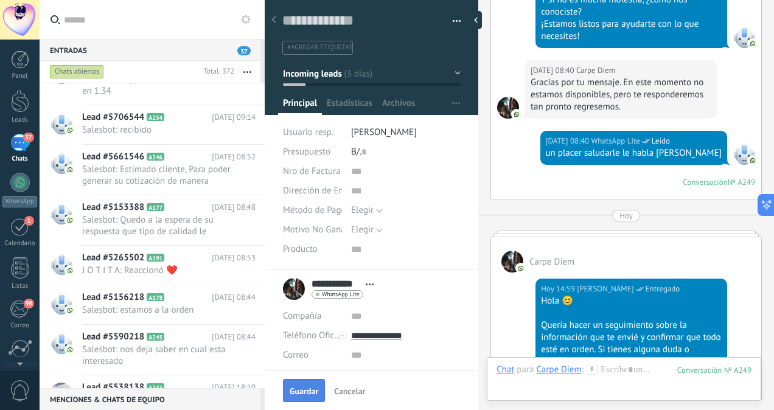
click at [304, 387] on span "Guardar" at bounding box center [304, 391] width 29 height 9
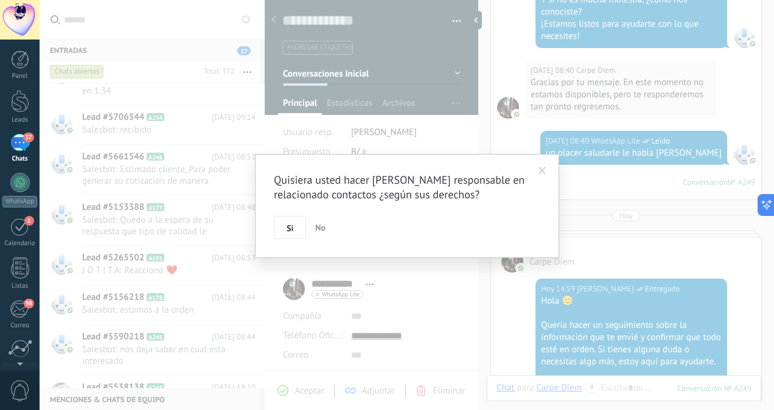
scroll to position [833, 0]
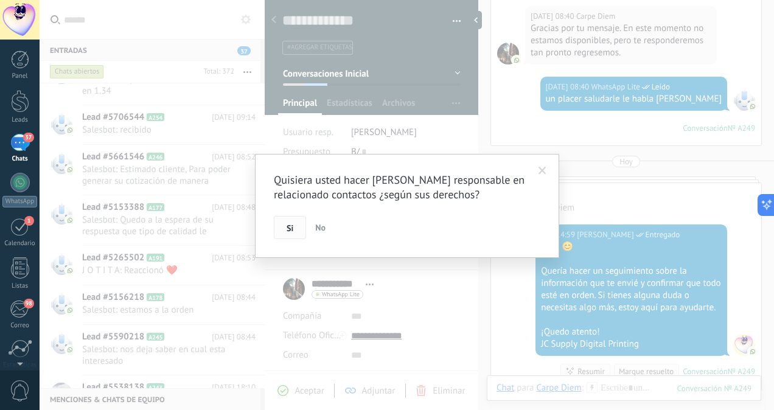
click at [293, 225] on span "Si" at bounding box center [290, 228] width 7 height 9
